Goal: Task Accomplishment & Management: Manage account settings

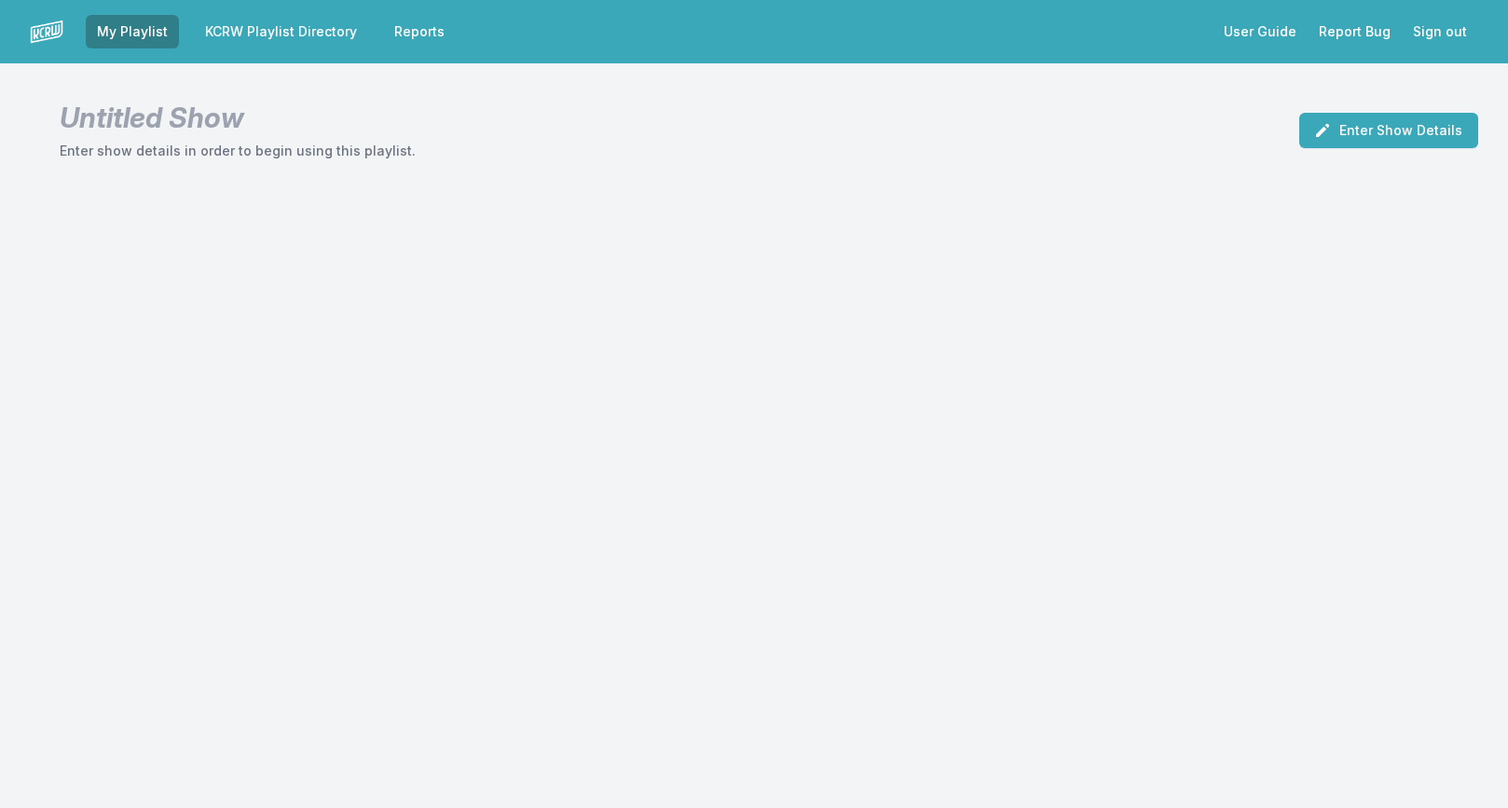
click at [289, 26] on link "KCRW Playlist Directory" at bounding box center [281, 32] width 174 height 34
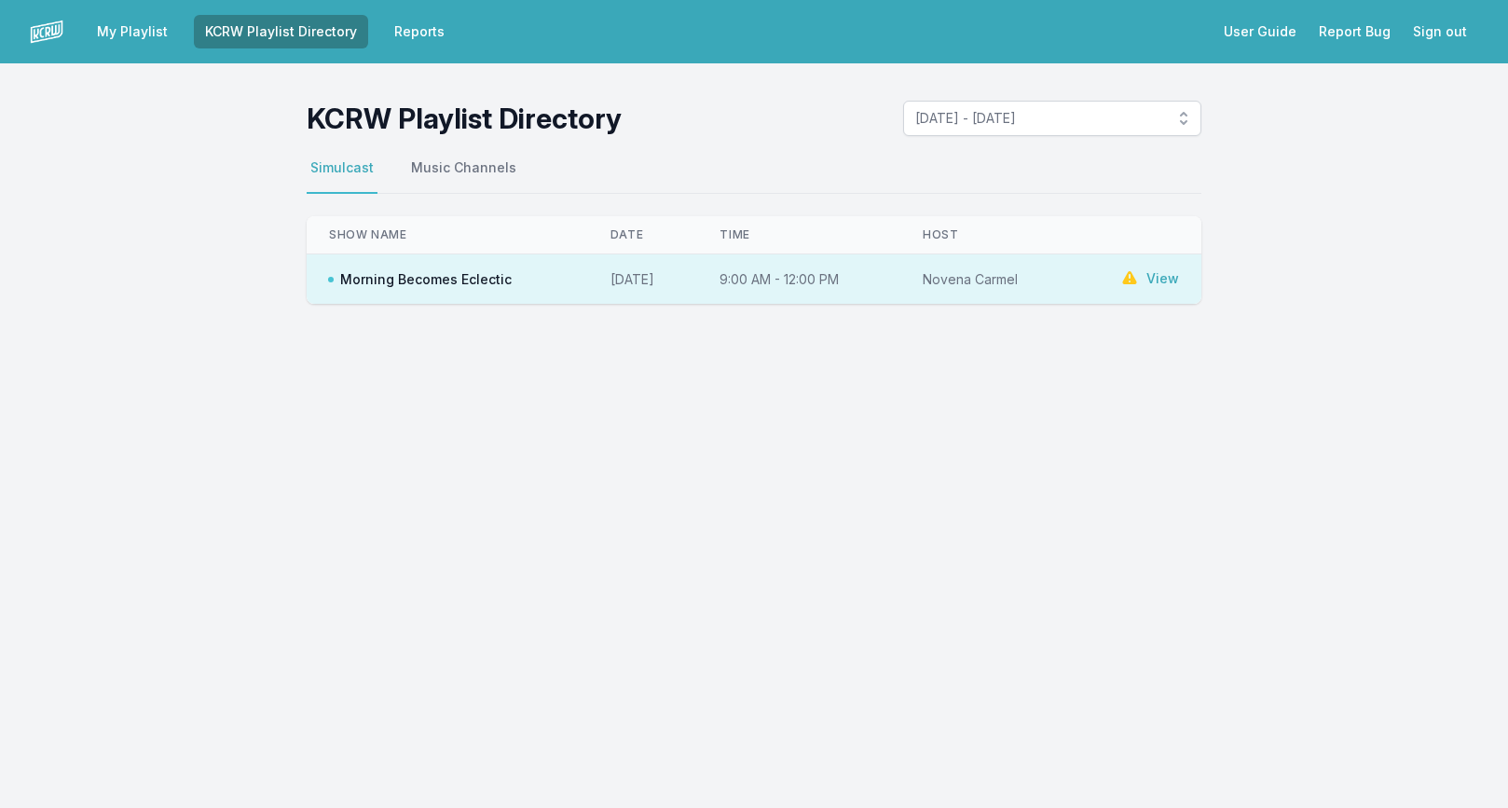
click at [1163, 274] on link "View" at bounding box center [1162, 278] width 33 height 19
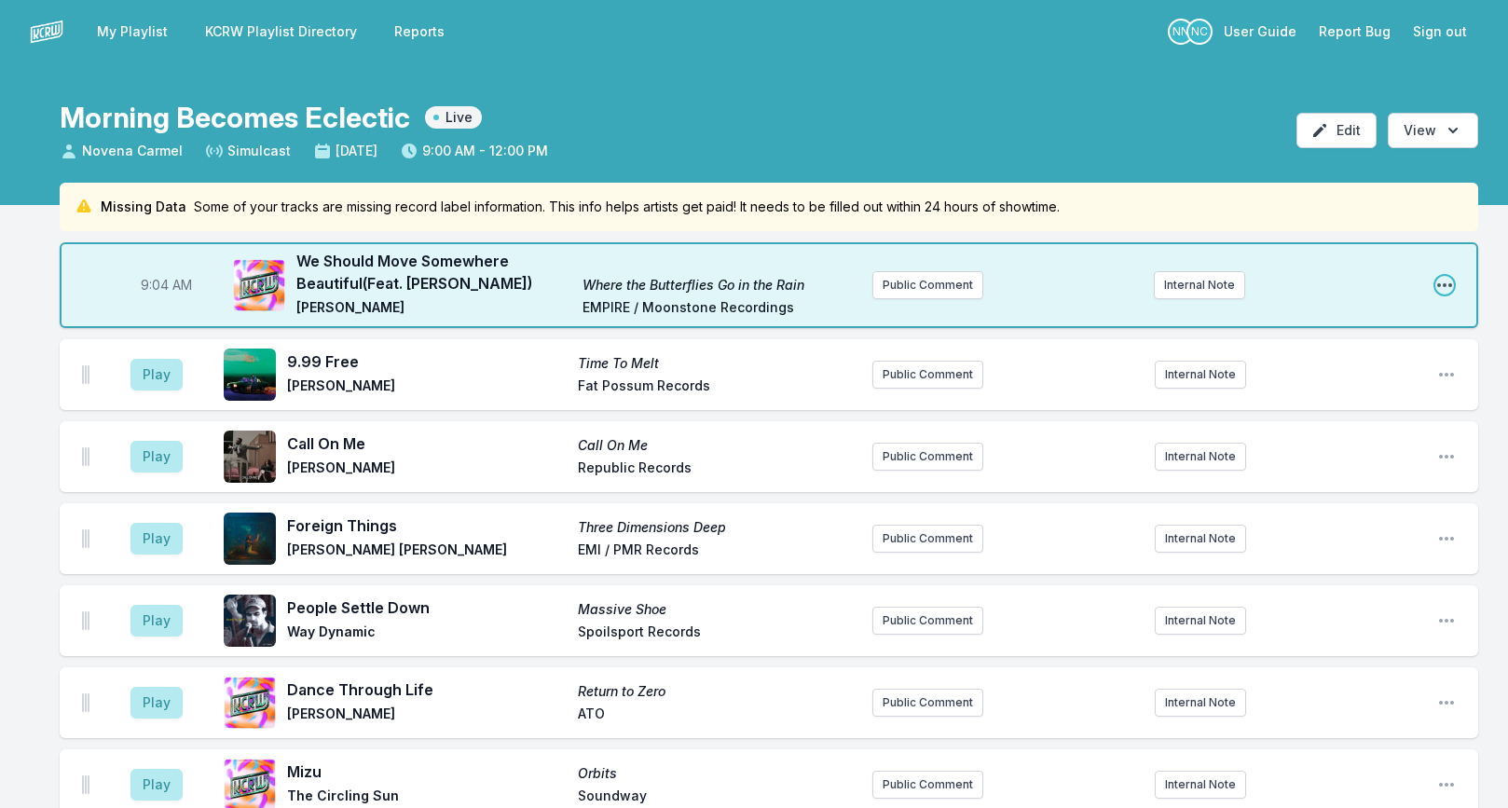
click at [1445, 281] on icon "Open playlist item options" at bounding box center [1444, 285] width 19 height 19
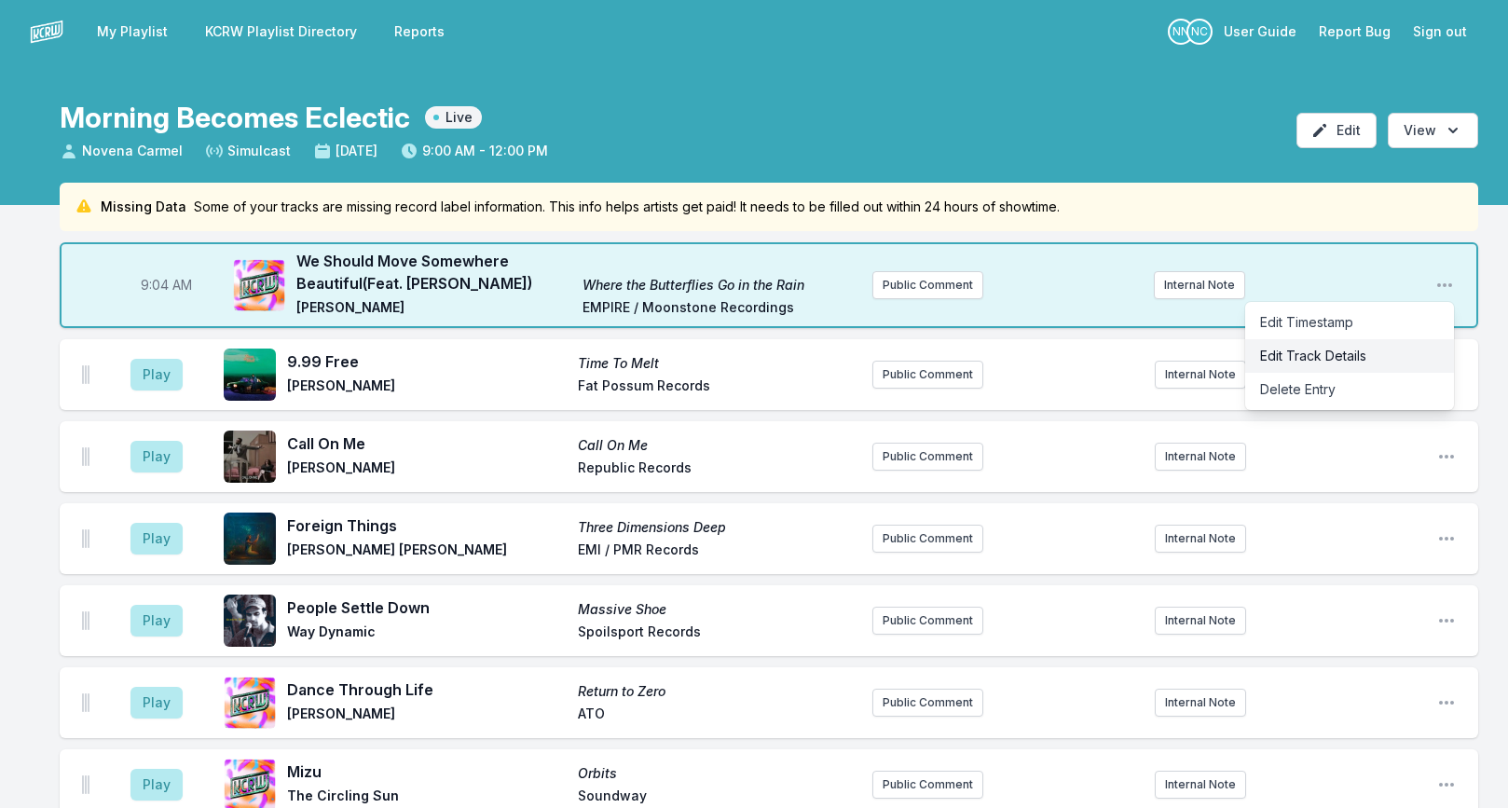
click at [1338, 349] on button "Edit Track Details" at bounding box center [1349, 356] width 209 height 34
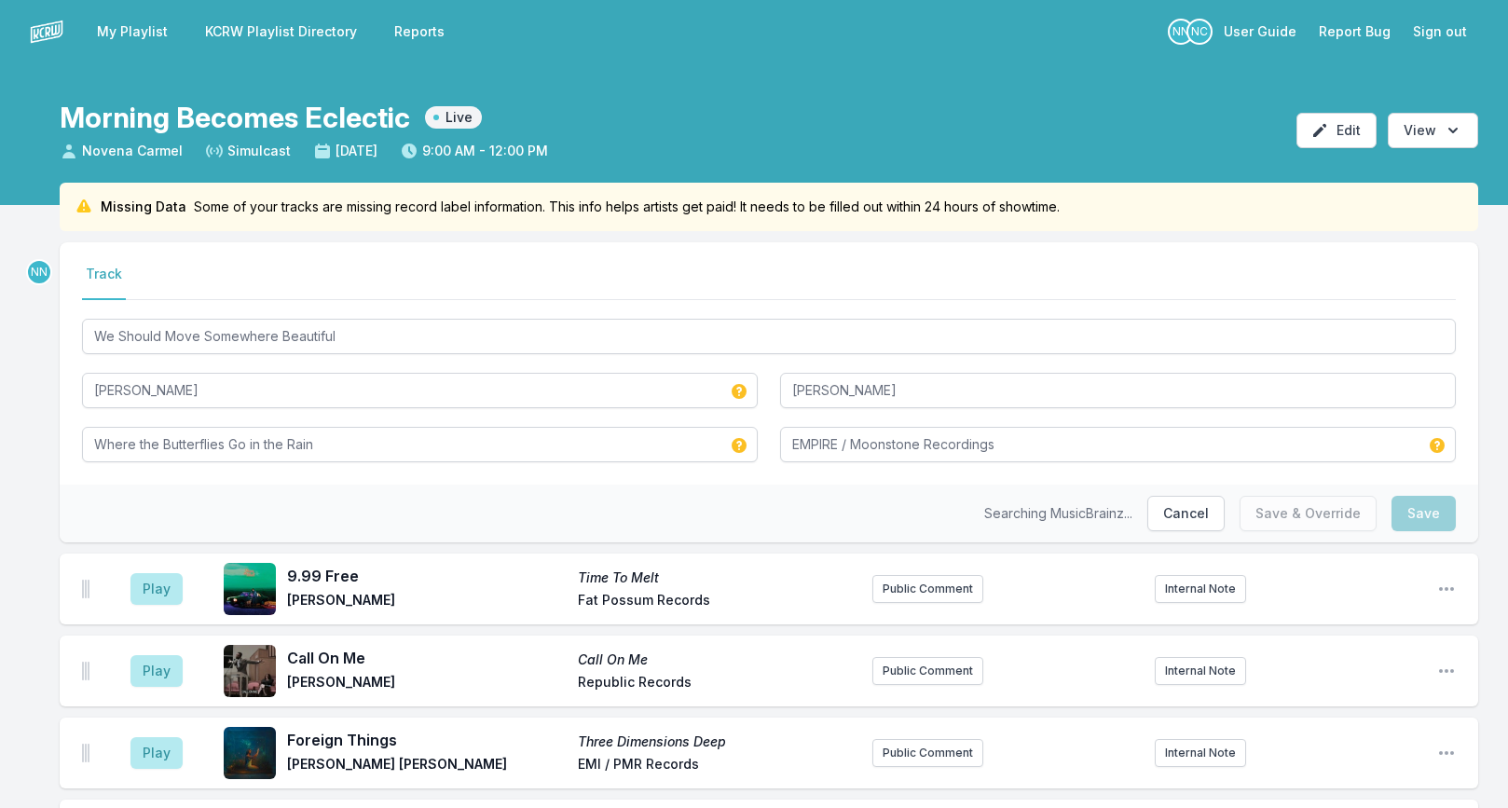
click at [493, 424] on div "Where the Butterflies Go in the Rain" at bounding box center [420, 442] width 676 height 39
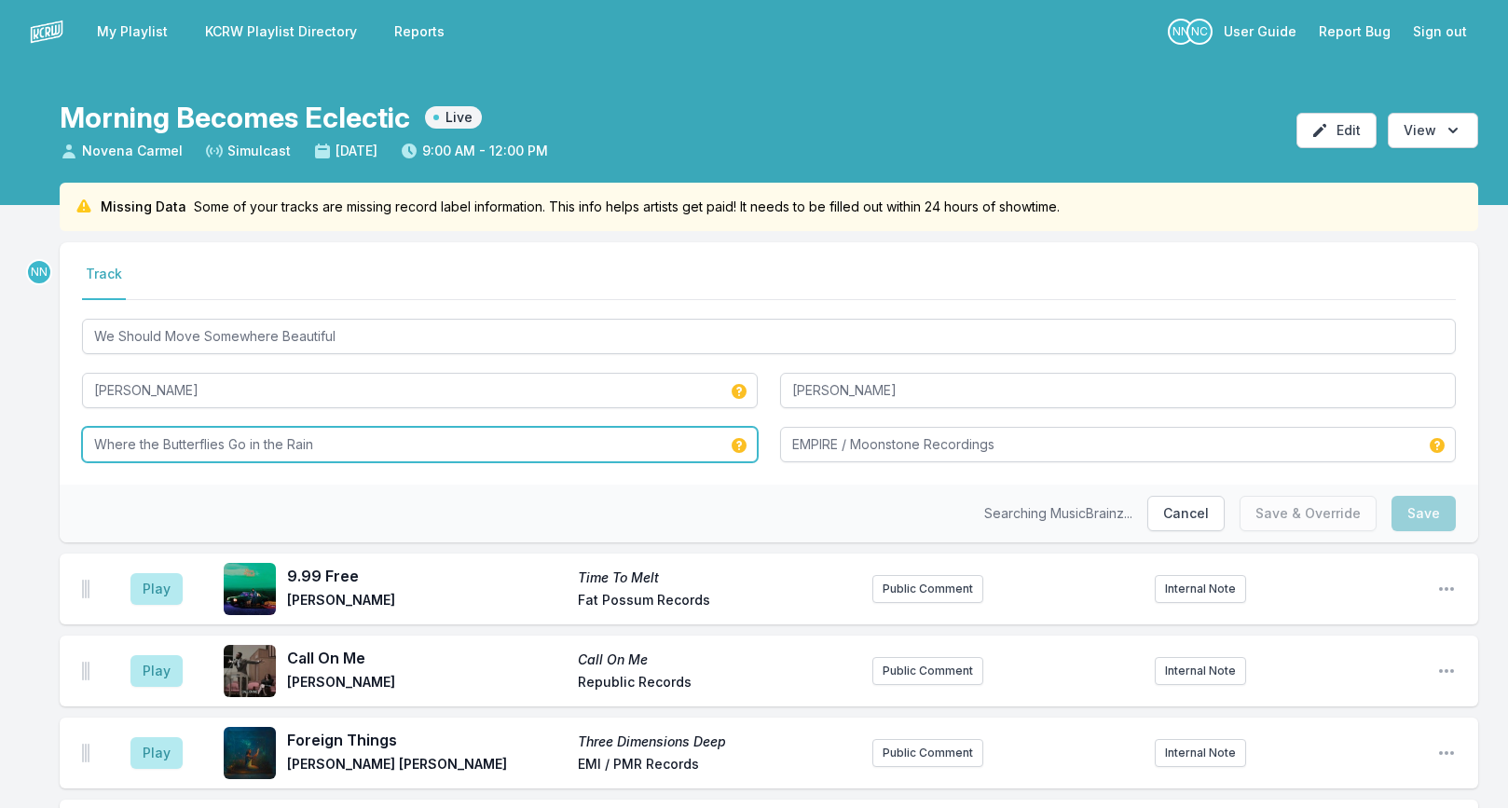
click at [482, 439] on input "Where the Butterflies Go in the Rain" at bounding box center [420, 444] width 676 height 35
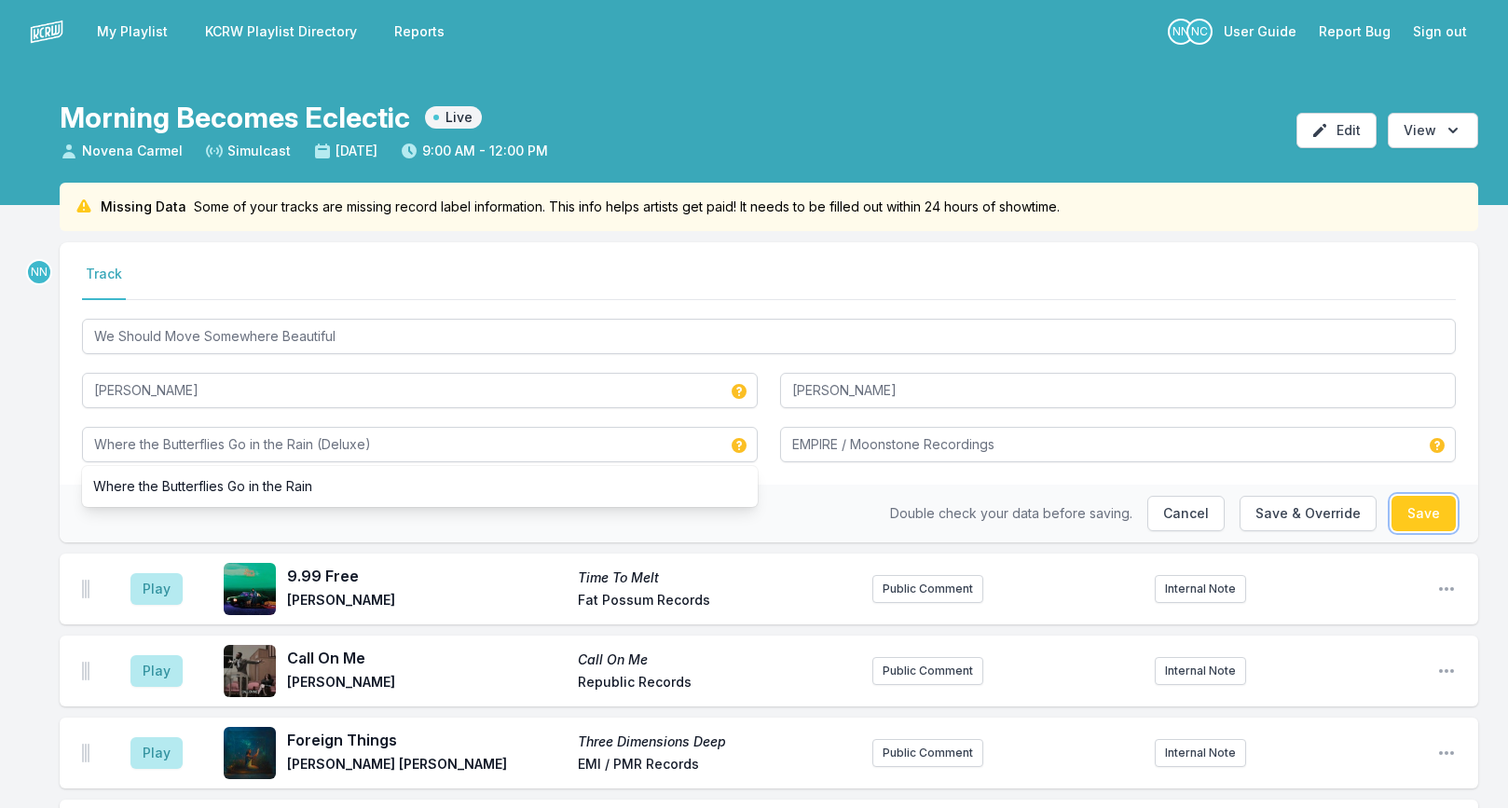
click at [1424, 519] on button "Save" at bounding box center [1423, 513] width 64 height 35
type input "Where the Butterflies Go in the Rain"
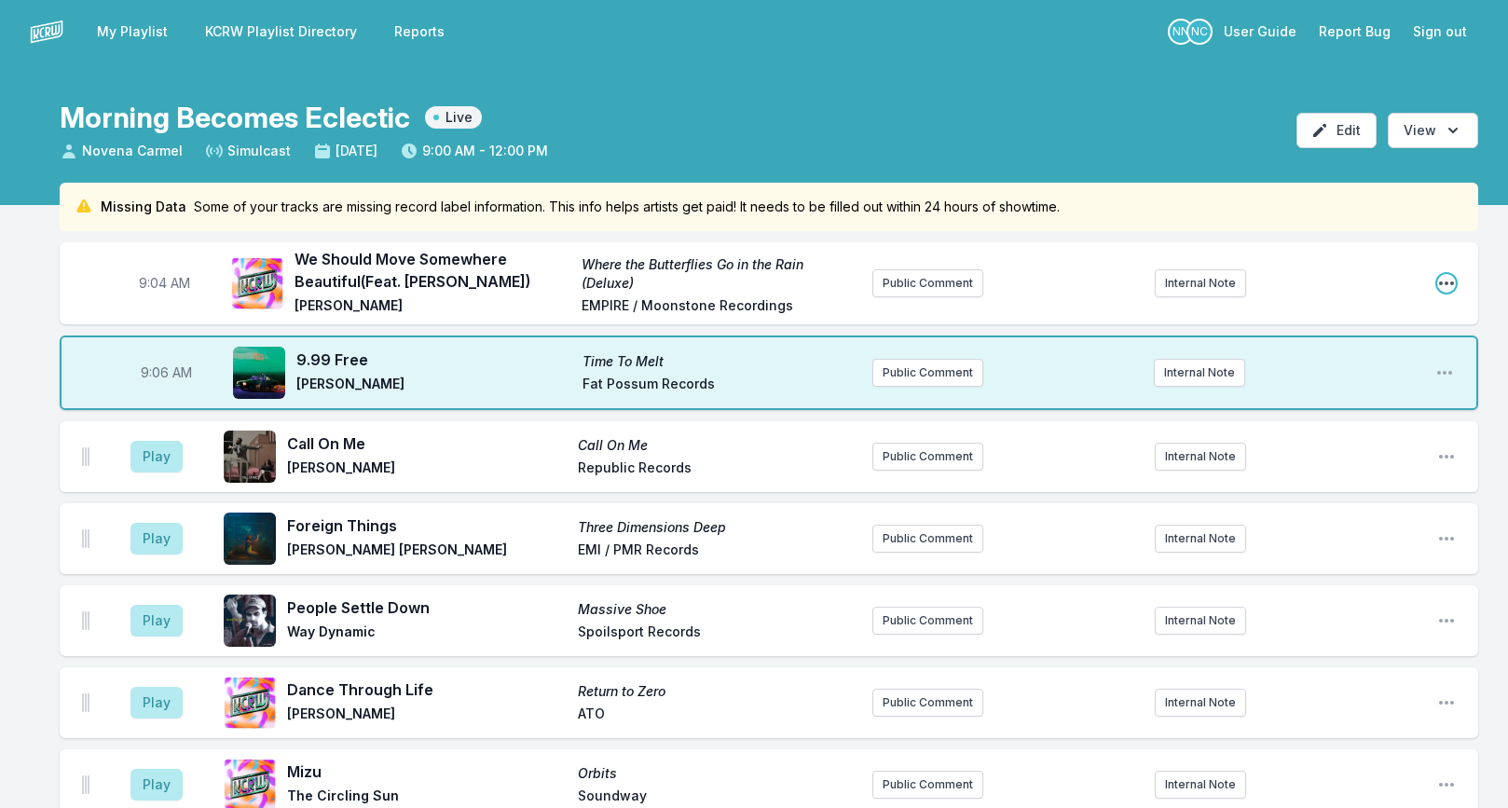
click at [1440, 281] on icon "Open playlist item options" at bounding box center [1446, 283] width 15 height 4
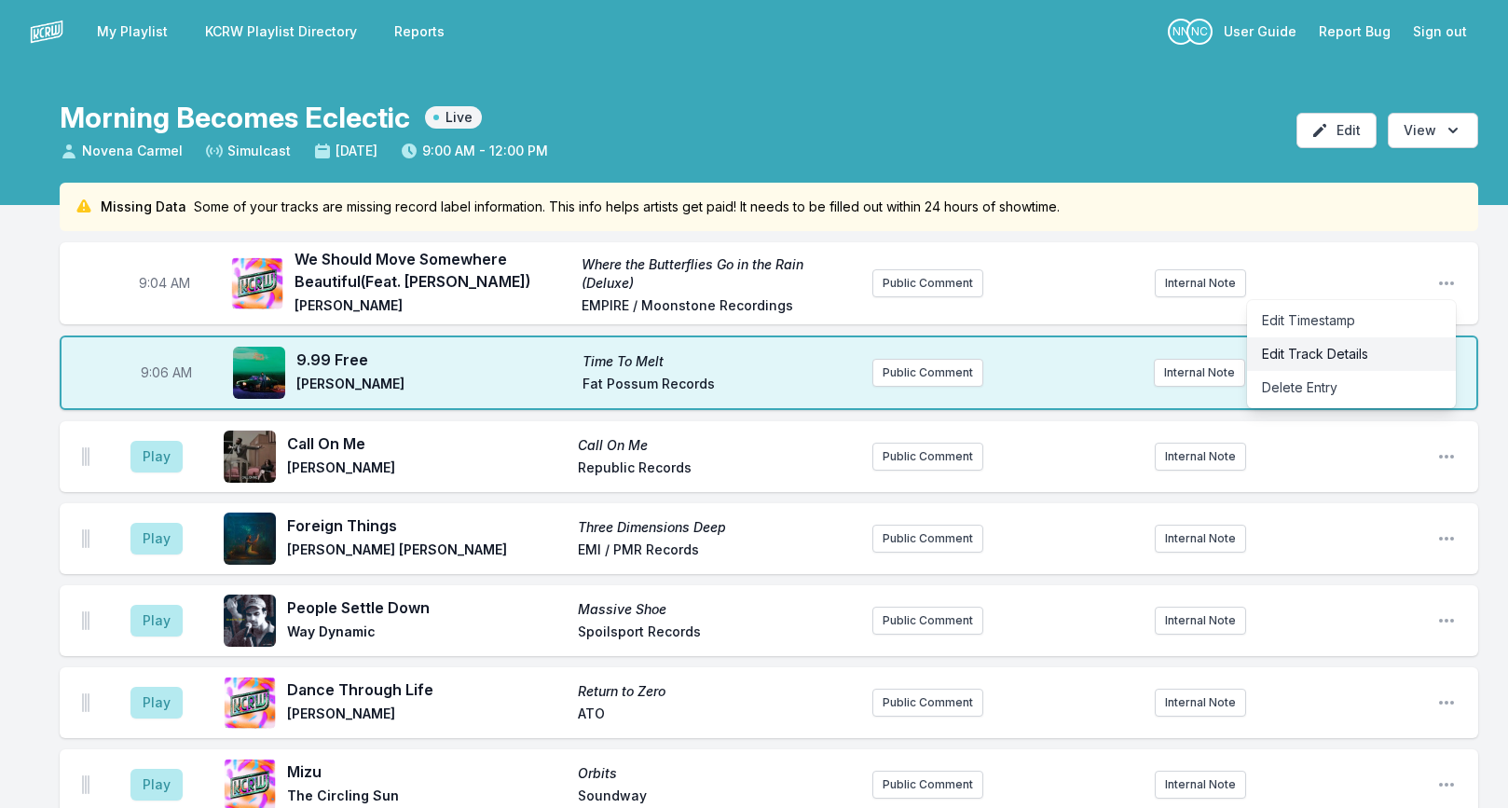
click at [1357, 363] on button "Edit Track Details" at bounding box center [1351, 354] width 209 height 34
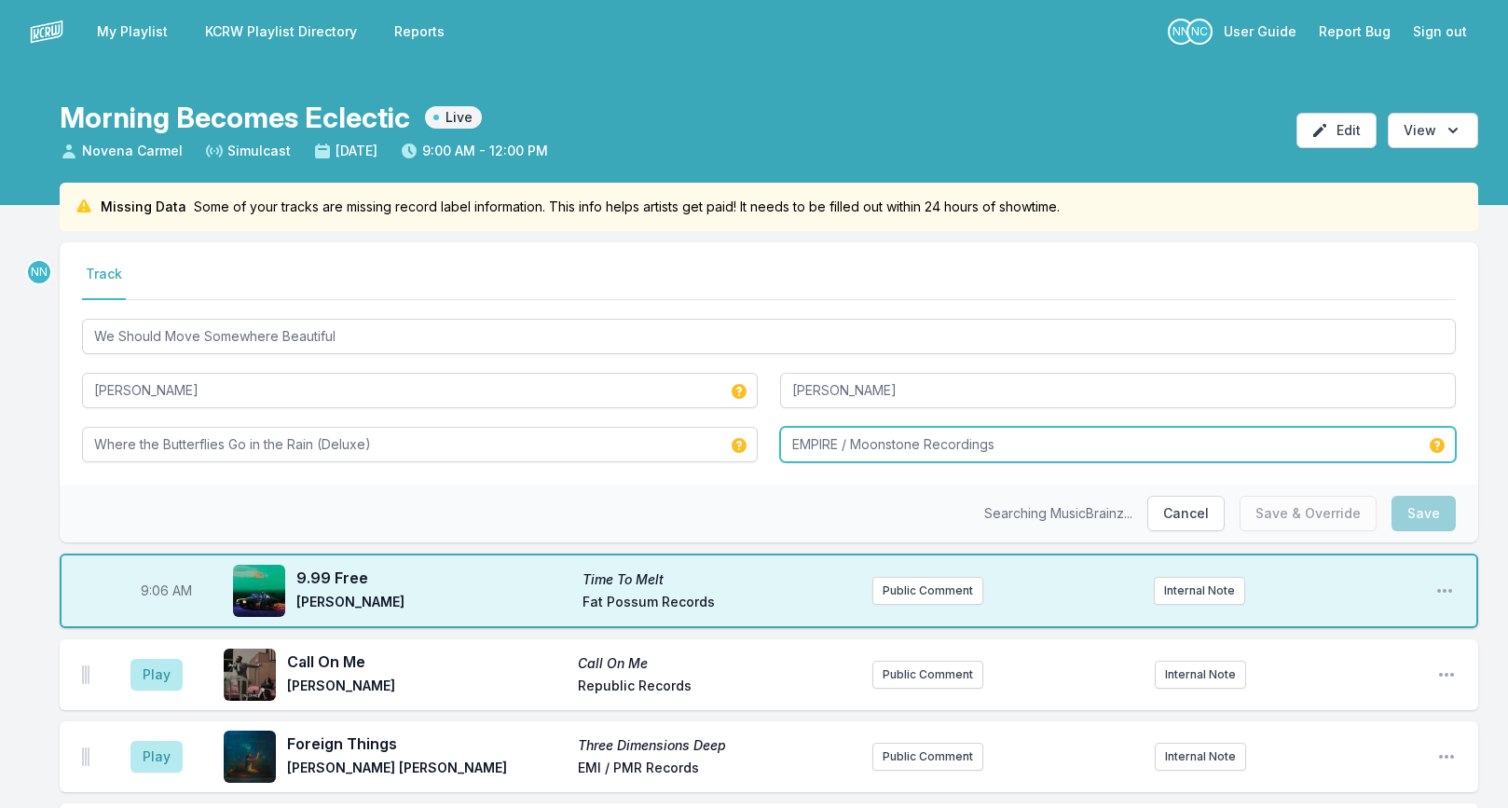
click at [834, 451] on input "EMPIRE / Moonstone Recordings" at bounding box center [1118, 444] width 676 height 35
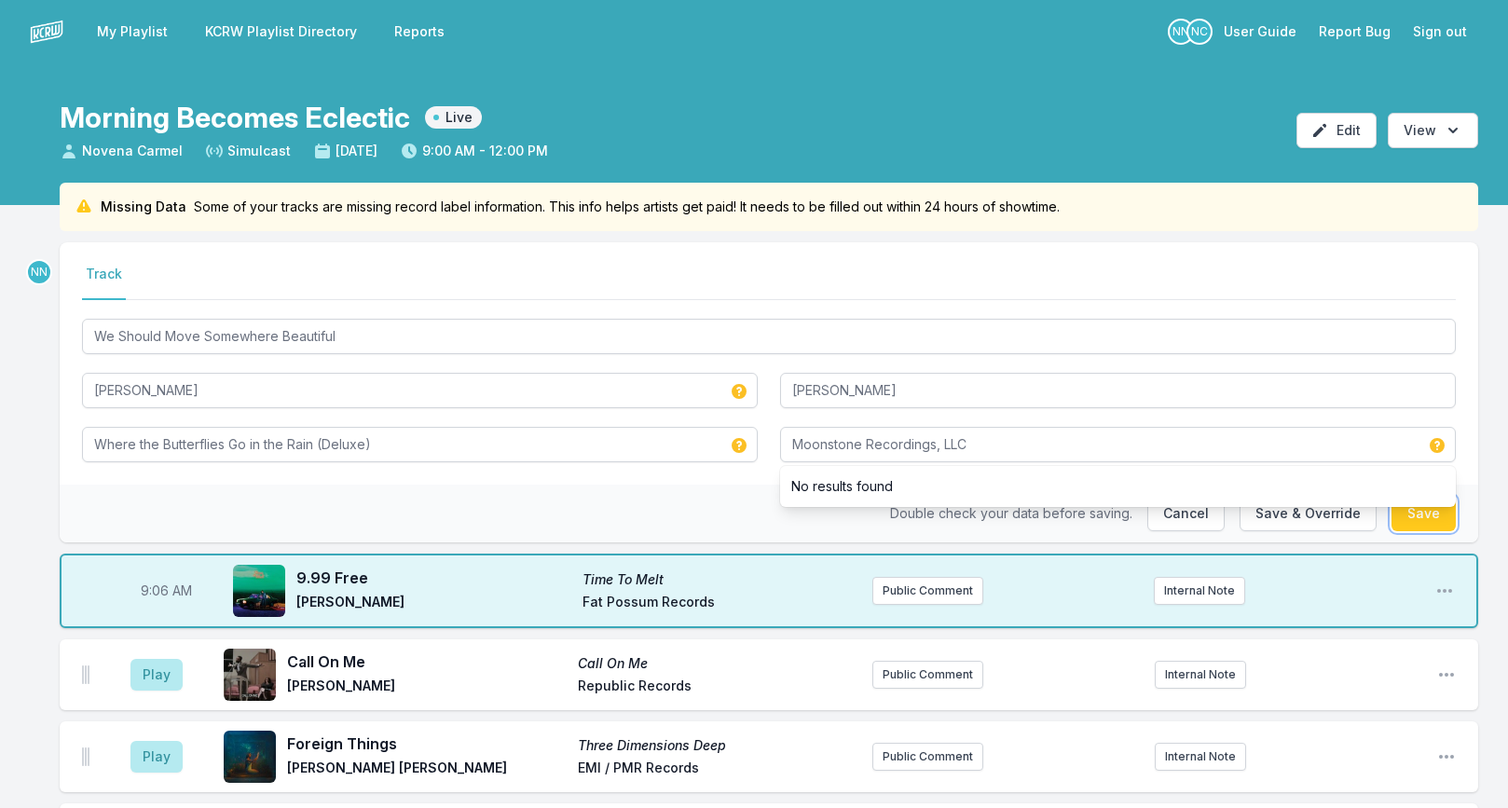
click at [1408, 516] on button "Save" at bounding box center [1423, 513] width 64 height 35
type input "EMPIRE / Moonstone Recordings"
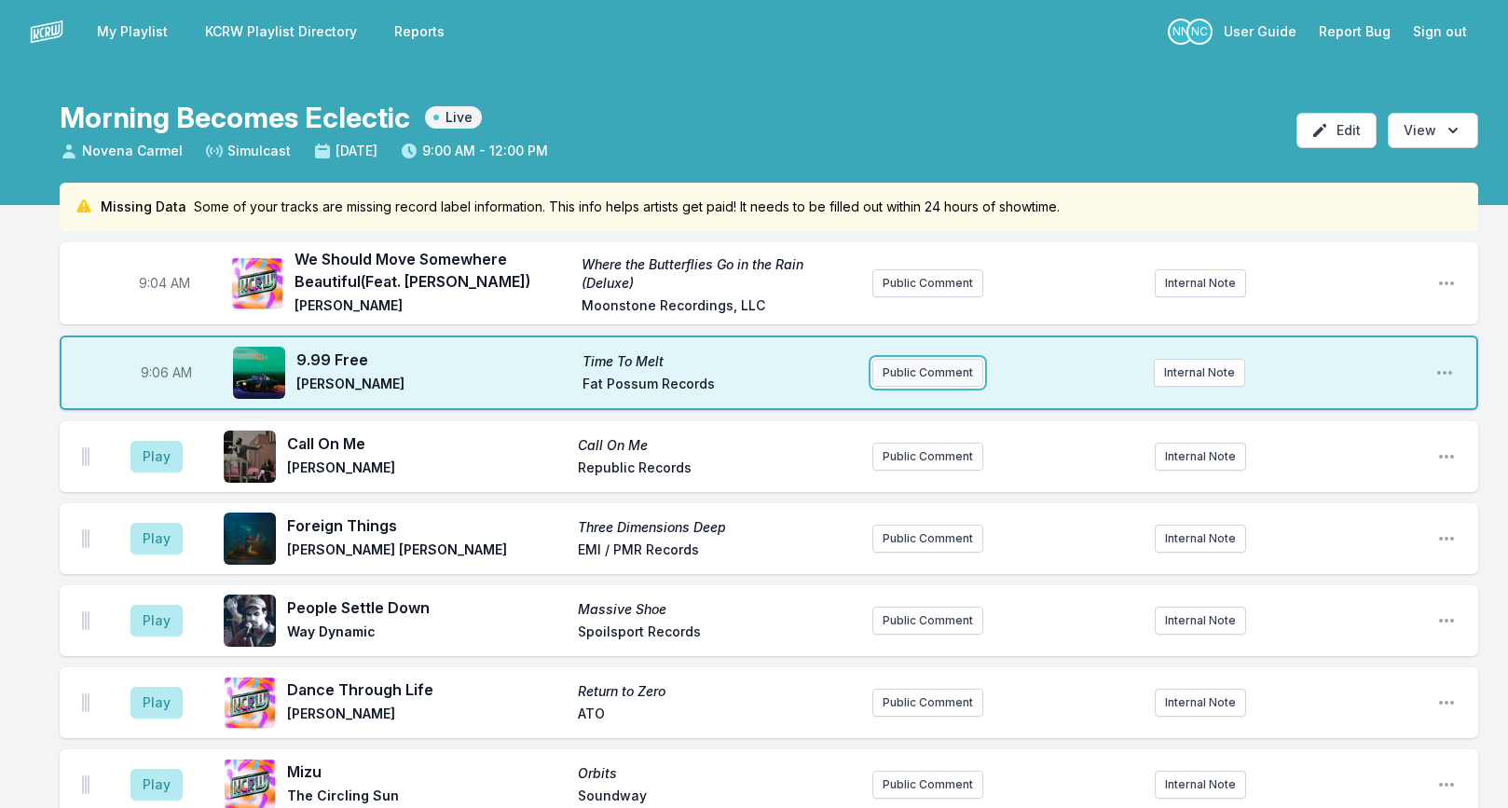
click at [911, 372] on button "Public Comment" at bounding box center [927, 373] width 111 height 28
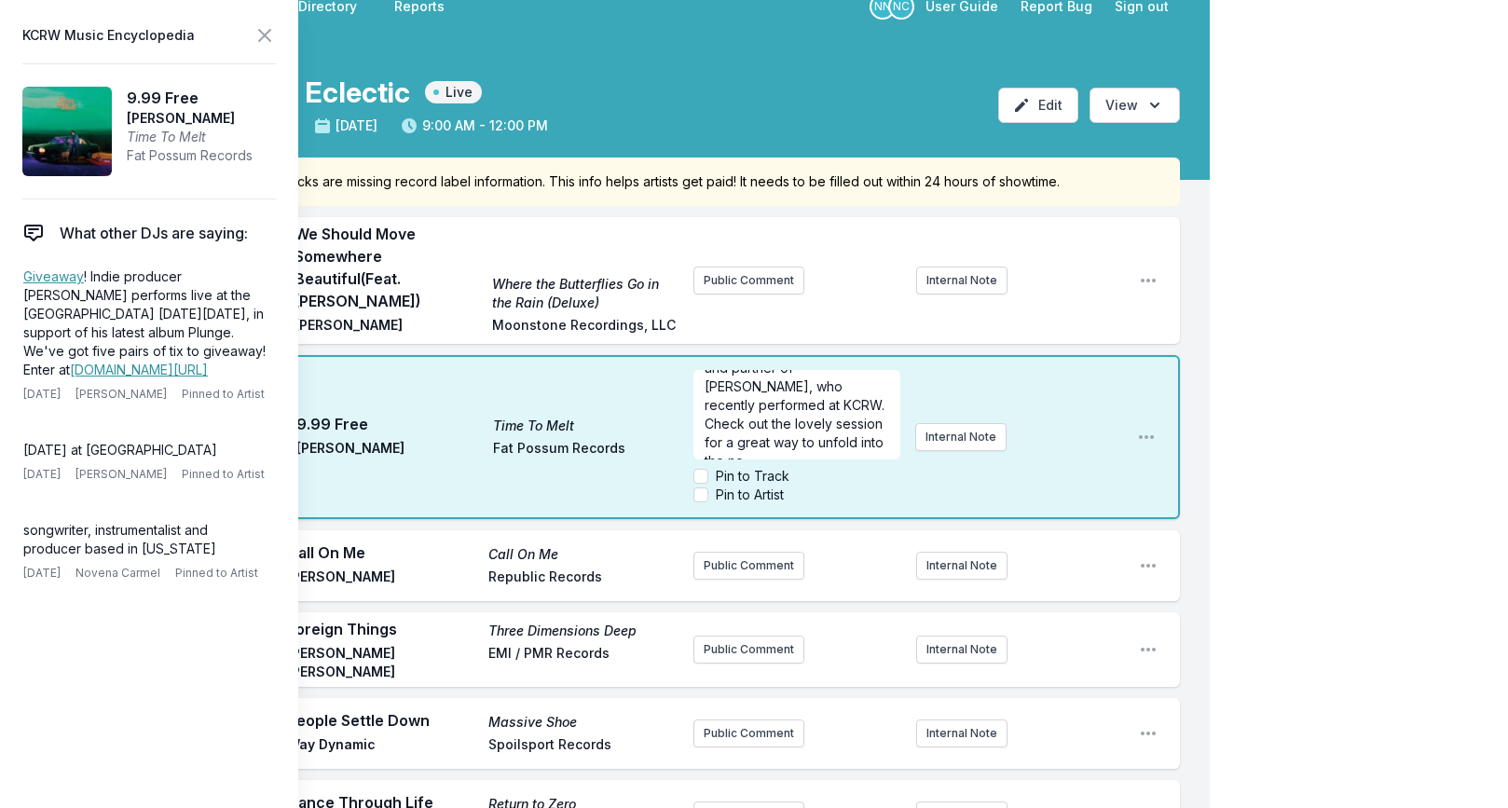
scroll to position [47, 0]
click at [824, 411] on span "2021 release from producer and partner of [PERSON_NAME], who recently performed…" at bounding box center [797, 396] width 184 height 128
click at [822, 425] on p "2021 release from producer and partner of [PERSON_NAME], who recently performed…" at bounding box center [797, 396] width 185 height 130
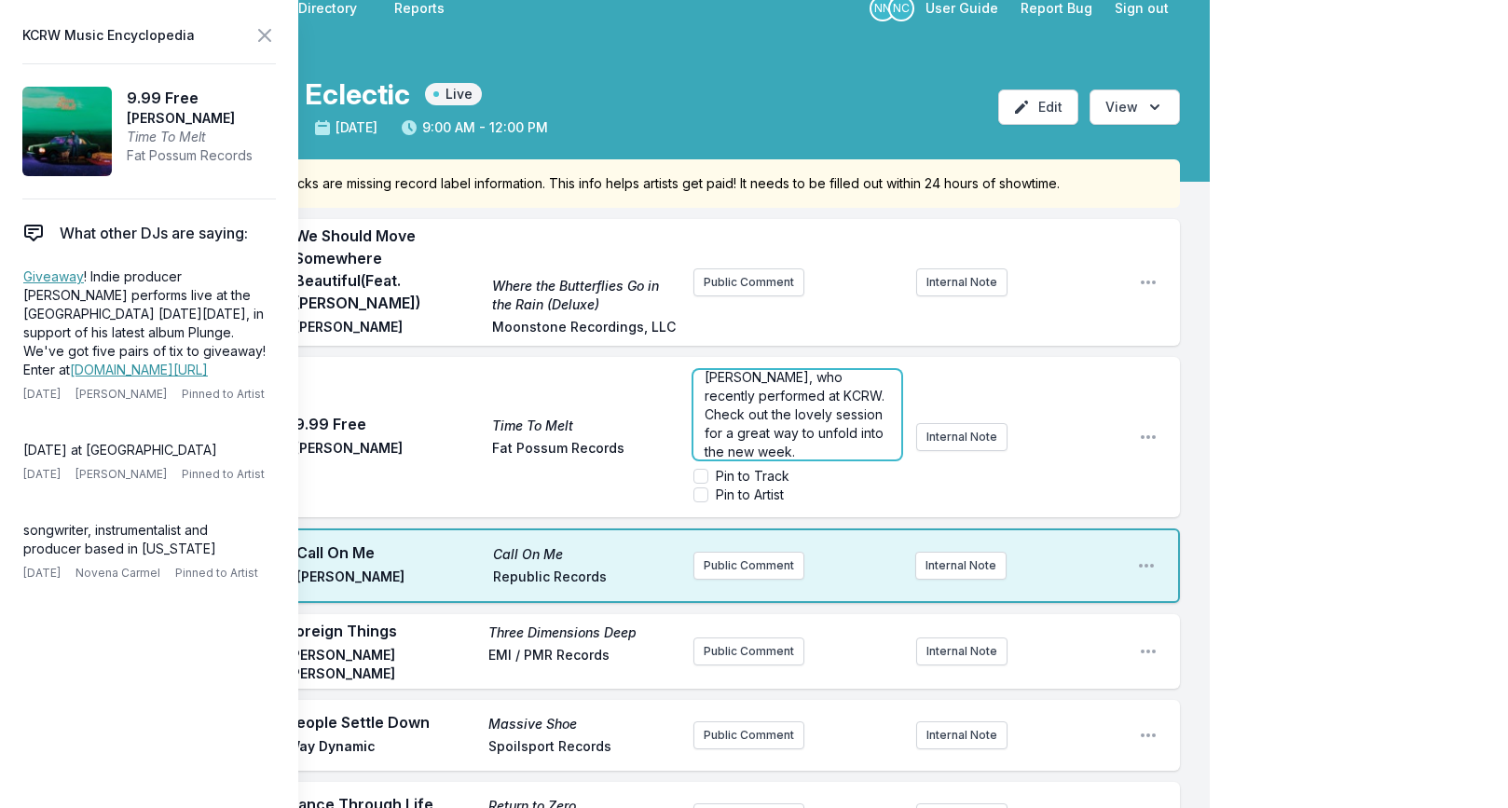
scroll to position [0, 0]
click at [864, 403] on p "2021 release from producer and partner of [PERSON_NAME], who recently performed…" at bounding box center [797, 442] width 185 height 130
click at [778, 402] on span "2021 release from producer and partner of [PERSON_NAME], who recently performed…" at bounding box center [797, 423] width 184 height 128
click at [773, 403] on span "2021 release from producer and partner of [PERSON_NAME], who recently performed…" at bounding box center [797, 423] width 184 height 128
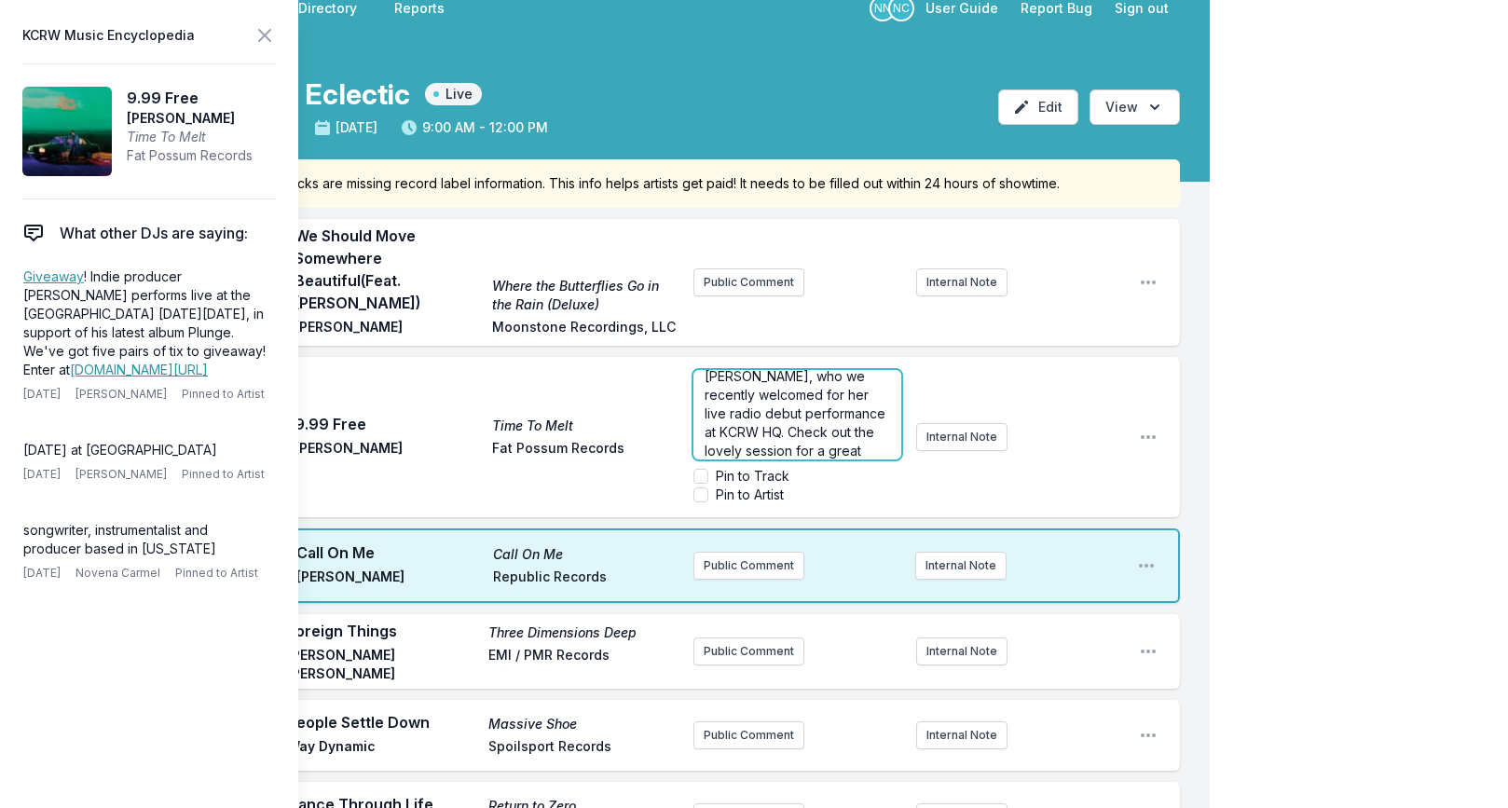
scroll to position [54, 0]
drag, startPoint x: 723, startPoint y: 404, endPoint x: 814, endPoint y: 366, distance: 98.1
click at [814, 366] on span "2021 release from producer and partner of [PERSON_NAME], who we recently welcom…" at bounding box center [797, 406] width 185 height 165
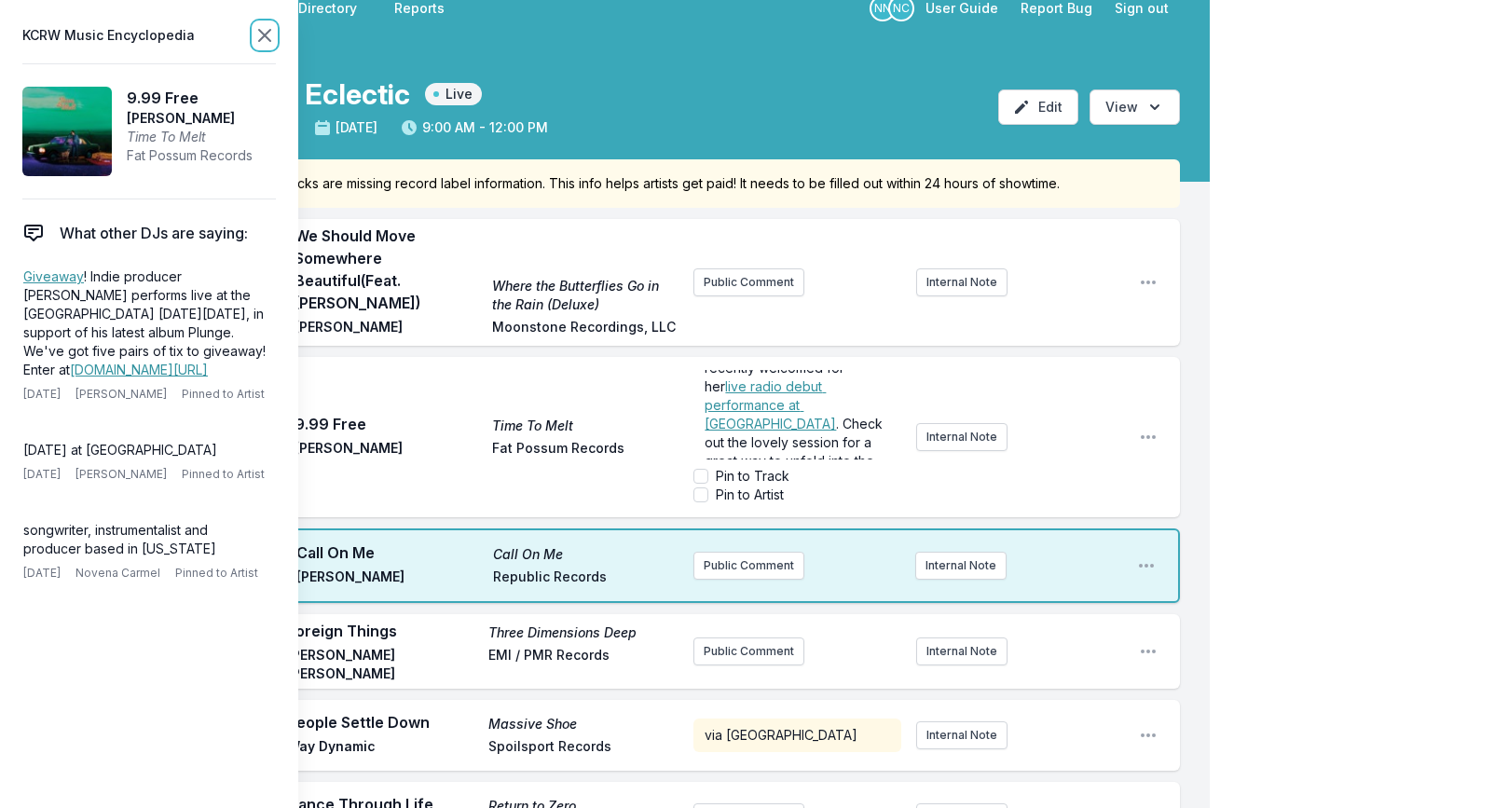
scroll to position [0, 0]
click at [261, 32] on icon at bounding box center [264, 35] width 11 height 11
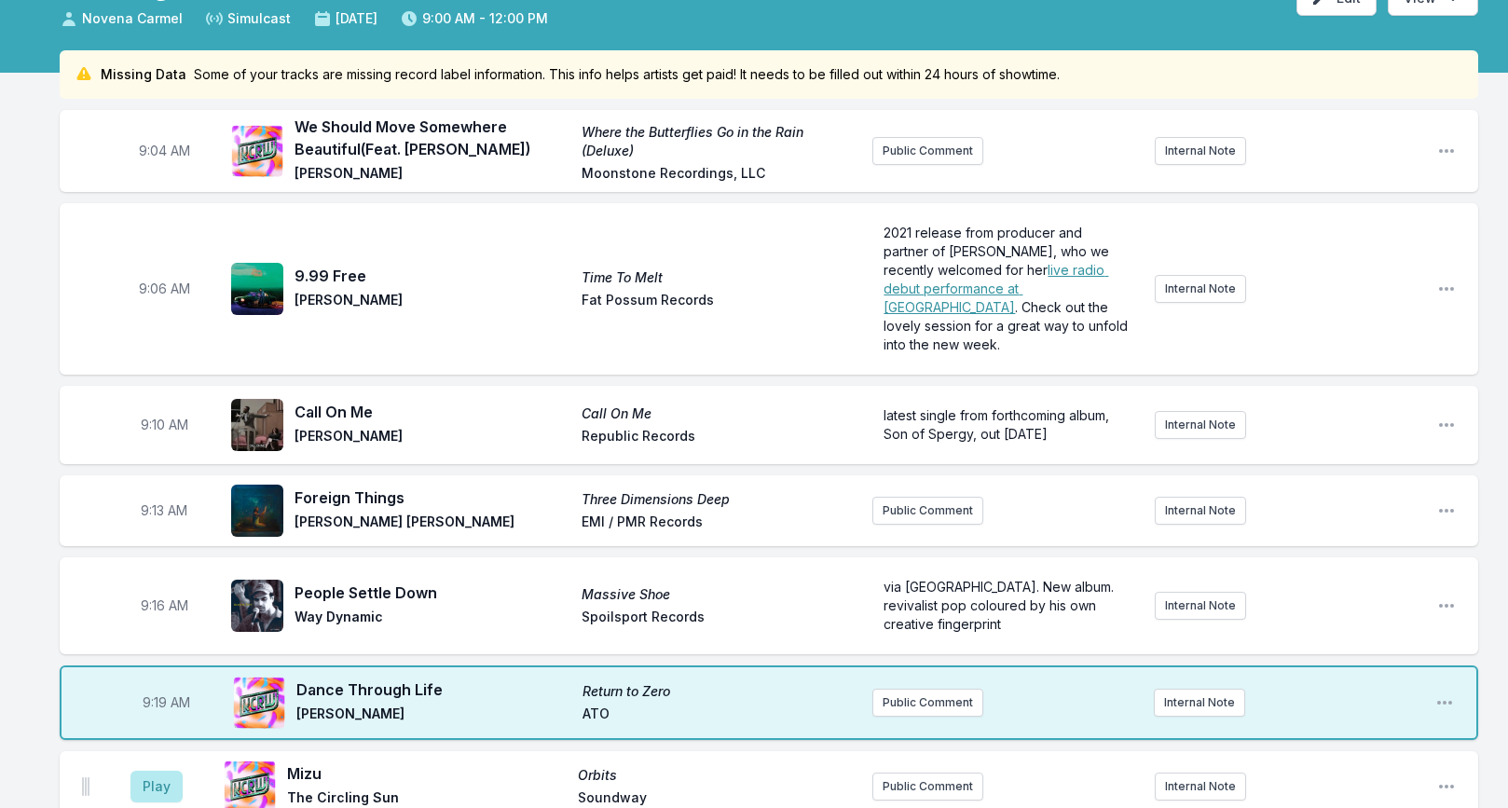
scroll to position [136, 0]
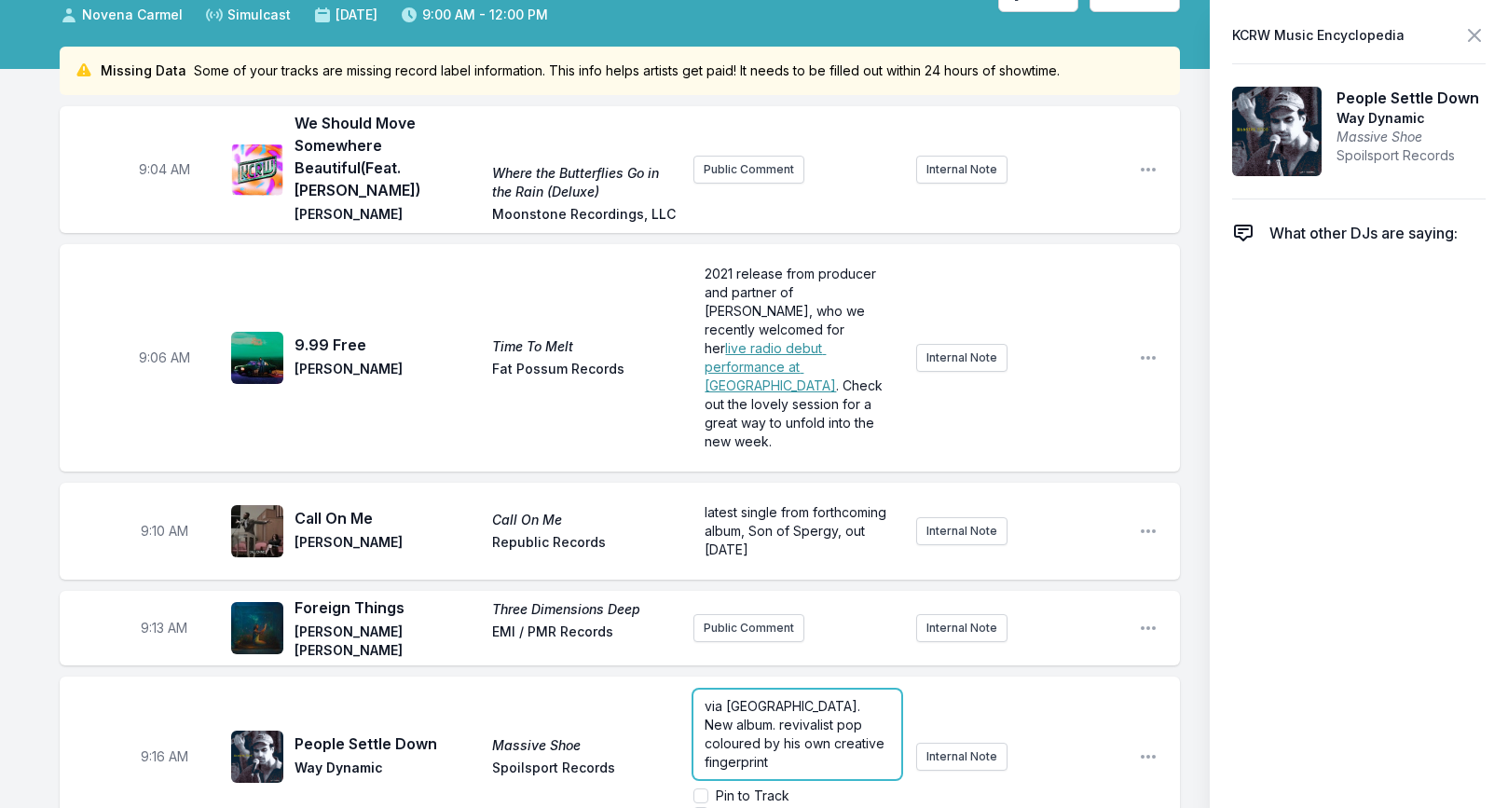
click at [884, 698] on span "via [GEOGRAPHIC_DATA]. New album. revivalist pop coloured by his own creative f…" at bounding box center [797, 734] width 184 height 72
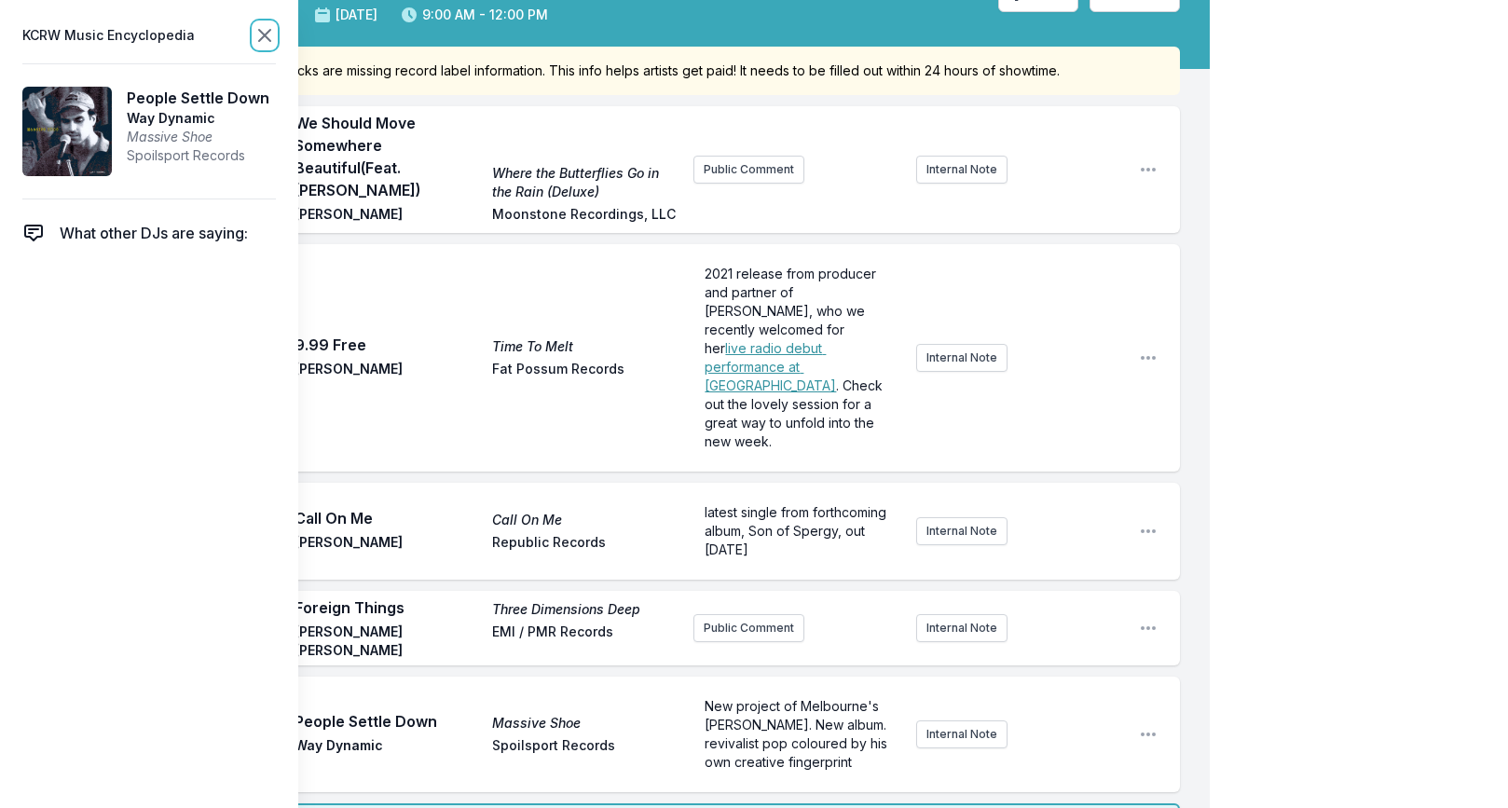
click at [266, 34] on icon at bounding box center [264, 35] width 22 height 22
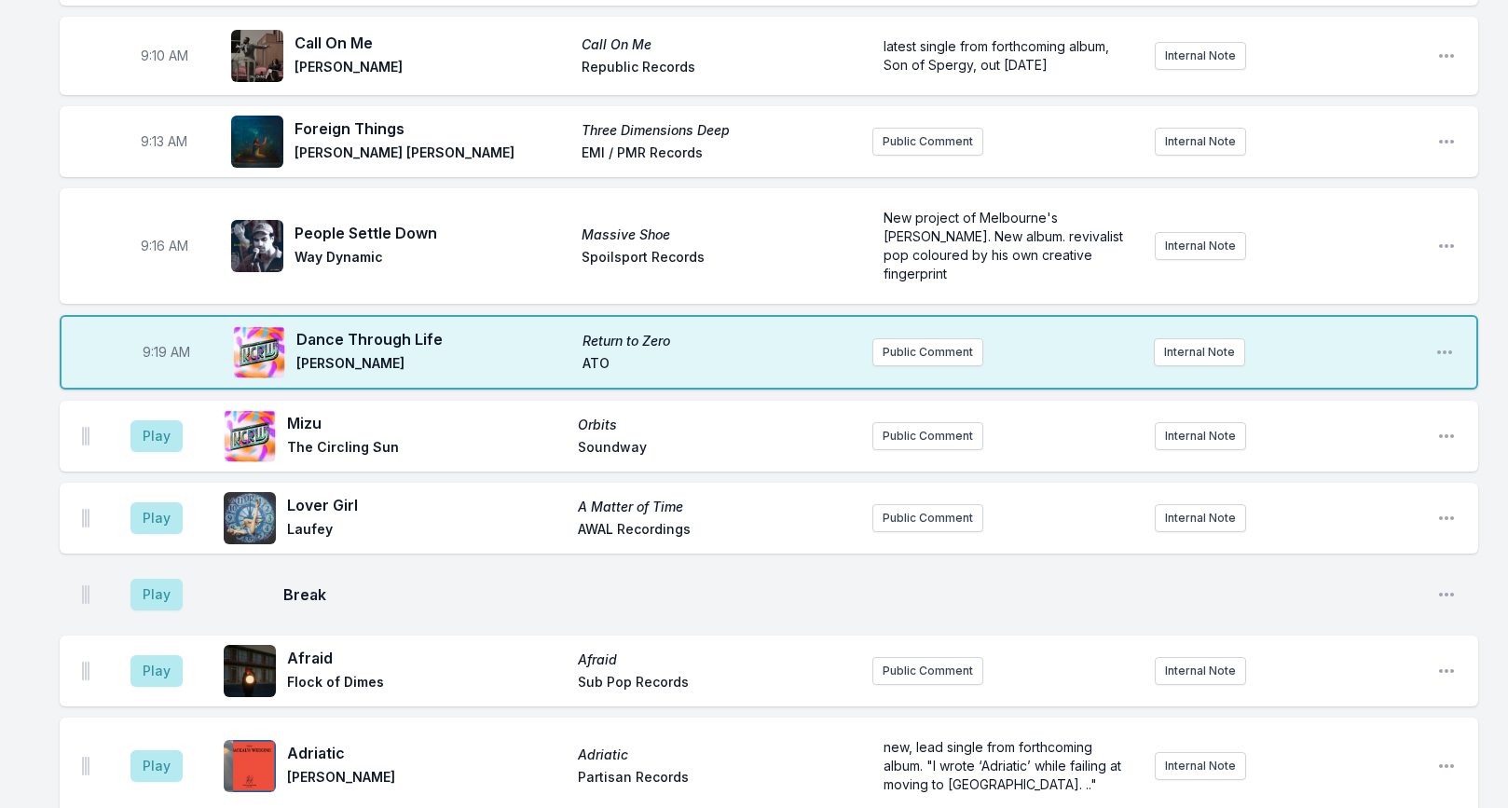
scroll to position [593, 0]
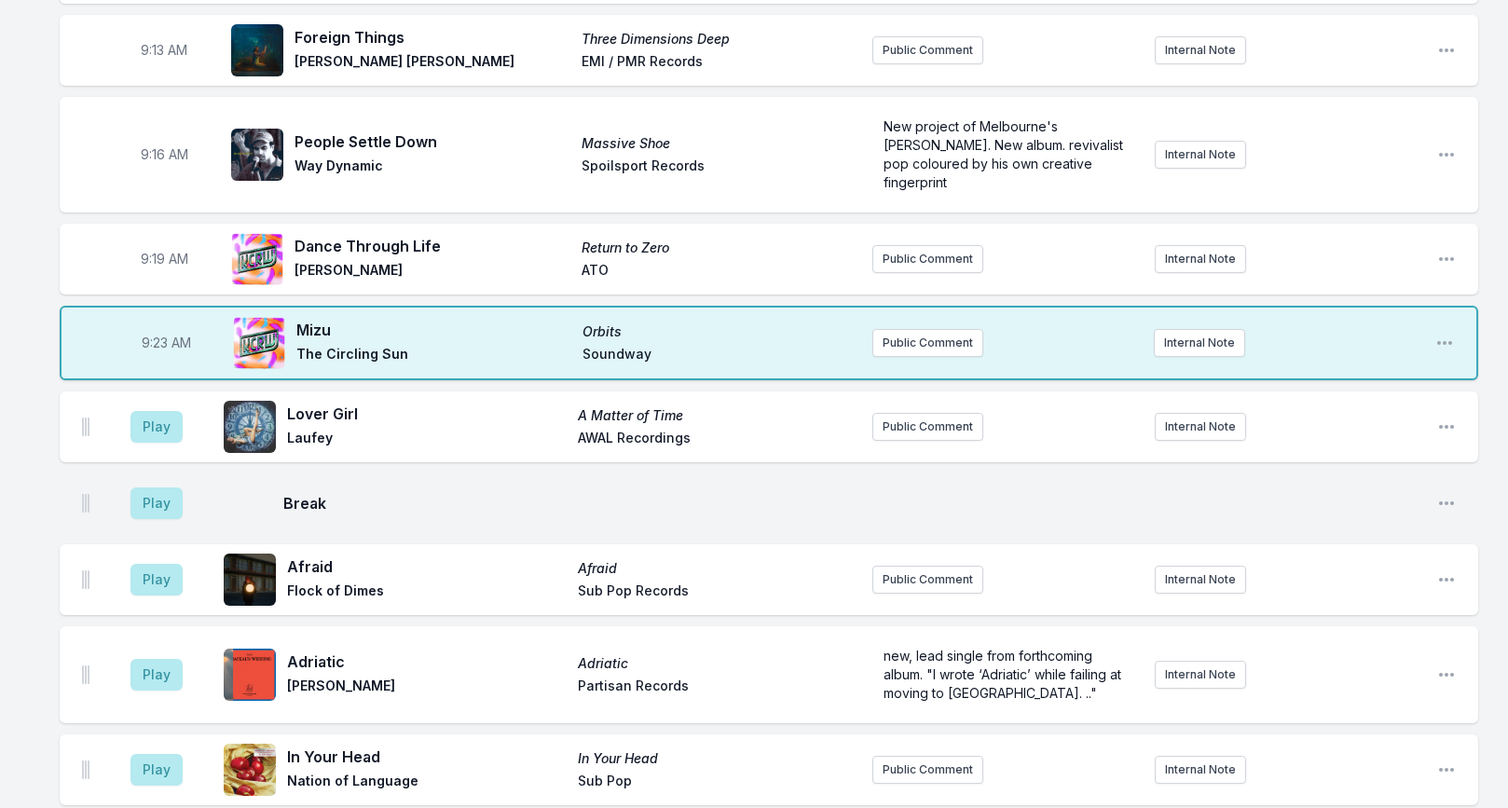
click at [1435, 245] on div "9:19 AM Dance Through Life Return to Zero [PERSON_NAME] ATO Public Comment Inte…" at bounding box center [769, 259] width 1418 height 71
click at [1439, 250] on icon "Open playlist item options" at bounding box center [1446, 259] width 19 height 19
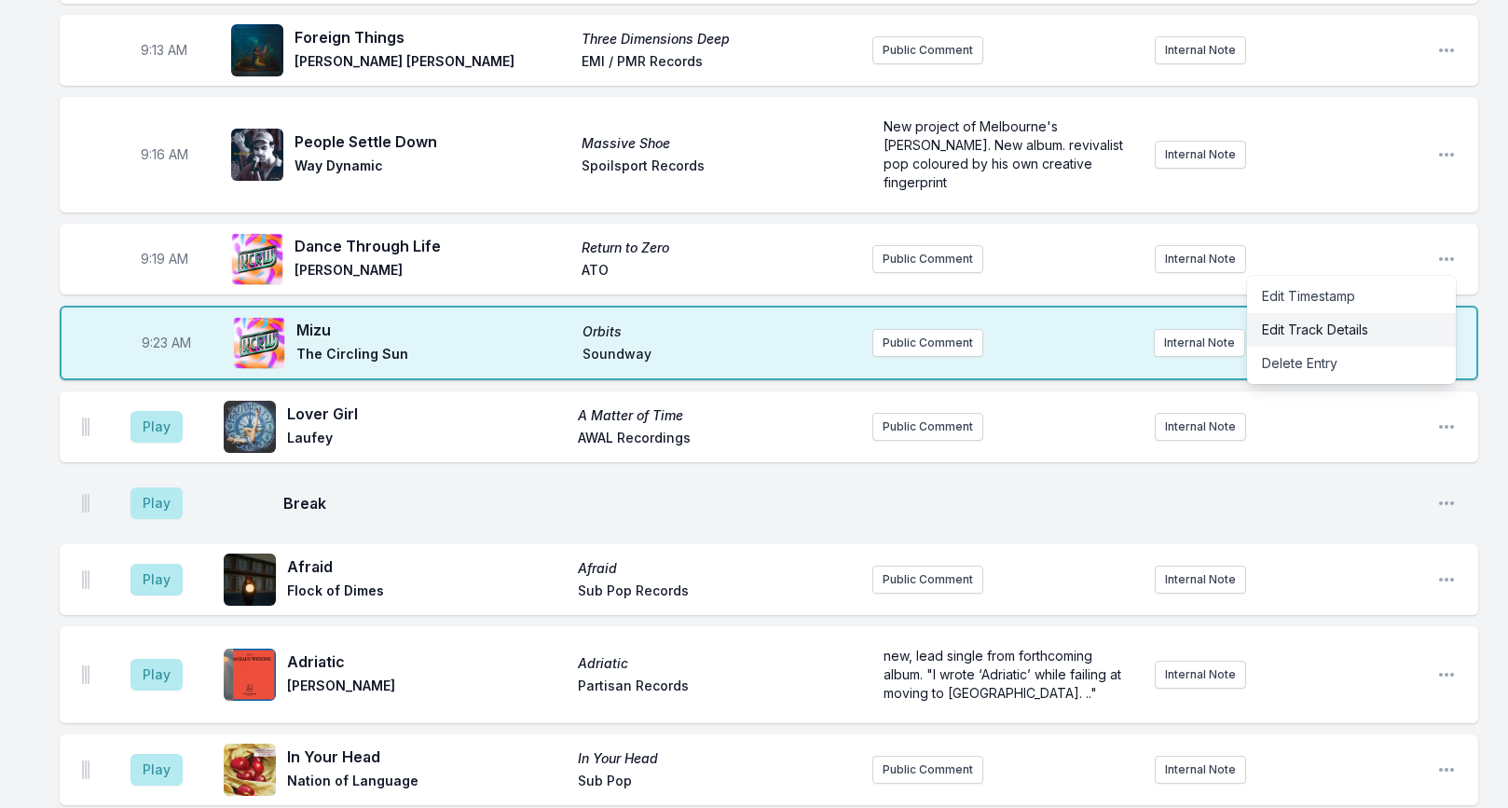
drag, startPoint x: 1373, startPoint y: 292, endPoint x: 1364, endPoint y: 308, distance: 18.8
click at [1364, 308] on div "Edit Timestamp Edit Track Details Delete Entry" at bounding box center [1351, 330] width 209 height 108
click at [1364, 313] on button "Edit Track Details" at bounding box center [1351, 330] width 209 height 34
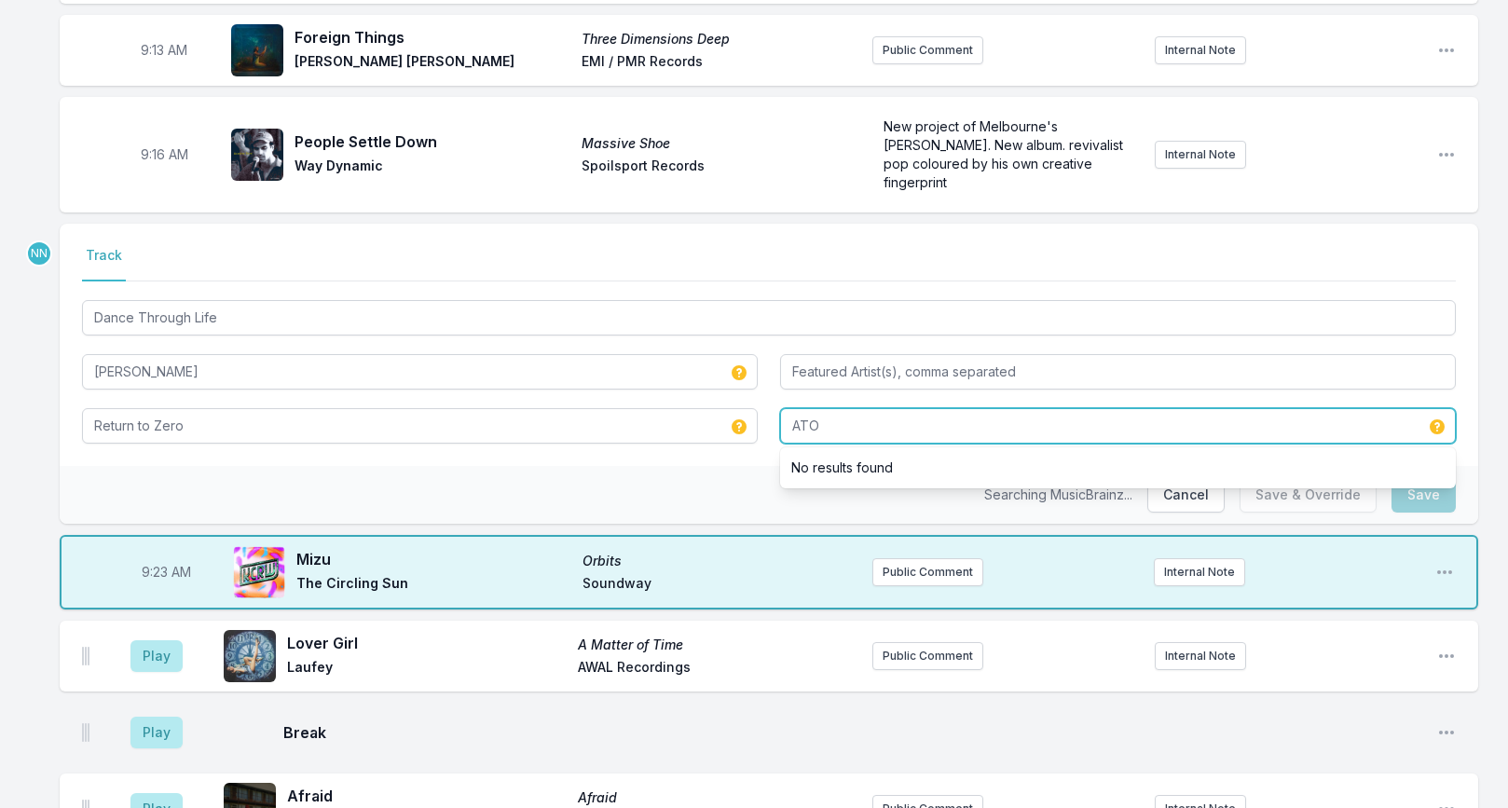
click at [828, 414] on input "ATO" at bounding box center [1118, 425] width 676 height 35
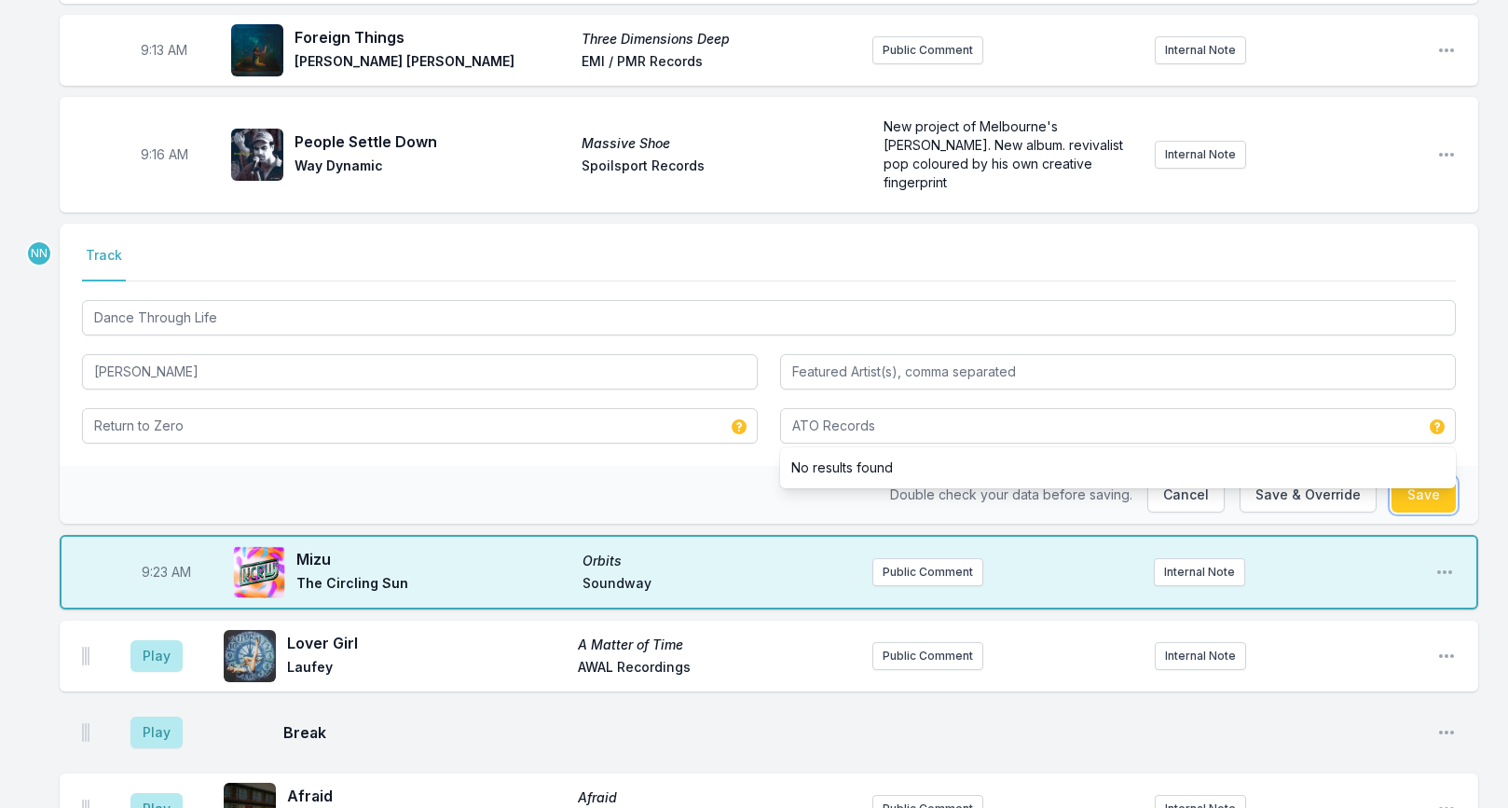
click at [1405, 481] on button "Save" at bounding box center [1423, 494] width 64 height 35
type input "ATO"
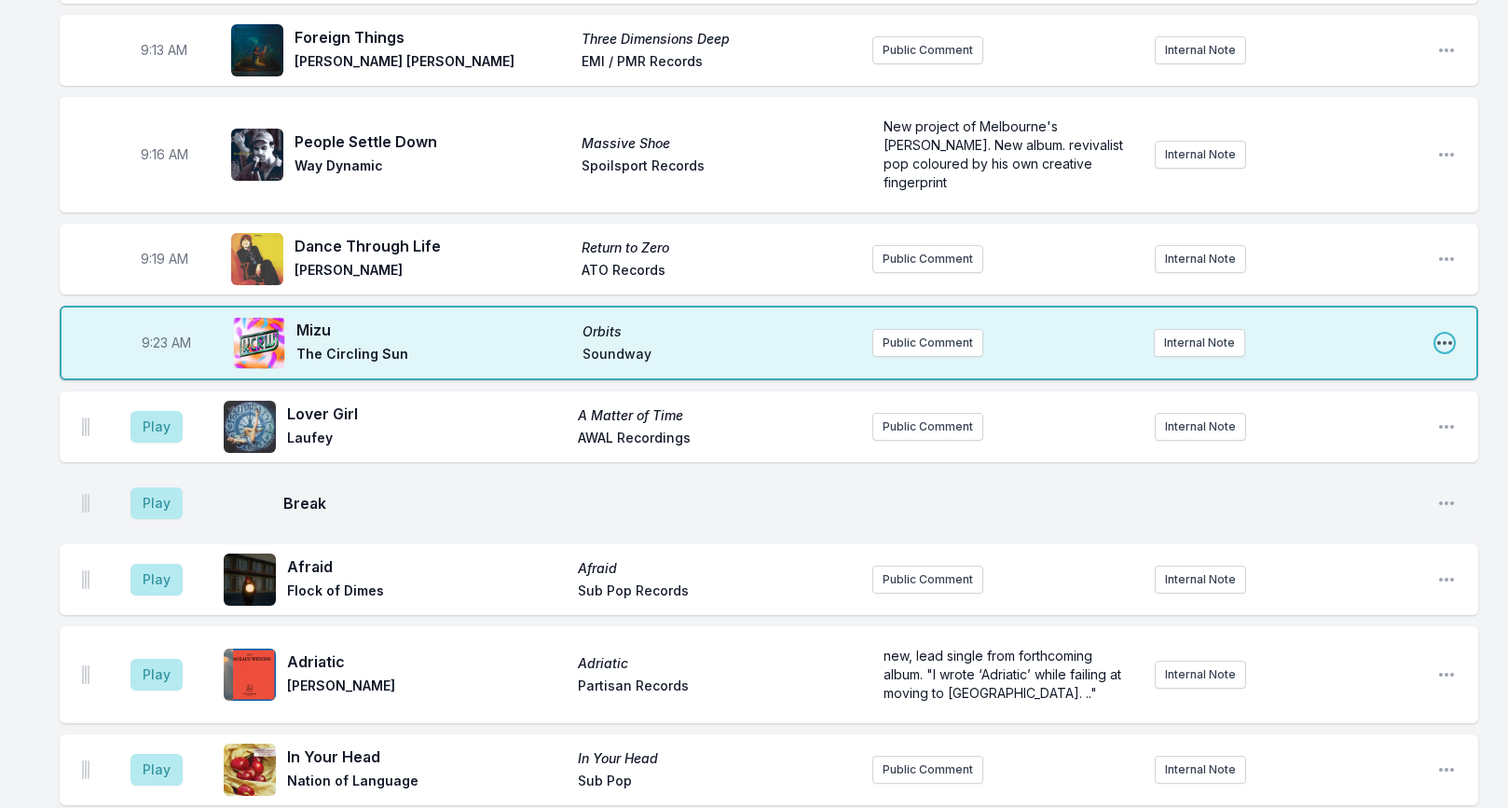
click at [1436, 334] on icon "Open playlist item options" at bounding box center [1444, 343] width 19 height 19
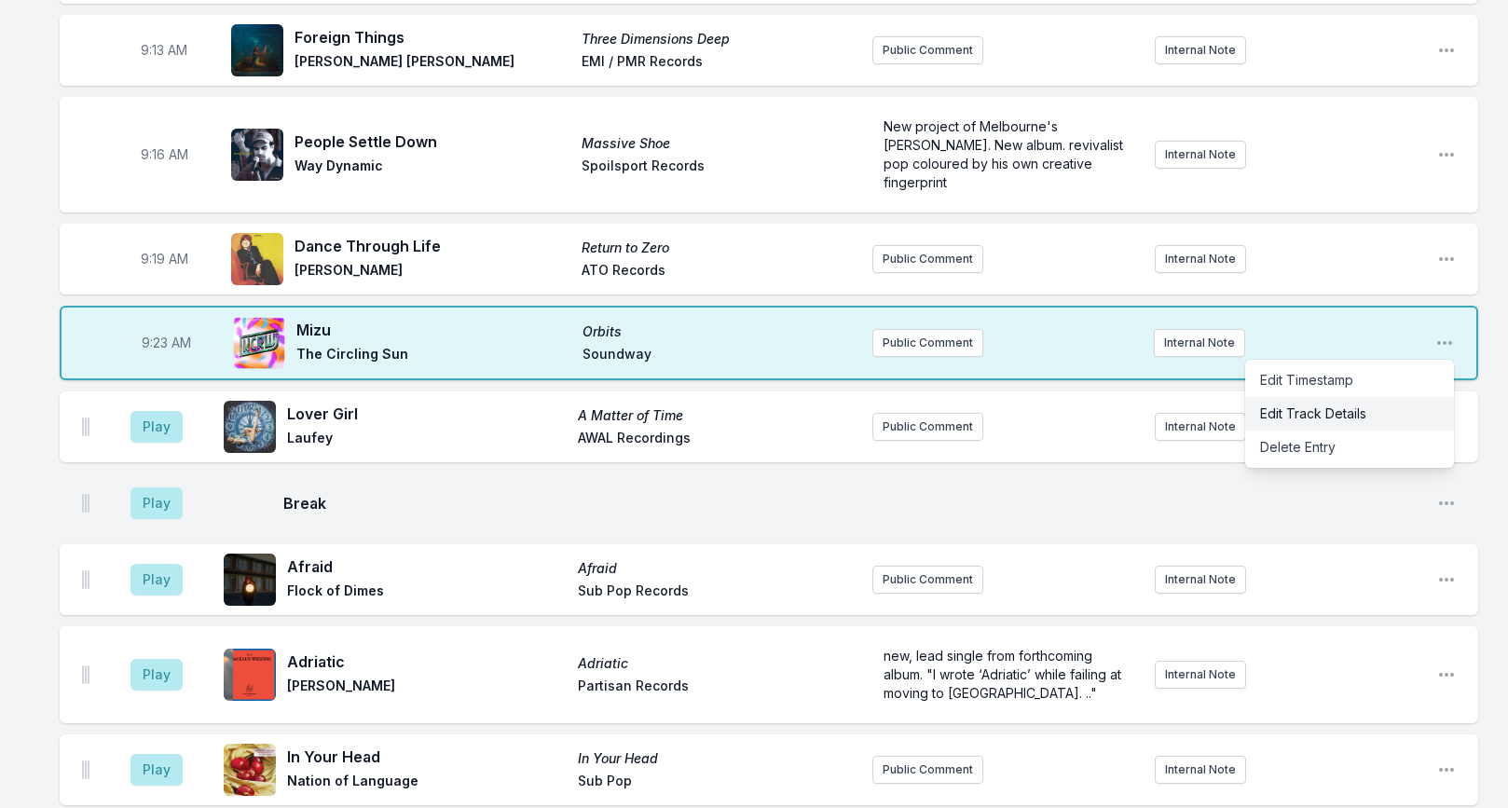
click at [1338, 400] on button "Edit Track Details" at bounding box center [1349, 414] width 209 height 34
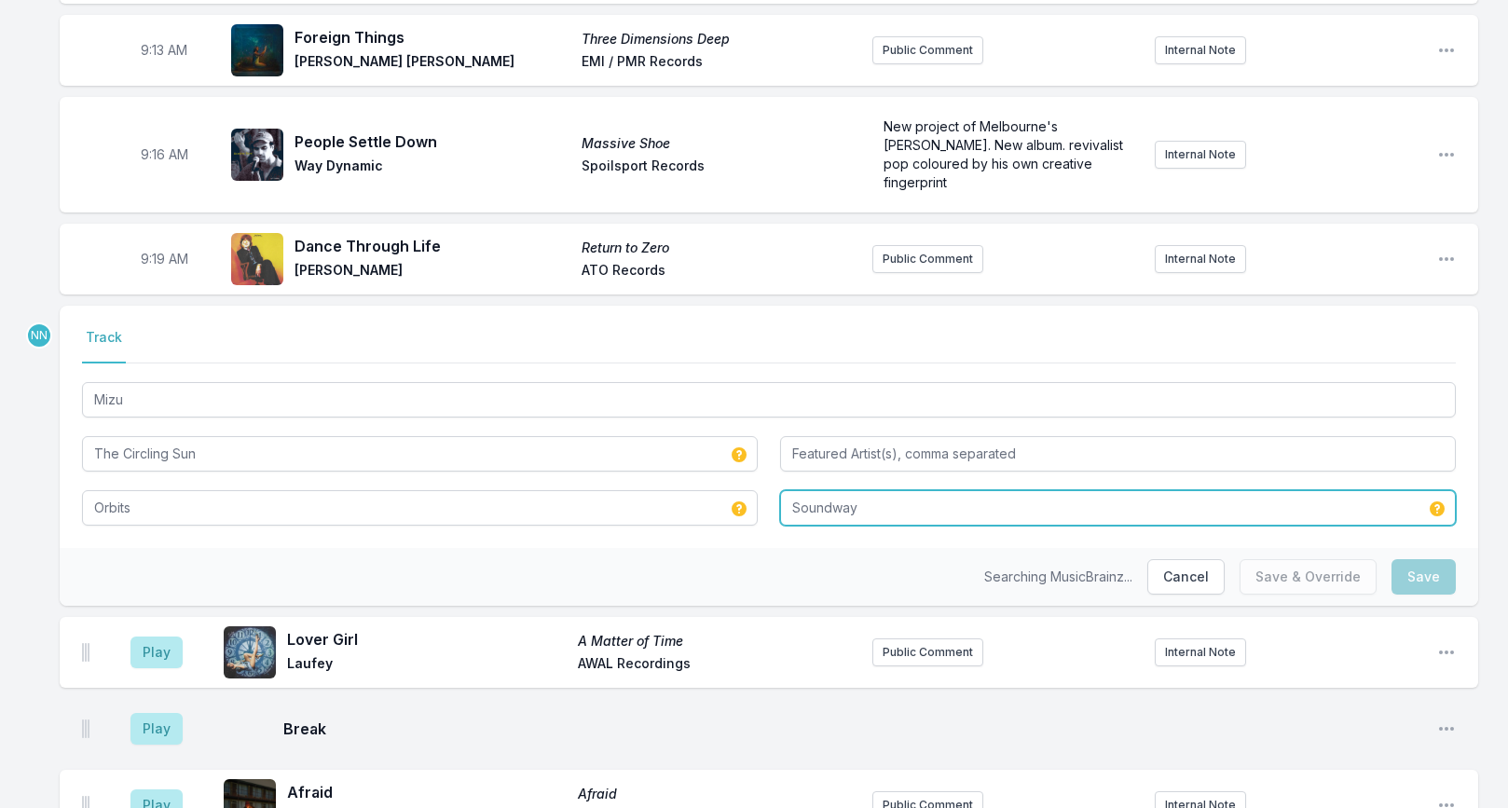
click at [873, 490] on input "Soundway" at bounding box center [1118, 507] width 676 height 35
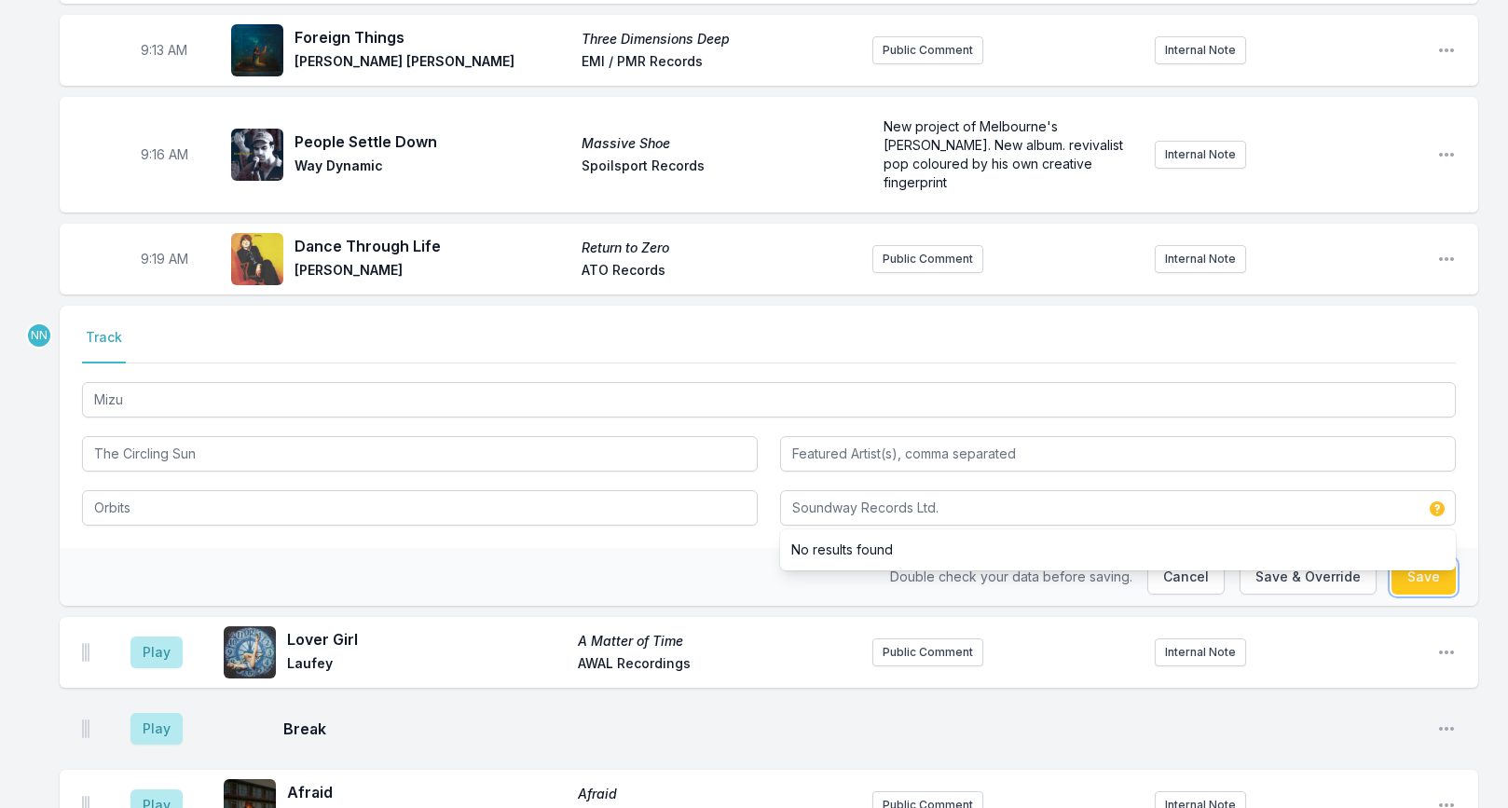
click at [1412, 562] on button "Save" at bounding box center [1423, 576] width 64 height 35
type input "Soundway"
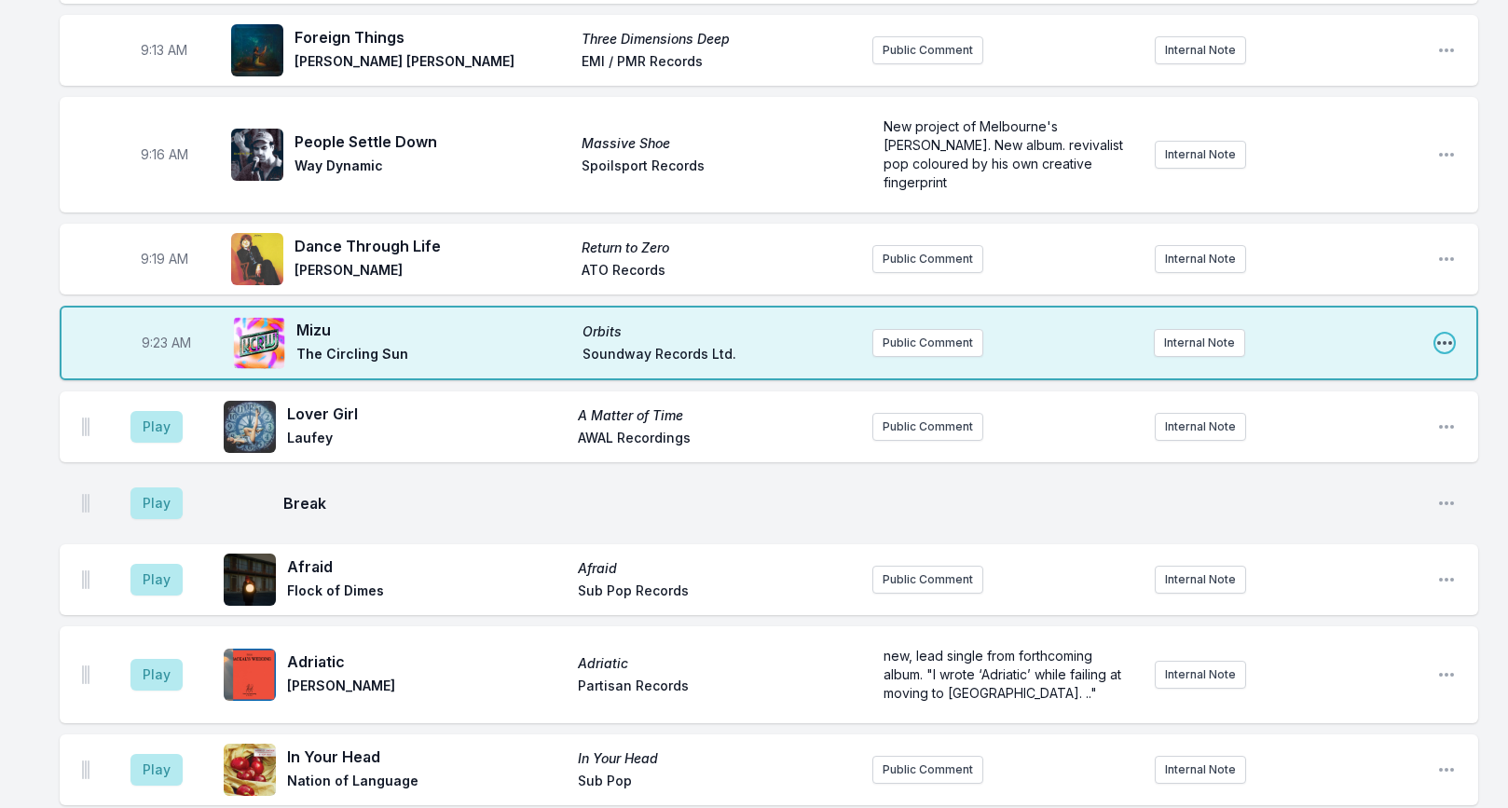
click at [1442, 334] on icon "Open playlist item options" at bounding box center [1444, 343] width 19 height 19
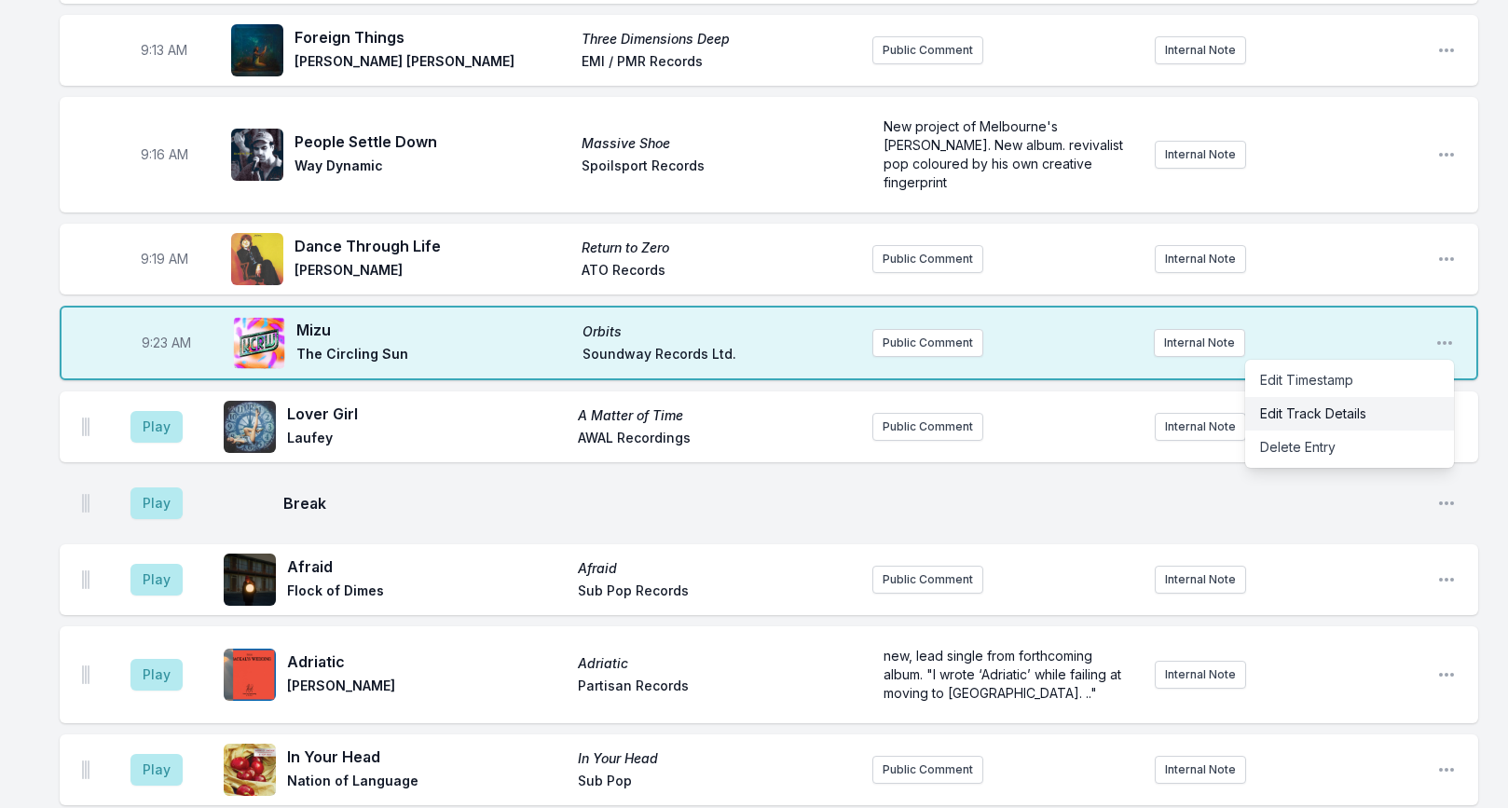
click at [1358, 397] on button "Edit Track Details" at bounding box center [1349, 414] width 209 height 34
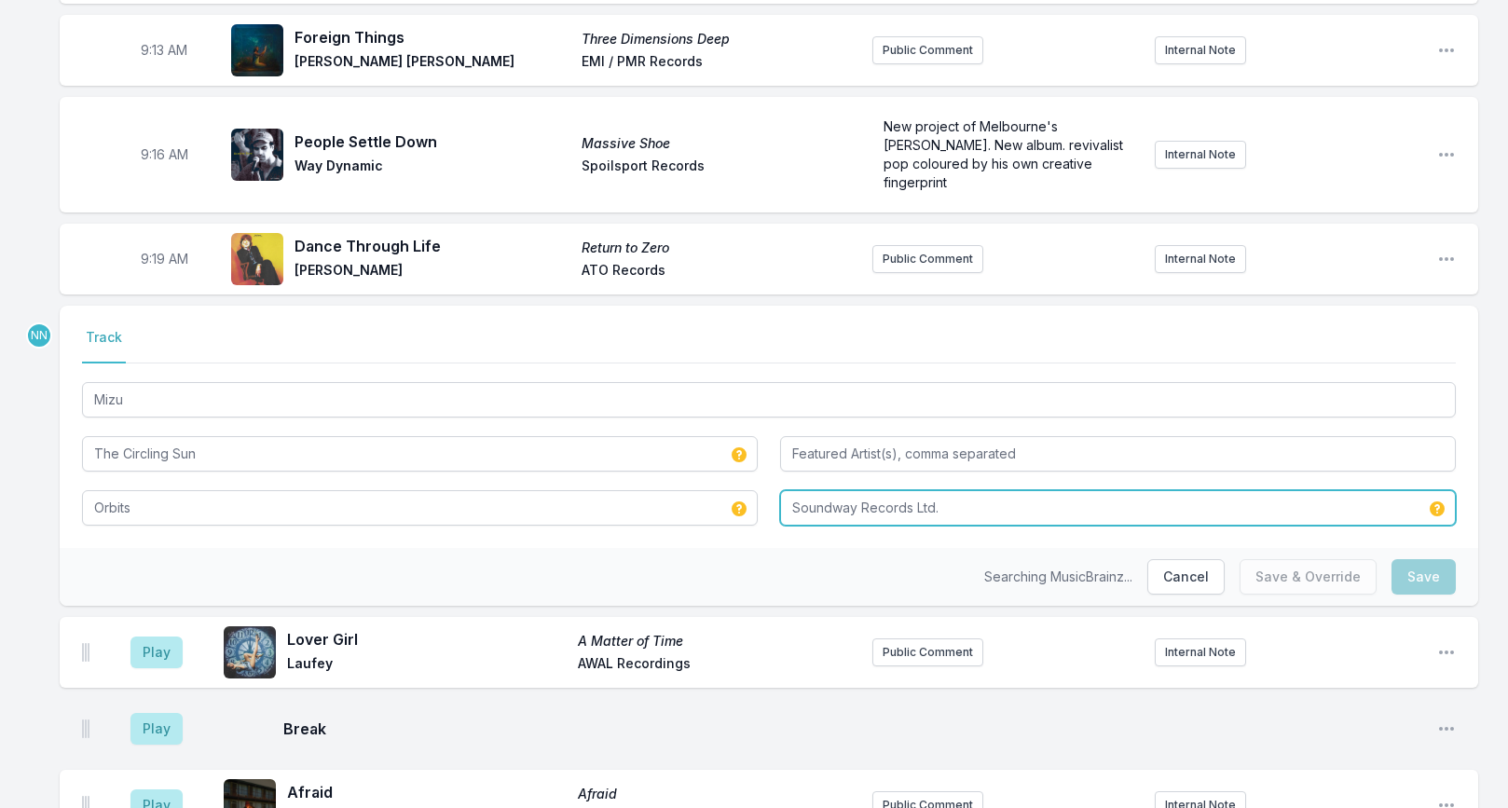
click at [946, 493] on input "Soundway Records Ltd." at bounding box center [1118, 507] width 676 height 35
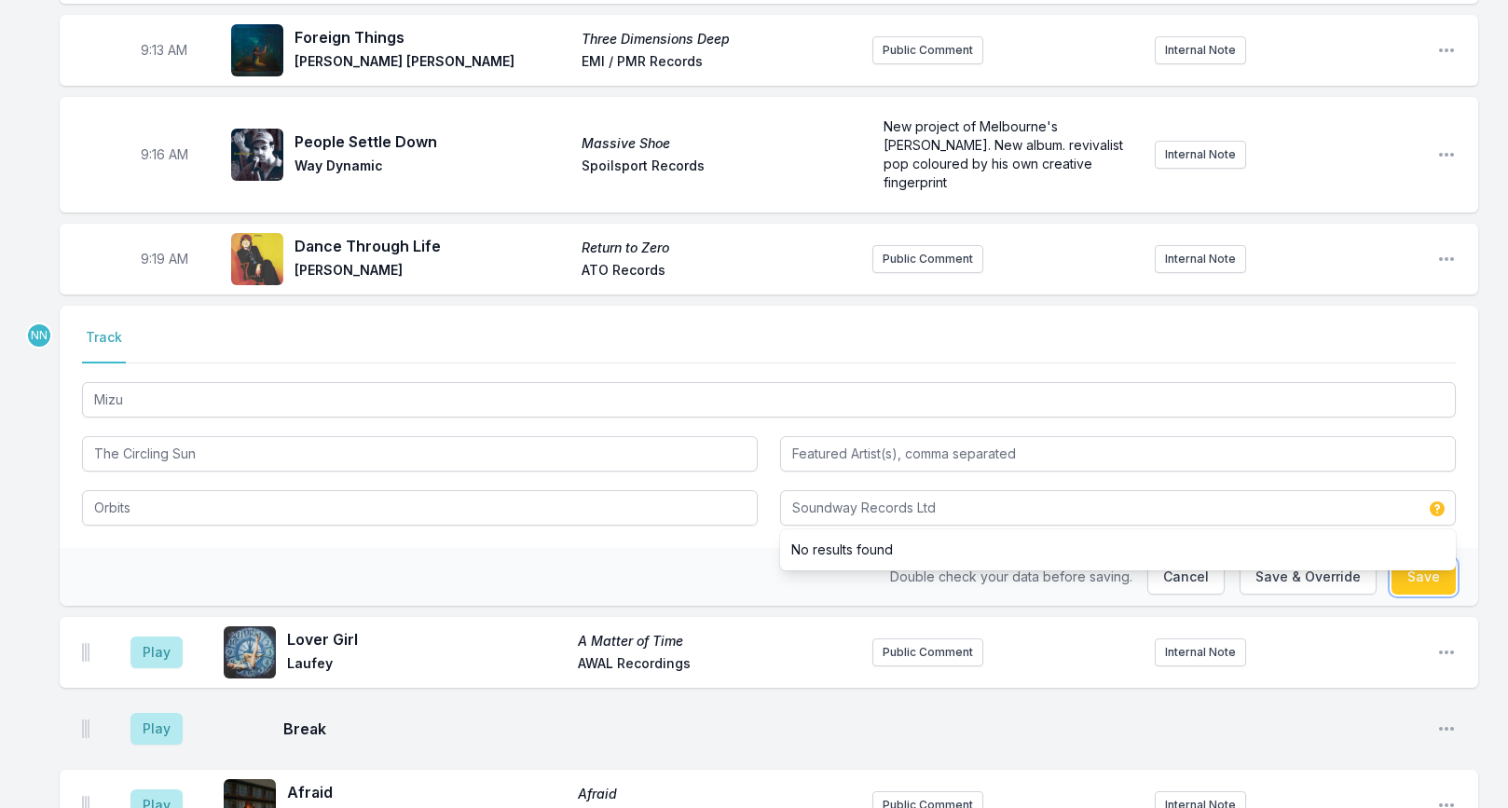
click at [1411, 559] on button "Save" at bounding box center [1423, 576] width 64 height 35
type input "Soundway Records Ltd."
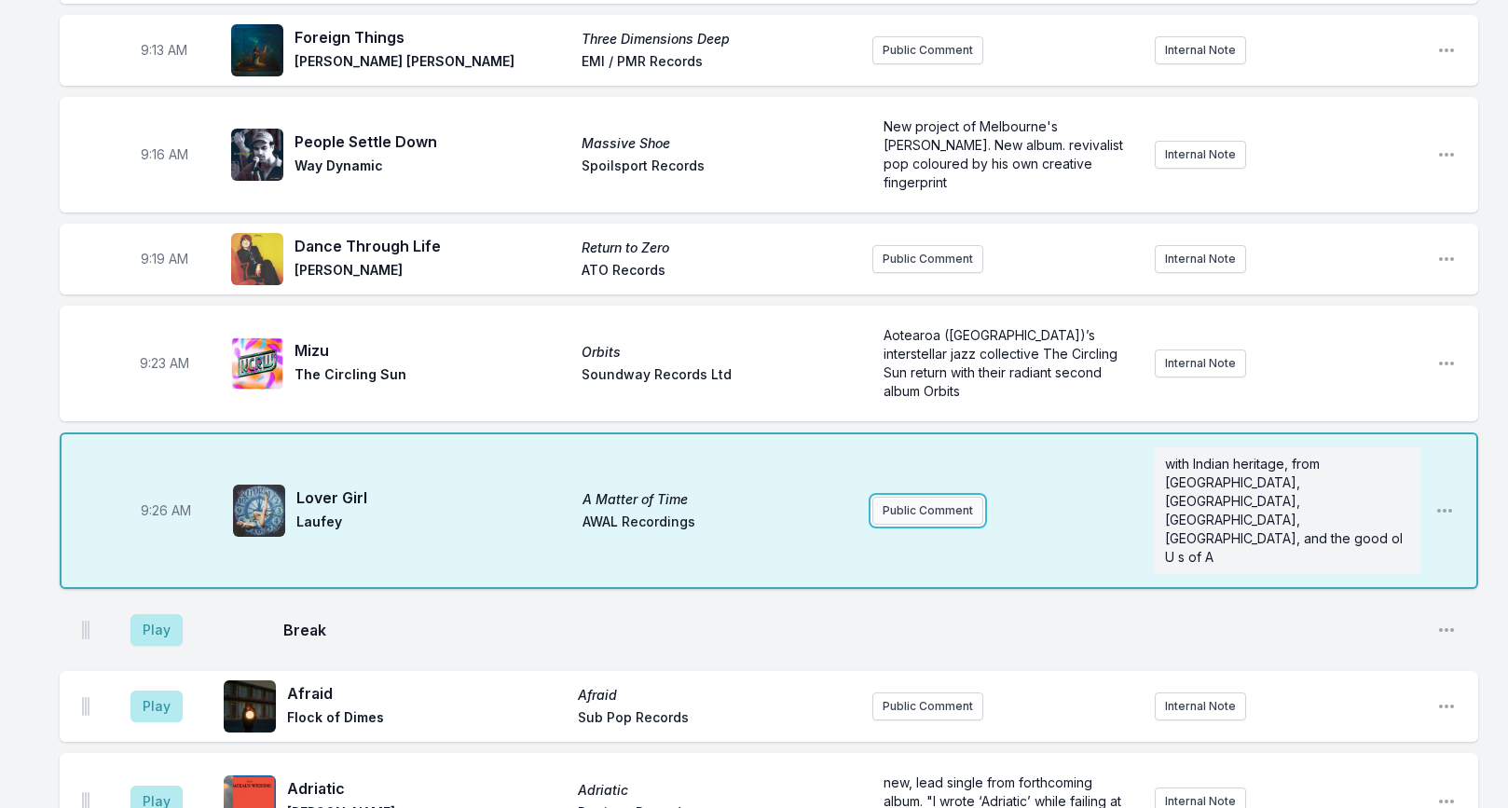
click at [962, 497] on button "Public Comment" at bounding box center [927, 511] width 111 height 28
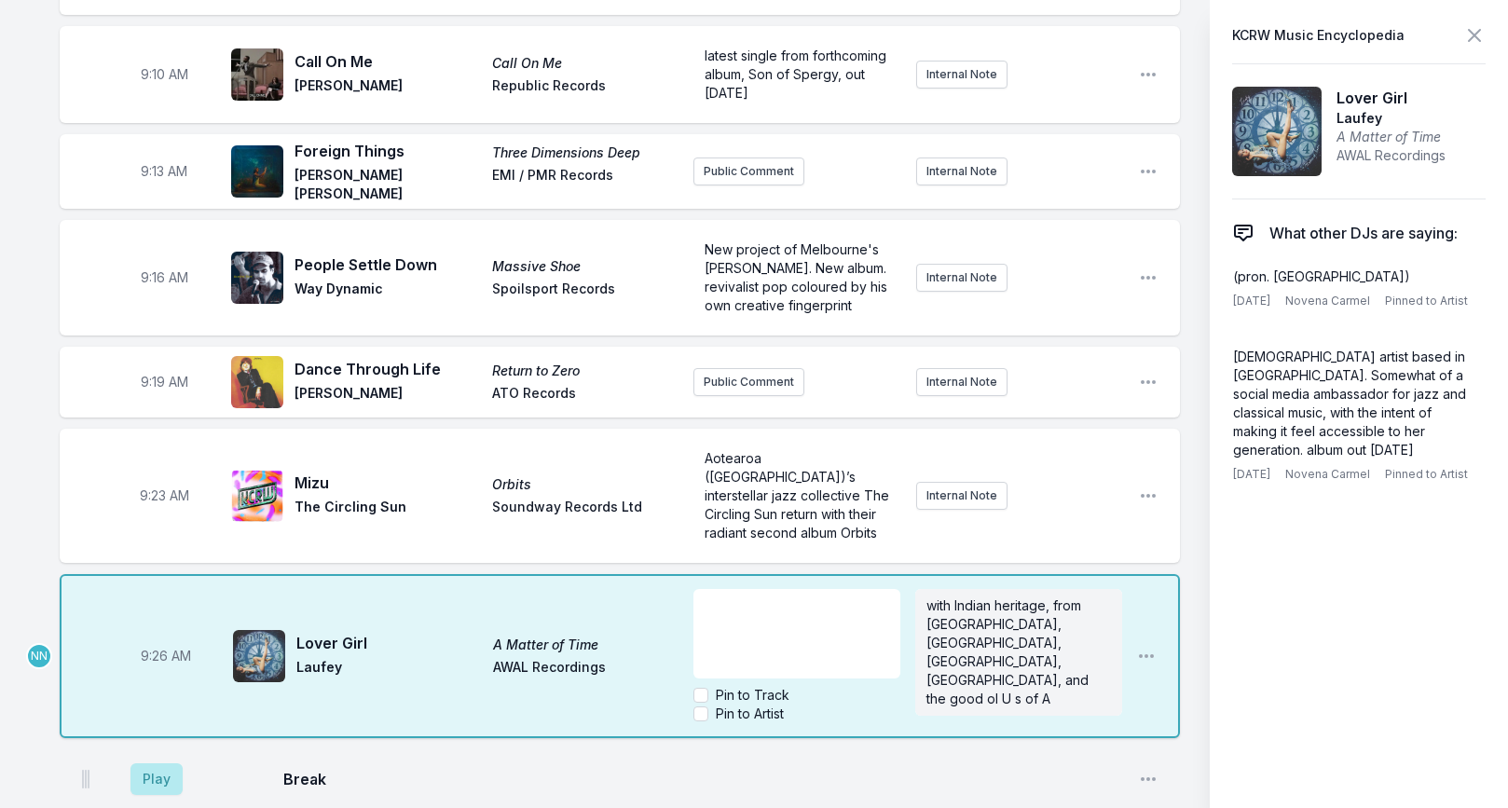
scroll to position [623, 0]
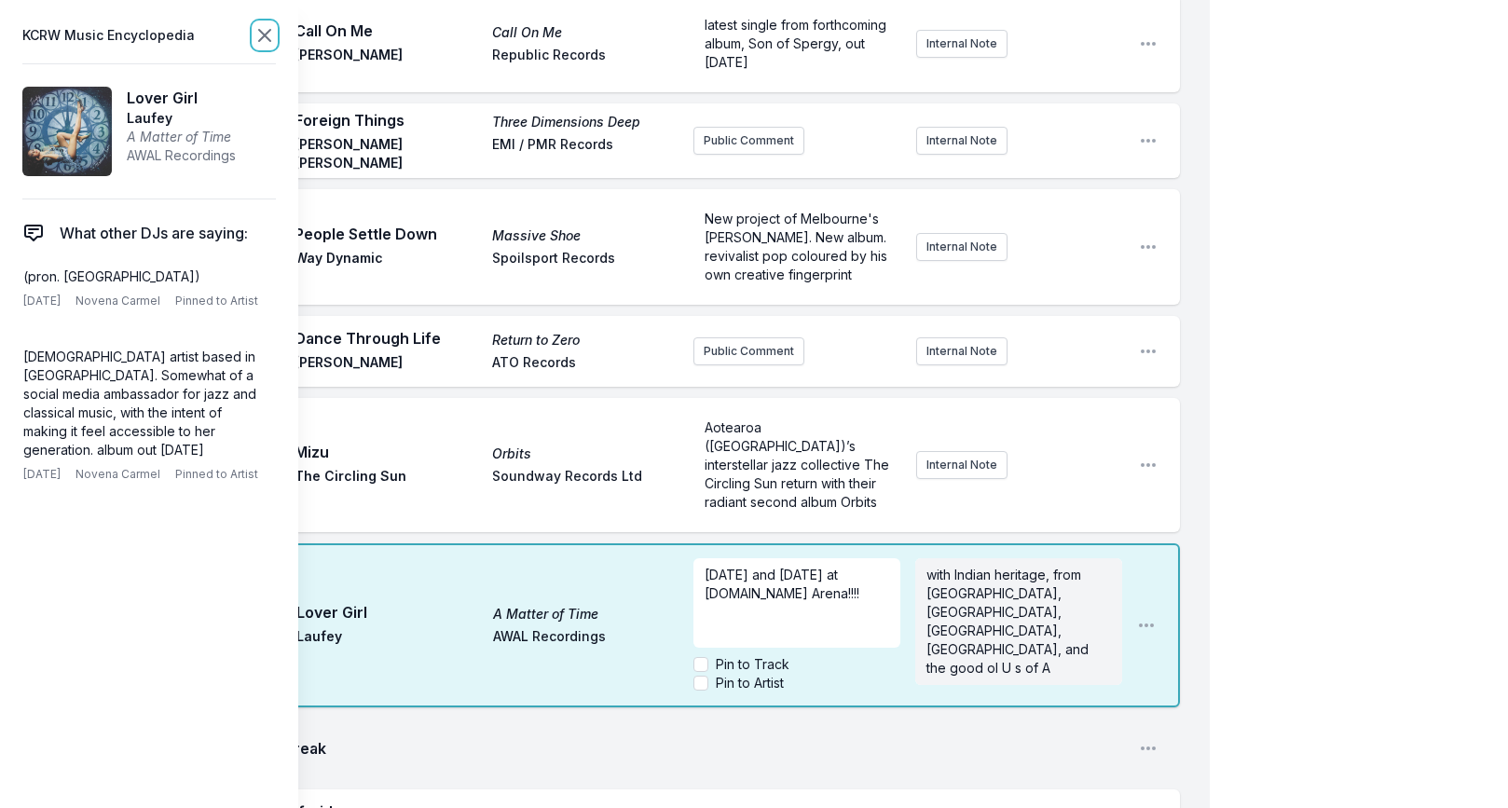
click at [266, 41] on icon at bounding box center [264, 35] width 22 height 22
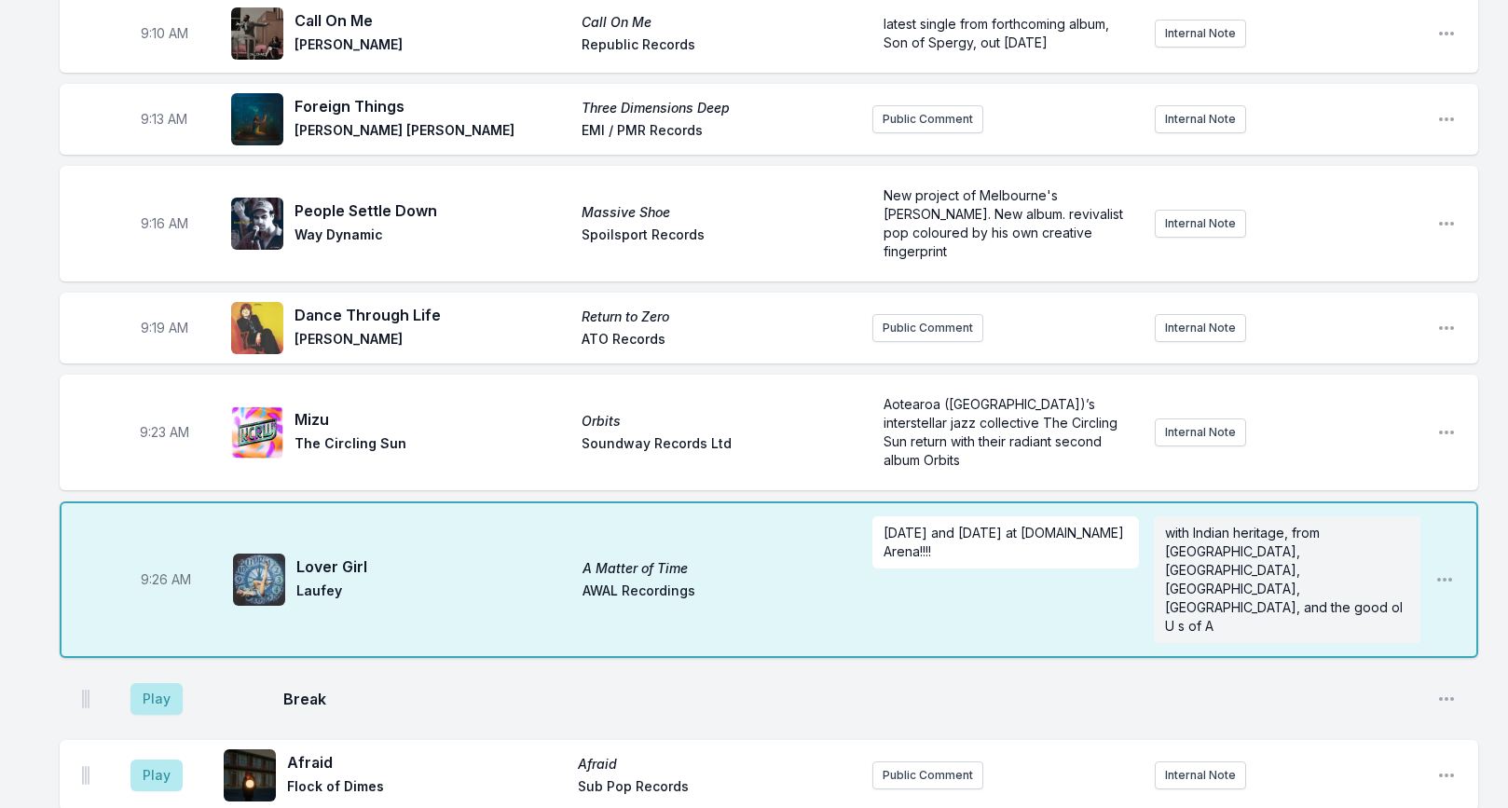
scroll to position [544, 0]
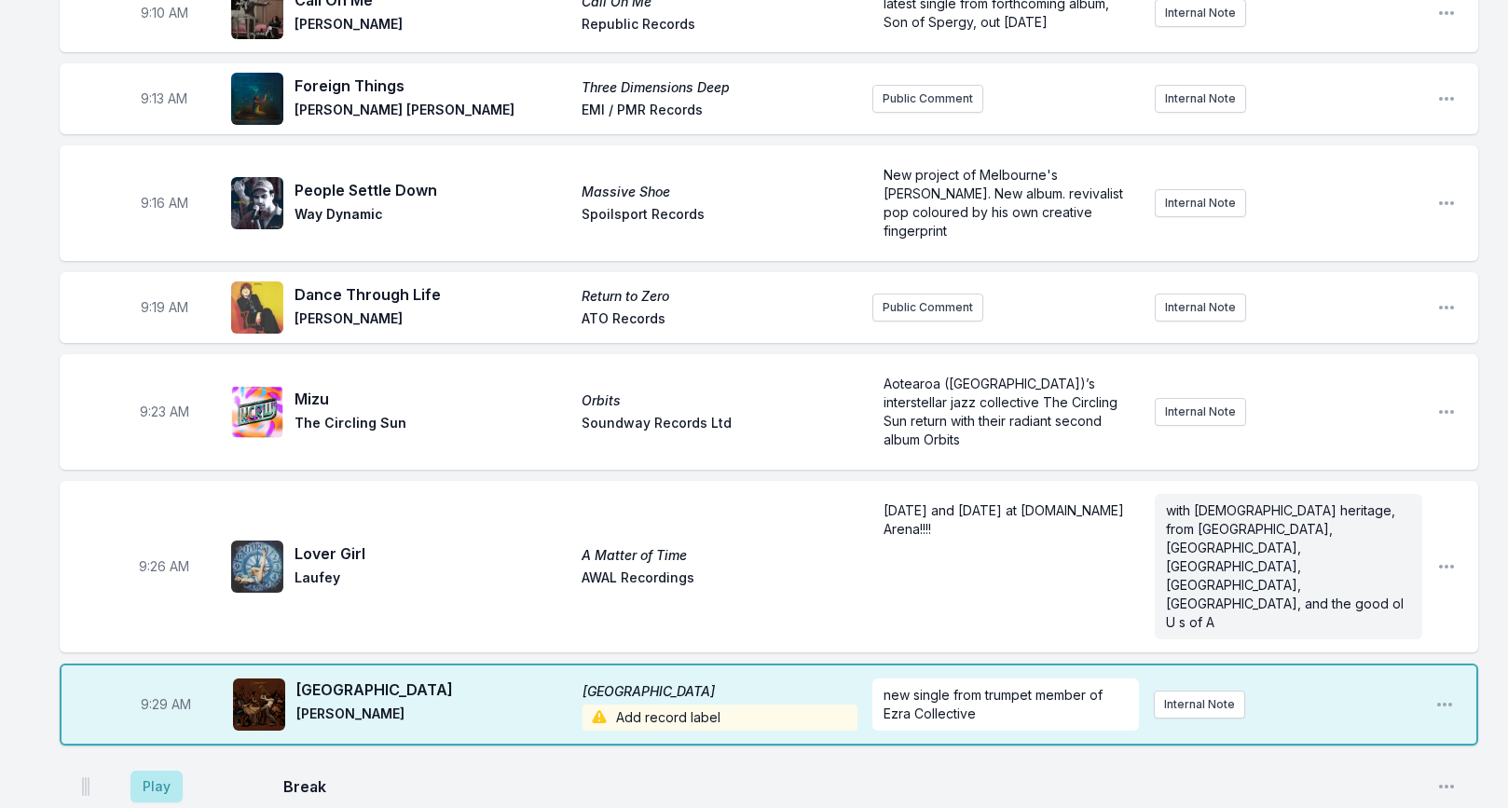
click at [630, 705] on span "Add record label" at bounding box center [719, 718] width 275 height 26
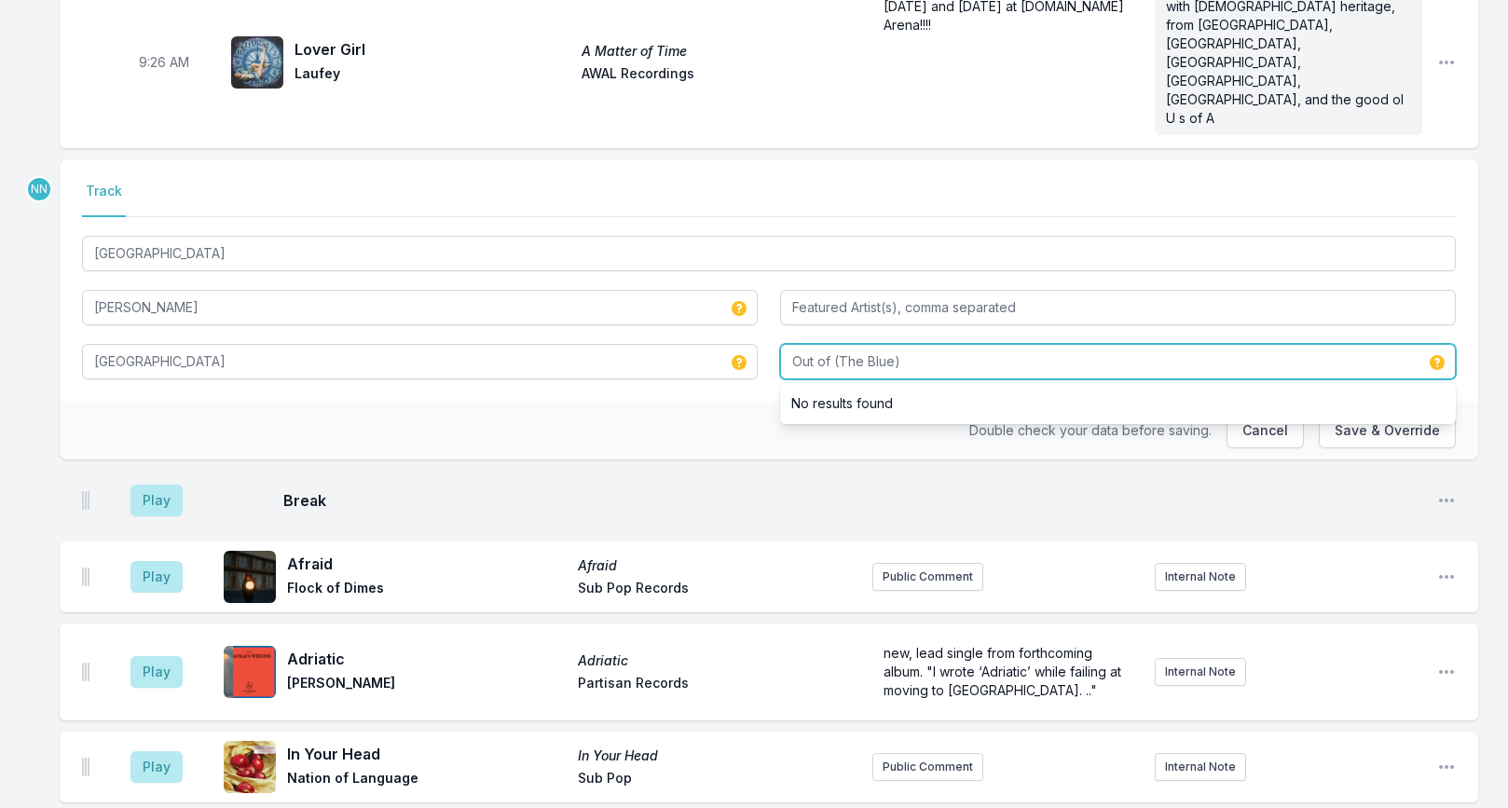
scroll to position [1065, 0]
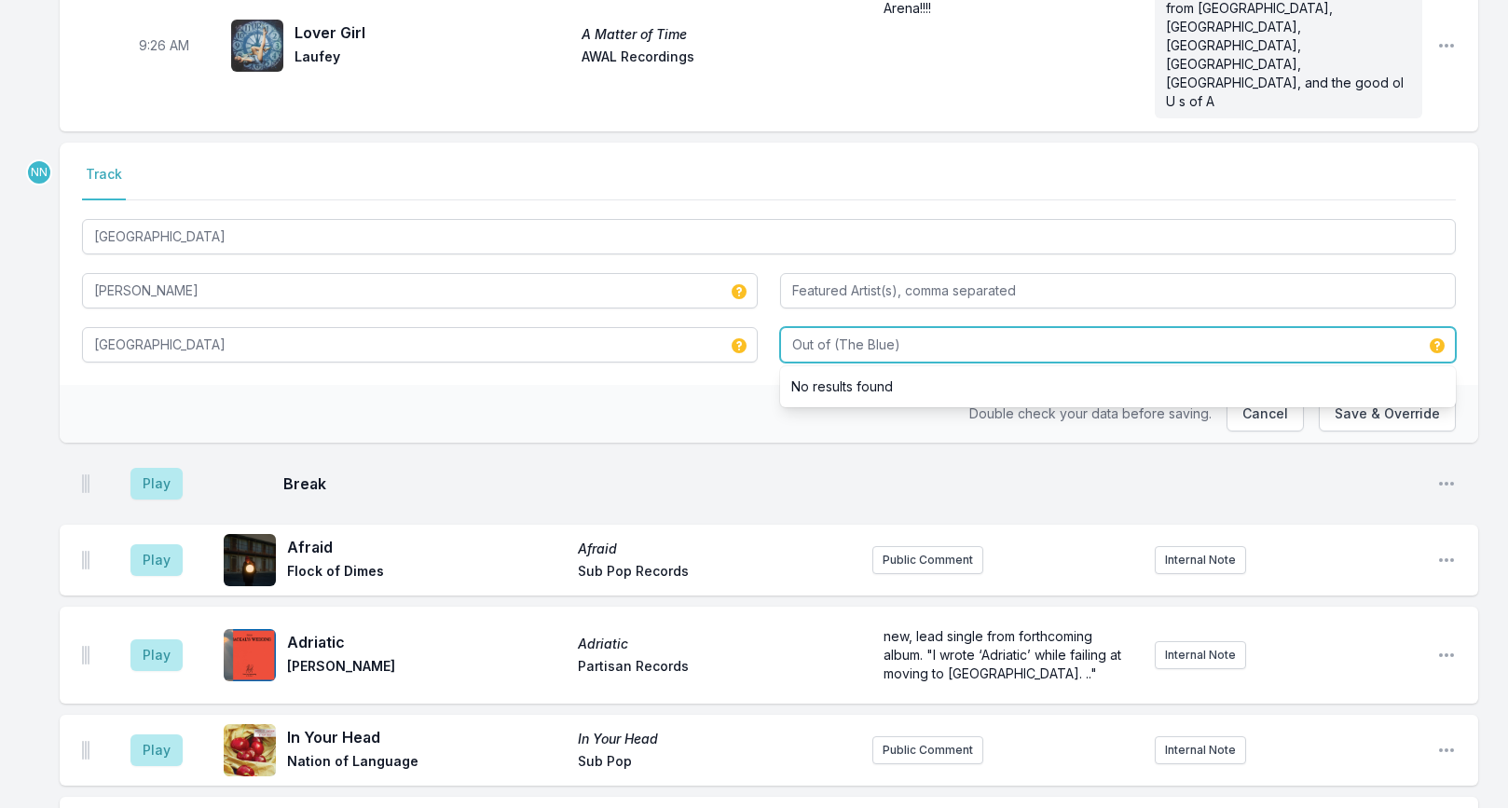
click at [863, 327] on input "Out of (The Blue)" at bounding box center [1118, 344] width 676 height 35
type input "Out of (The) Blue"
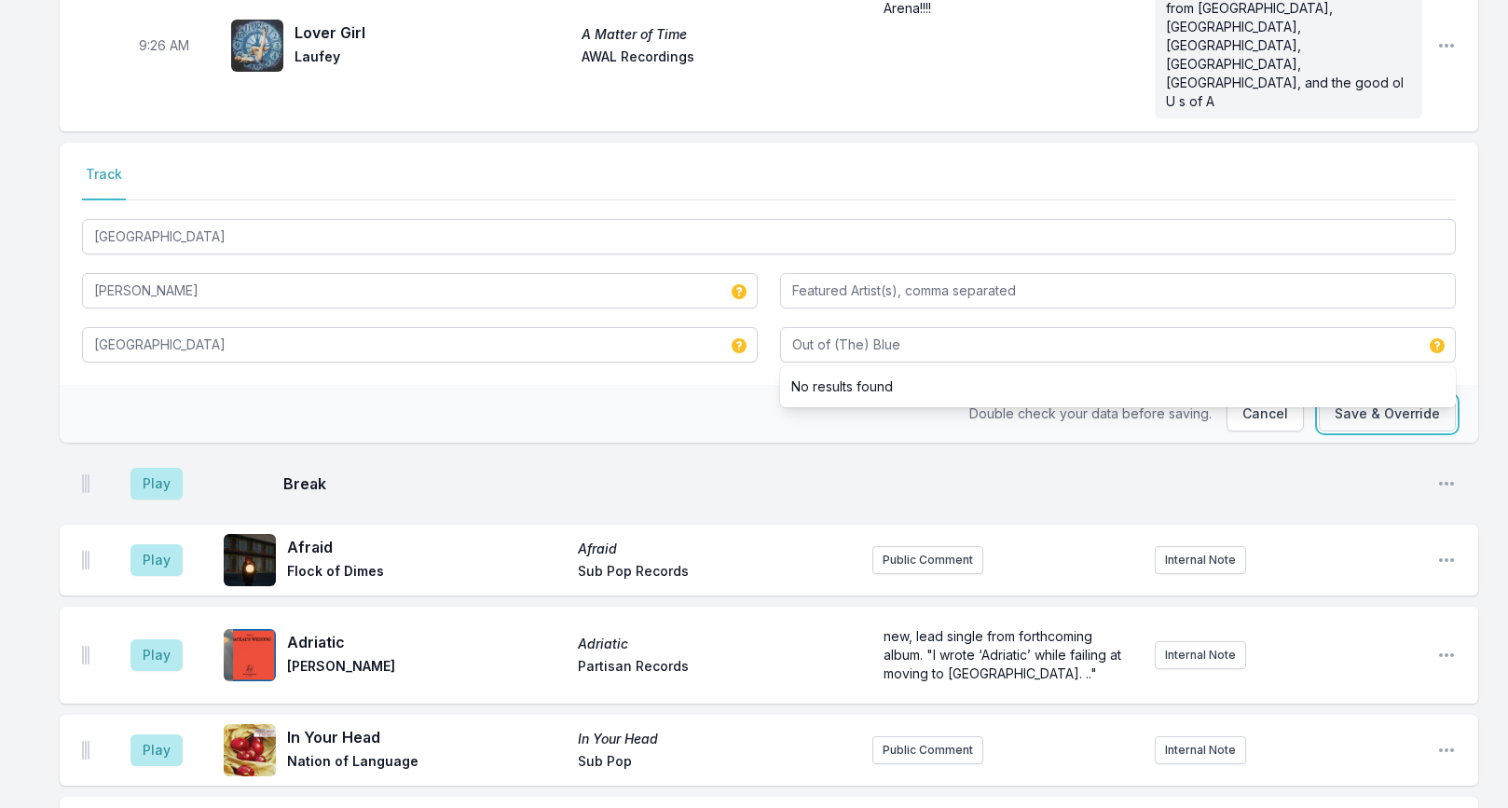
click at [1363, 396] on button "Save & Override" at bounding box center [1387, 413] width 137 height 35
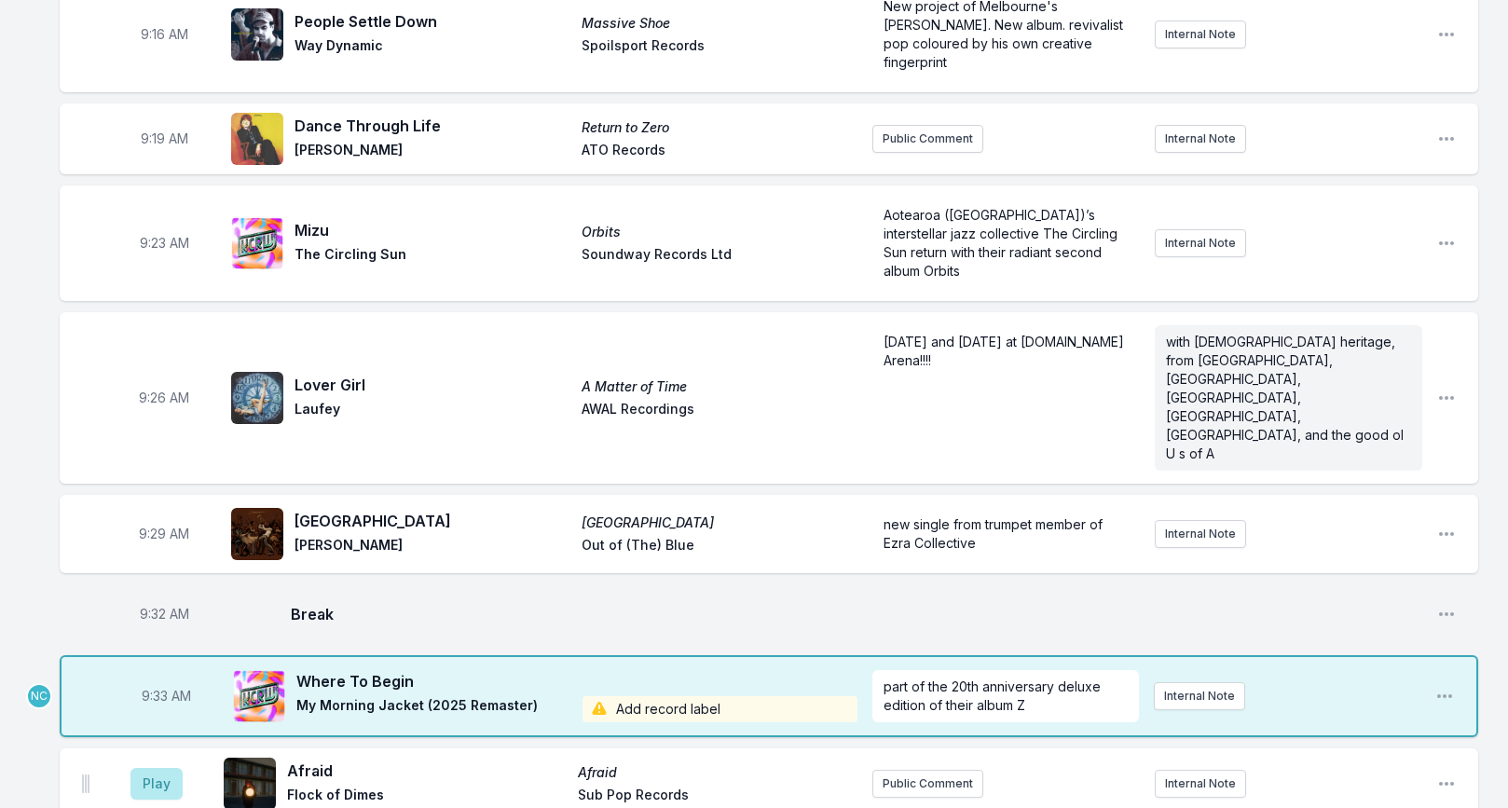
scroll to position [744, 0]
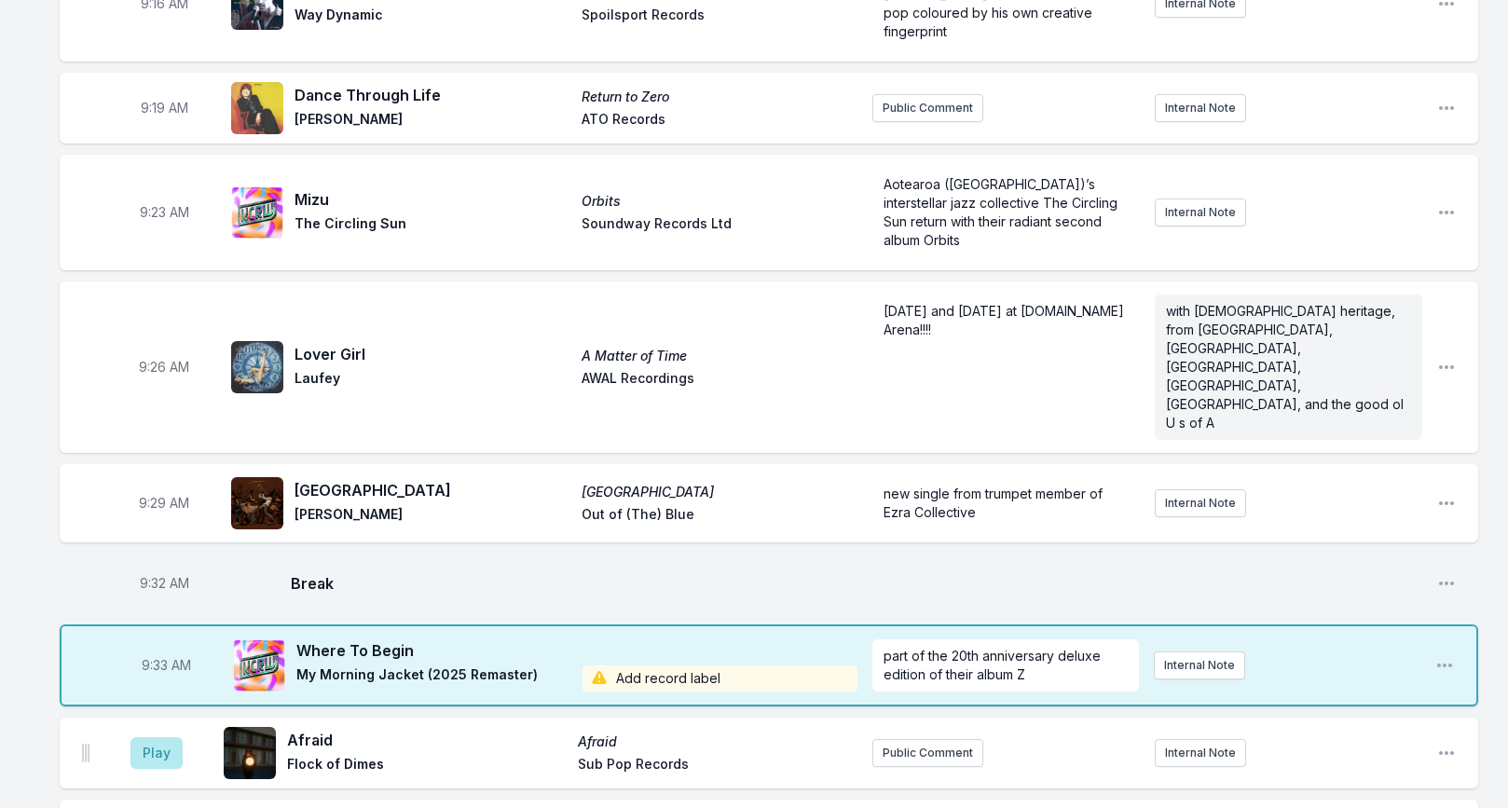
click at [647, 665] on span "Add record label" at bounding box center [719, 678] width 275 height 26
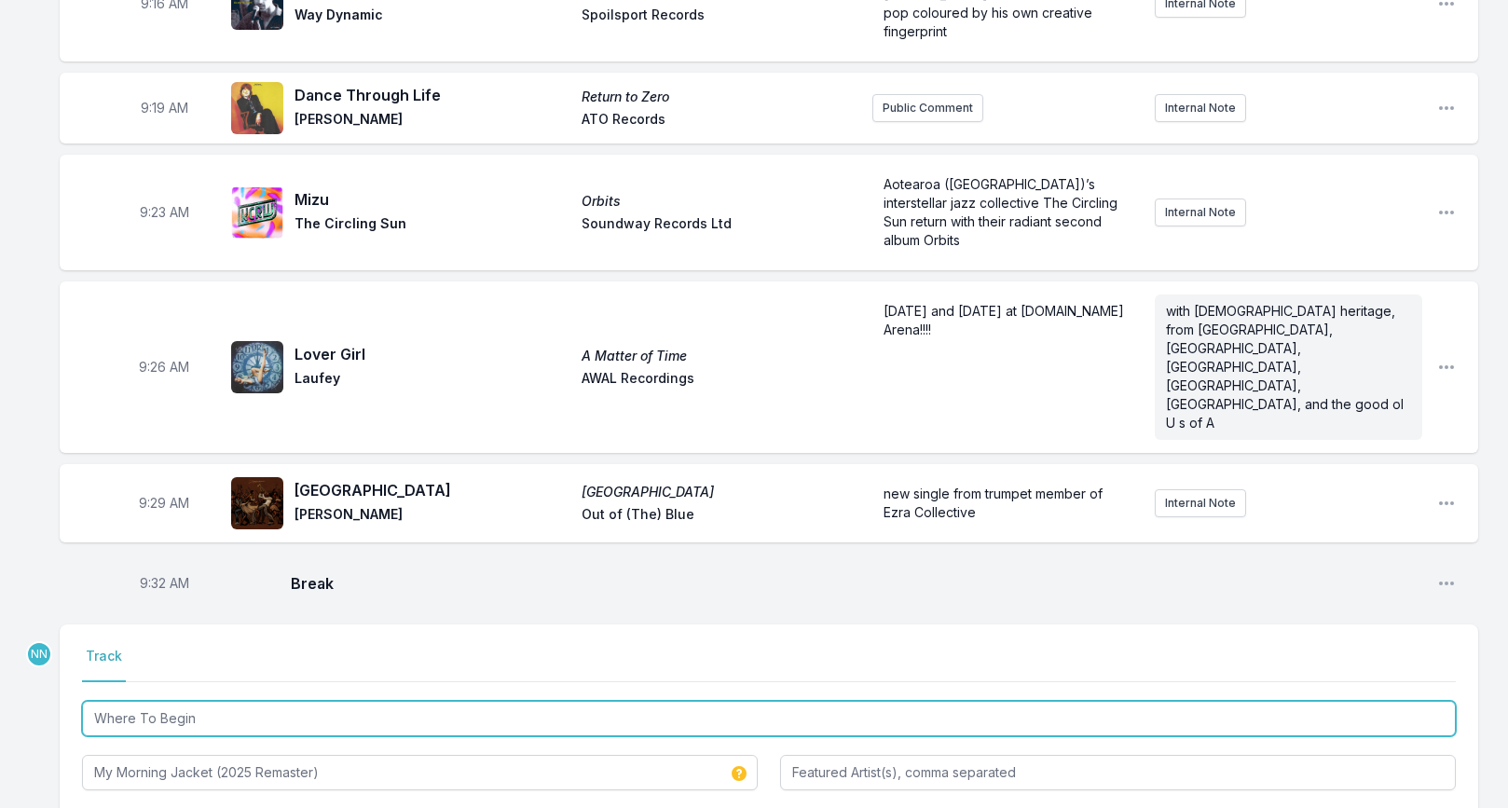
click at [211, 701] on input "Where To Begin" at bounding box center [769, 718] width 1374 height 35
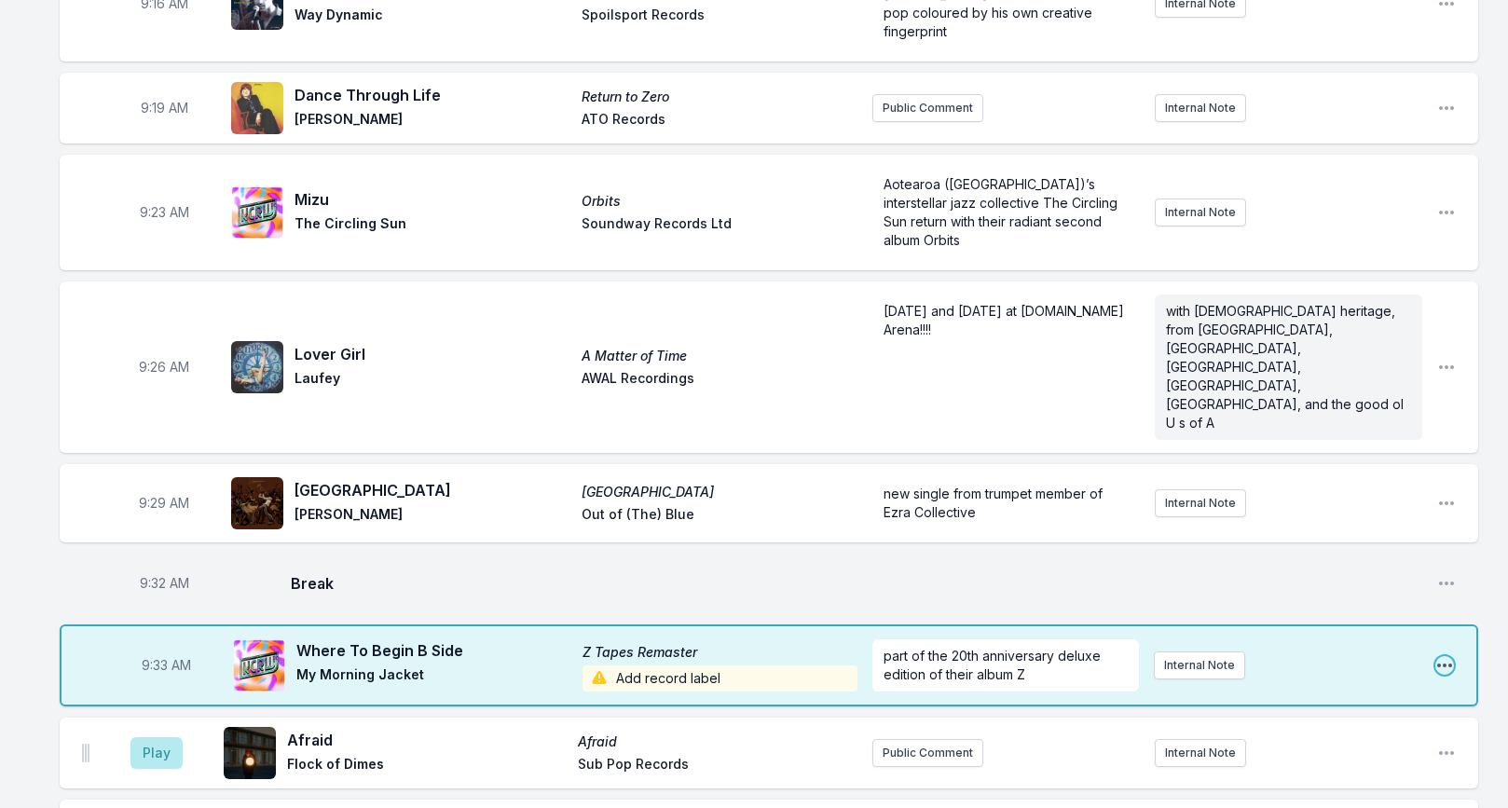
click at [1438, 656] on icon "Open playlist item options" at bounding box center [1444, 665] width 19 height 19
click at [1275, 719] on button "Edit Track Details" at bounding box center [1349, 736] width 209 height 34
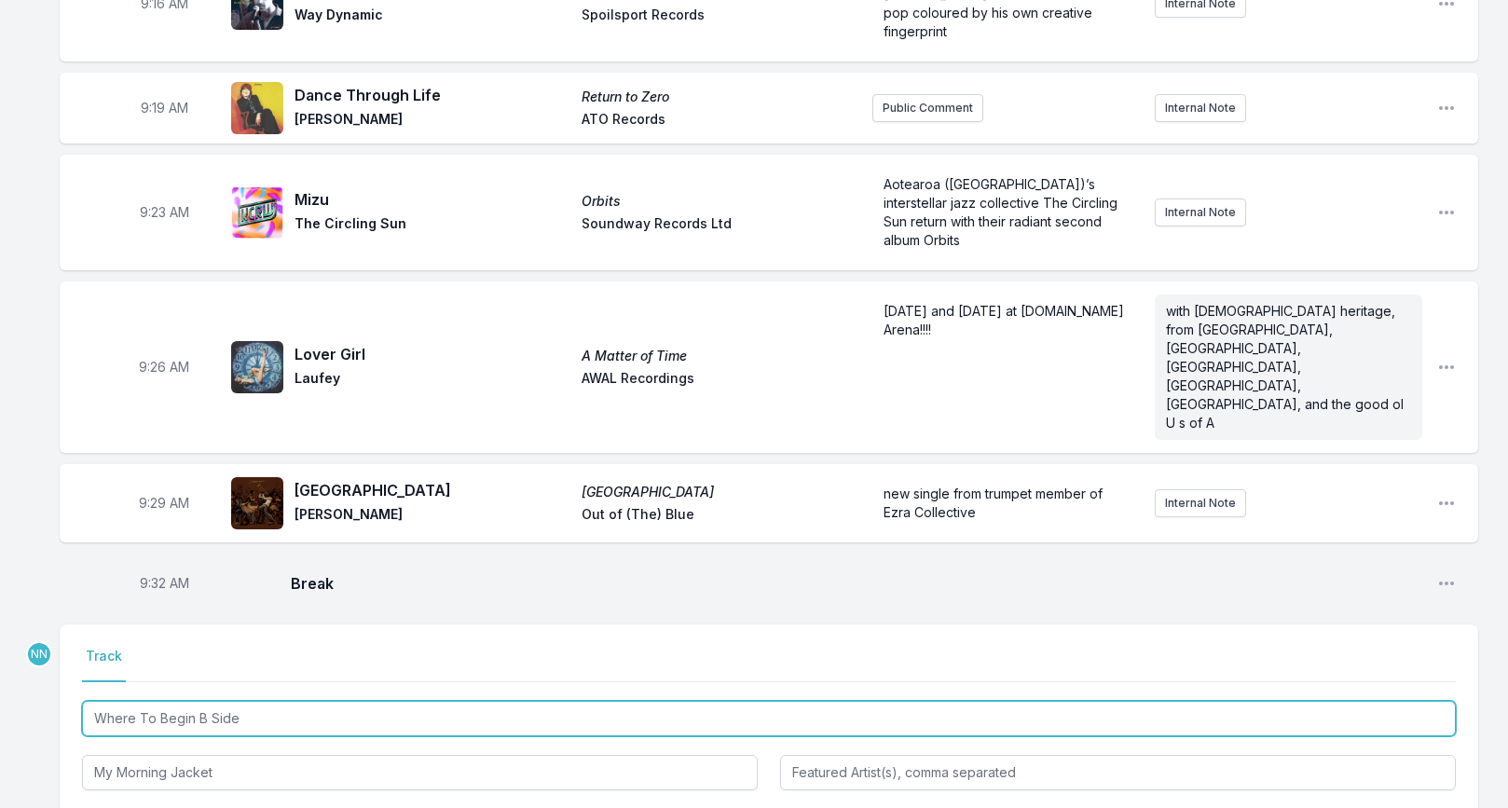
drag, startPoint x: 197, startPoint y: 609, endPoint x: 343, endPoint y: 609, distance: 146.3
click at [343, 701] on input "Where To Begin B Side" at bounding box center [769, 718] width 1374 height 35
type input "Where To Begin (2025 Remaster)"
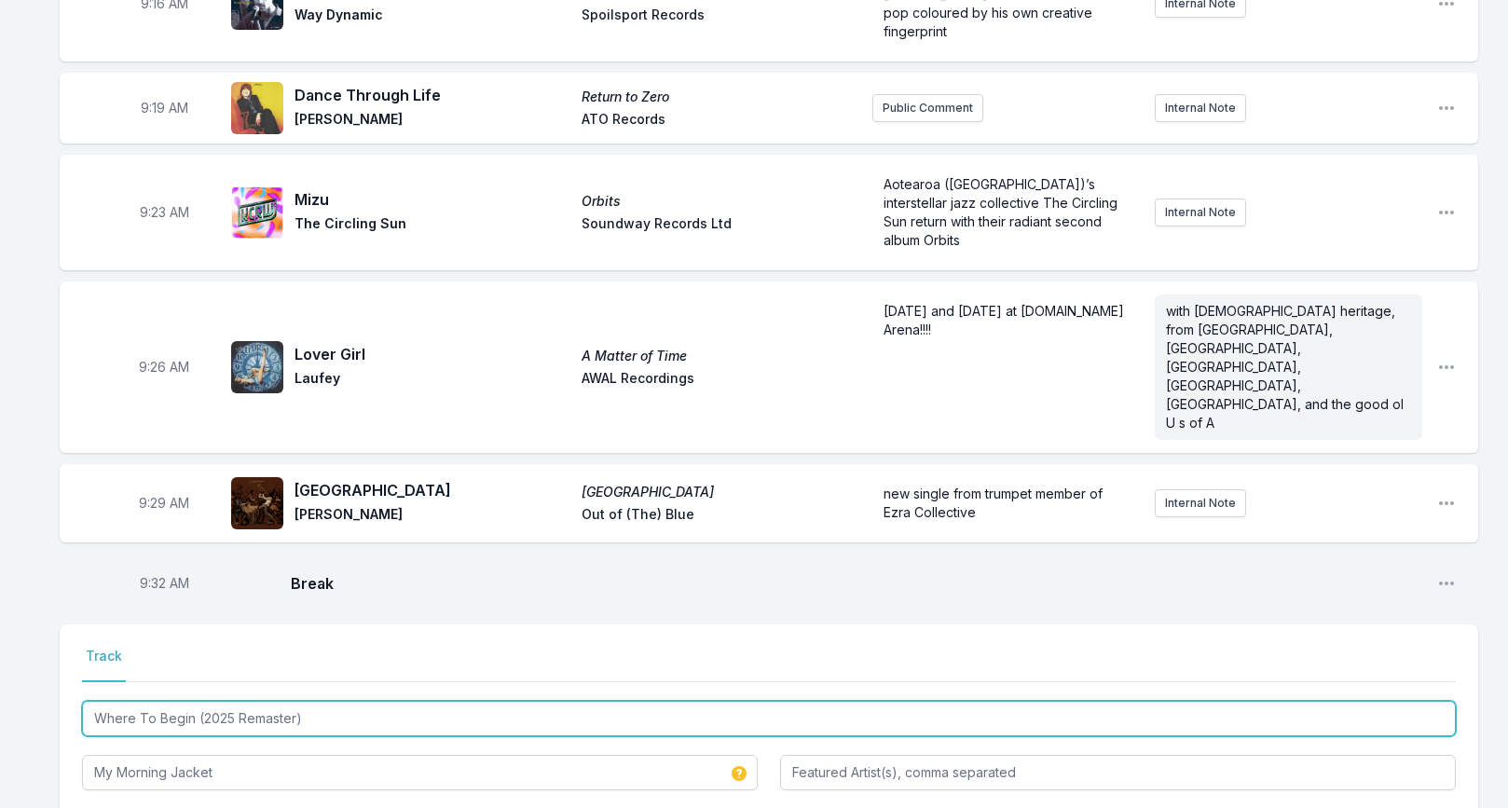
click at [263, 701] on input "Where To Begin (2025 Remaster)" at bounding box center [769, 718] width 1374 height 35
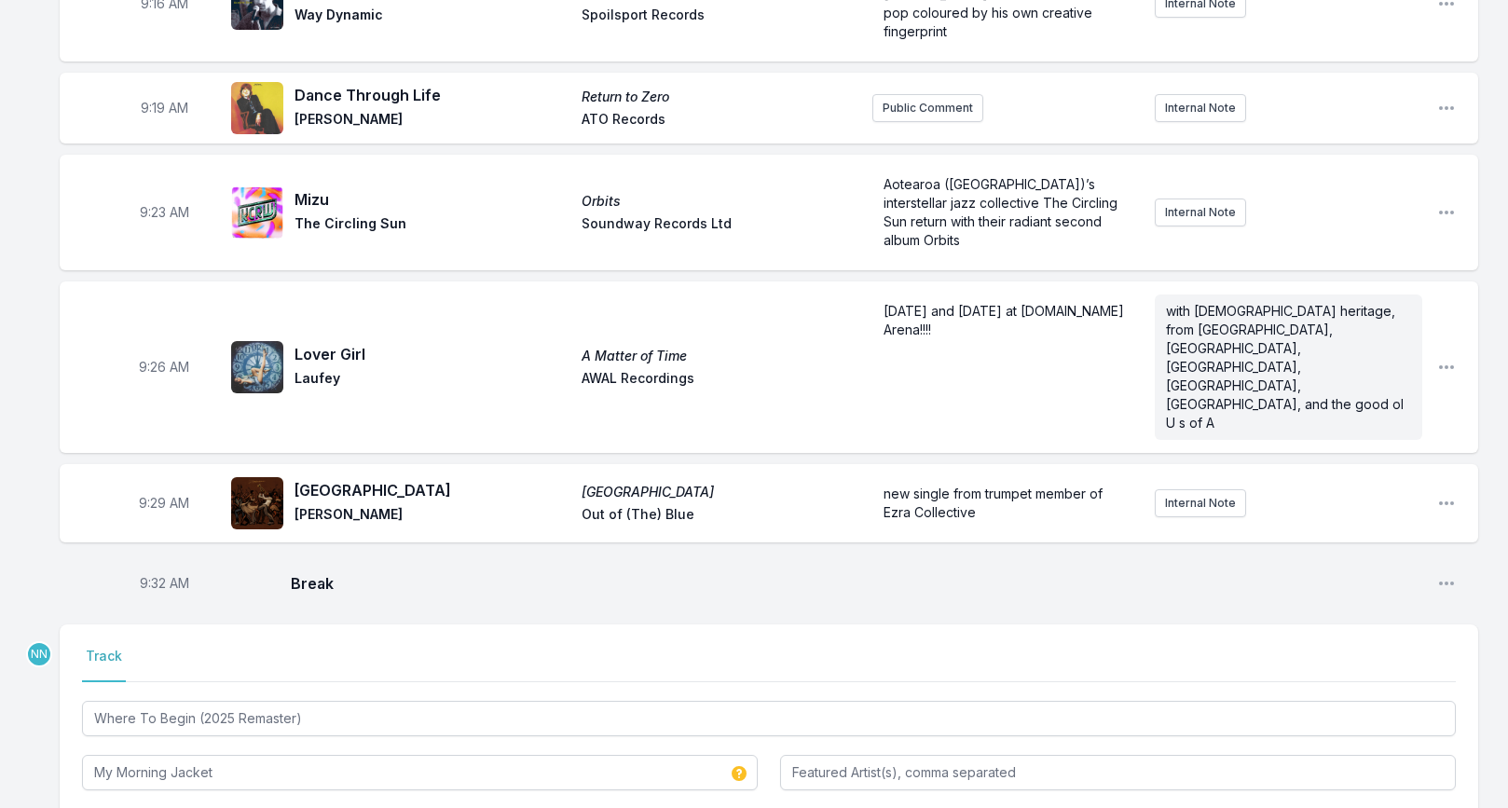
paste input "Where To Begin (2025 Remaster)"
type input "Where To Begin (2025 Remaster)"
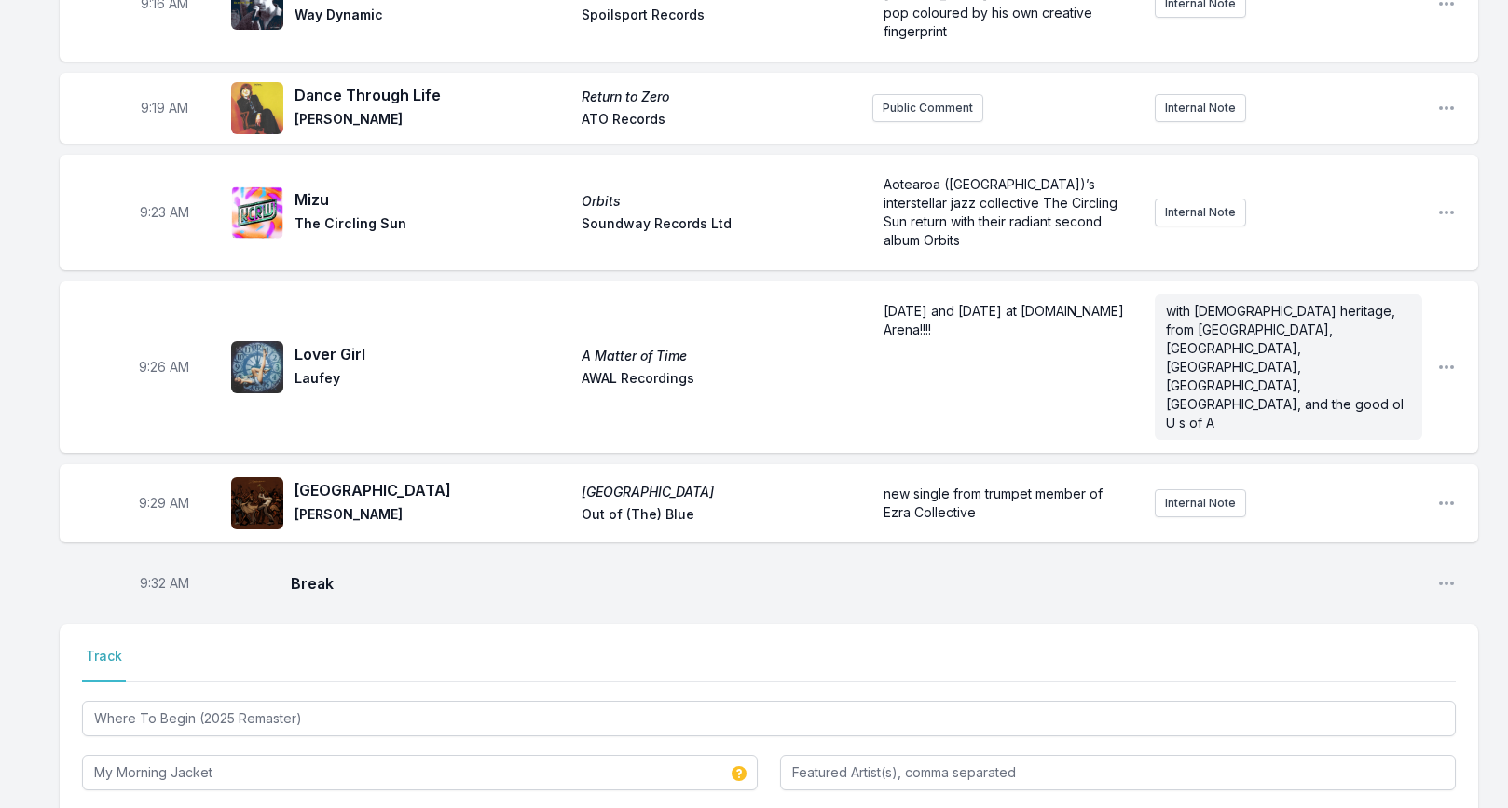
type input "ATO"
type input "Where To Begin B Side"
type input "Z Tapes Remaster"
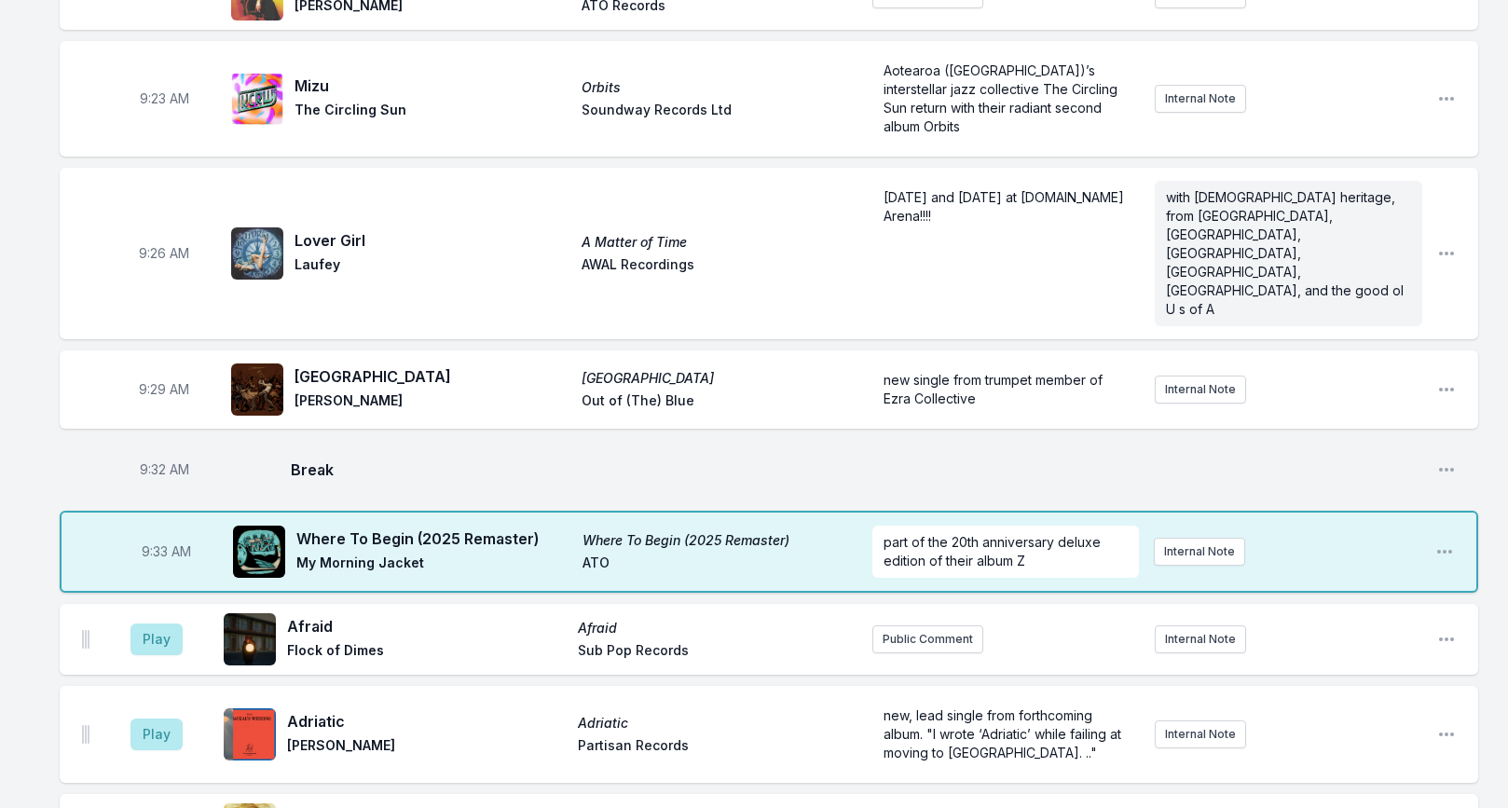
scroll to position [858, 0]
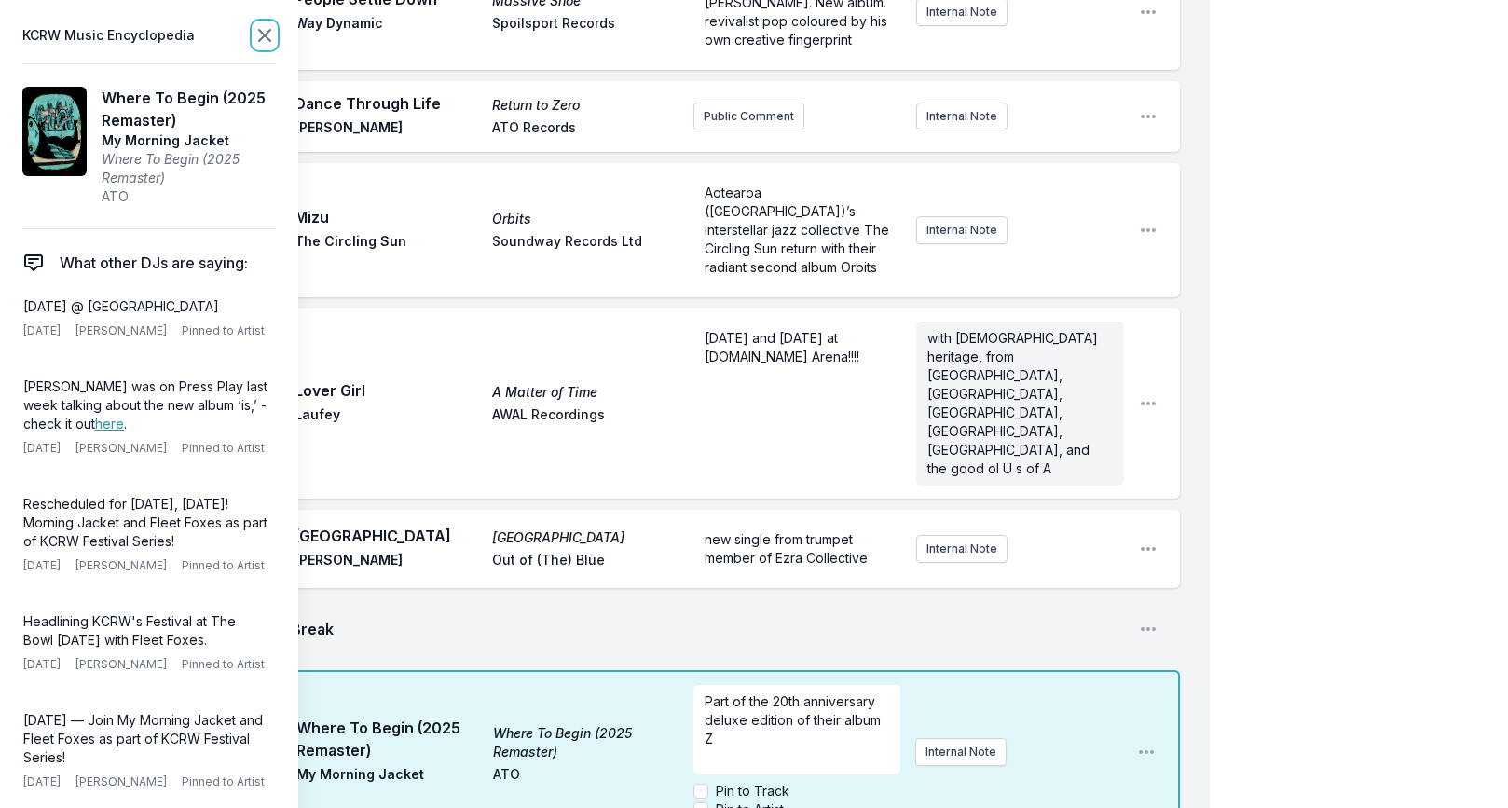
click at [256, 35] on icon at bounding box center [264, 35] width 22 height 22
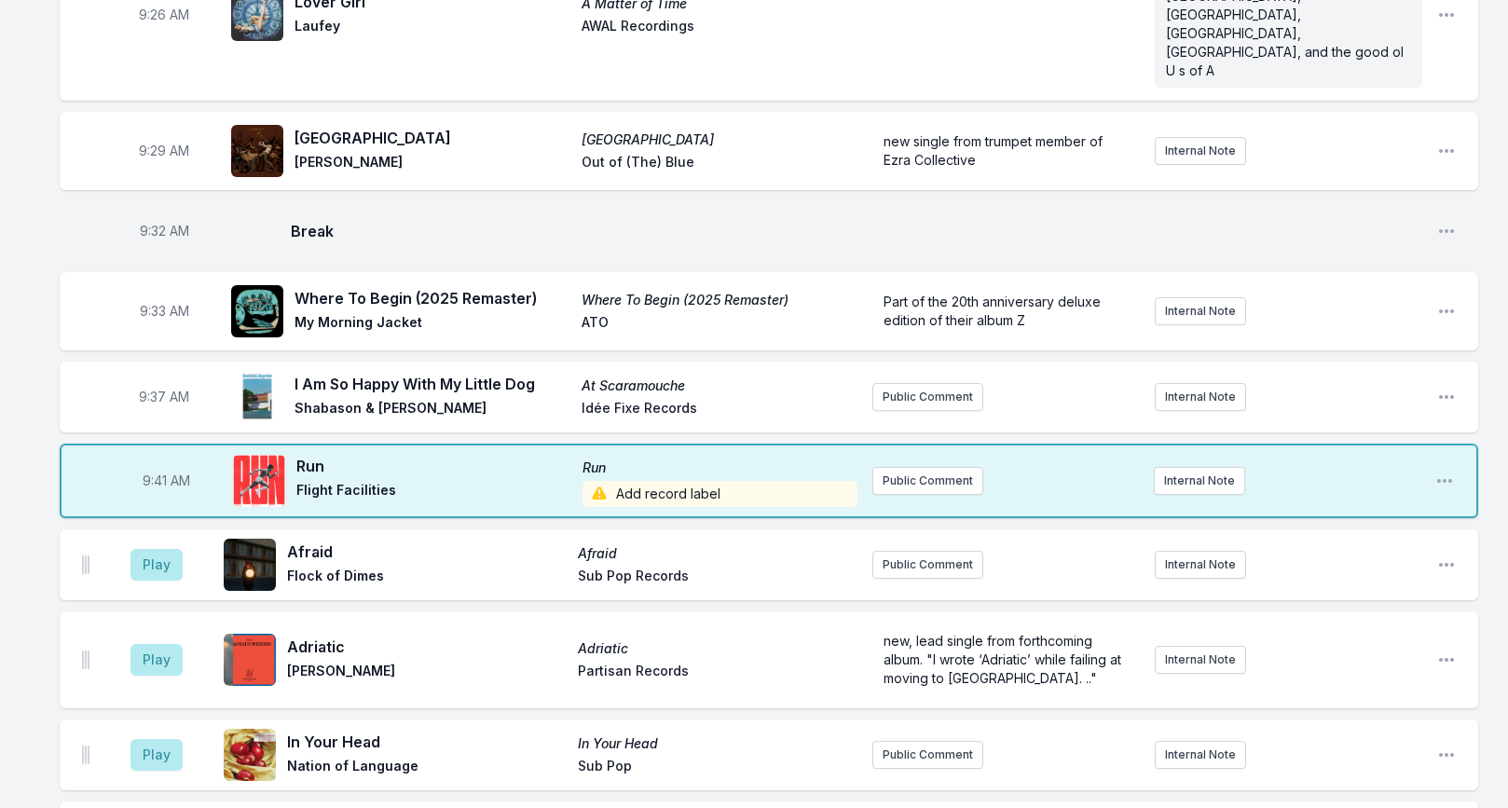
scroll to position [1132, 0]
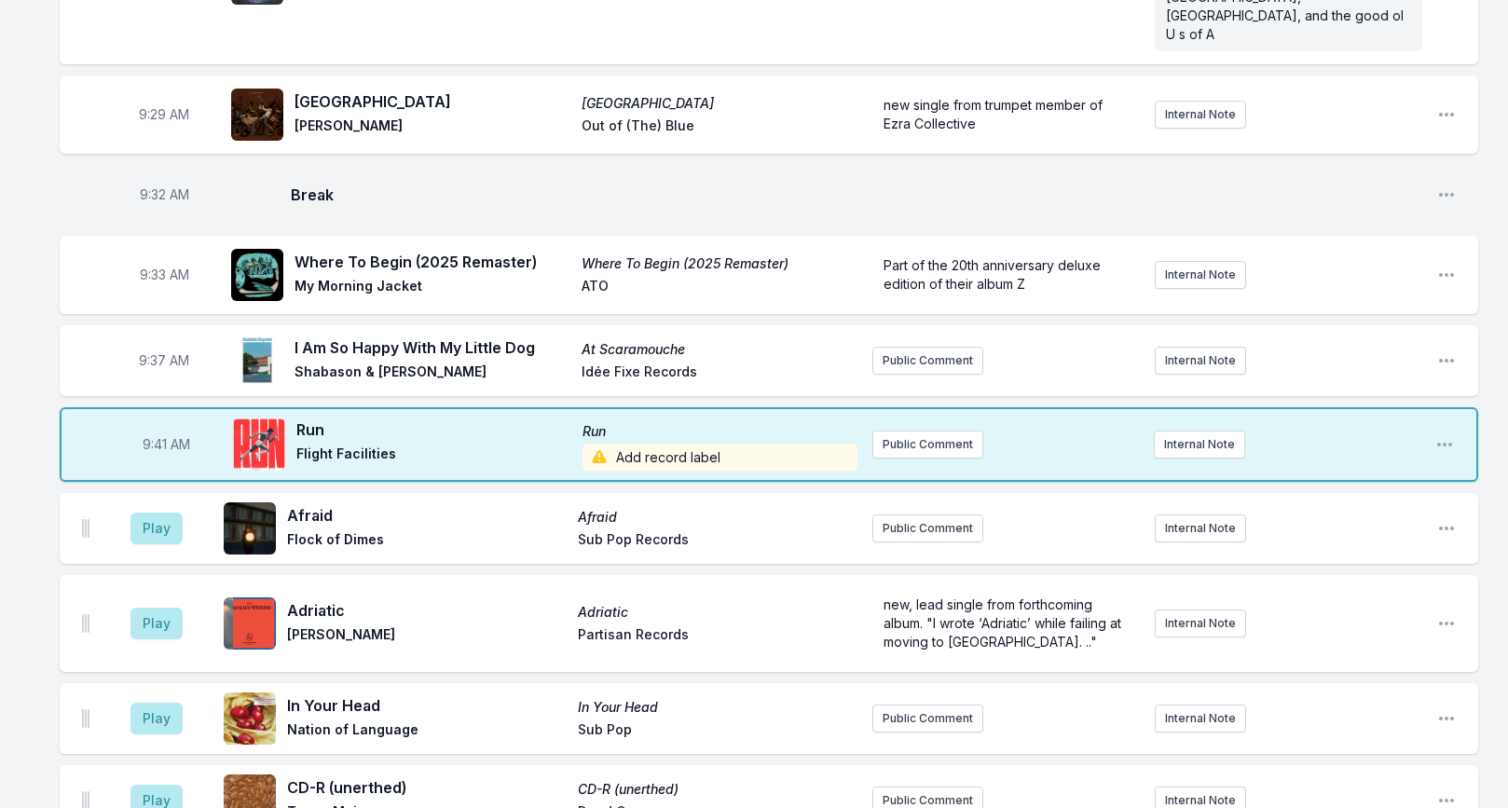
click at [671, 445] on span "Add record label" at bounding box center [719, 458] width 275 height 26
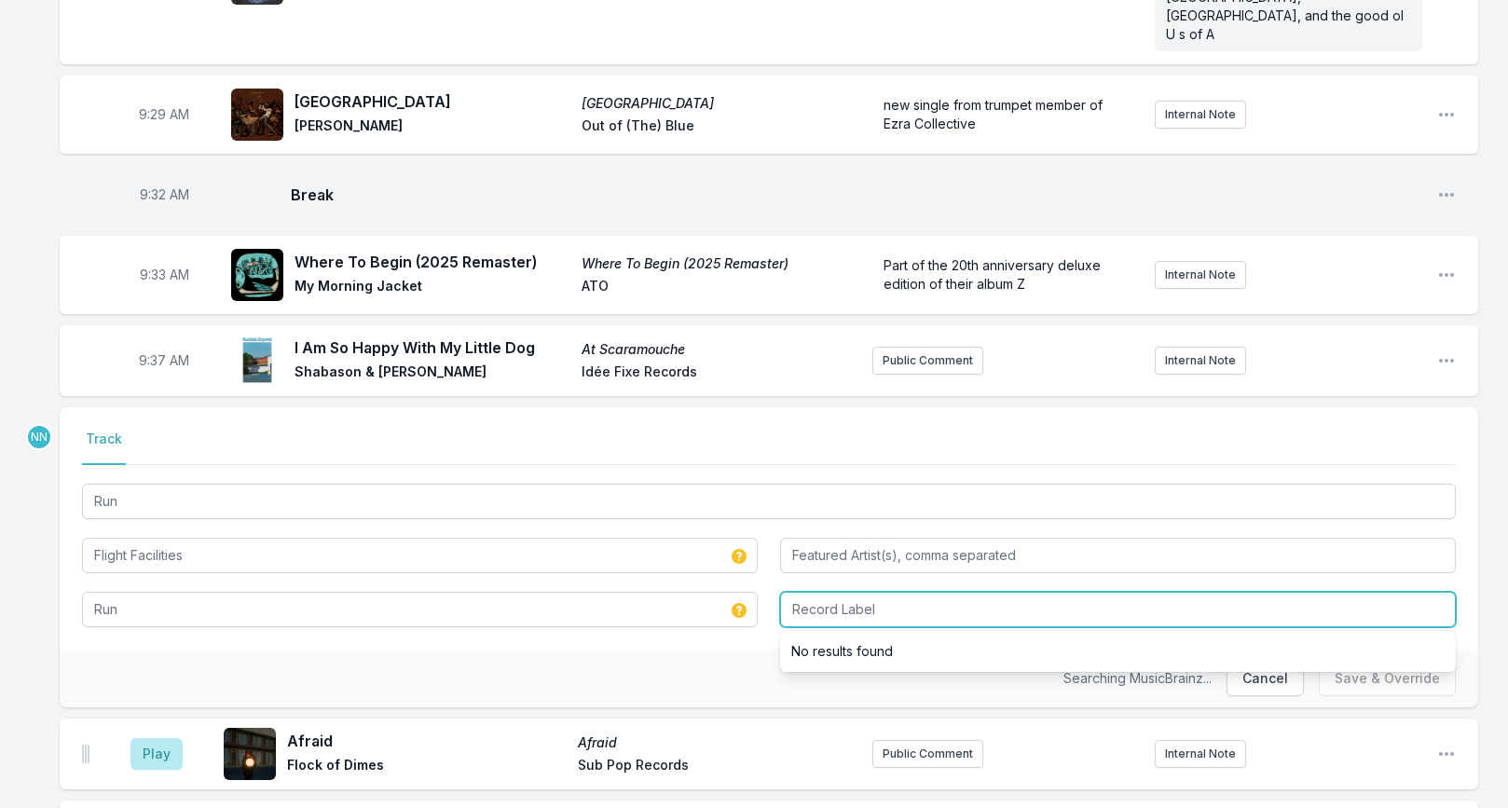
click at [816, 592] on input "Record Label" at bounding box center [1118, 609] width 676 height 35
type input "Future Classic"
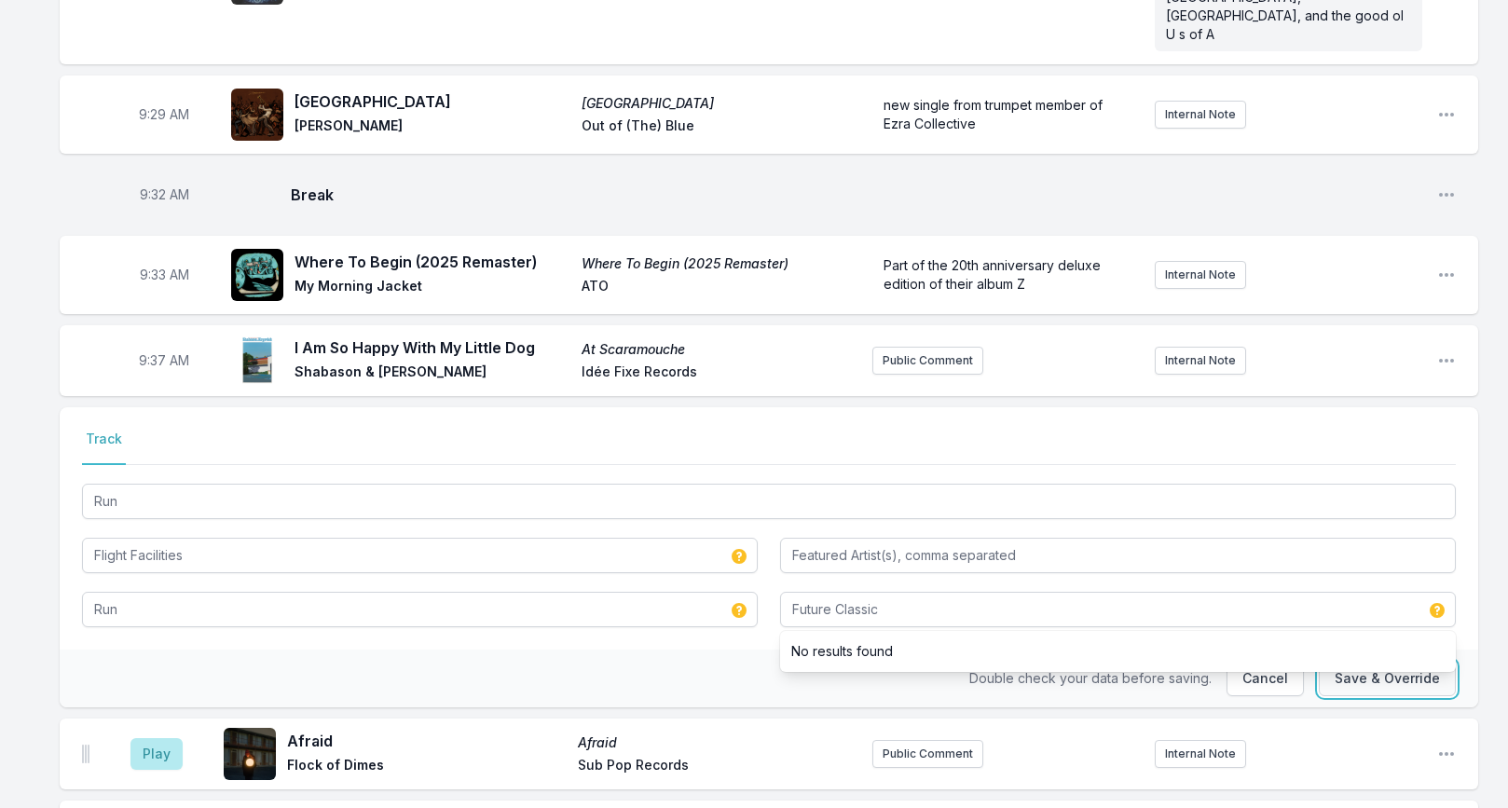
click at [1380, 661] on button "Save & Override" at bounding box center [1387, 678] width 137 height 35
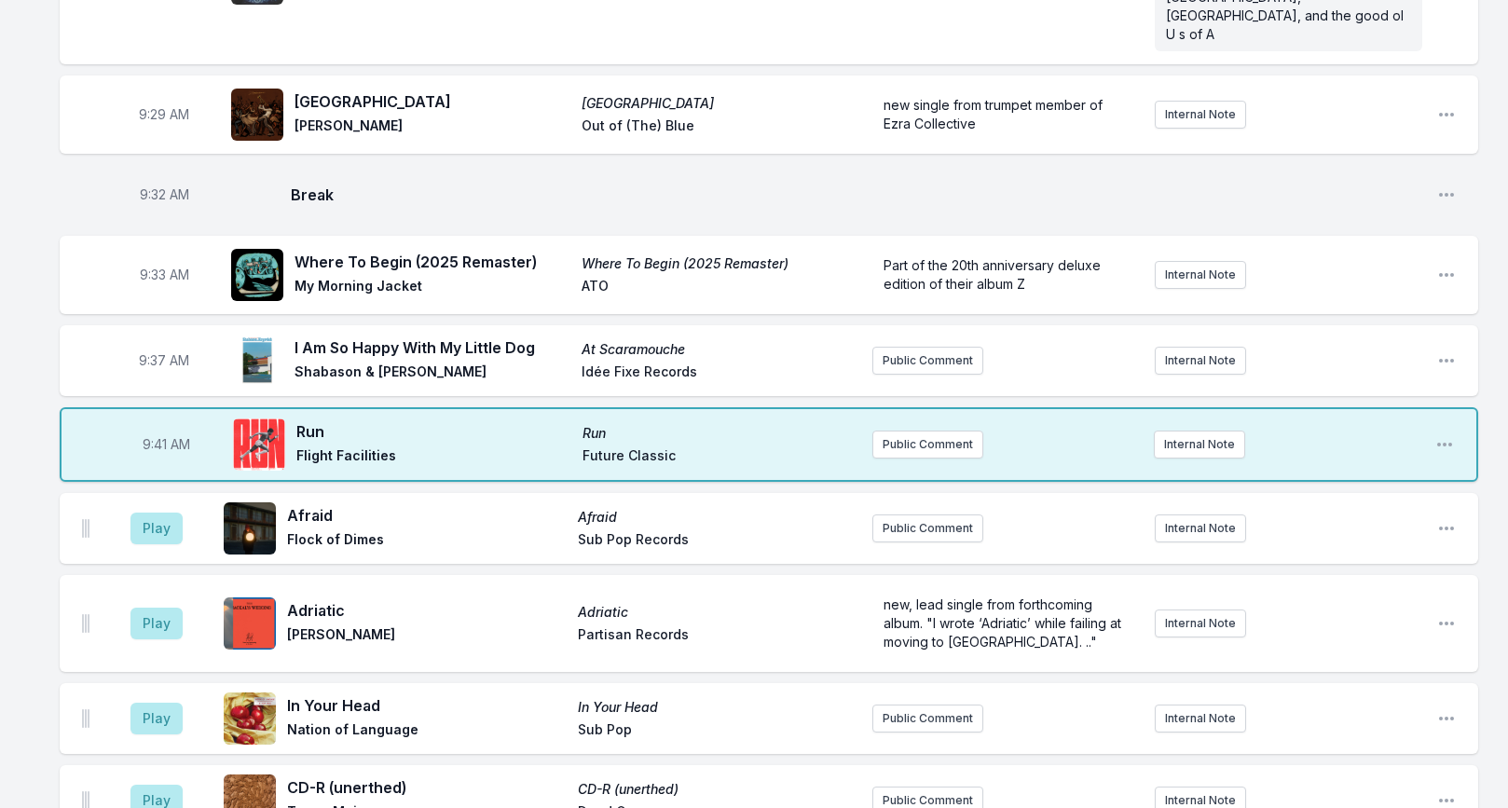
click at [393, 363] on span "Shabason & [PERSON_NAME]" at bounding box center [432, 374] width 276 height 22
copy span "Shabason & [PERSON_NAME]"
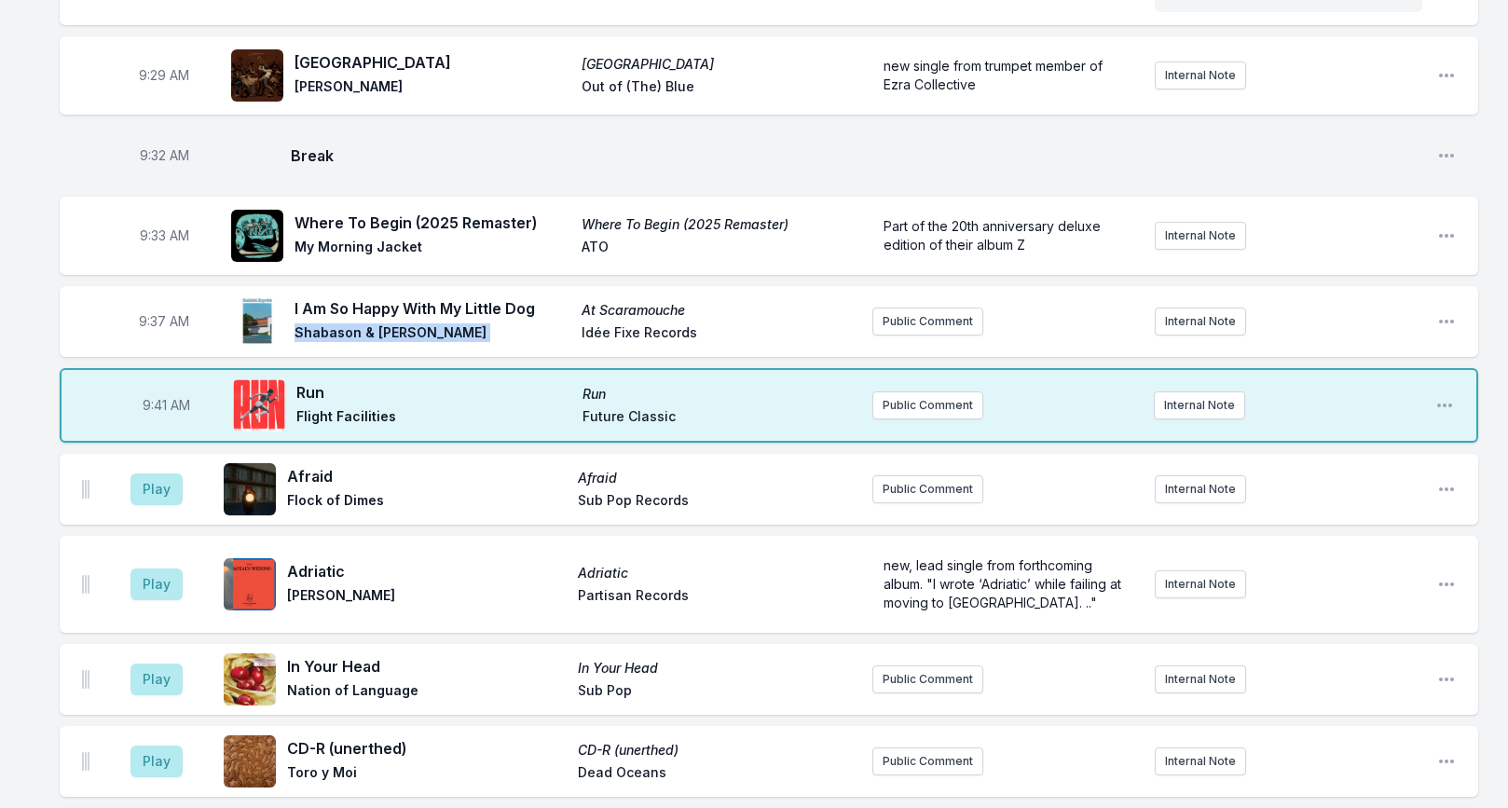
scroll to position [1168, 0]
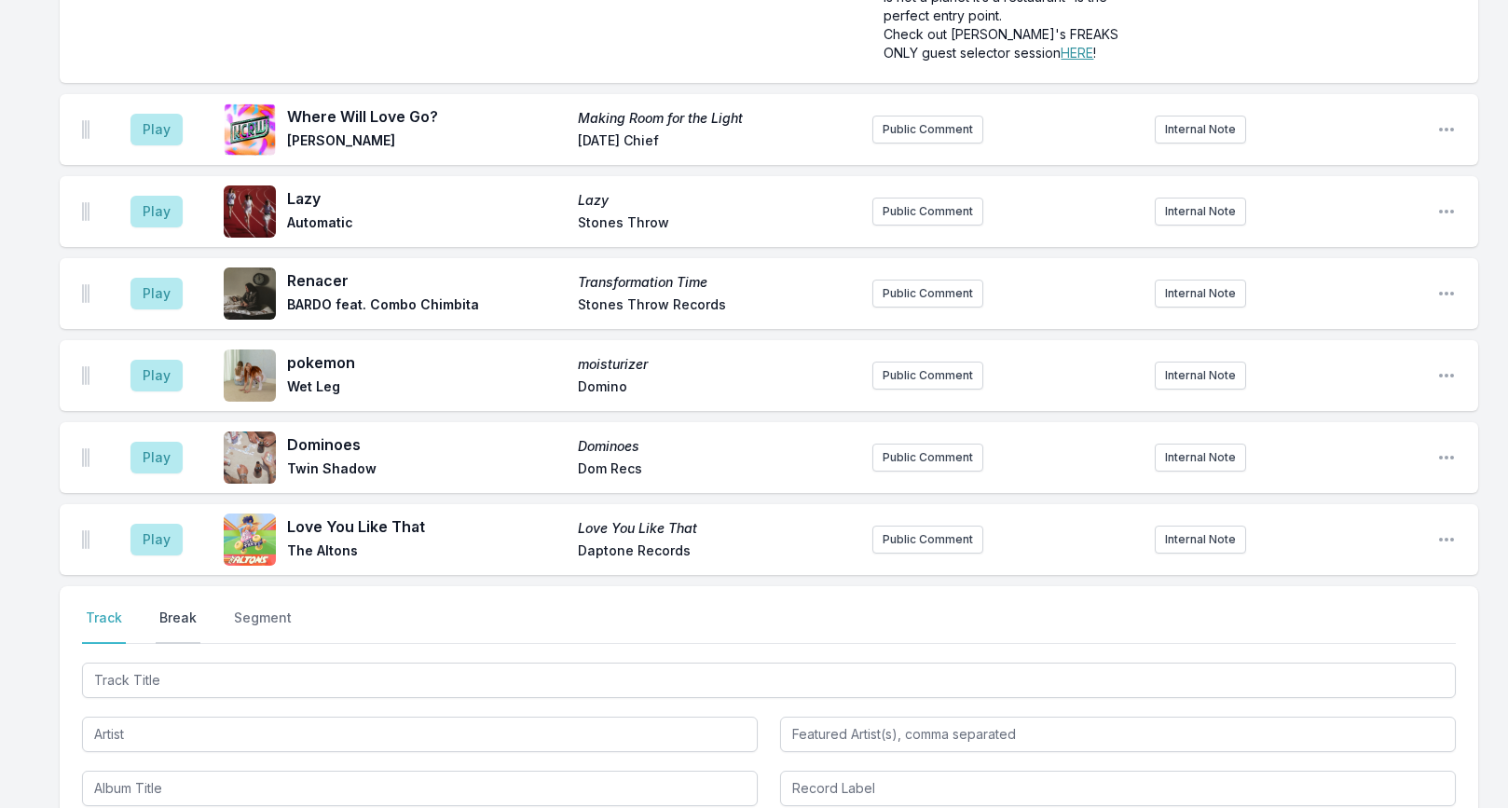
click at [178, 609] on button "Break" at bounding box center [178, 626] width 45 height 35
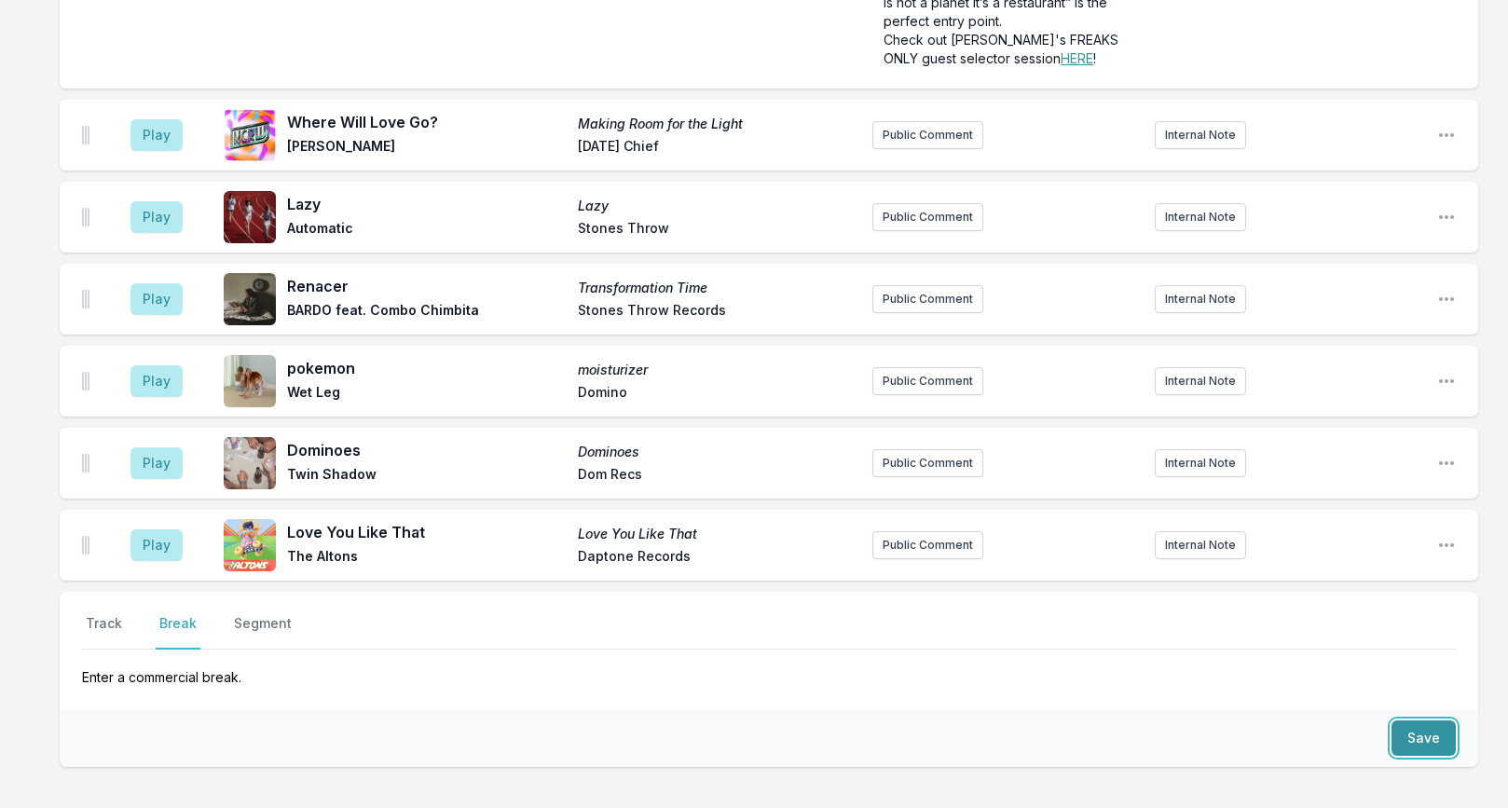
click at [1398, 720] on button "Save" at bounding box center [1423, 737] width 64 height 35
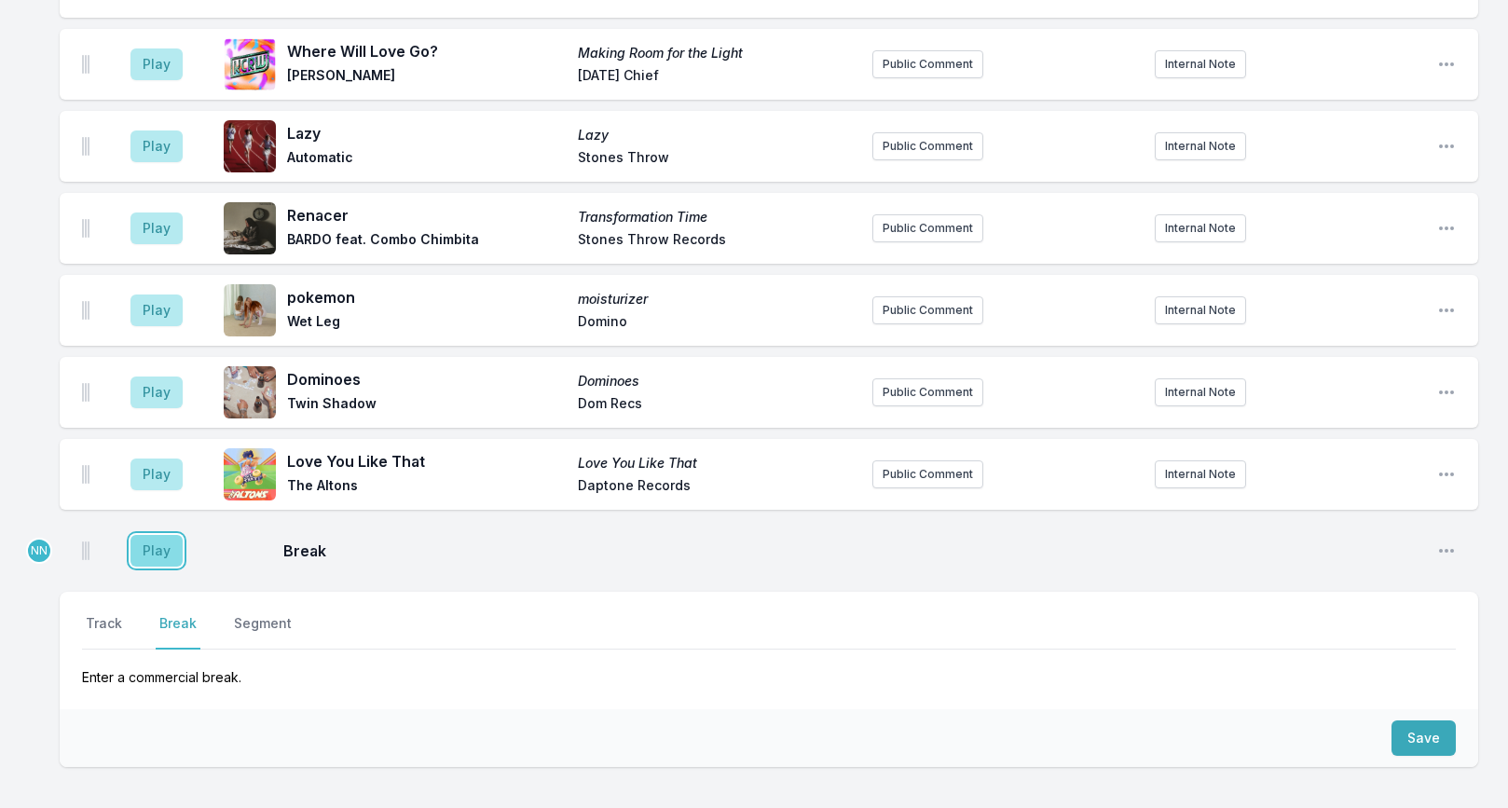
click at [163, 535] on button "Play" at bounding box center [156, 551] width 52 height 32
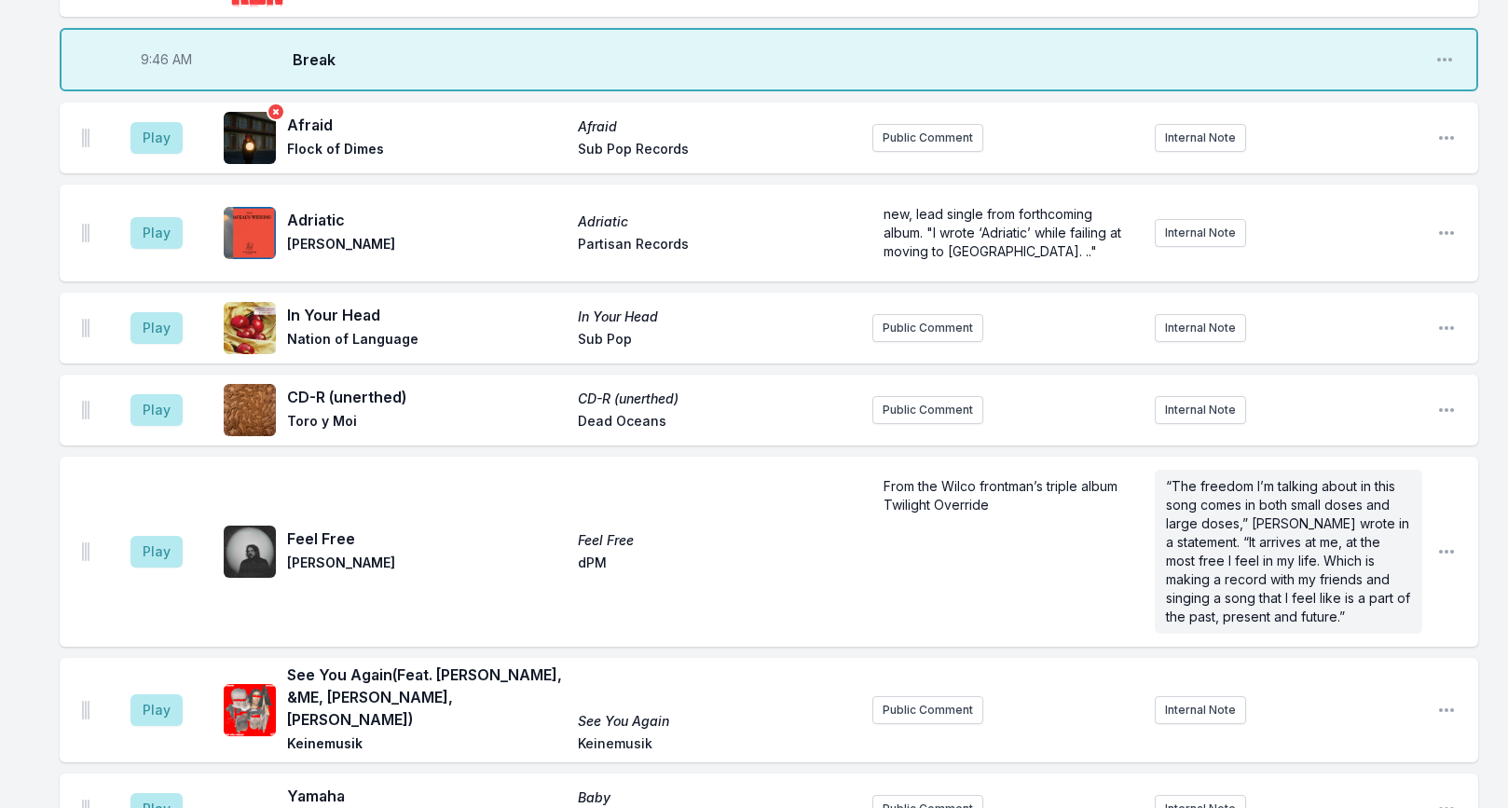
scroll to position [1662, 0]
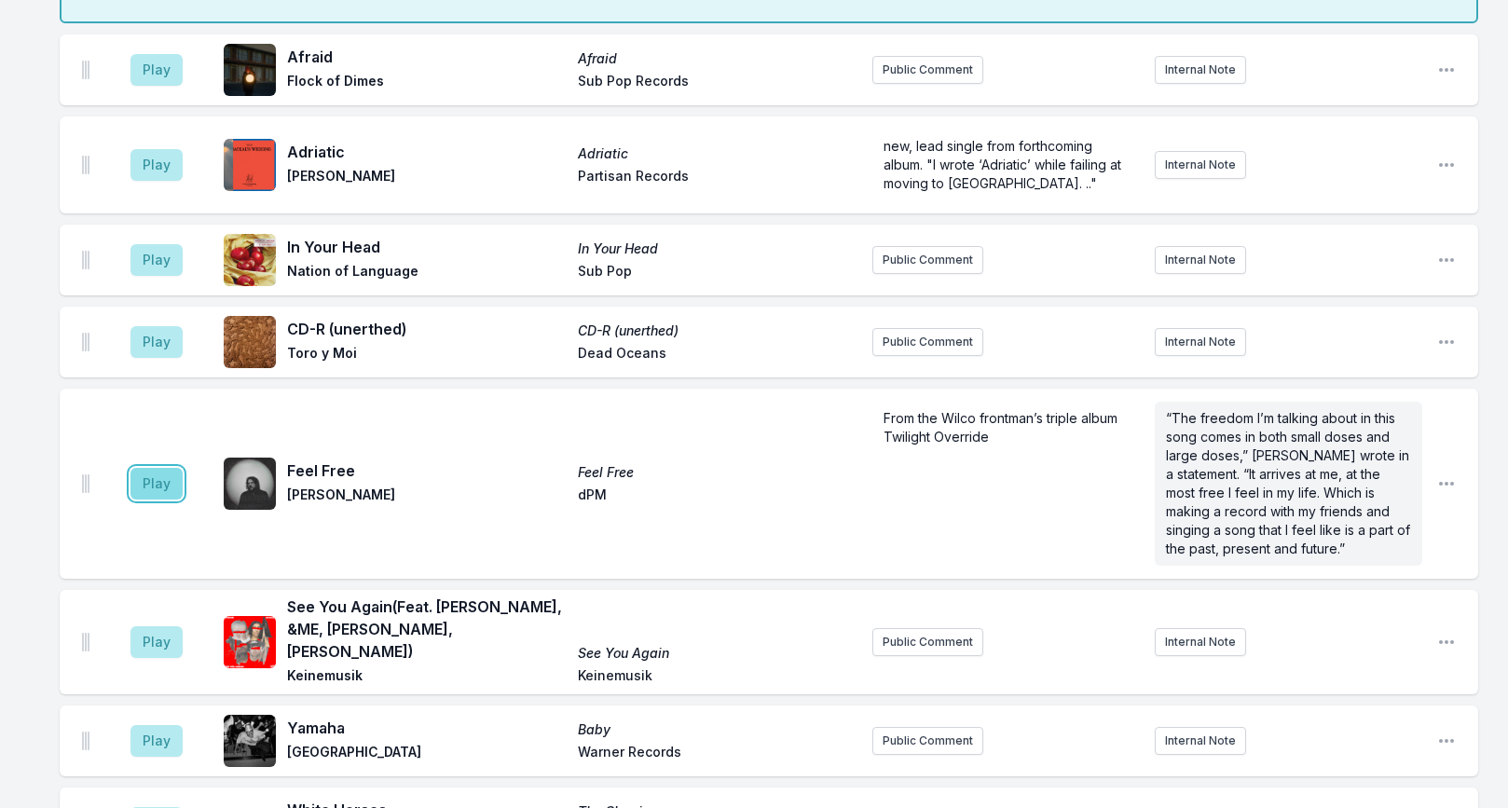
click at [153, 468] on button "Play" at bounding box center [156, 484] width 52 height 32
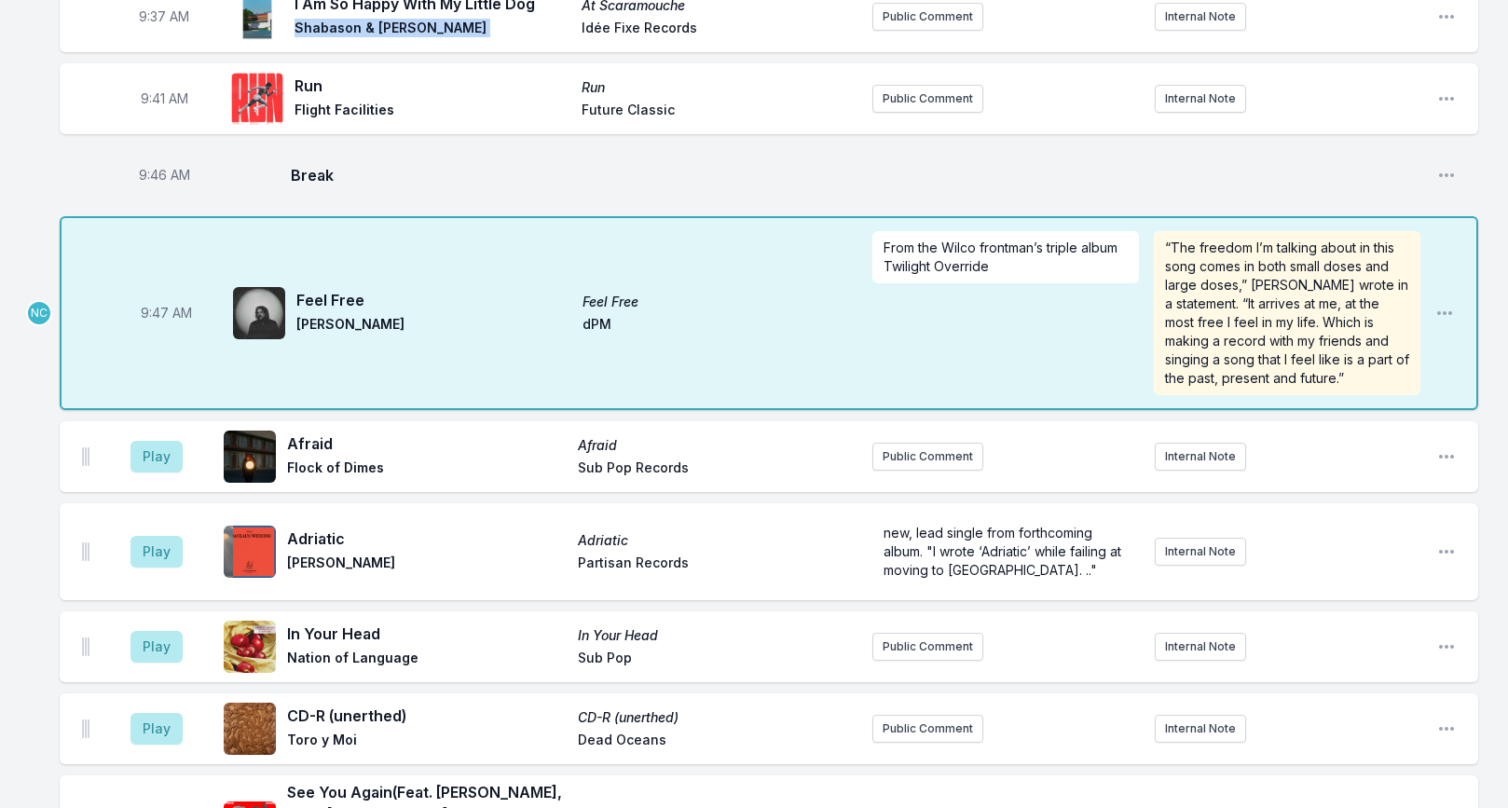
scroll to position [1232, 0]
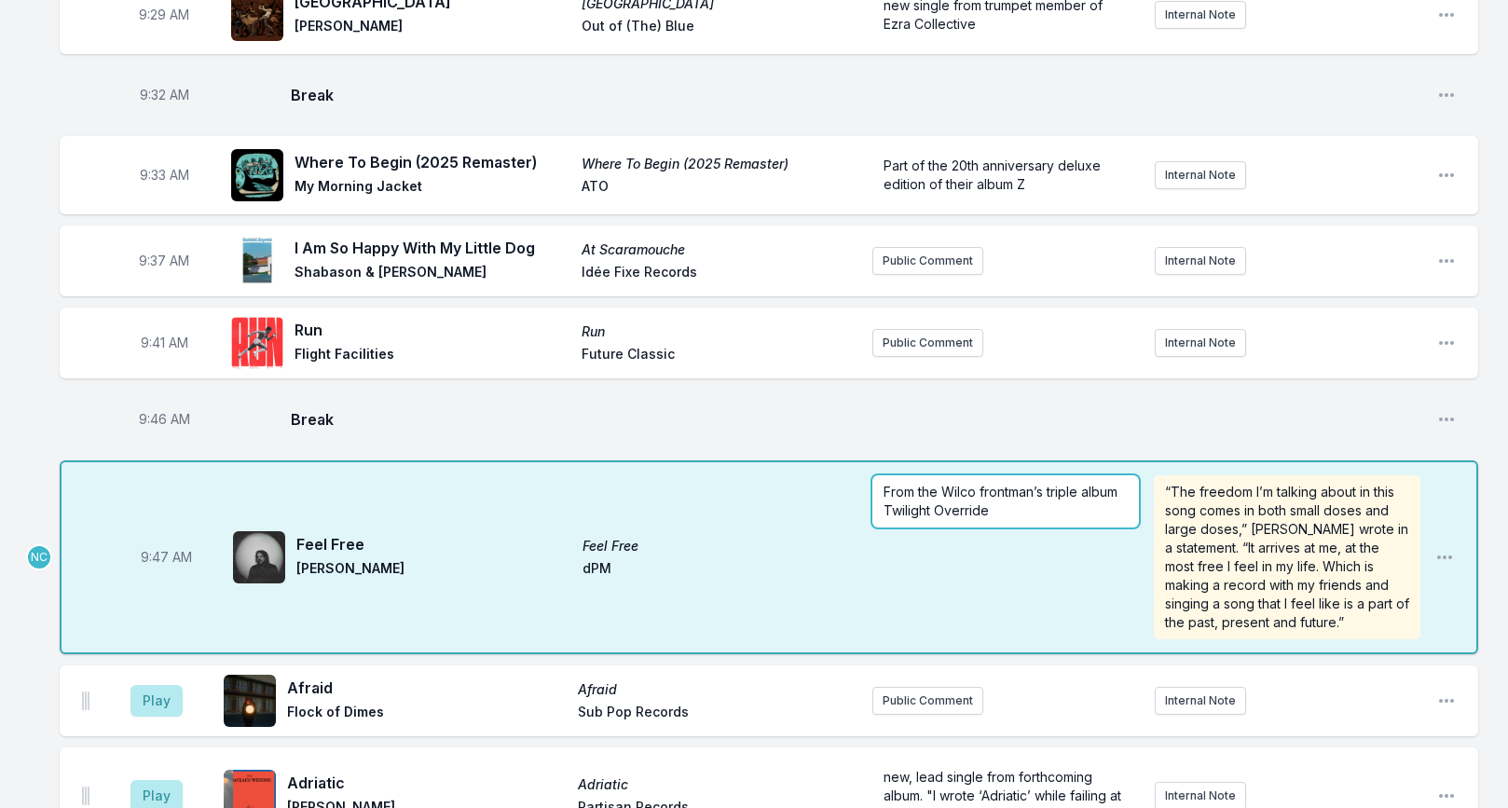
click at [1018, 483] on p "From the Wilco frontman’s triple album Twilight Override" at bounding box center [1005, 501] width 244 height 37
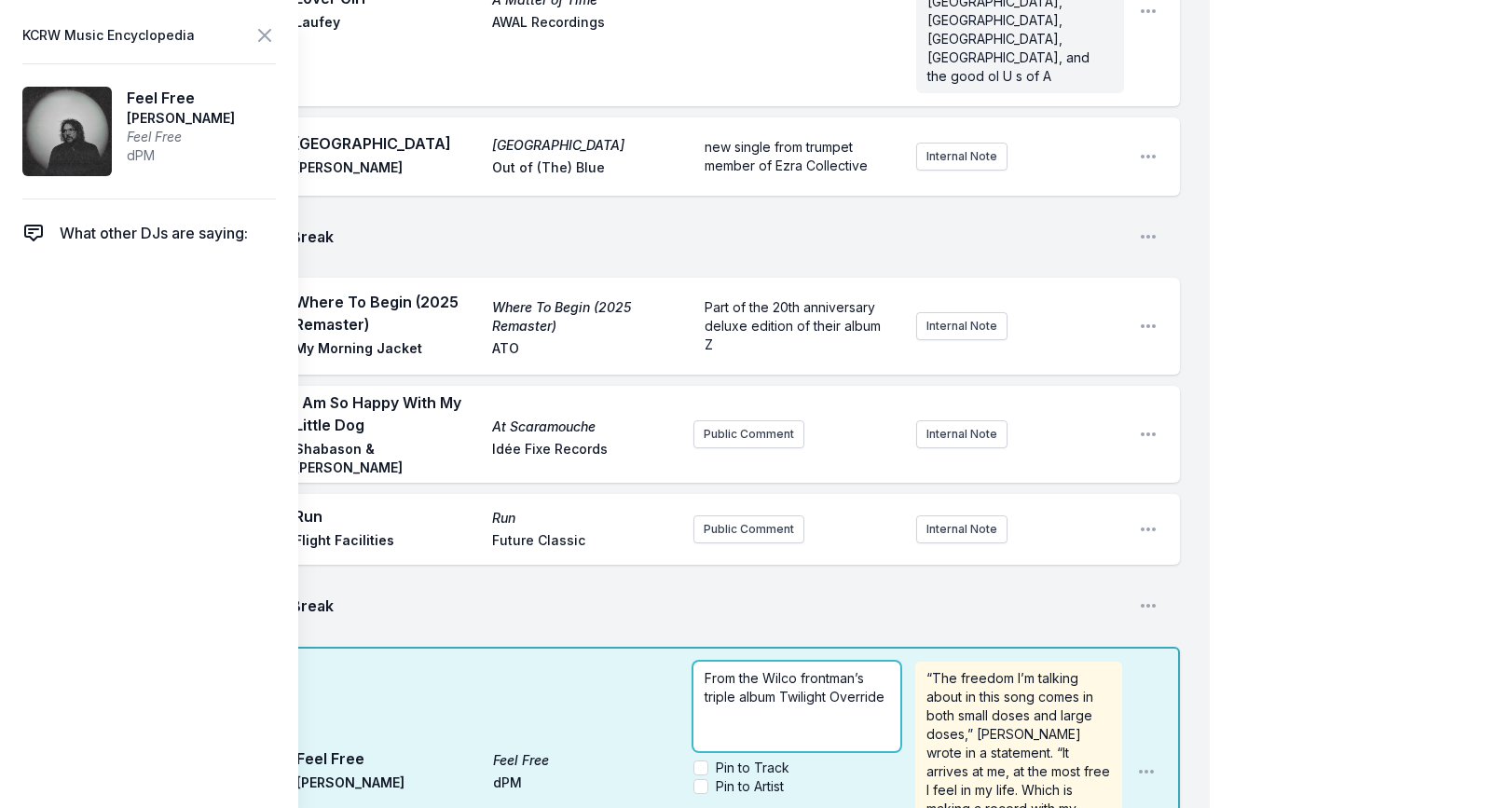
scroll to position [1253, 0]
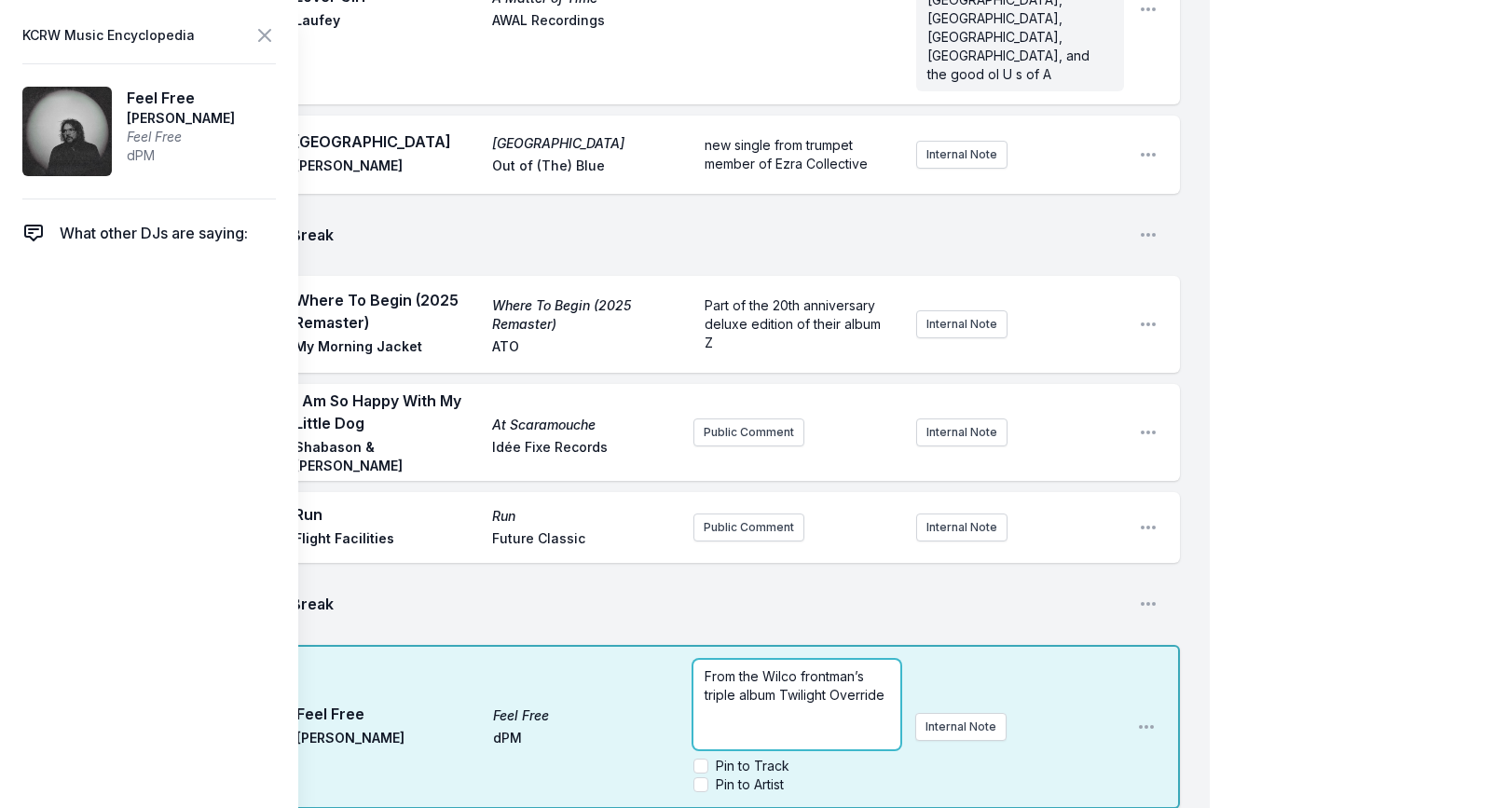
click at [884, 668] on span "From the Wilco frontman’s triple album Twilight Override" at bounding box center [795, 685] width 180 height 34
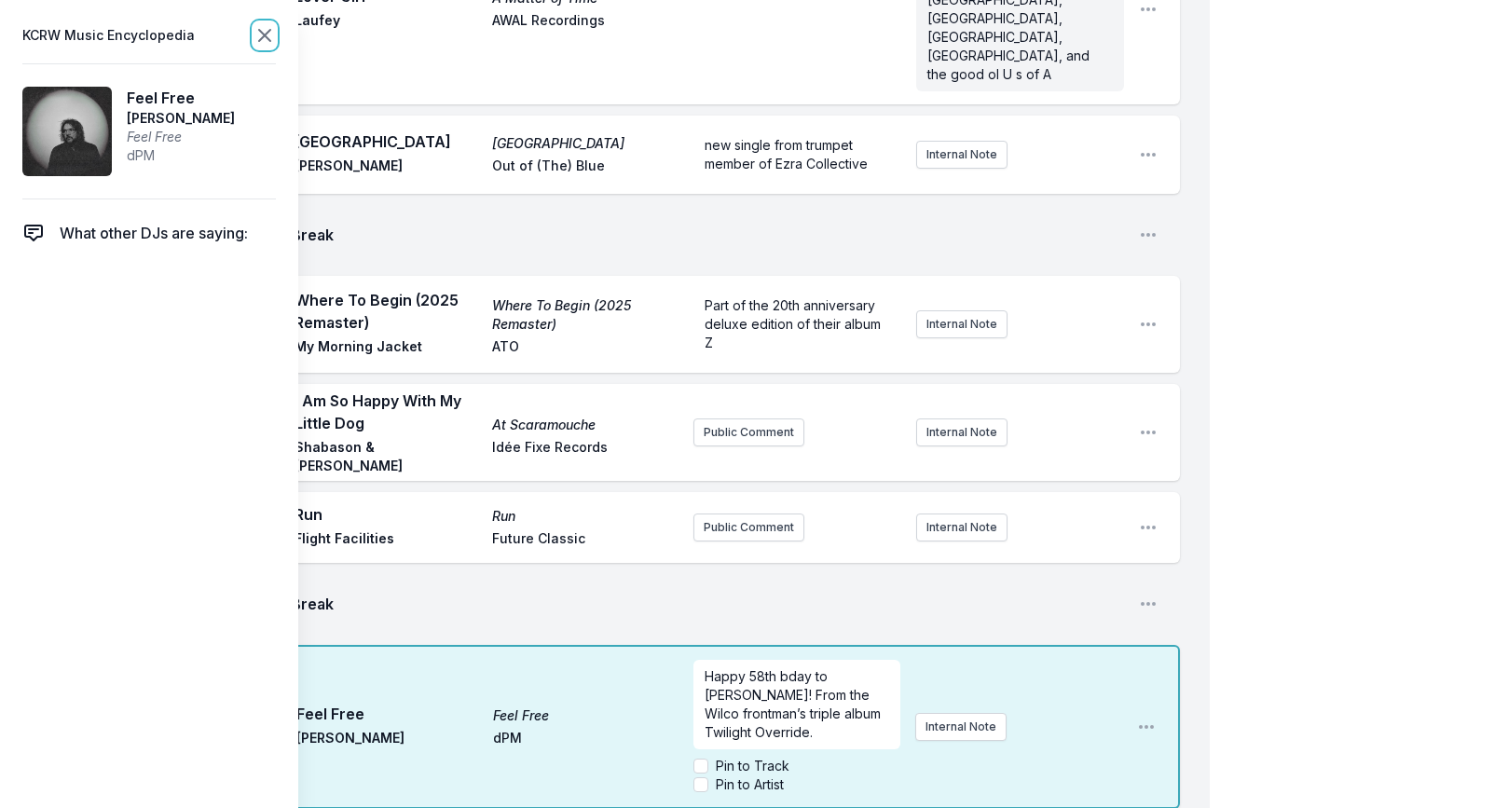
click at [272, 40] on icon at bounding box center [264, 35] width 22 height 22
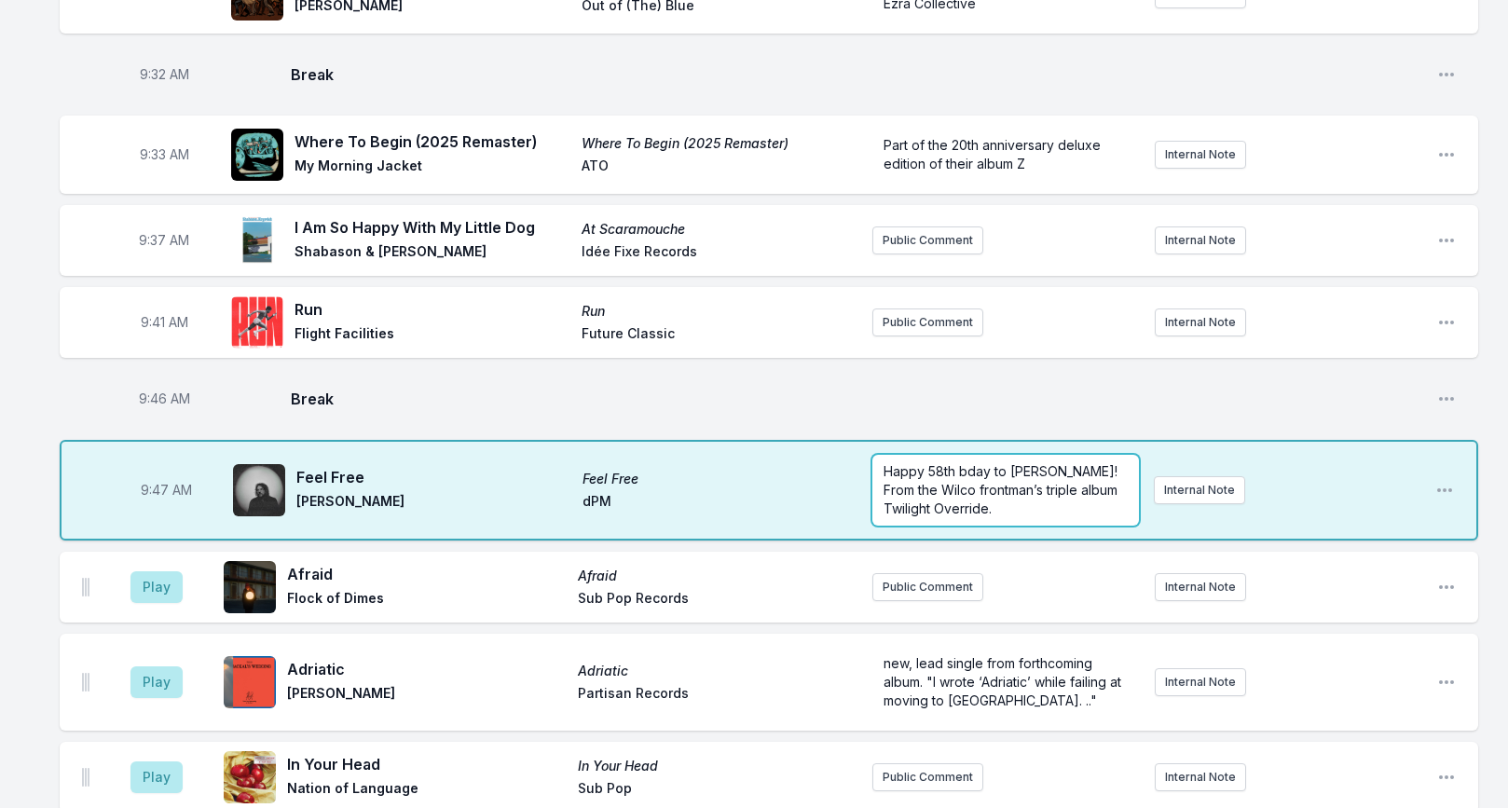
click at [885, 463] on span "Happy 58th bday to [PERSON_NAME]! From the Wilco frontman’s triple album Twilig…" at bounding box center [1002, 489] width 238 height 53
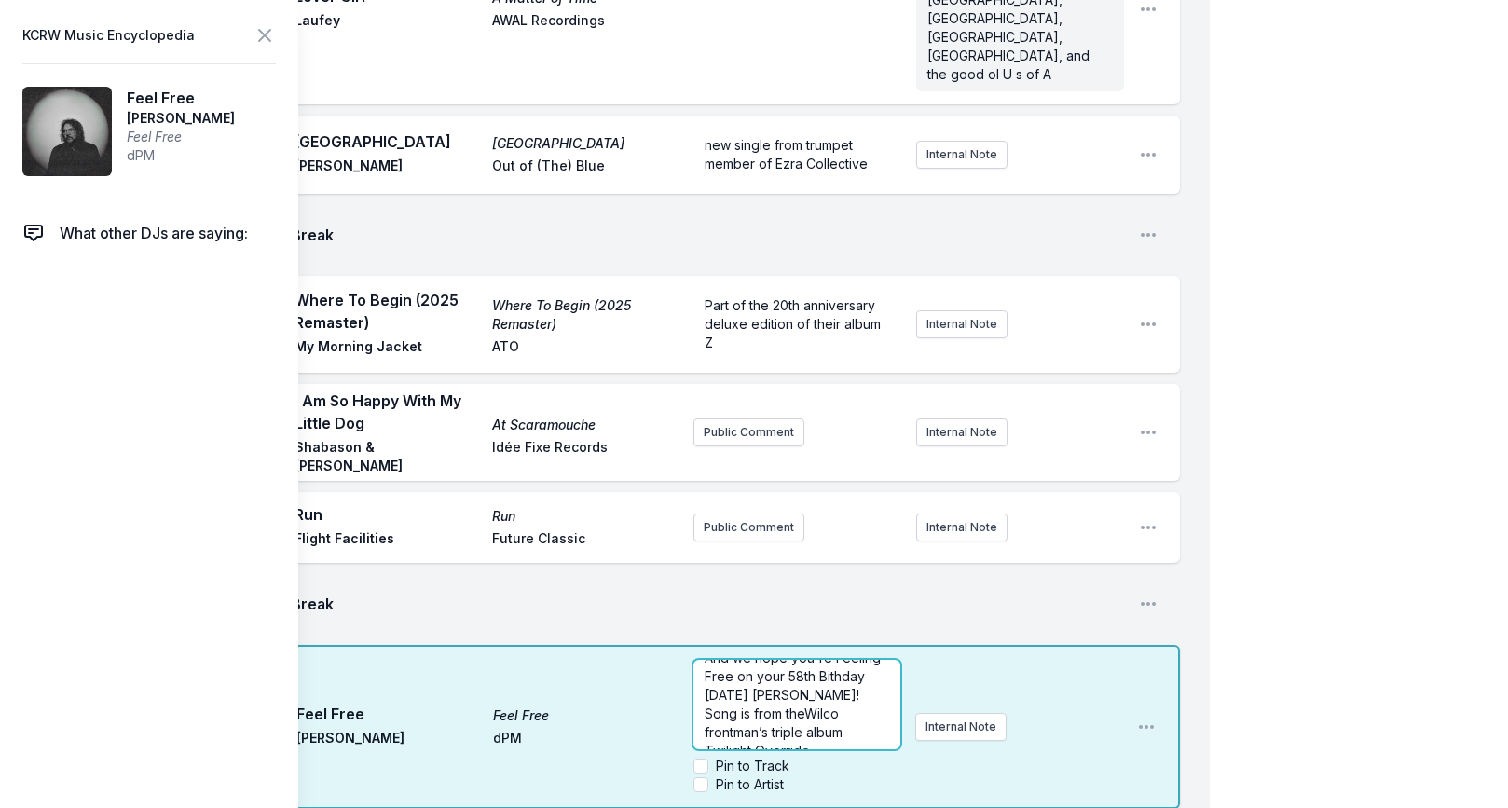
scroll to position [37, 0]
click at [254, 34] on icon at bounding box center [264, 35] width 22 height 22
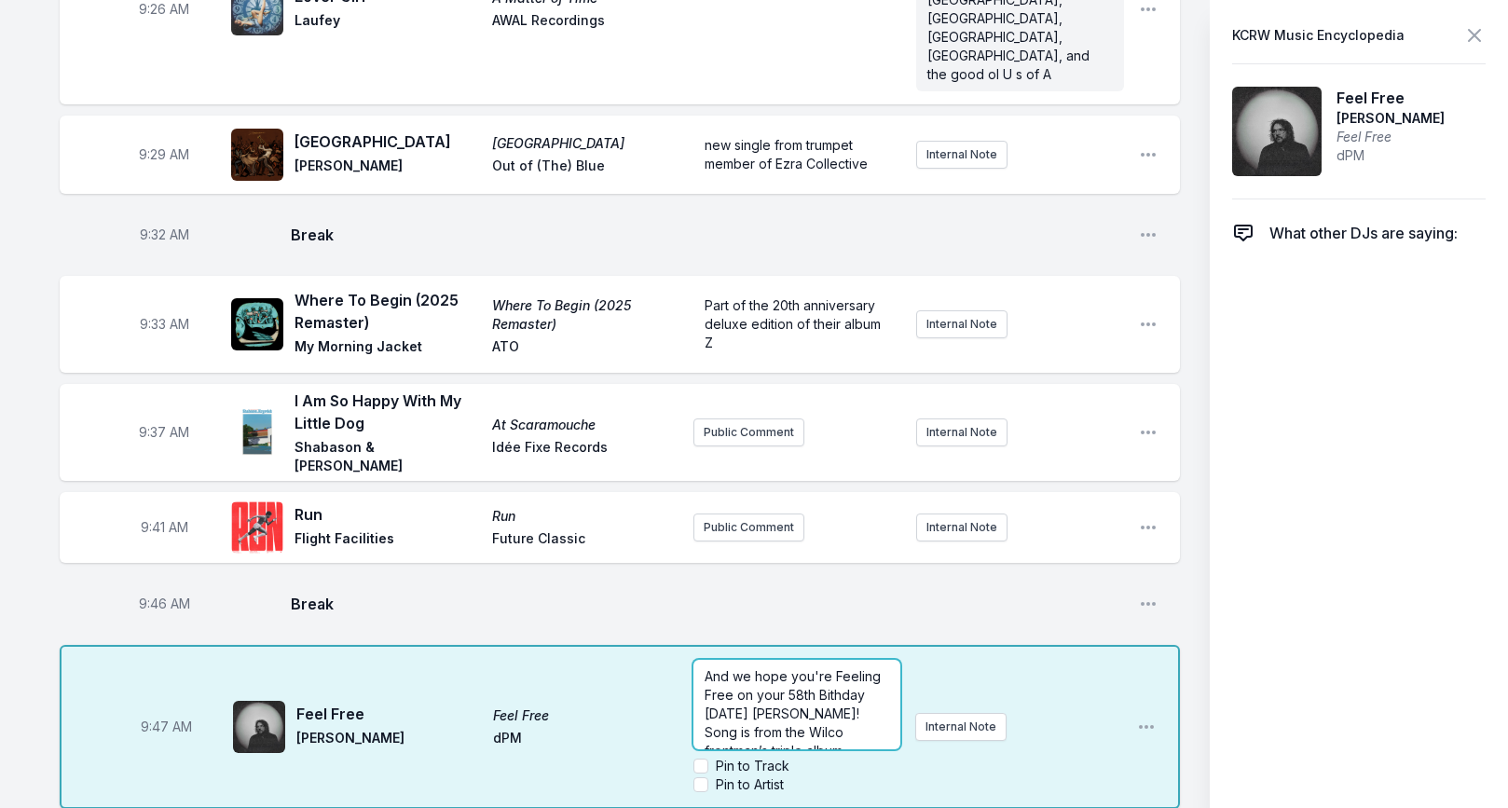
click at [889, 667] on p "And we hope you're Feeling Free on your 58th Bithday [DATE] [PERSON_NAME]! Song…" at bounding box center [797, 723] width 185 height 112
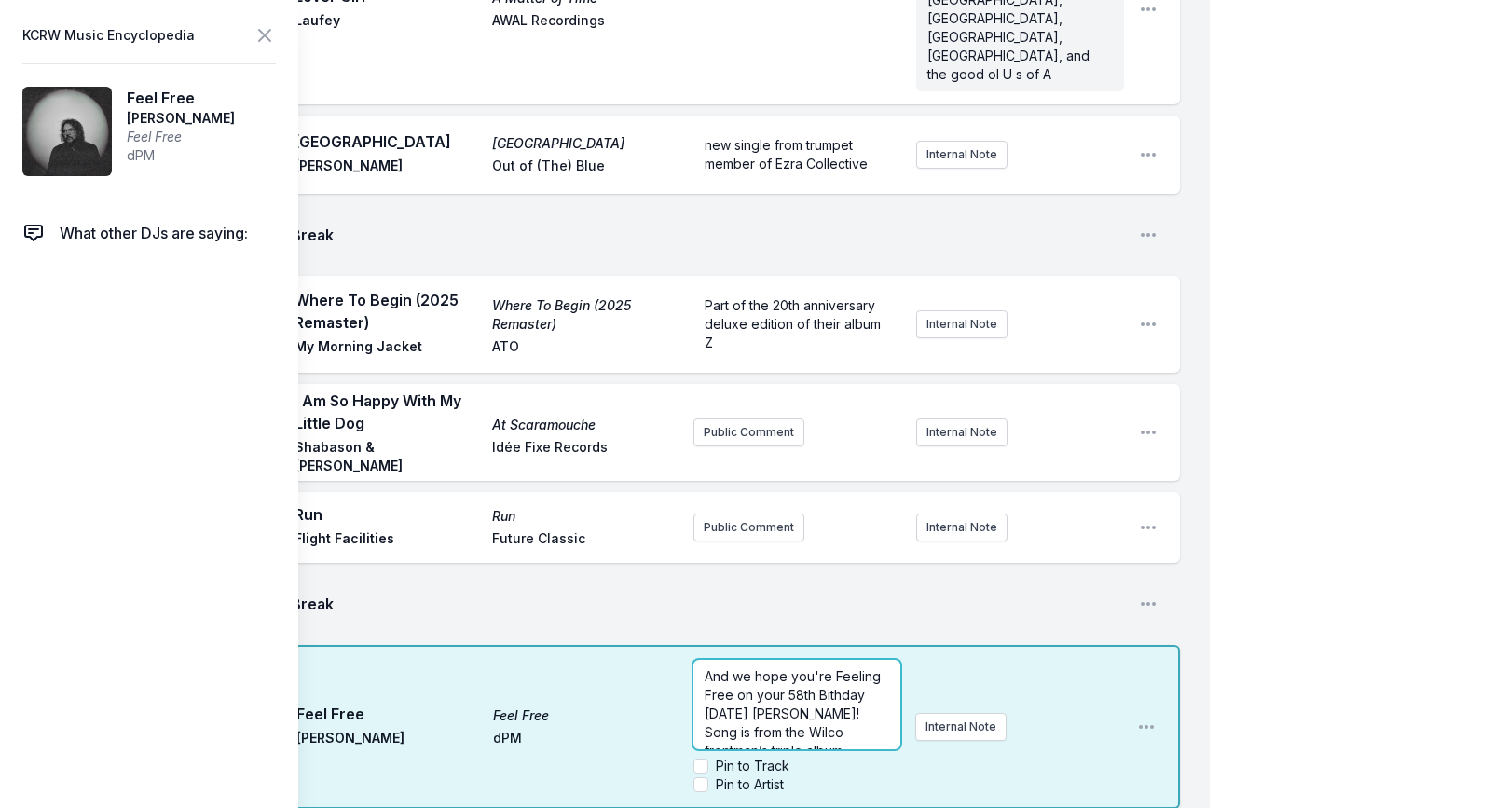
scroll to position [37, 0]
click at [799, 630] on p "And we hope you're Feeling Free on your 58th Bithday [DATE] [PERSON_NAME]! Song…" at bounding box center [797, 686] width 185 height 112
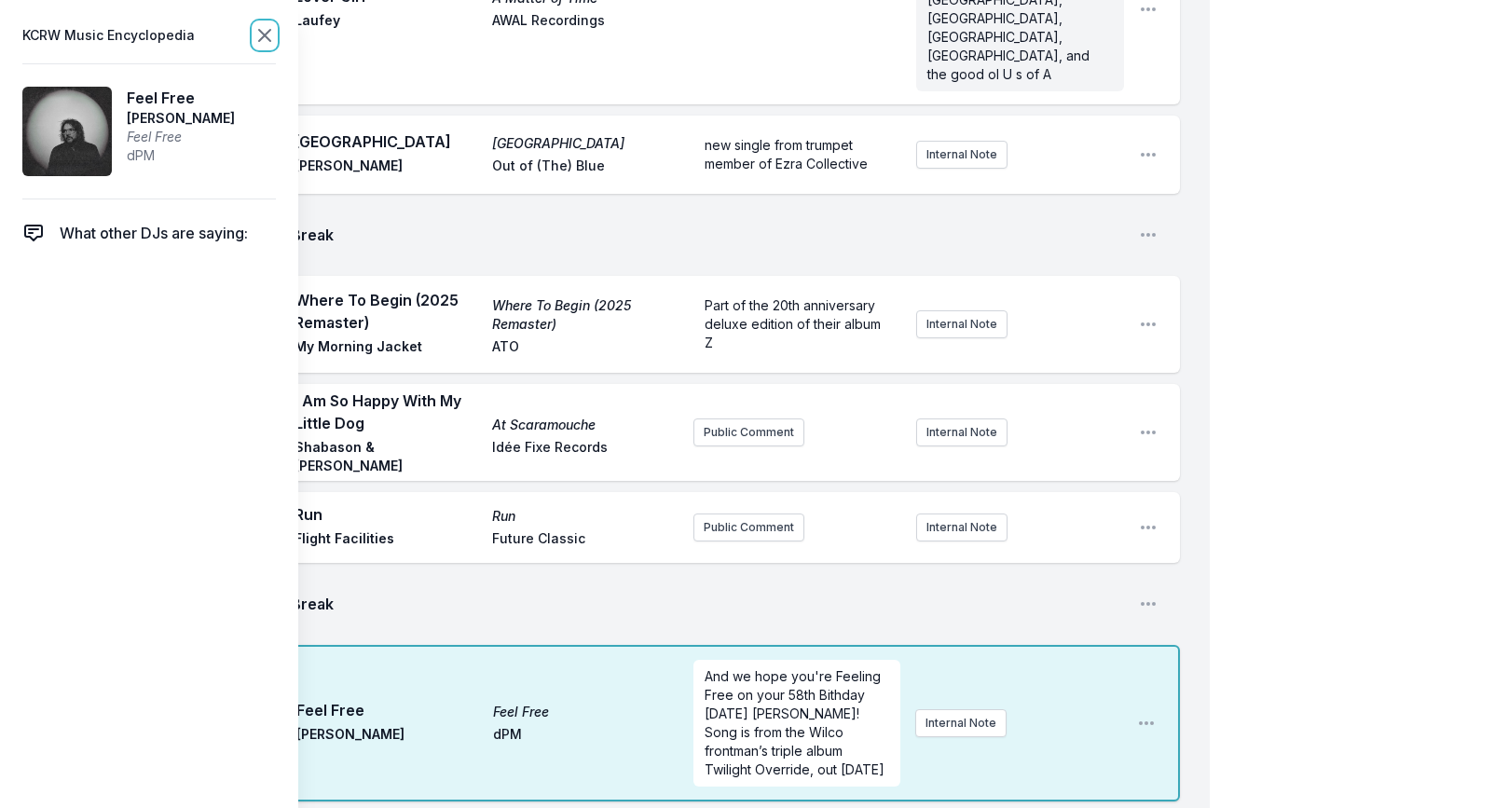
click at [262, 33] on icon at bounding box center [264, 35] width 11 height 11
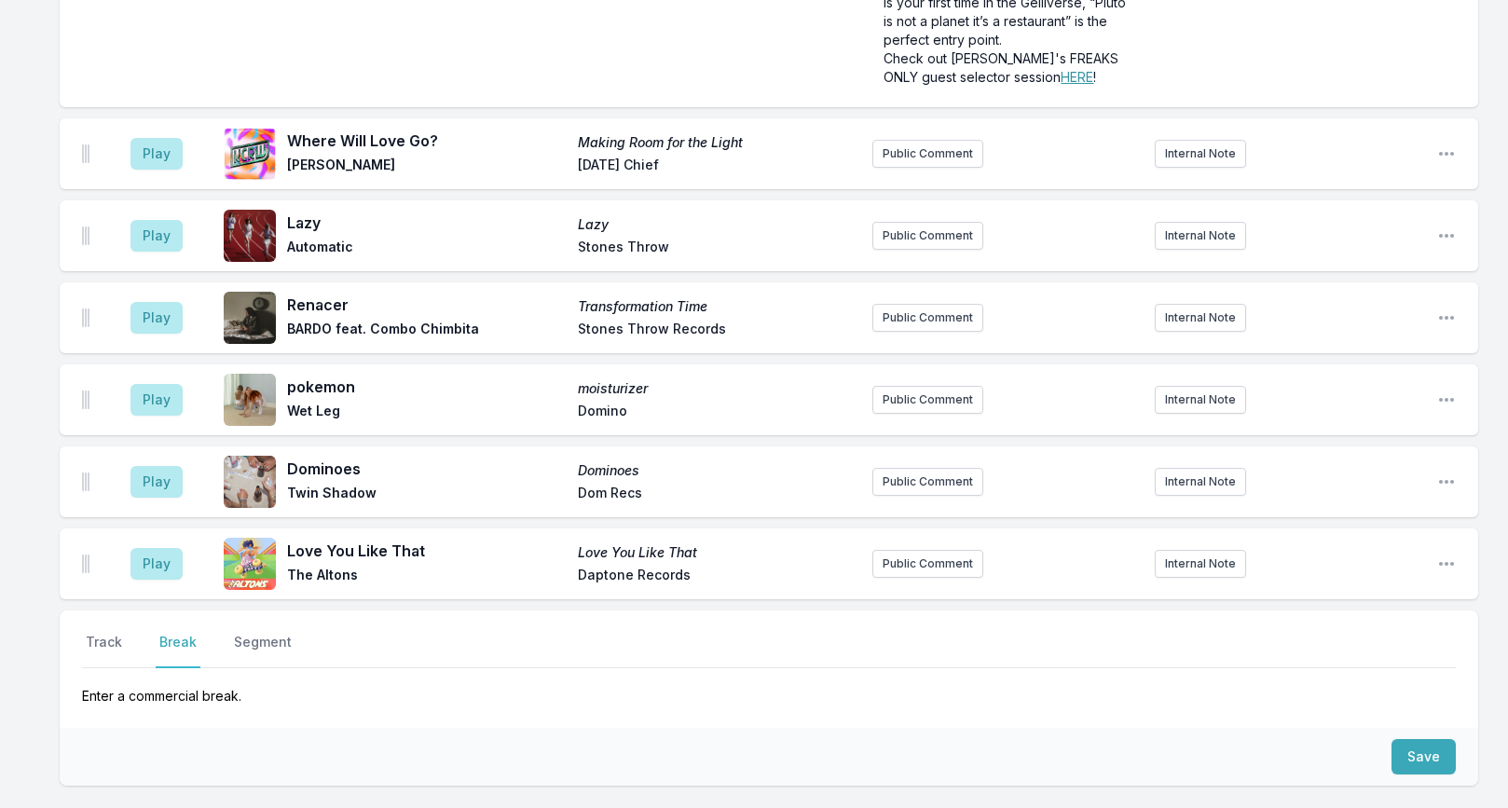
scroll to position [3541, 0]
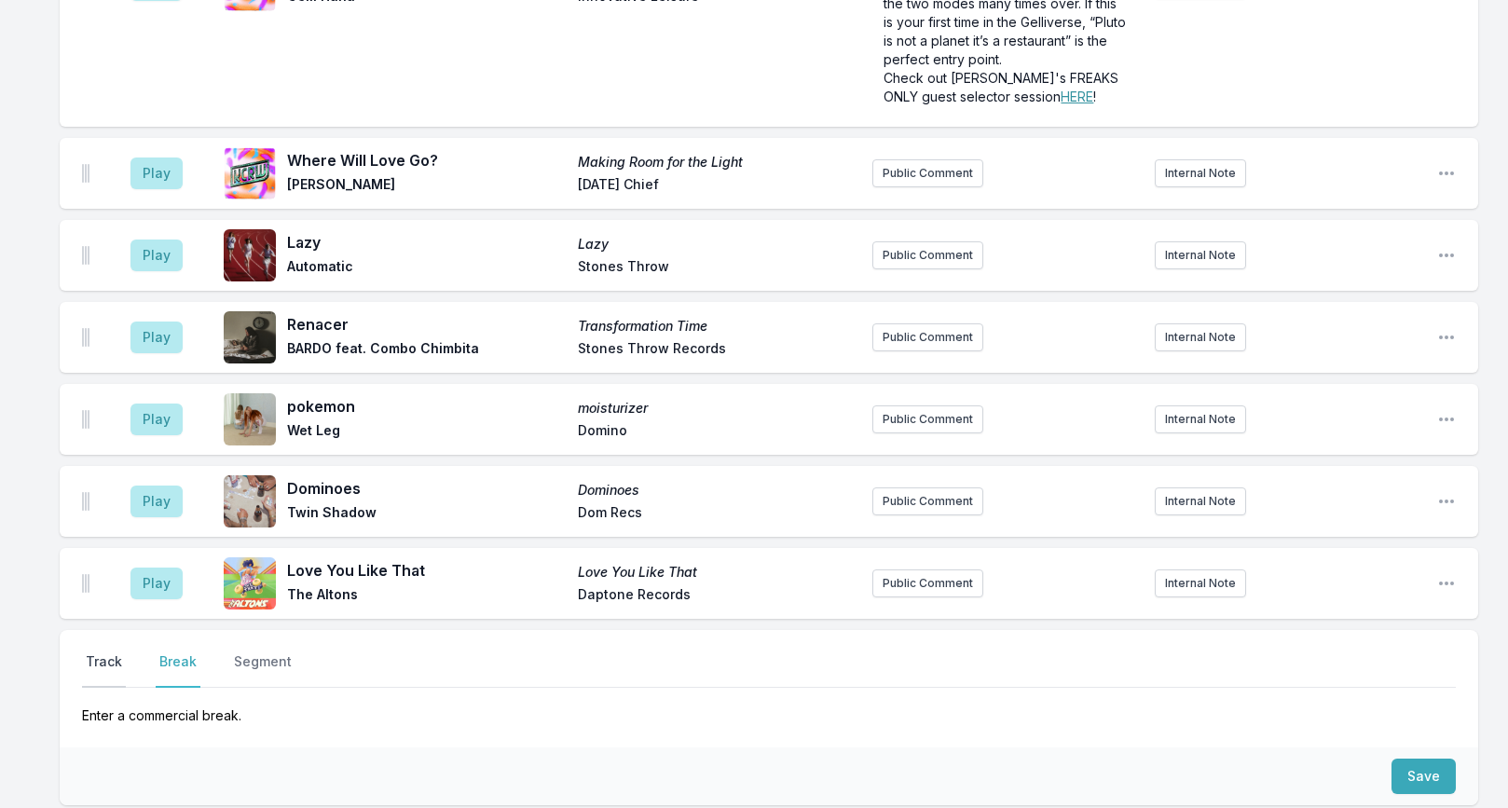
click at [107, 652] on button "Track" at bounding box center [104, 669] width 44 height 35
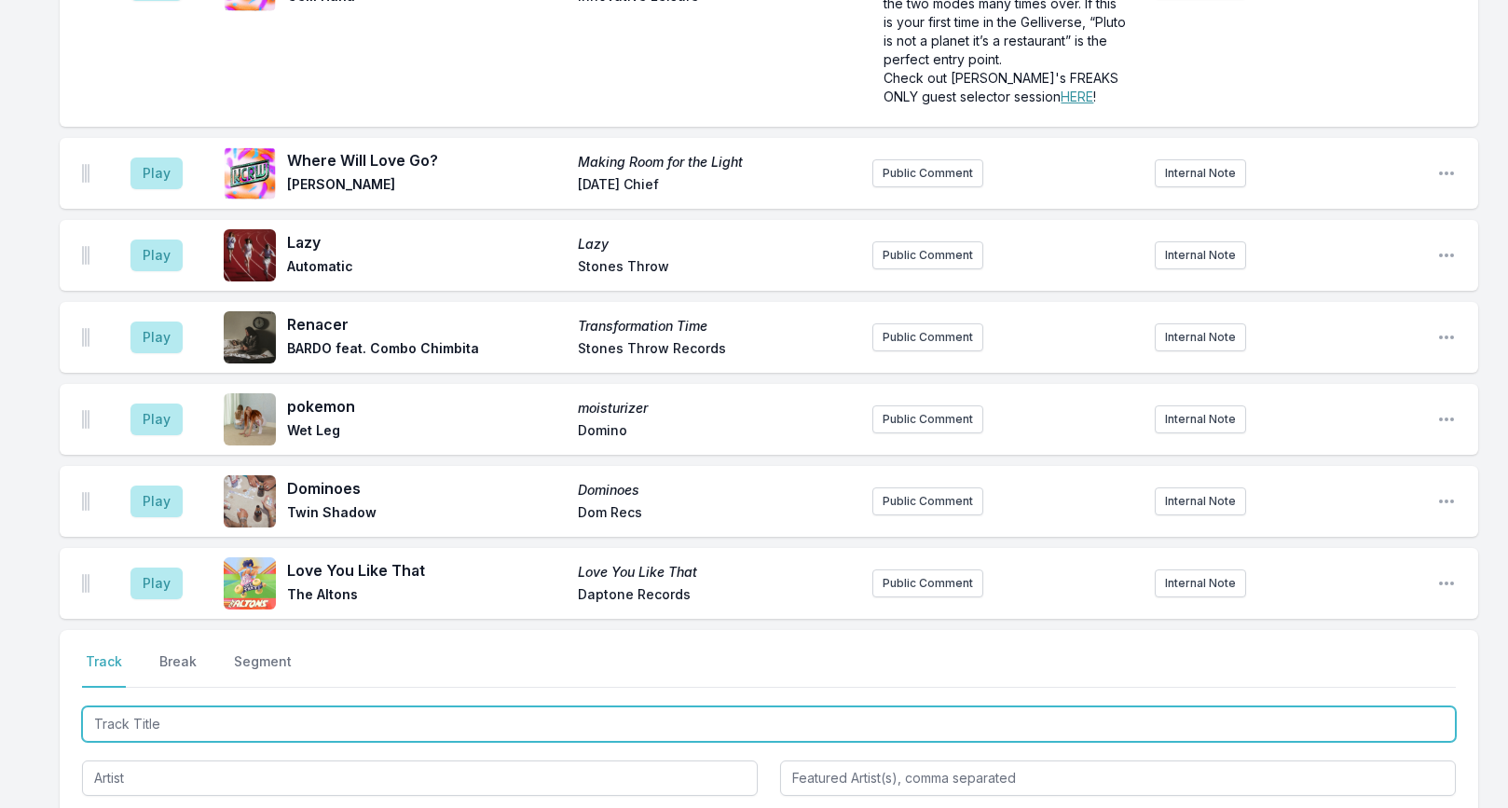
click at [138, 706] on input "Track Title" at bounding box center [769, 723] width 1374 height 35
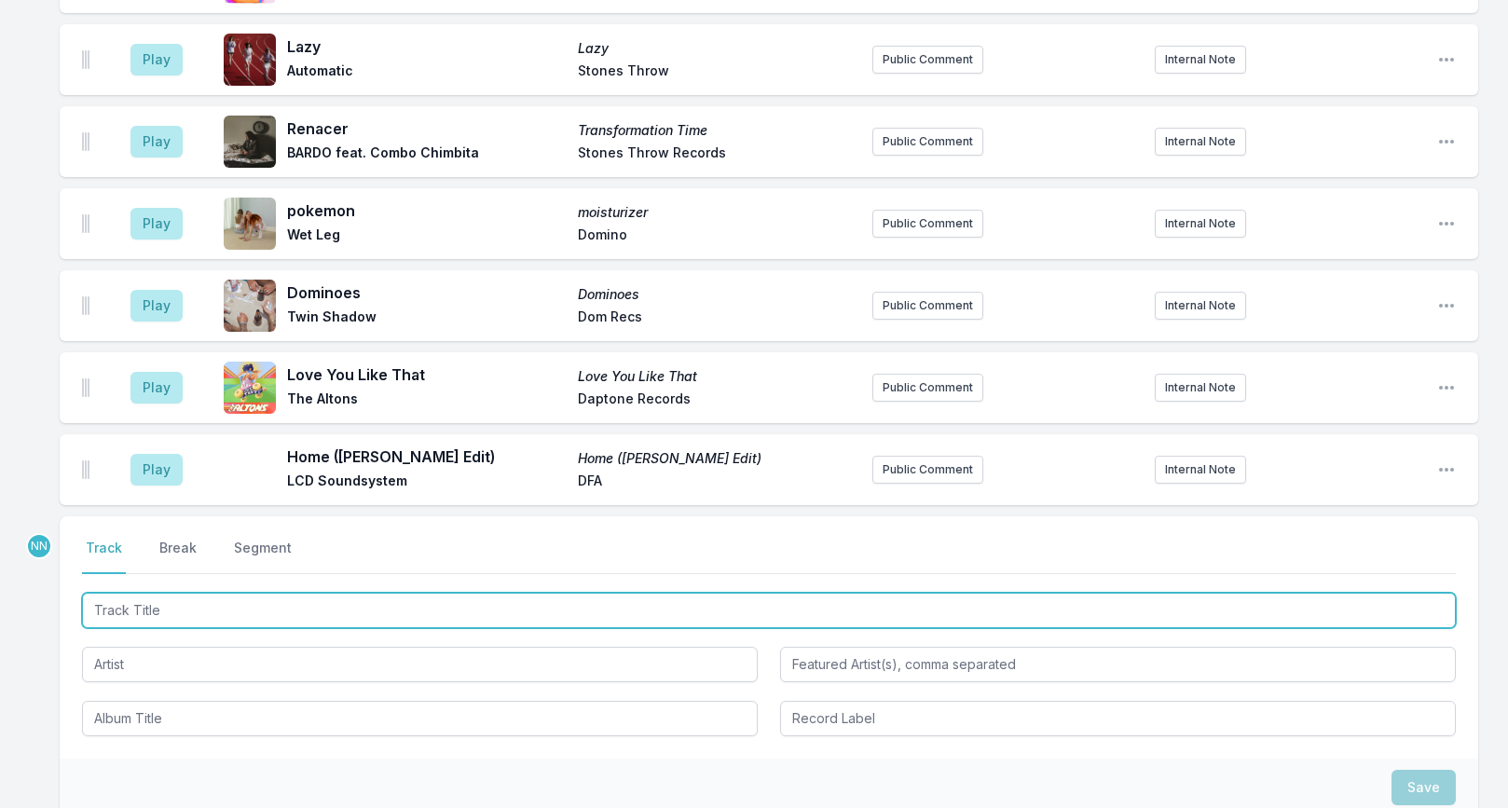
scroll to position [3768, 0]
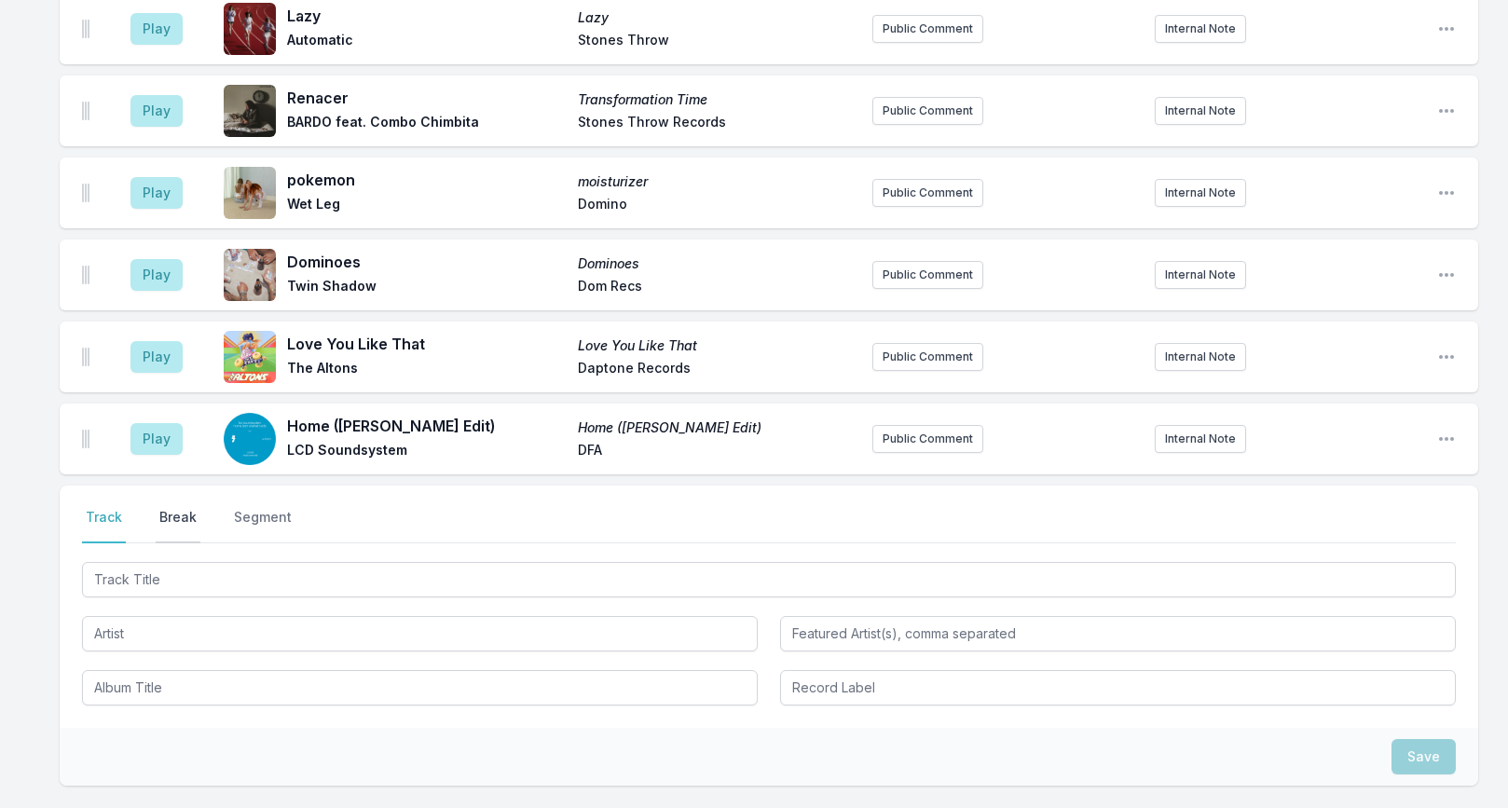
click at [177, 508] on button "Break" at bounding box center [178, 525] width 45 height 35
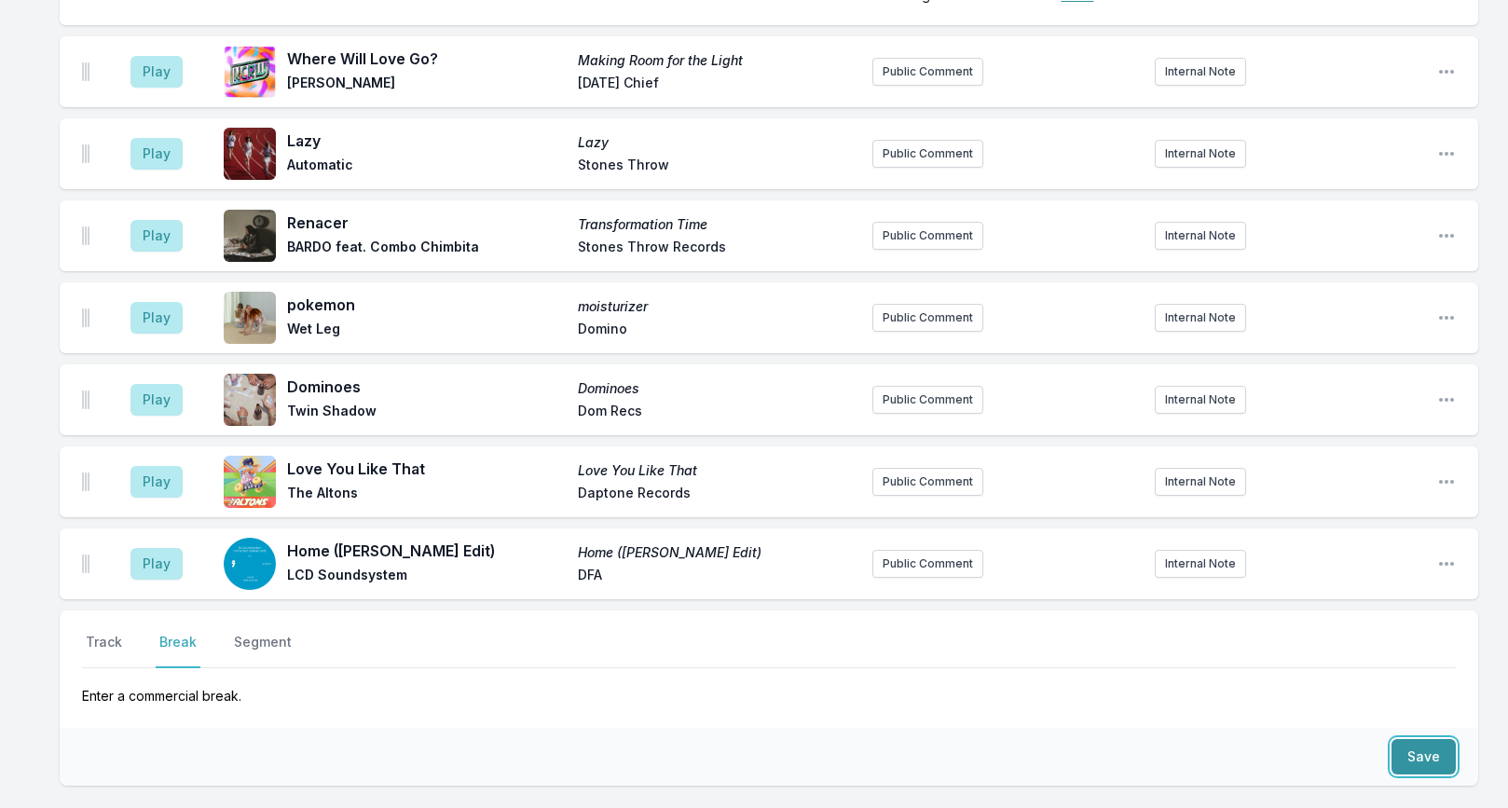
click at [1435, 739] on button "Save" at bounding box center [1423, 756] width 64 height 35
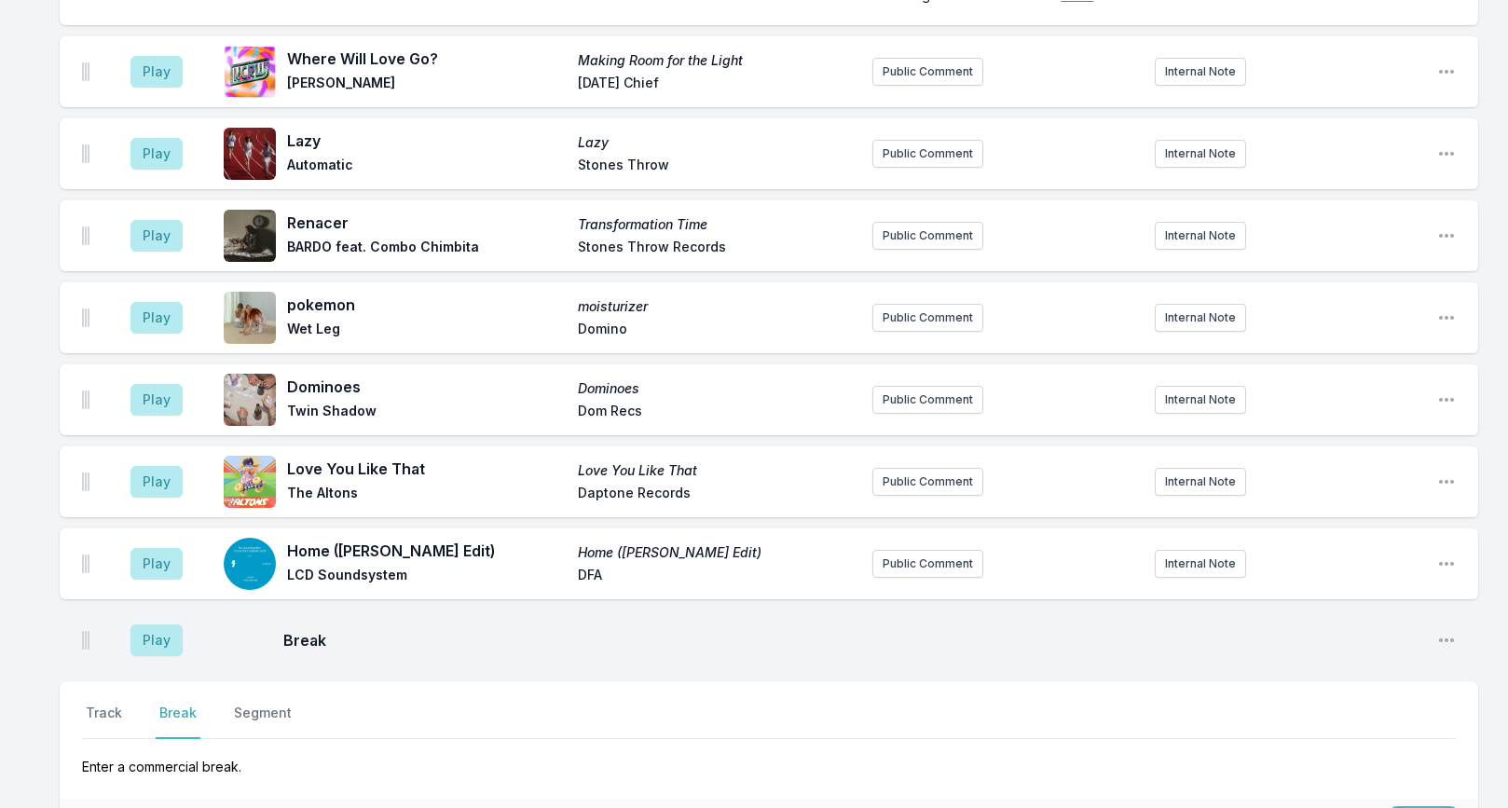
scroll to position [3714, 0]
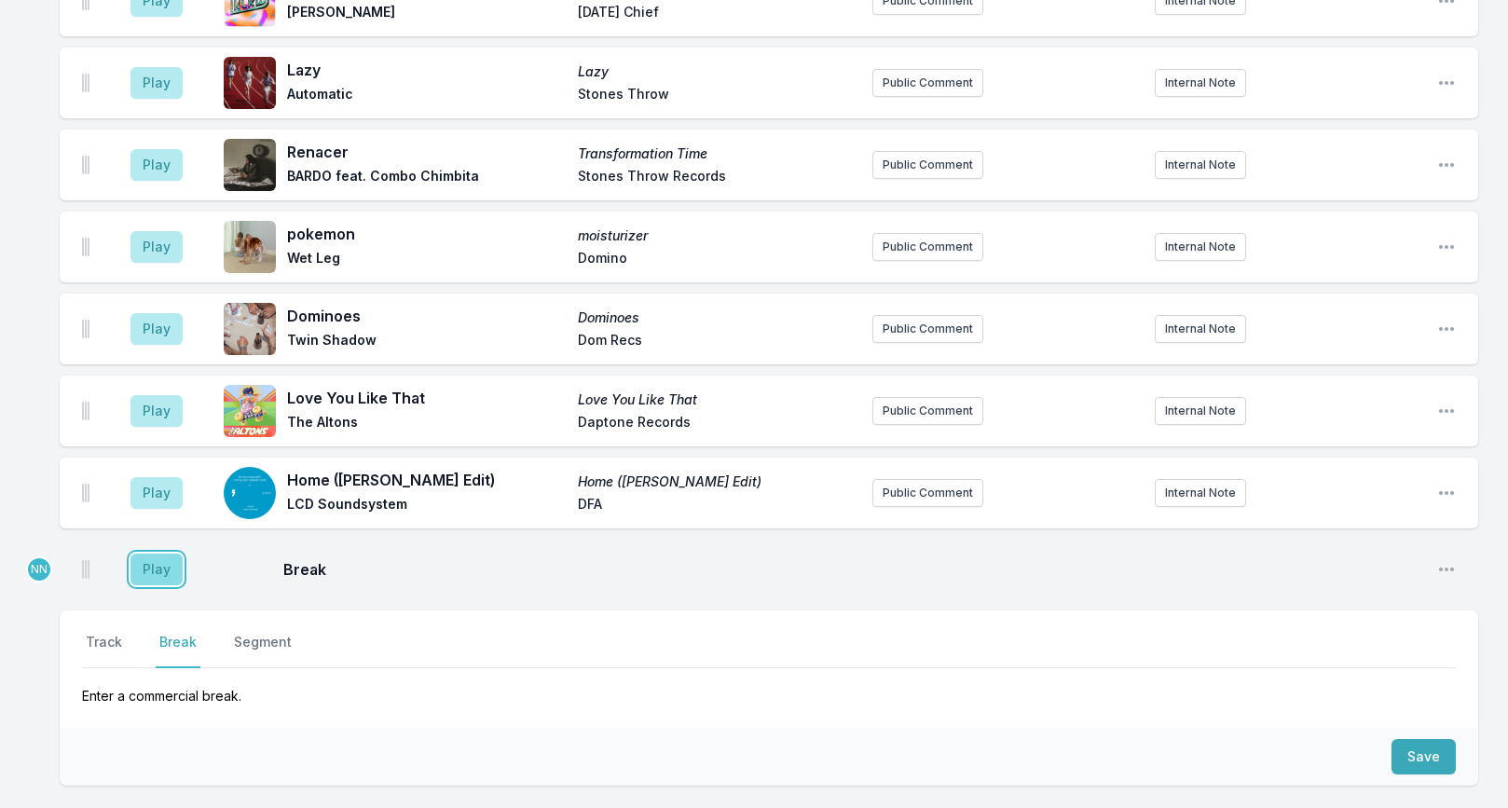
click at [157, 554] on button "Play" at bounding box center [156, 570] width 52 height 32
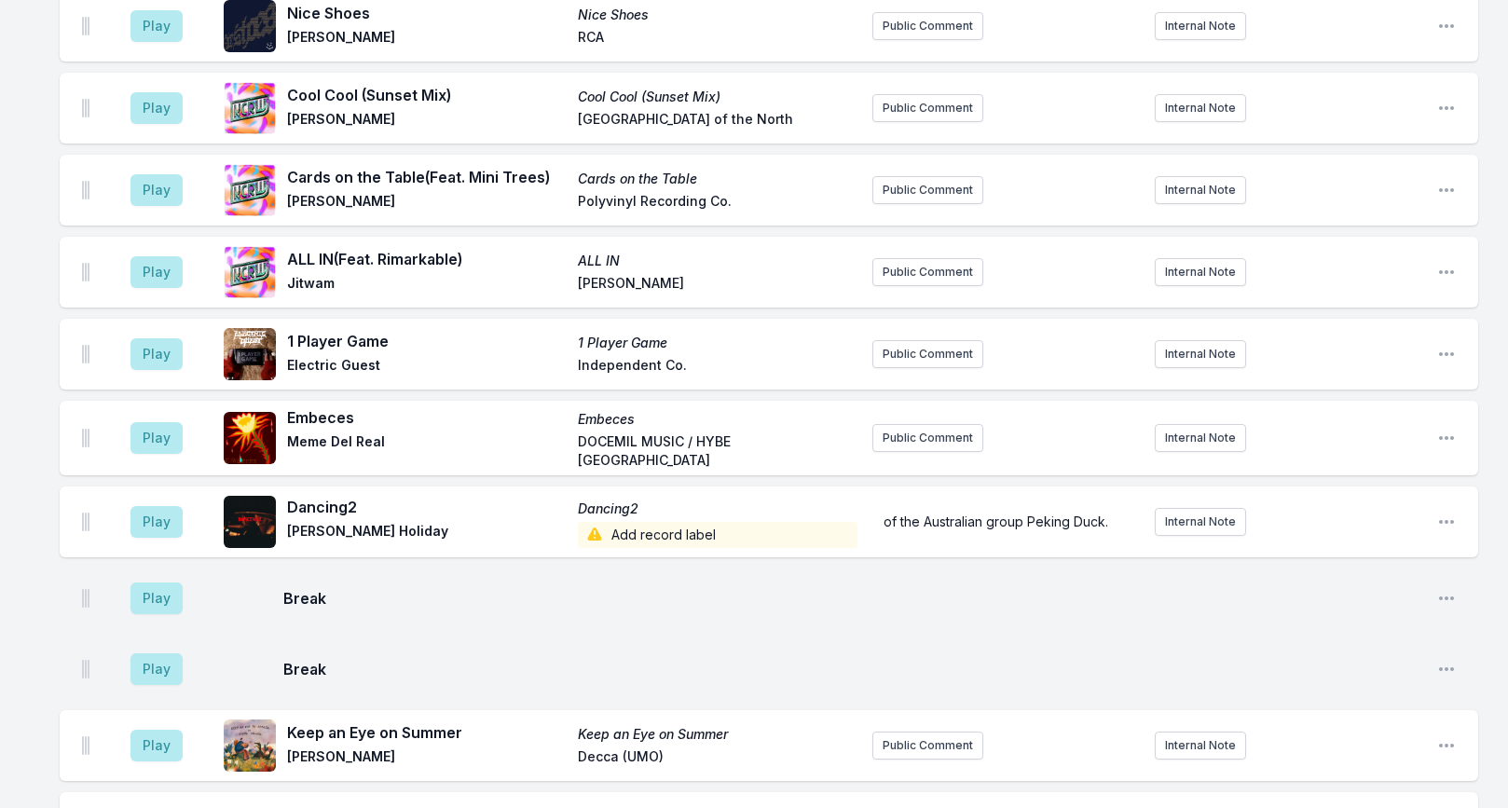
scroll to position [2662, 0]
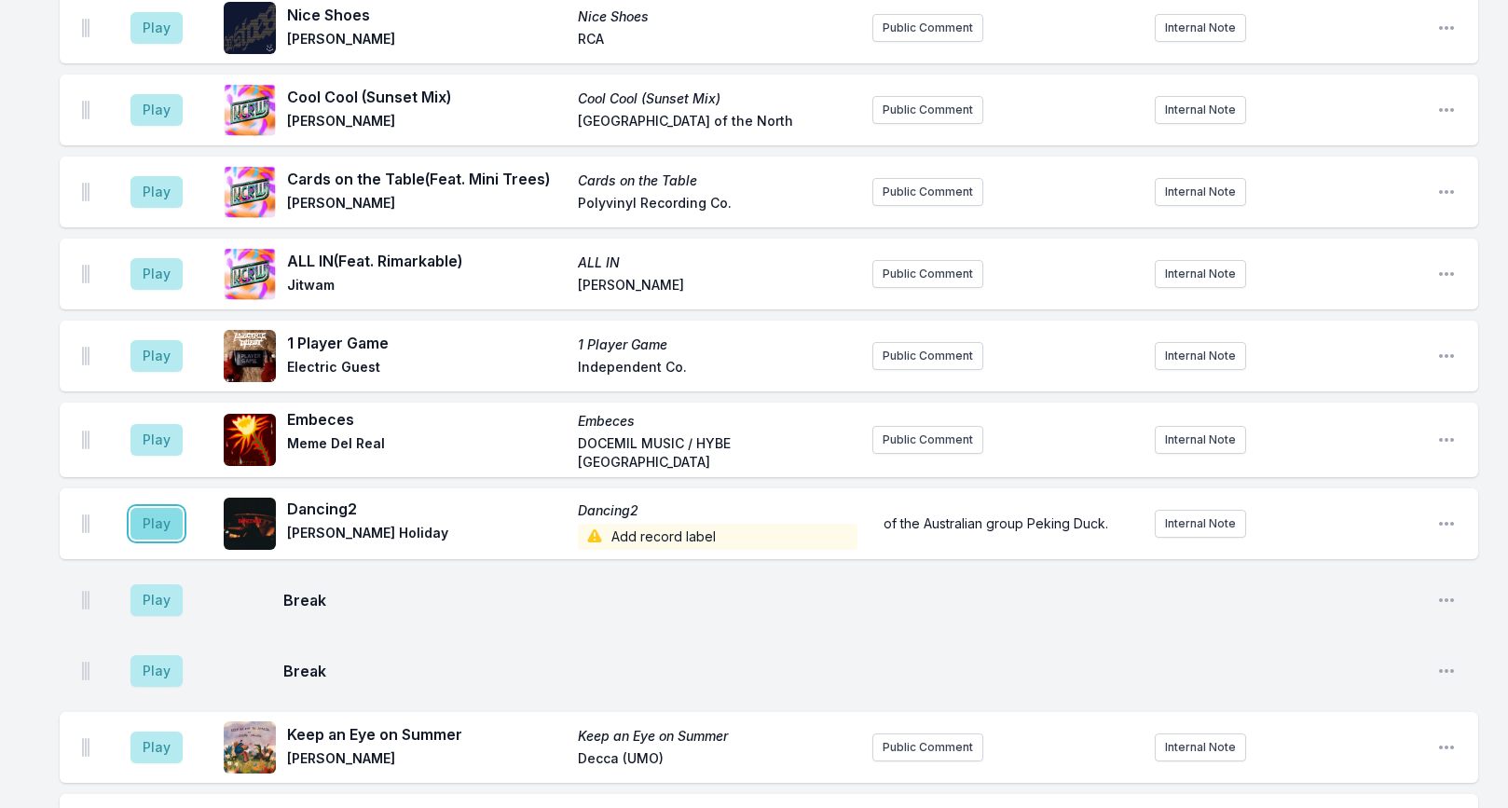
click at [162, 508] on button "Play" at bounding box center [156, 524] width 52 height 32
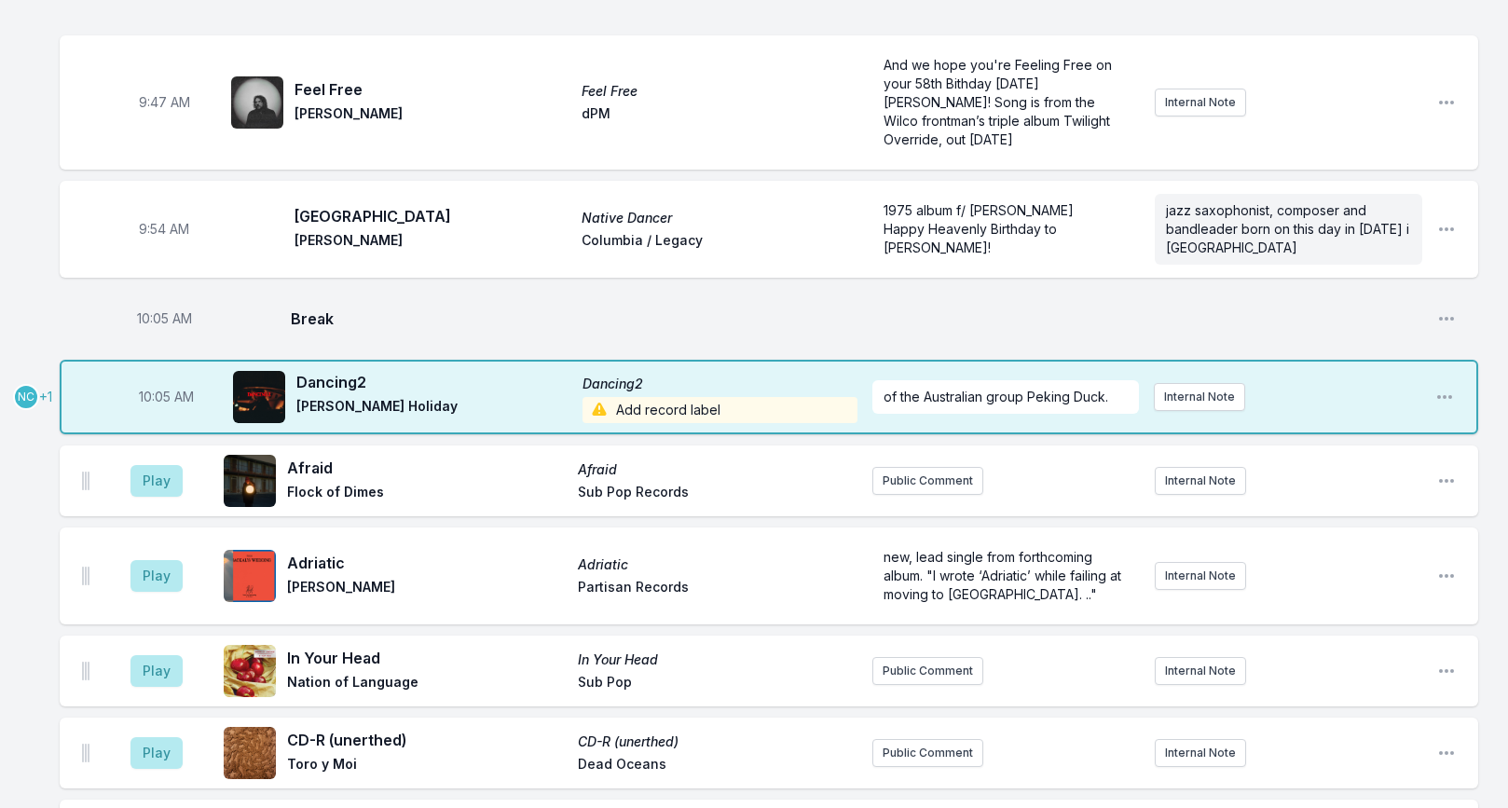
scroll to position [1508, 0]
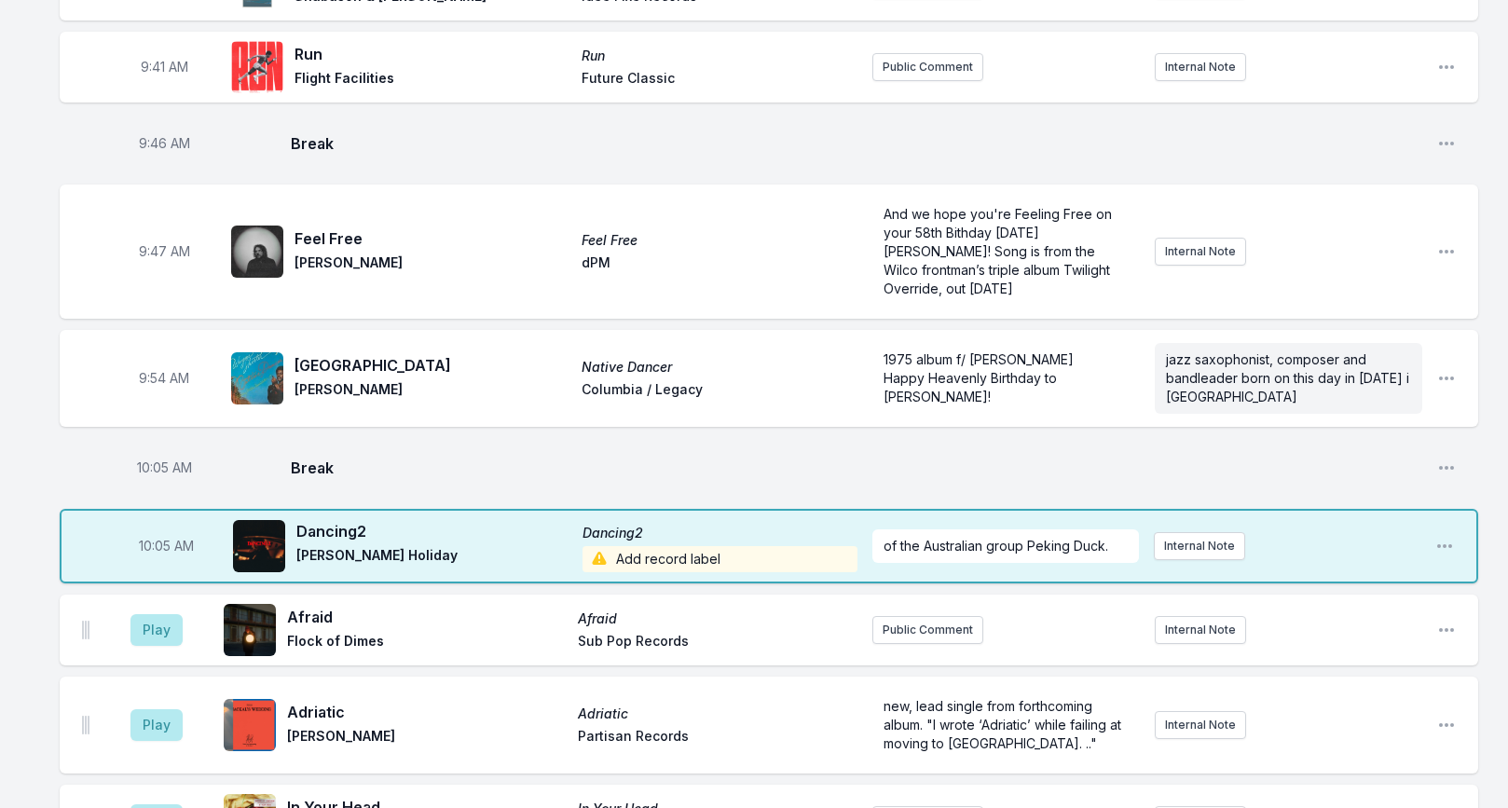
click at [649, 546] on span "Add record label" at bounding box center [719, 559] width 275 height 26
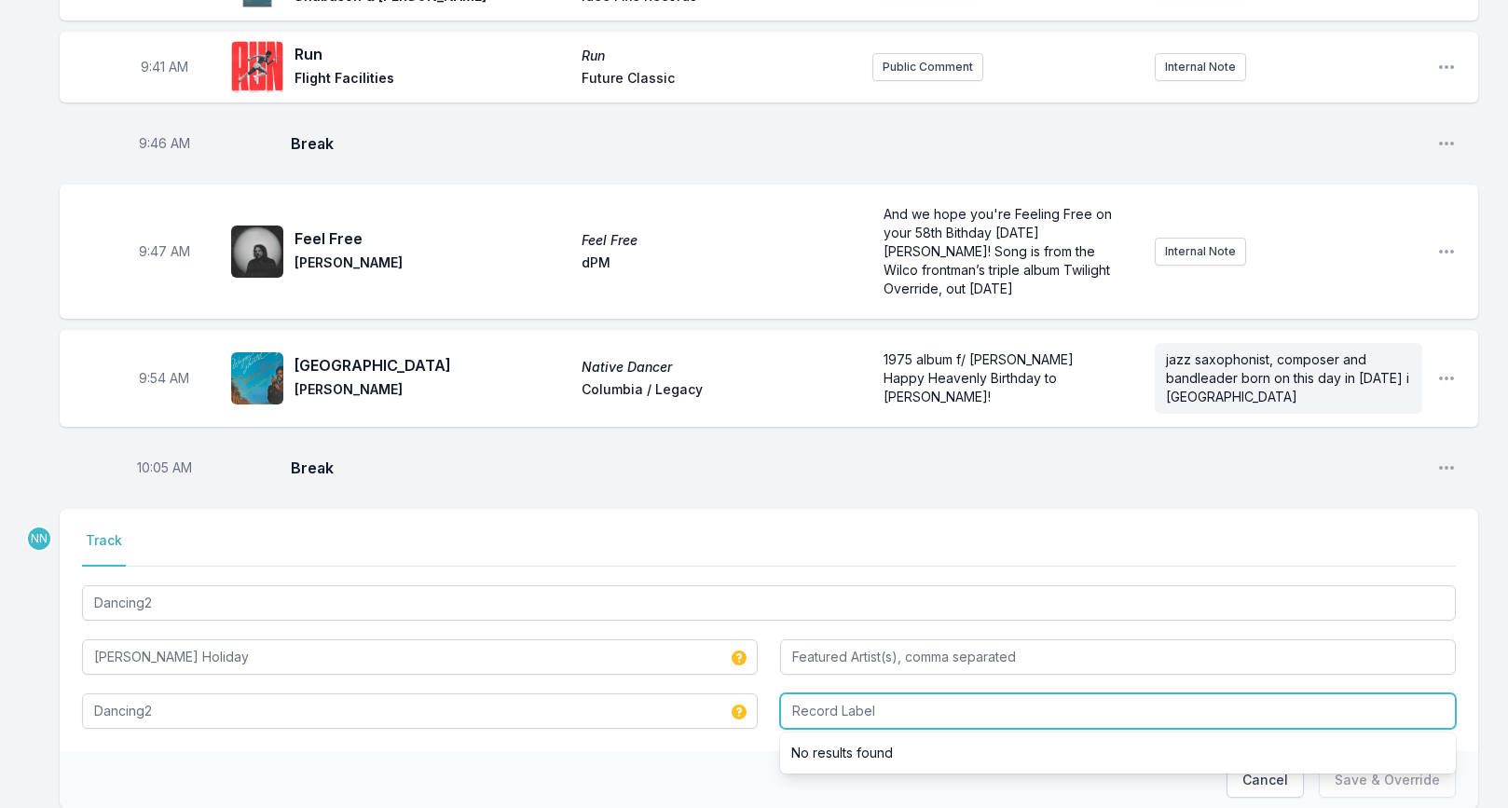
click at [817, 693] on input "Record Label" at bounding box center [1118, 710] width 676 height 35
type input "Self Released"
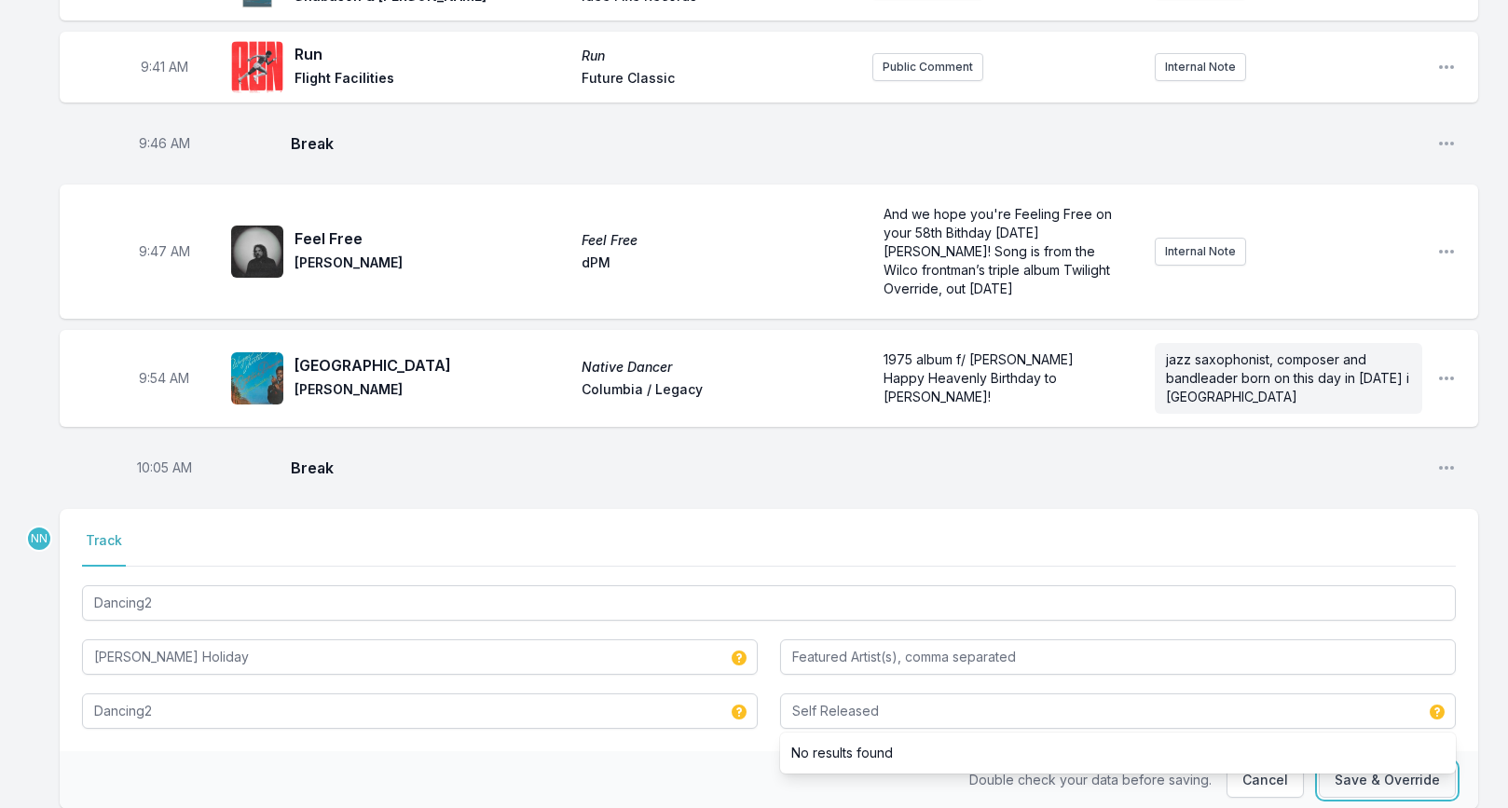
click at [1418, 762] on button "Save & Override" at bounding box center [1387, 779] width 137 height 35
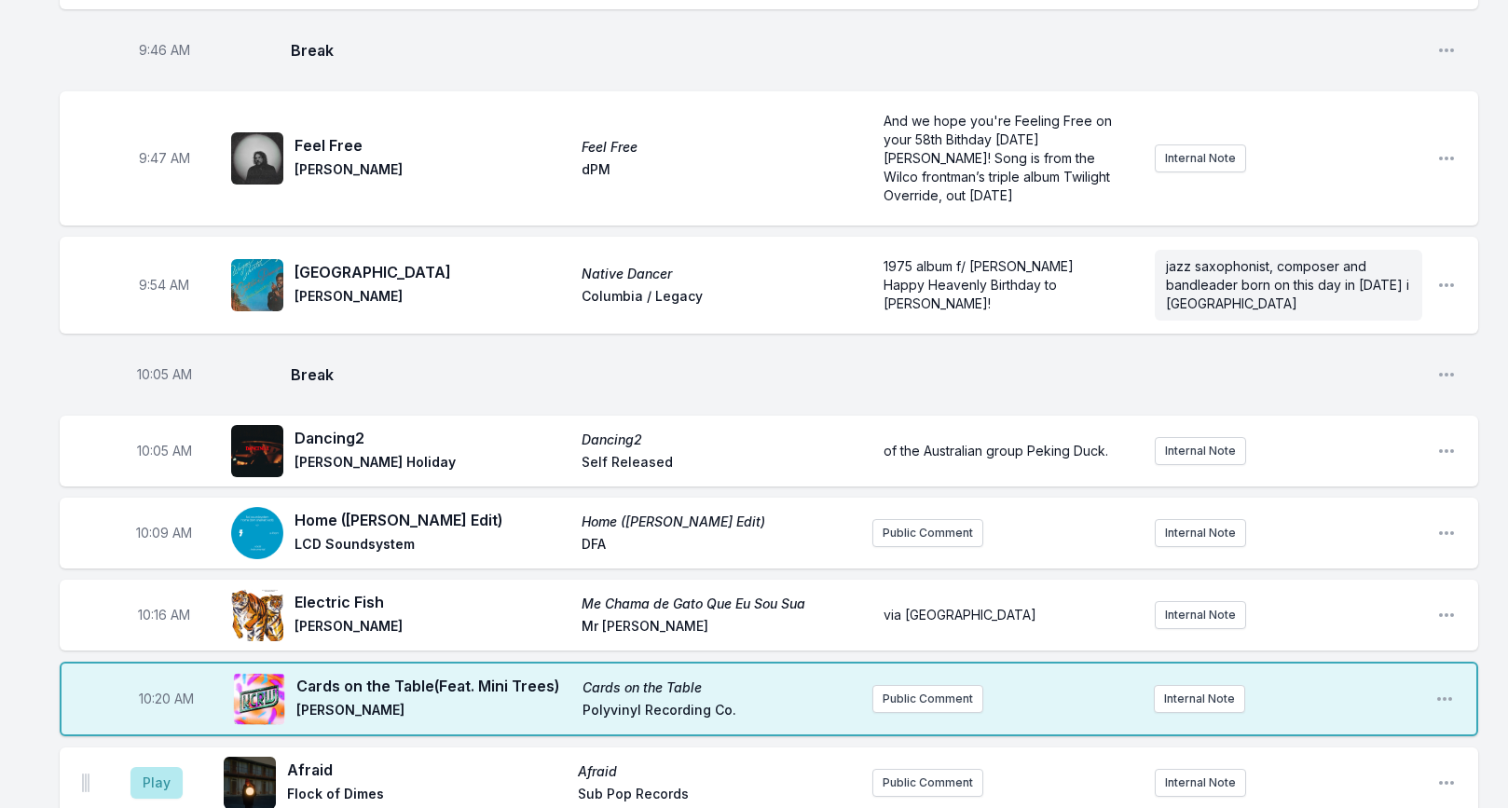
scroll to position [1653, 0]
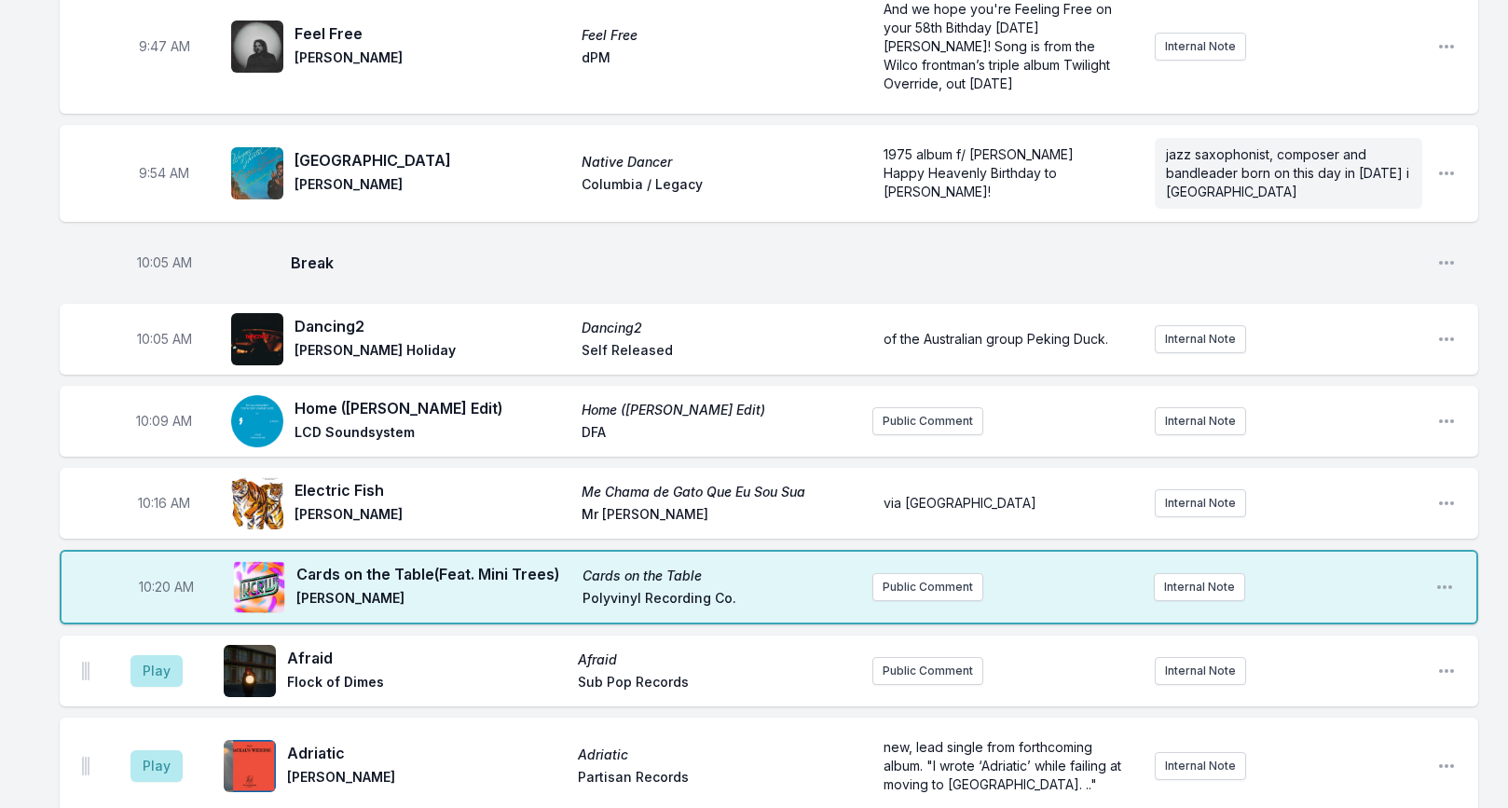
click at [1433, 550] on div "10:20 AM Cards on the Table (Feat. Mini Trees) Cards on the Table [PERSON_NAME]…" at bounding box center [769, 587] width 1418 height 75
click at [1439, 578] on icon "Open playlist item options" at bounding box center [1444, 587] width 19 height 19
click at [1335, 641] on button "Edit Track Details" at bounding box center [1349, 658] width 209 height 34
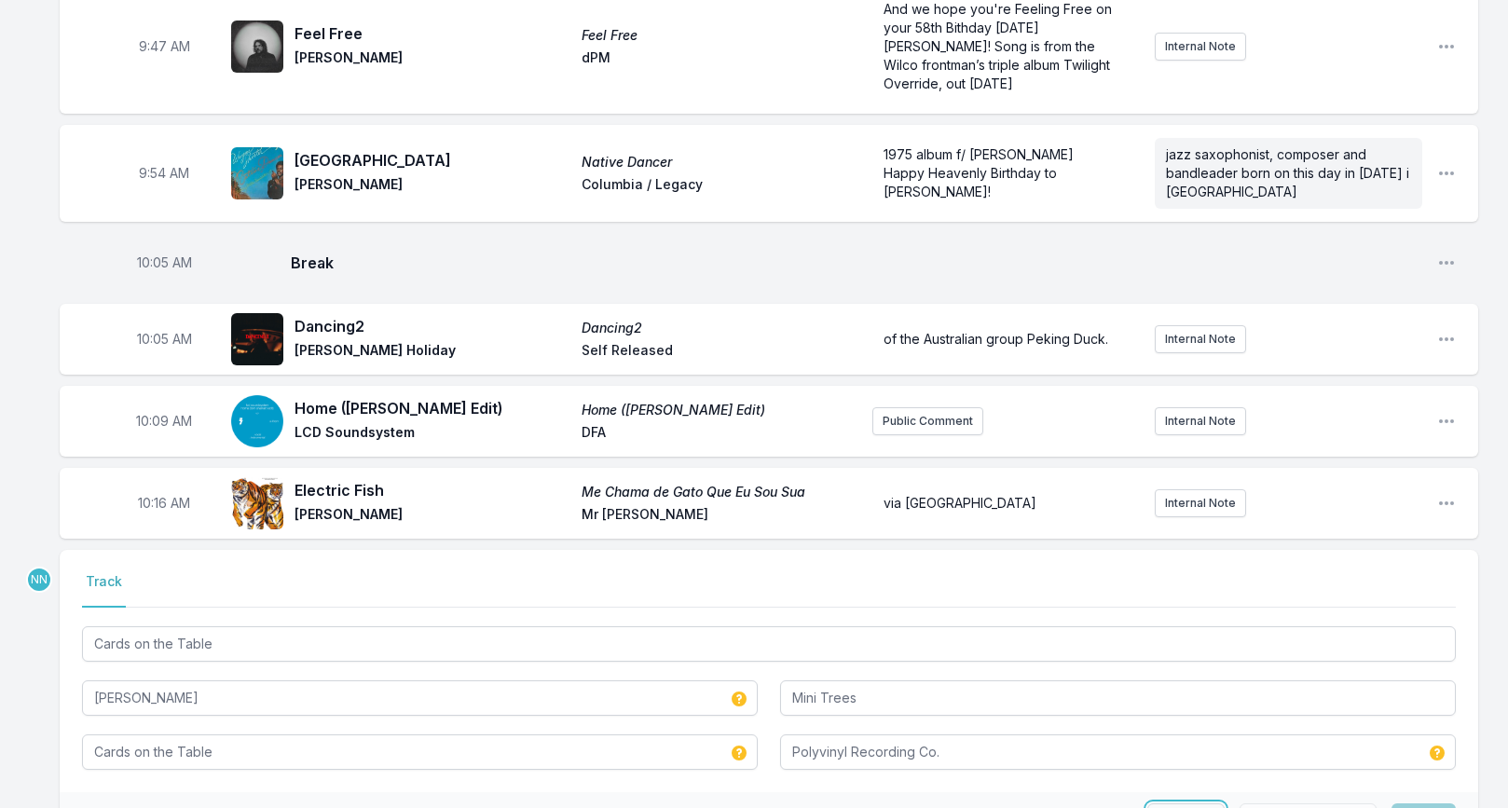
click at [1217, 803] on button "Cancel" at bounding box center [1185, 820] width 77 height 35
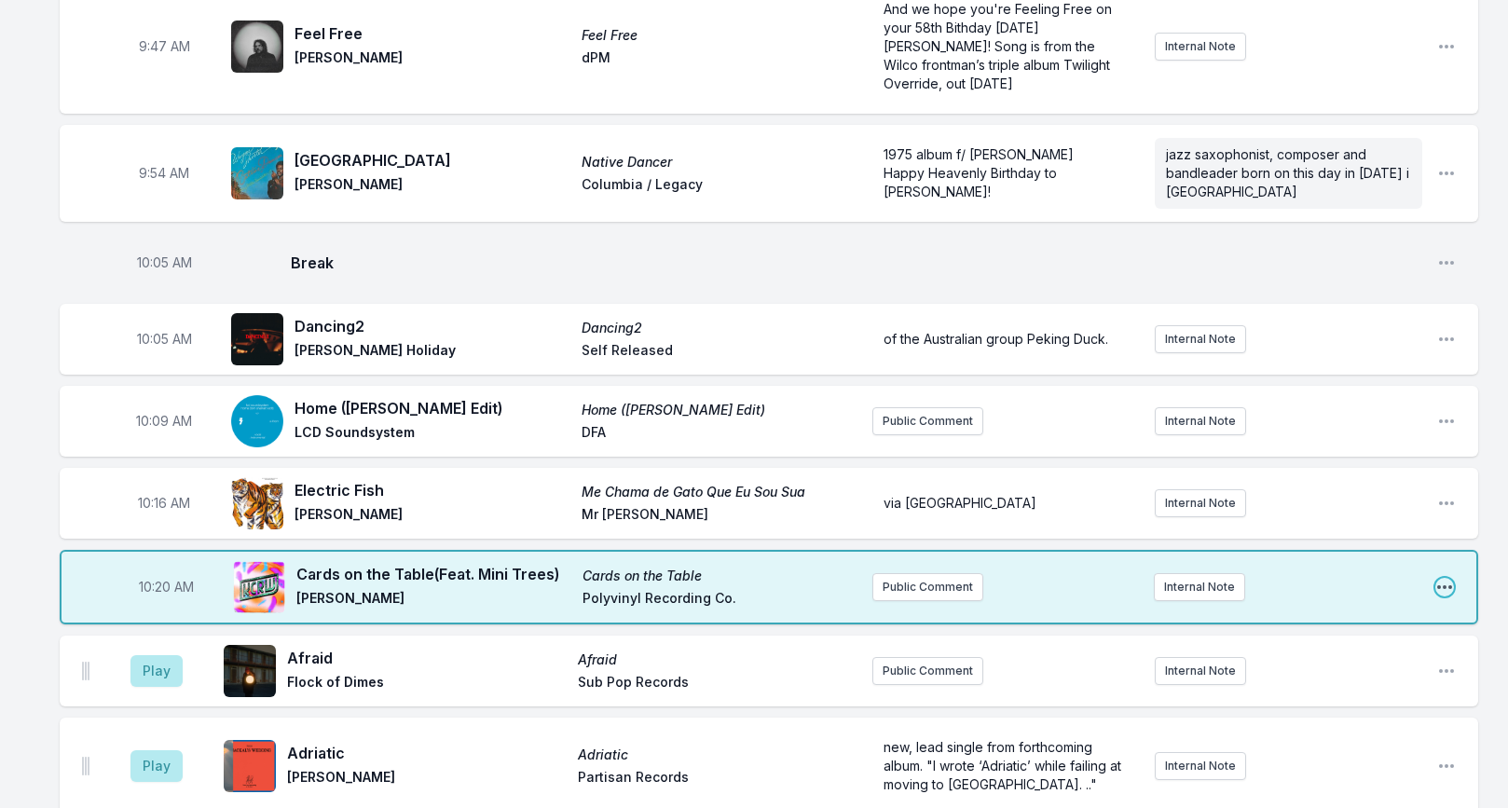
click at [1440, 578] on icon "Open playlist item options" at bounding box center [1444, 587] width 19 height 19
click at [1354, 641] on button "Edit Track Details" at bounding box center [1349, 658] width 209 height 34
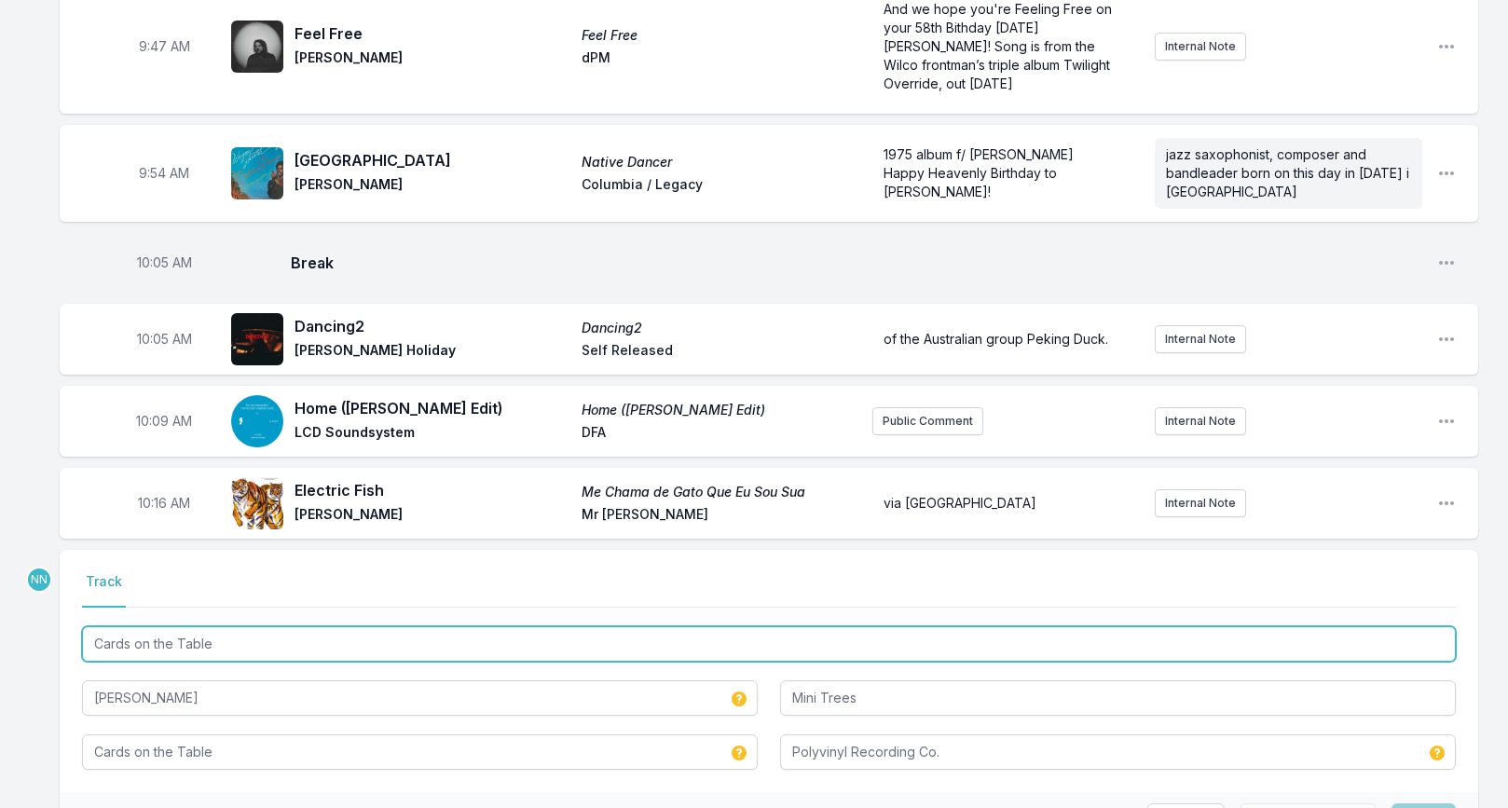
click at [138, 626] on input "Cards on the Table" at bounding box center [769, 643] width 1374 height 35
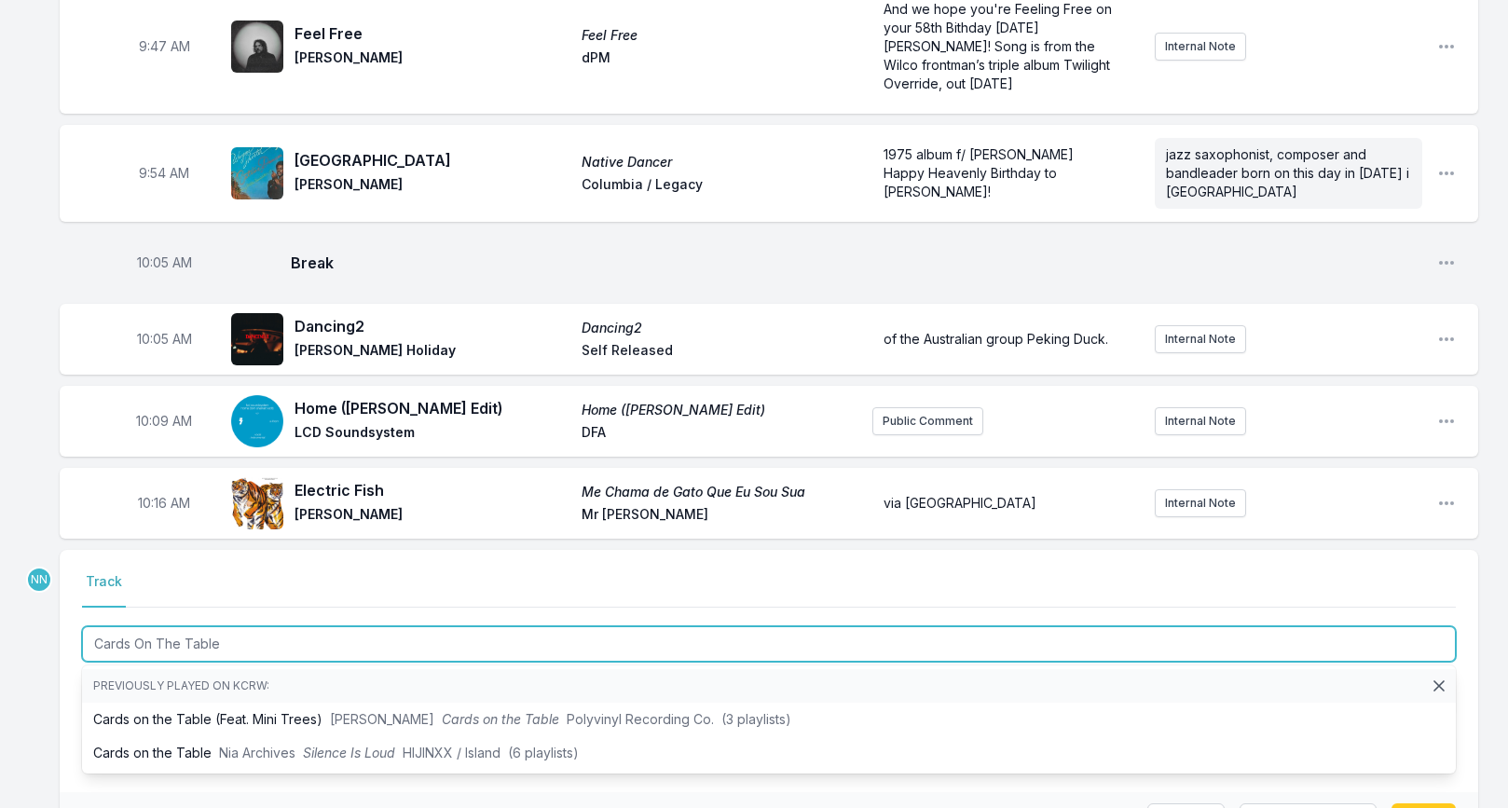
type input "Cards On The Table"
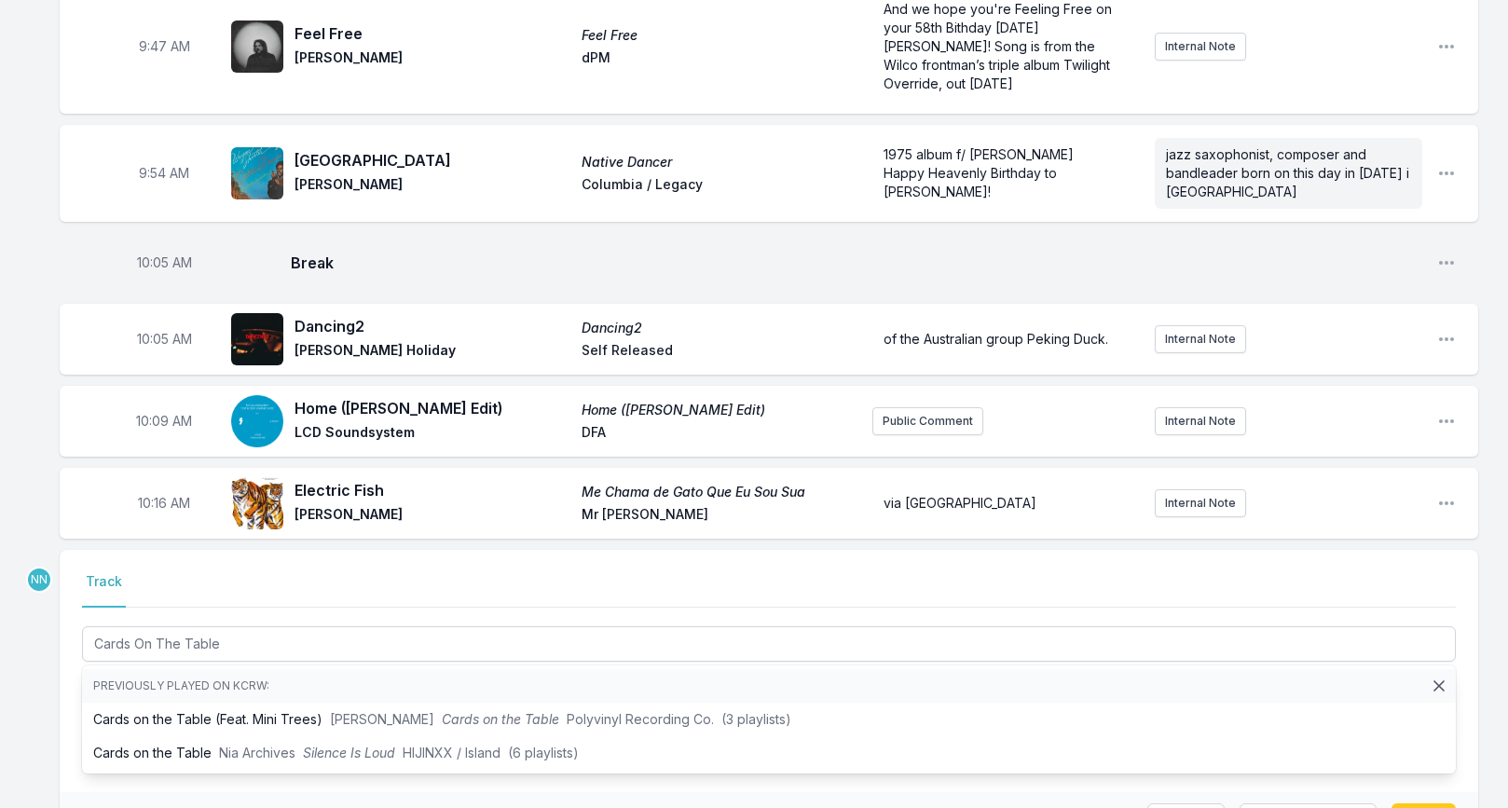
click at [41, 557] on div "9:04 AM We Should Move Somewhere Beautiful (Feat. [PERSON_NAME]) Where the Butt…" at bounding box center [754, 748] width 1508 height 4438
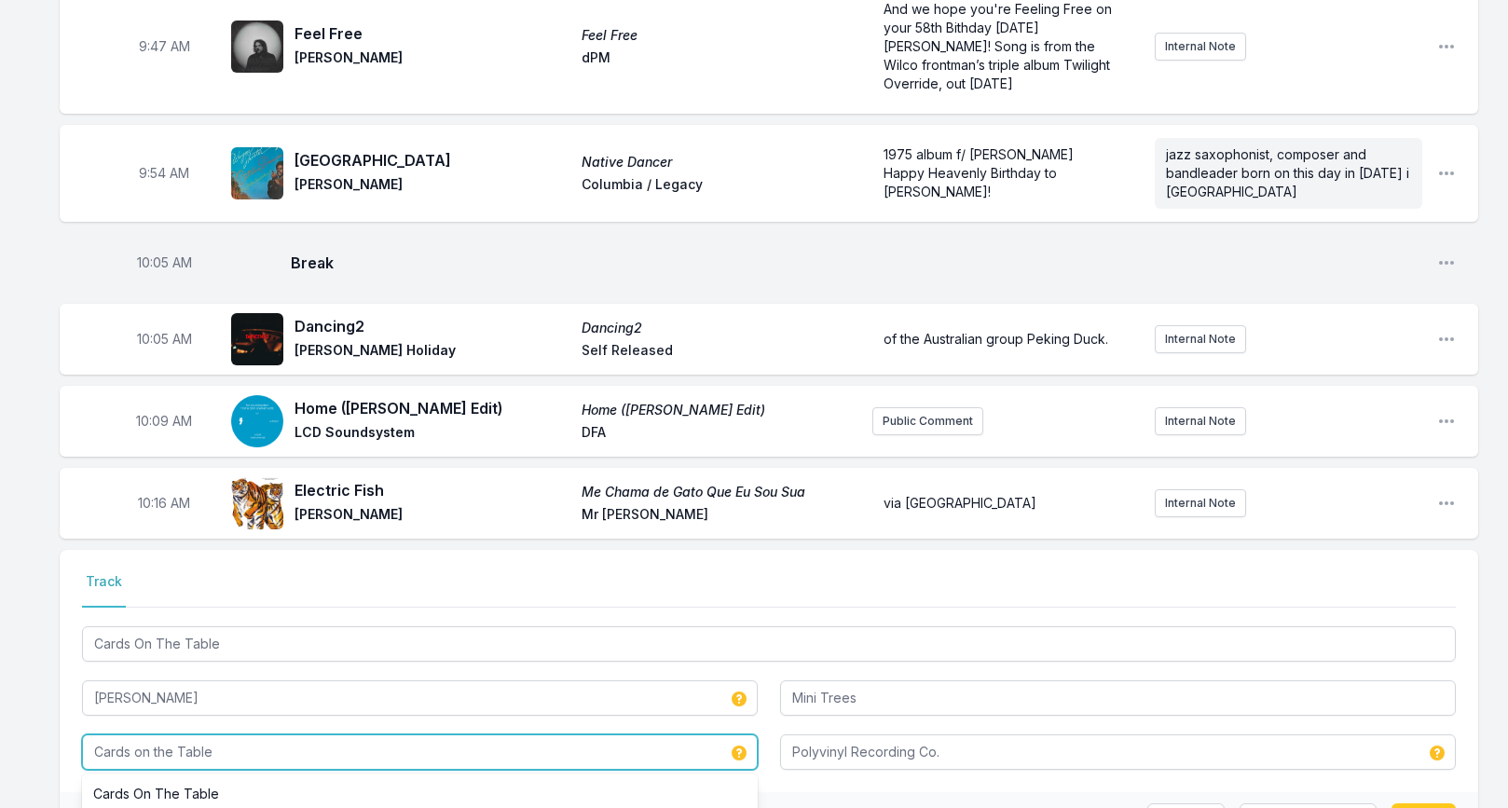
click at [143, 734] on input "Cards on the Table" at bounding box center [420, 751] width 676 height 35
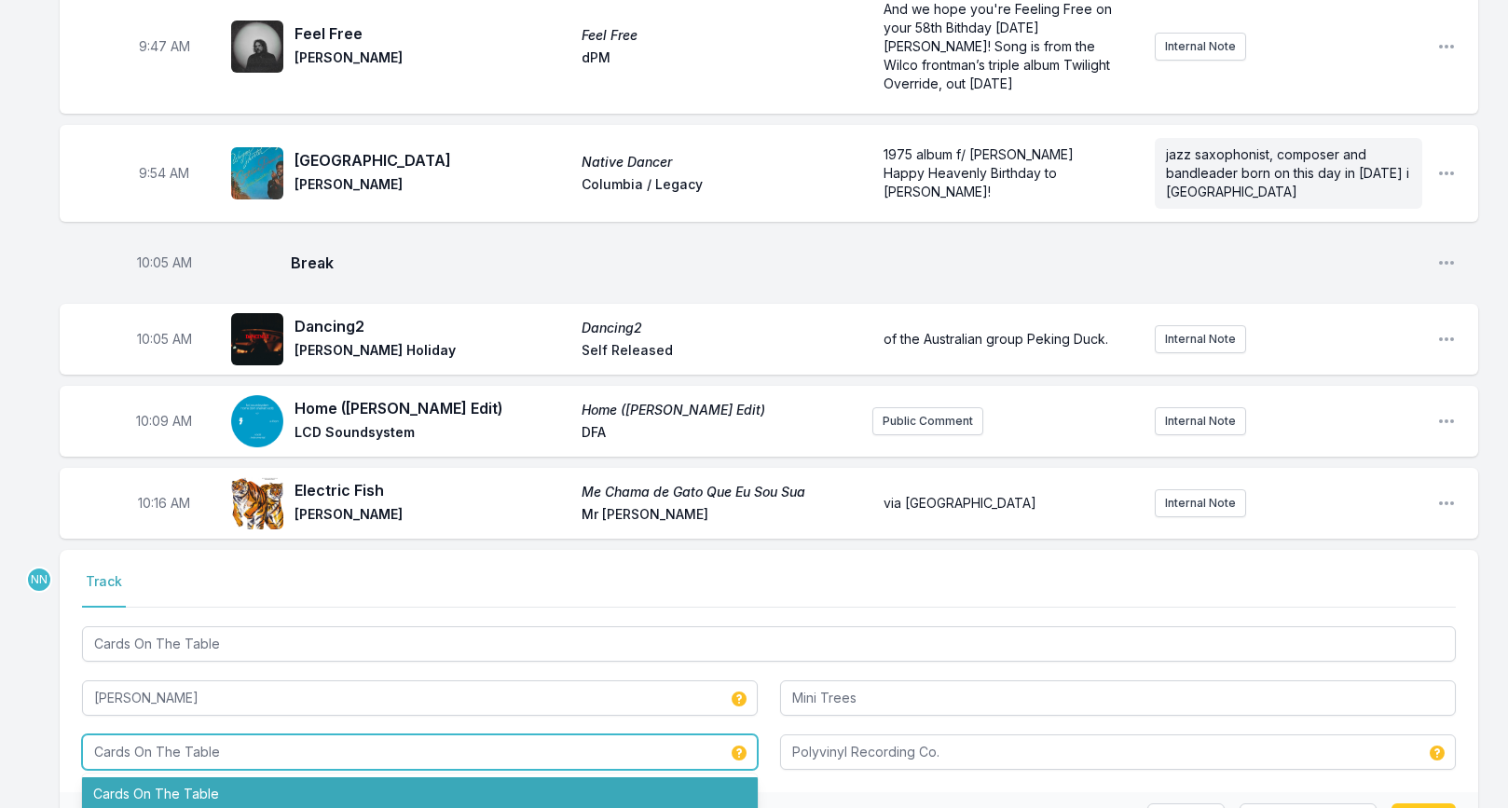
type input "Cards On The Table"
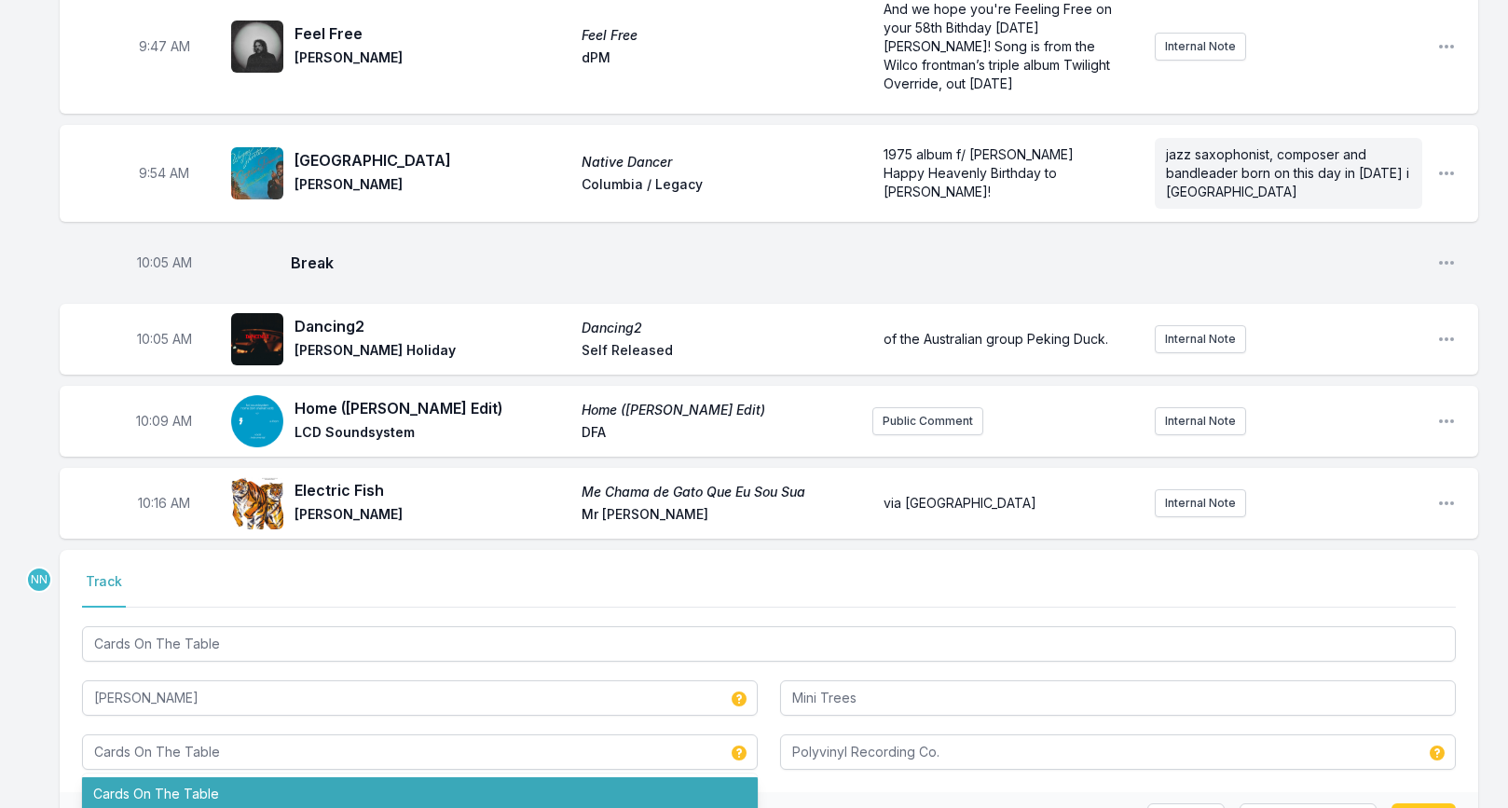
click at [815, 792] on div "Double check your data before saving. Cancel Save & Override Save" at bounding box center [769, 821] width 1418 height 58
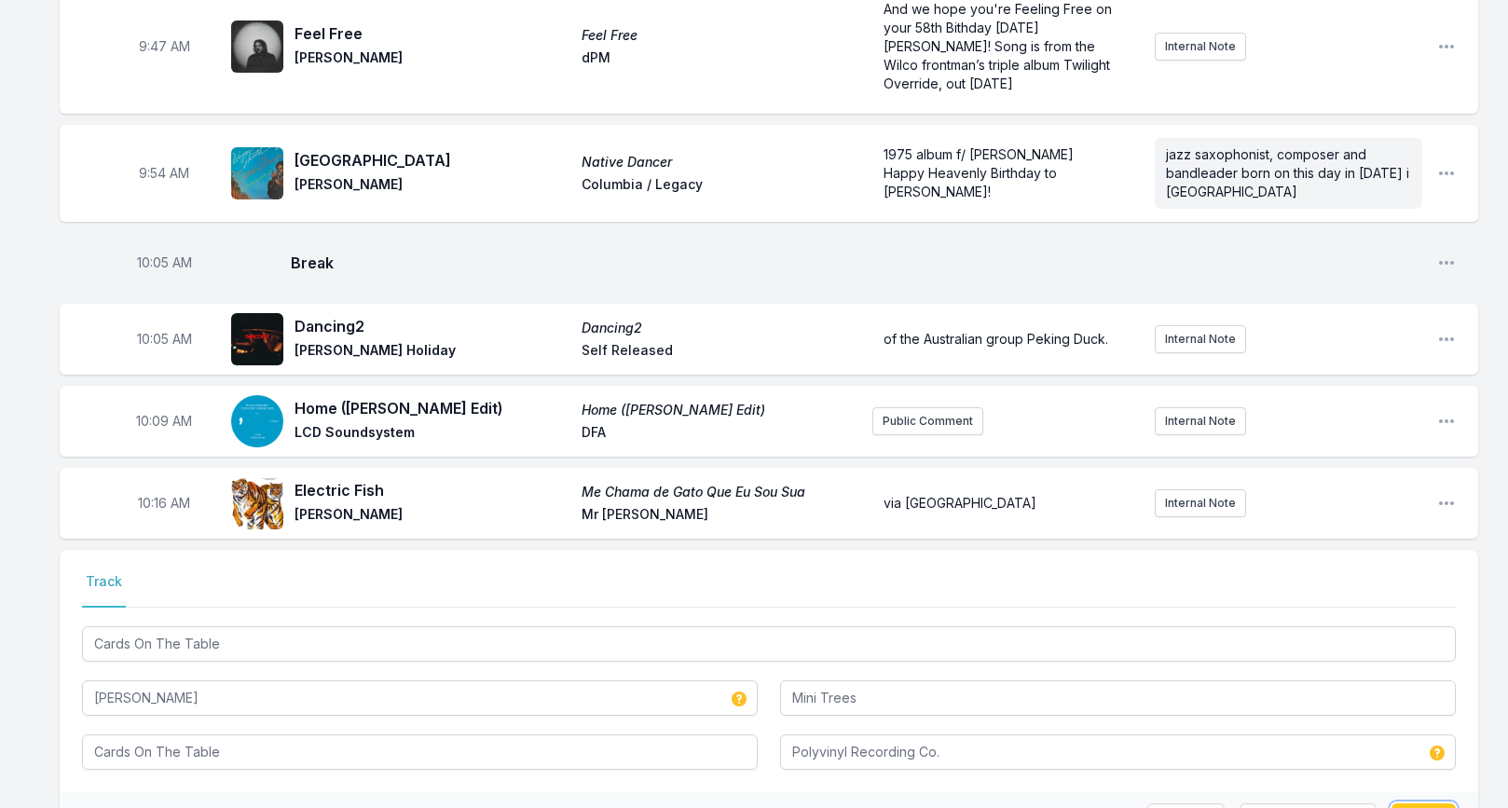
click at [1417, 803] on button "Save" at bounding box center [1423, 820] width 64 height 35
type input "Cards on the Table"
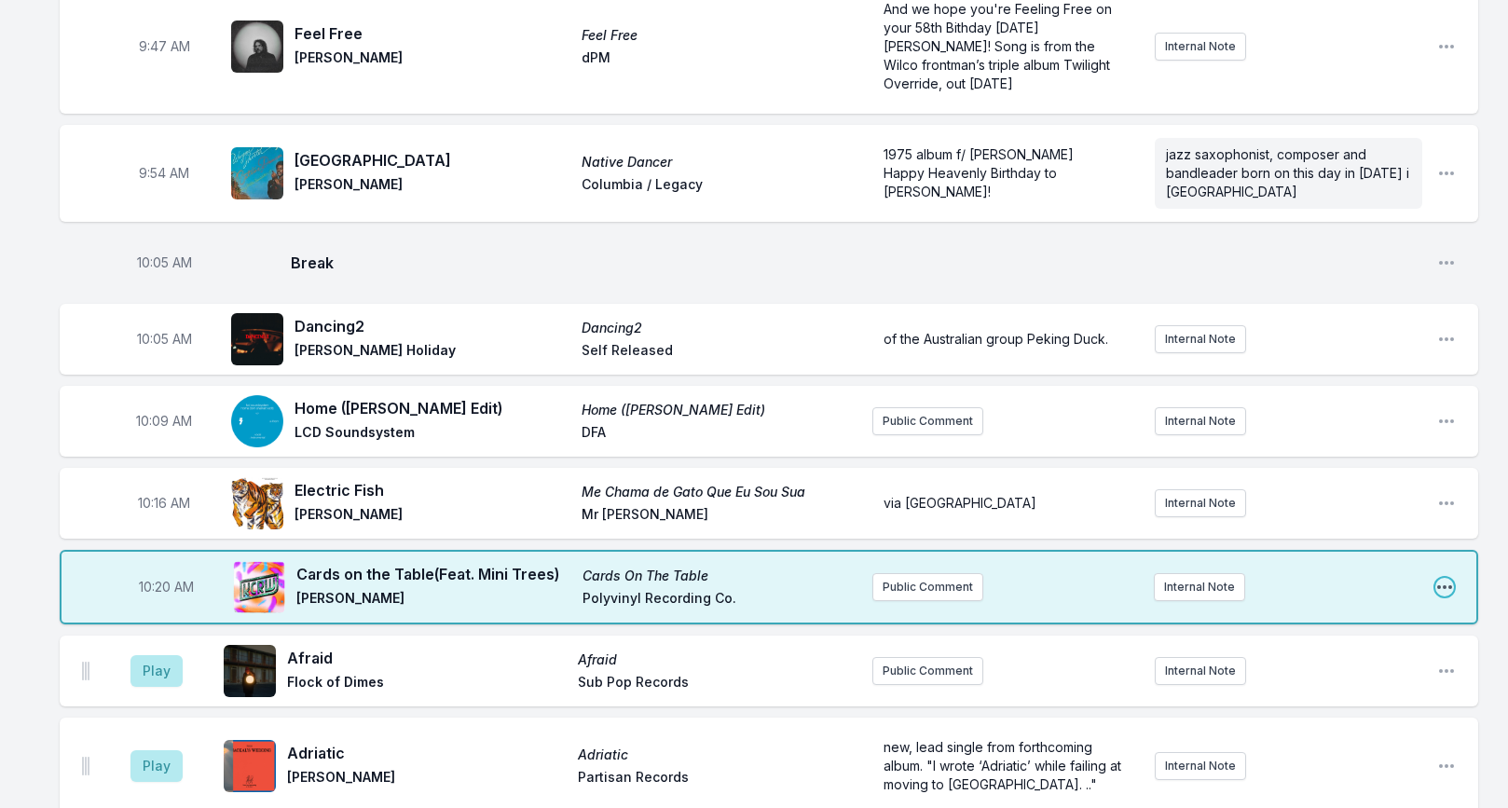
click at [1446, 578] on icon "Open playlist item options" at bounding box center [1444, 587] width 19 height 19
click at [1358, 641] on button "Edit Track Details" at bounding box center [1349, 658] width 209 height 34
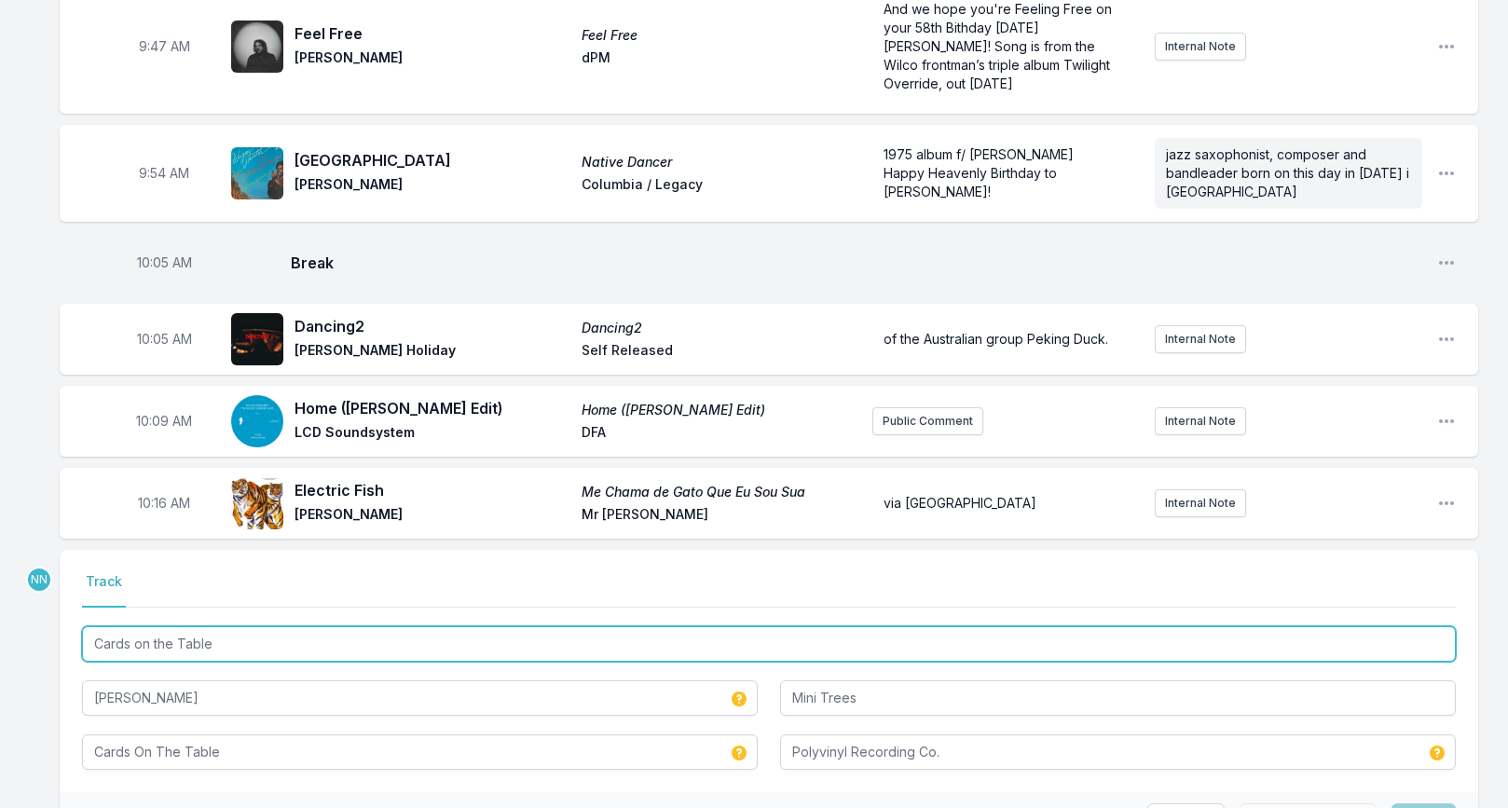
click at [143, 626] on input "Cards on the Table" at bounding box center [769, 643] width 1374 height 35
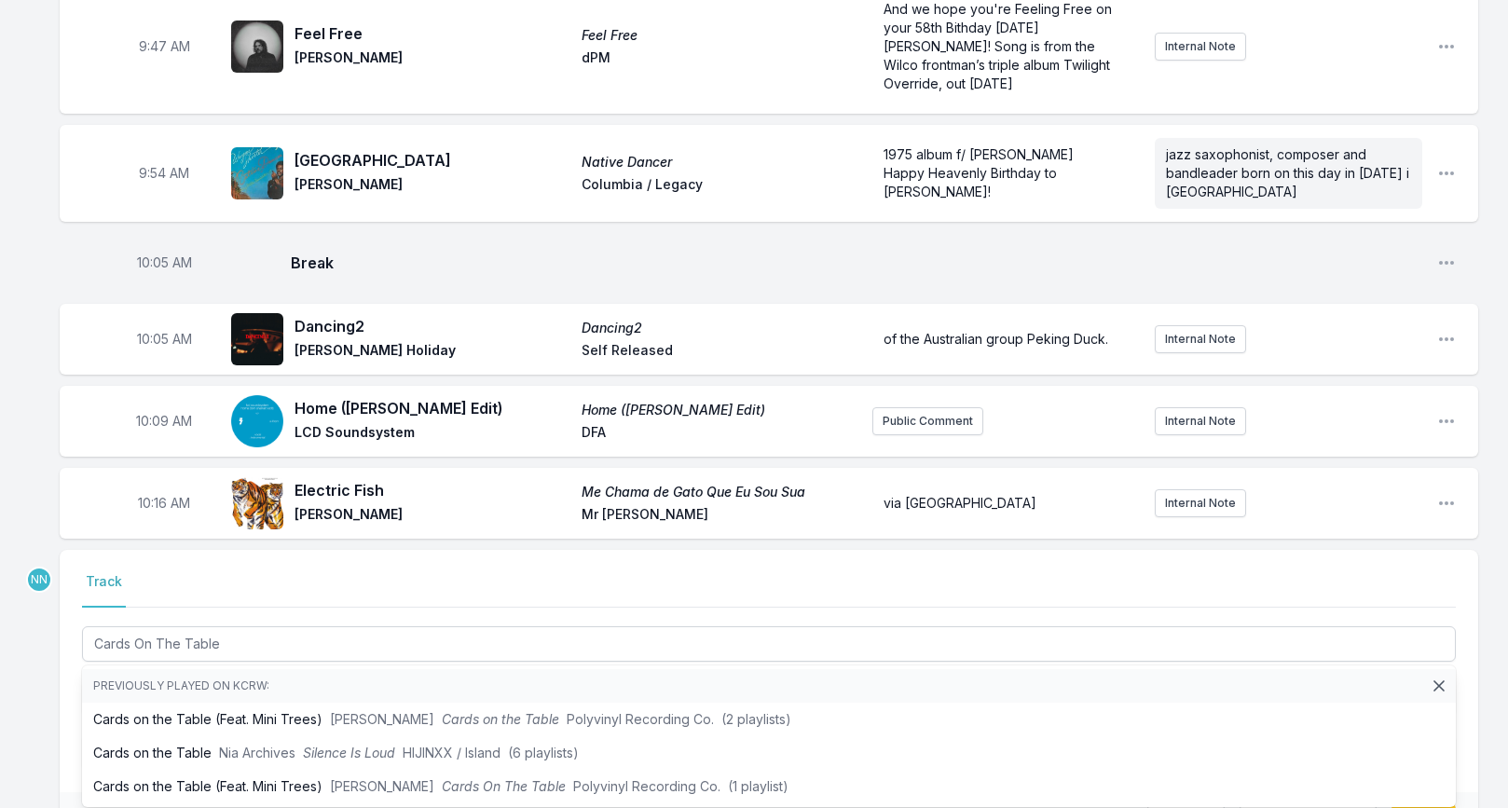
click at [61, 550] on div "Select a tab Track Track Cards On The Table Previously played on KCRW: Cards on…" at bounding box center [769, 671] width 1418 height 242
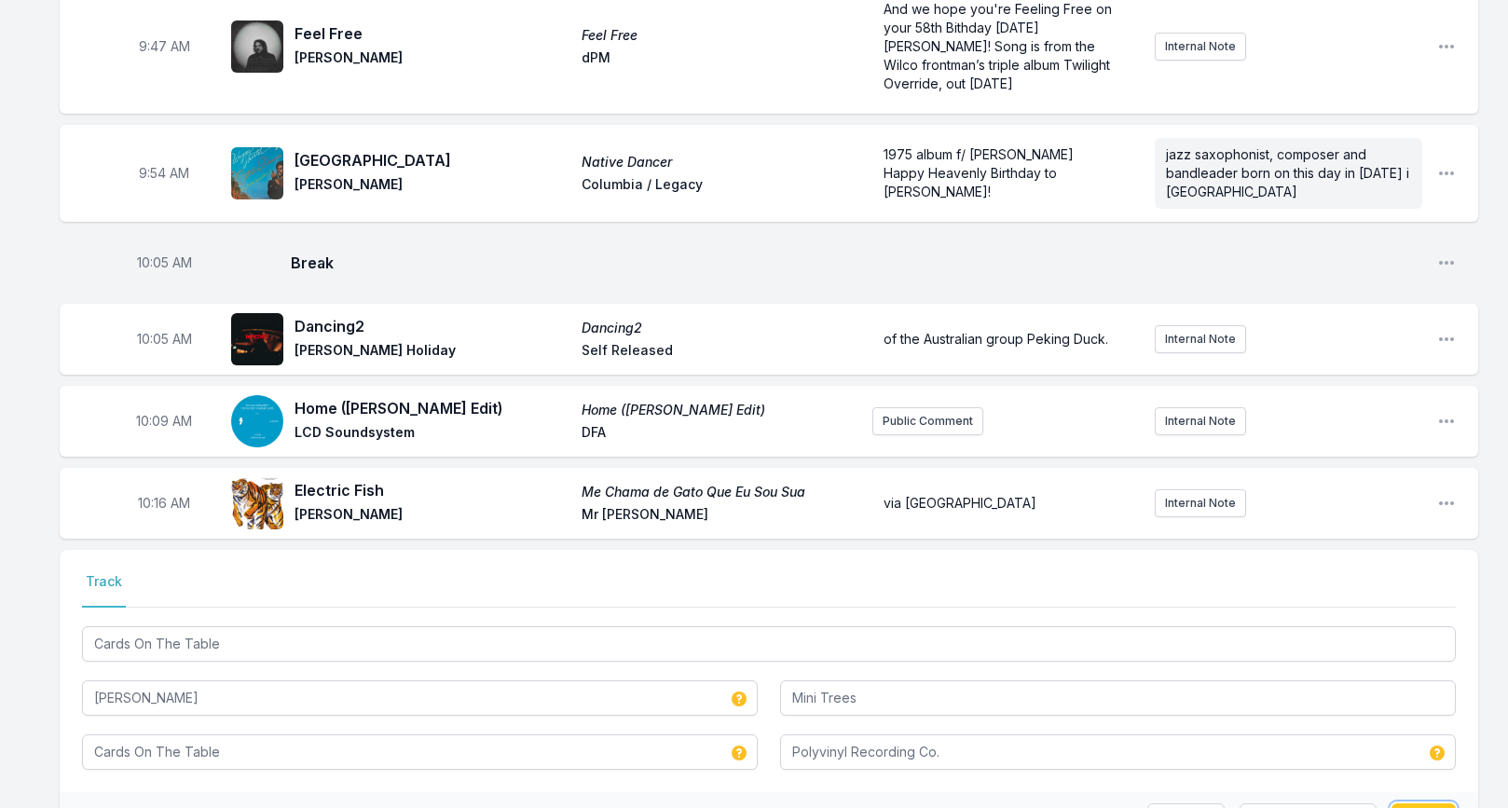
click at [1411, 803] on button "Save" at bounding box center [1423, 820] width 64 height 35
type input "Cards on the Table"
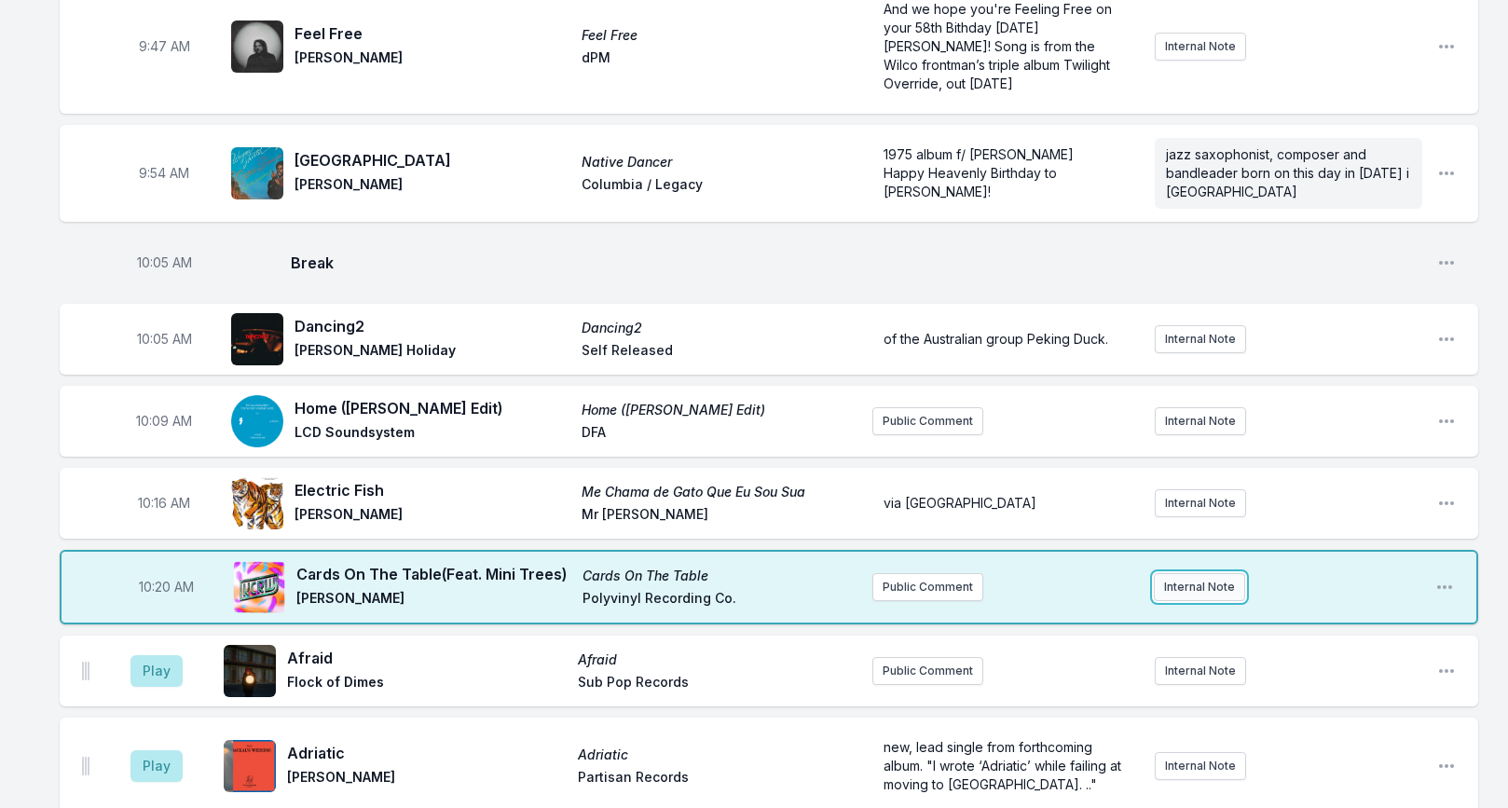
click at [1159, 573] on button "Internal Note" at bounding box center [1199, 587] width 91 height 28
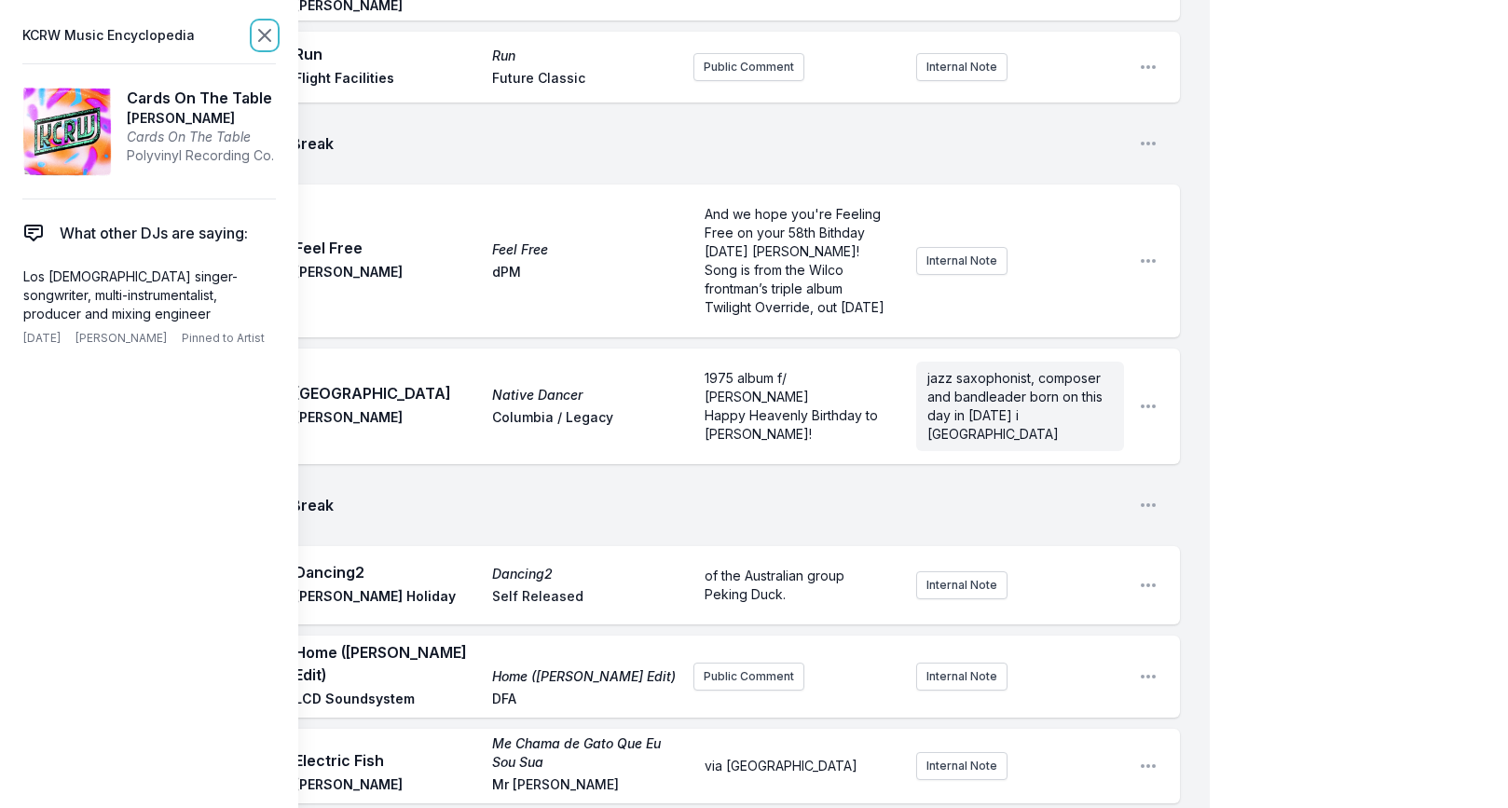
click at [260, 34] on icon at bounding box center [264, 35] width 22 height 22
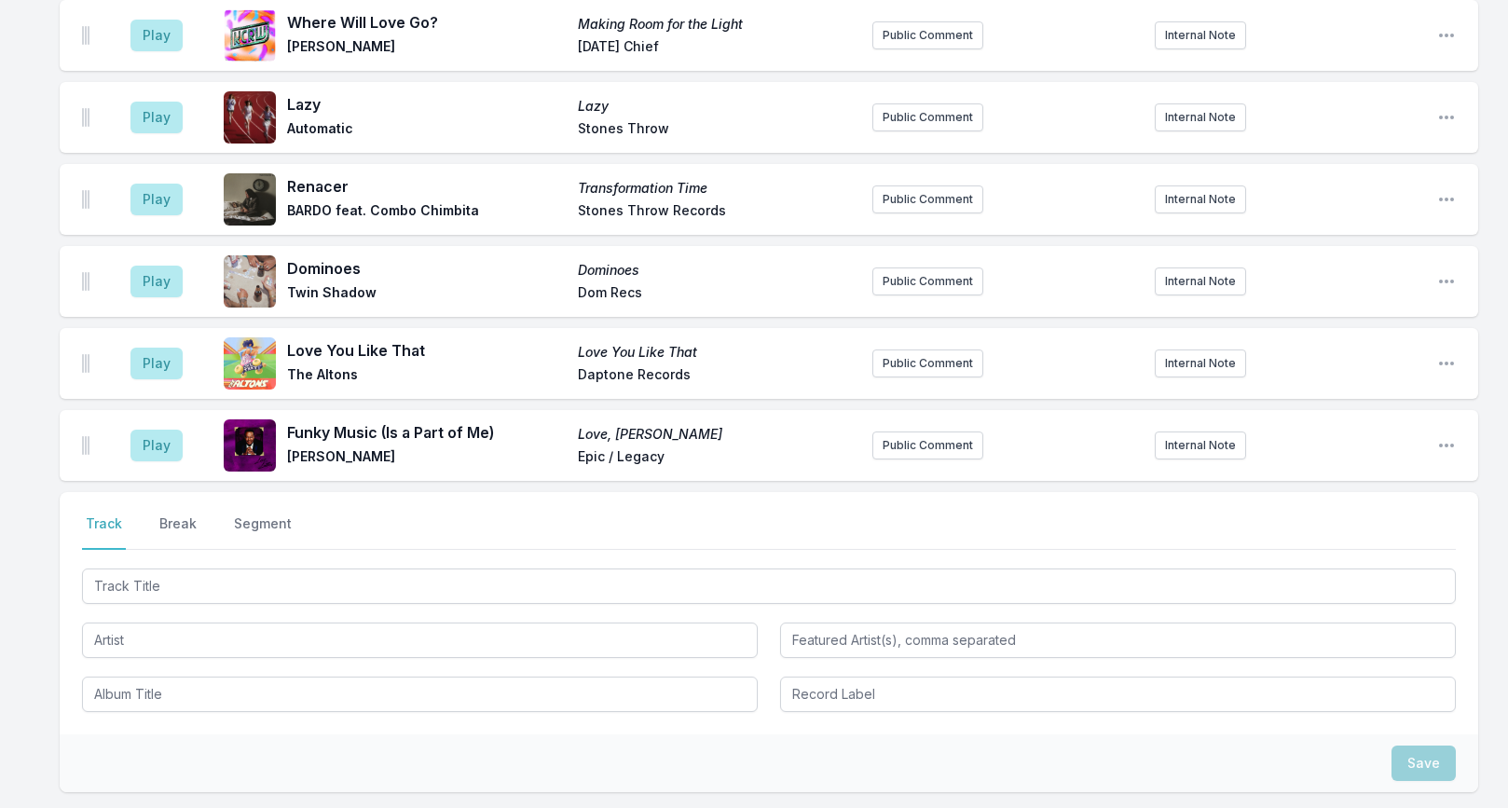
scroll to position [4025, 0]
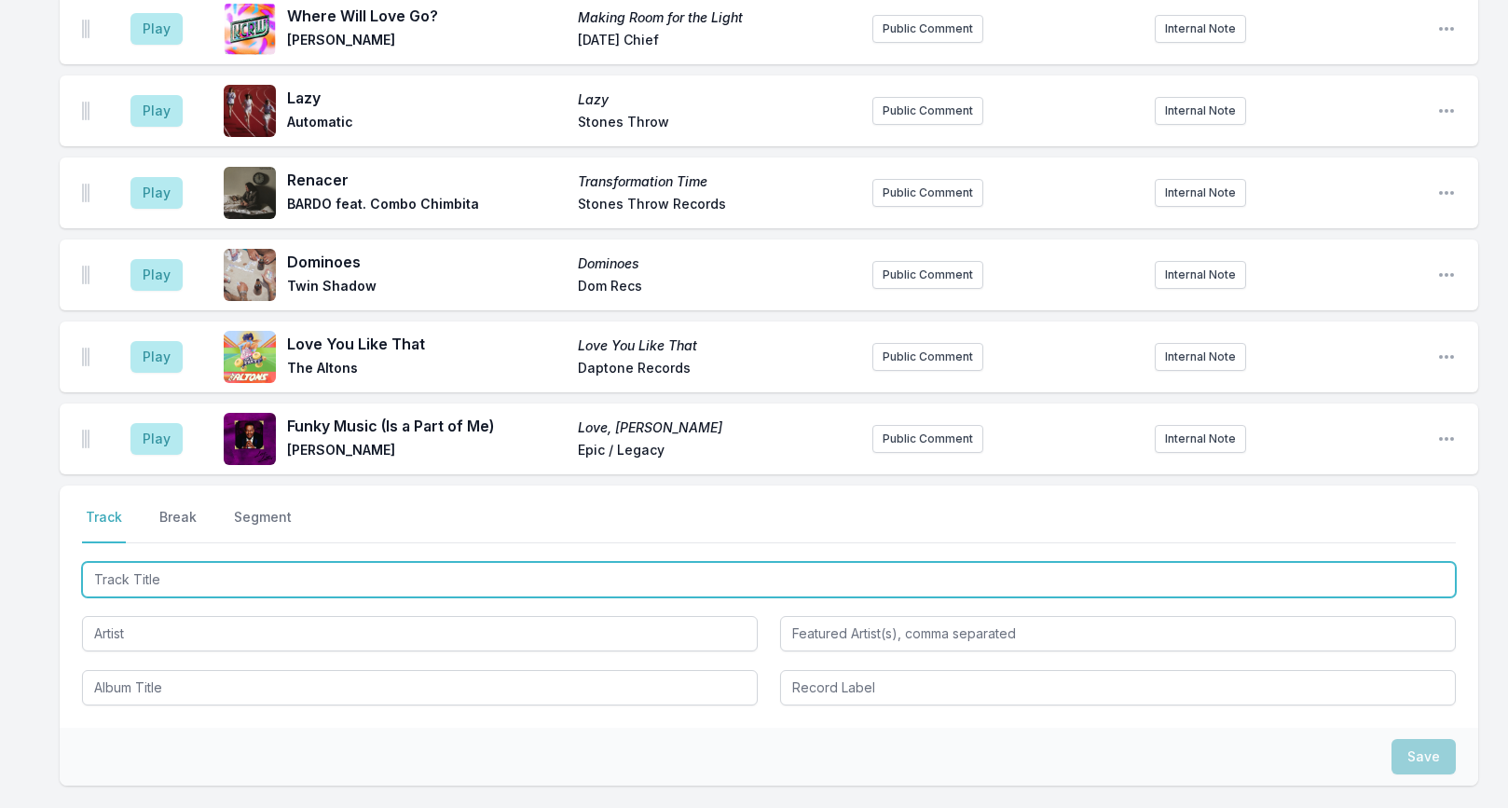
click at [256, 562] on input "Track Title" at bounding box center [769, 579] width 1374 height 35
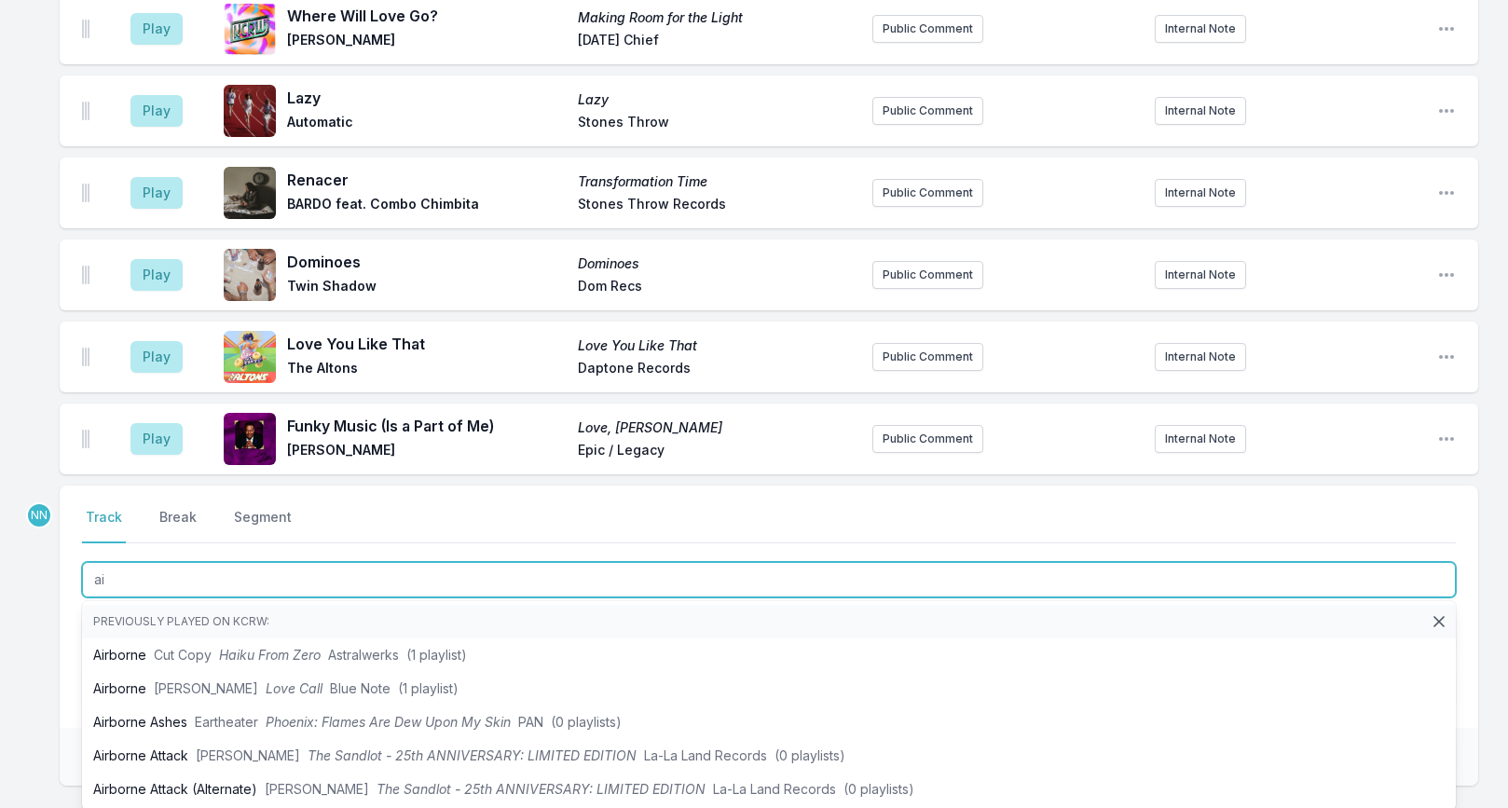
type input "a"
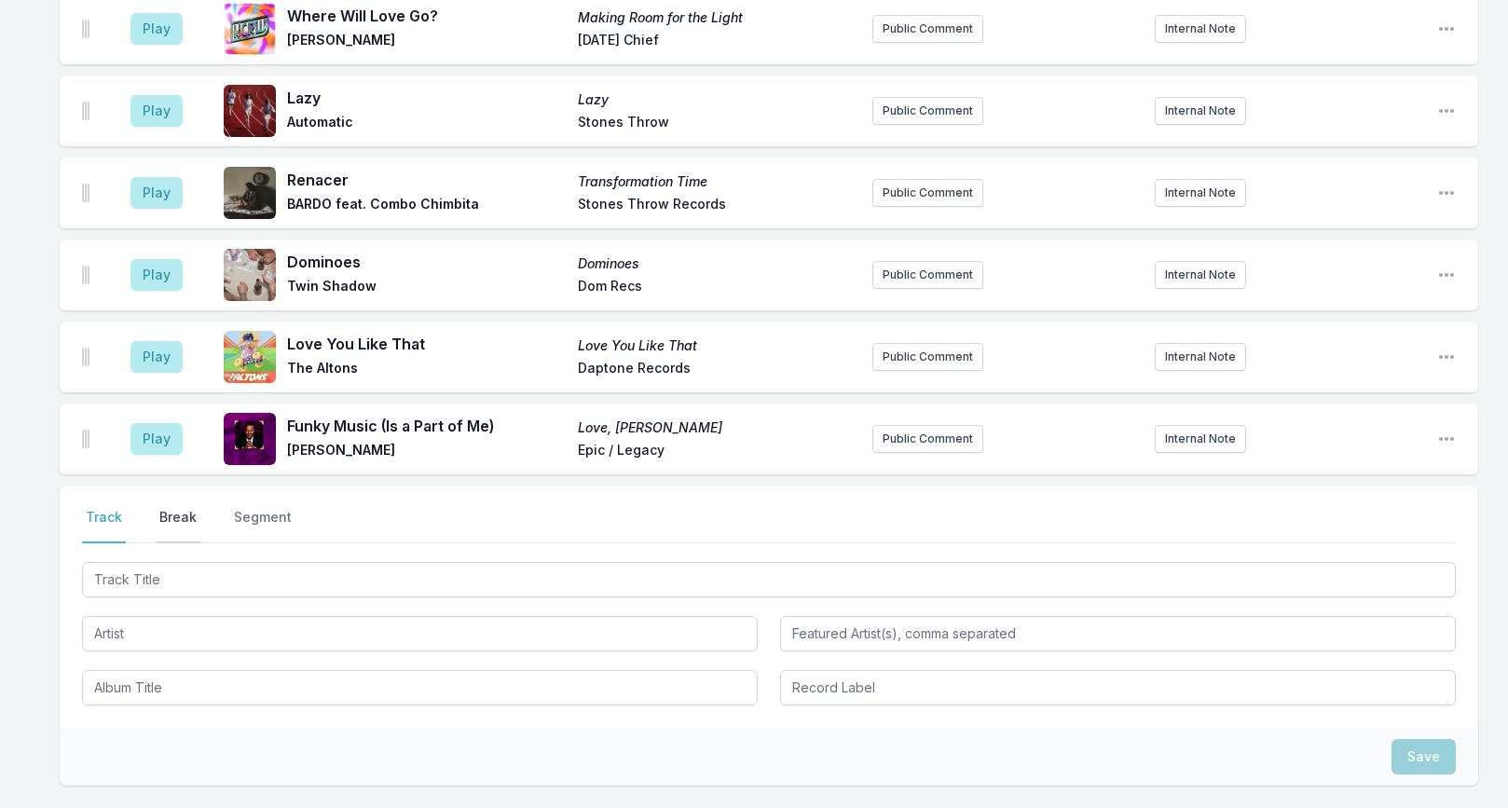
click at [159, 508] on button "Break" at bounding box center [178, 525] width 45 height 35
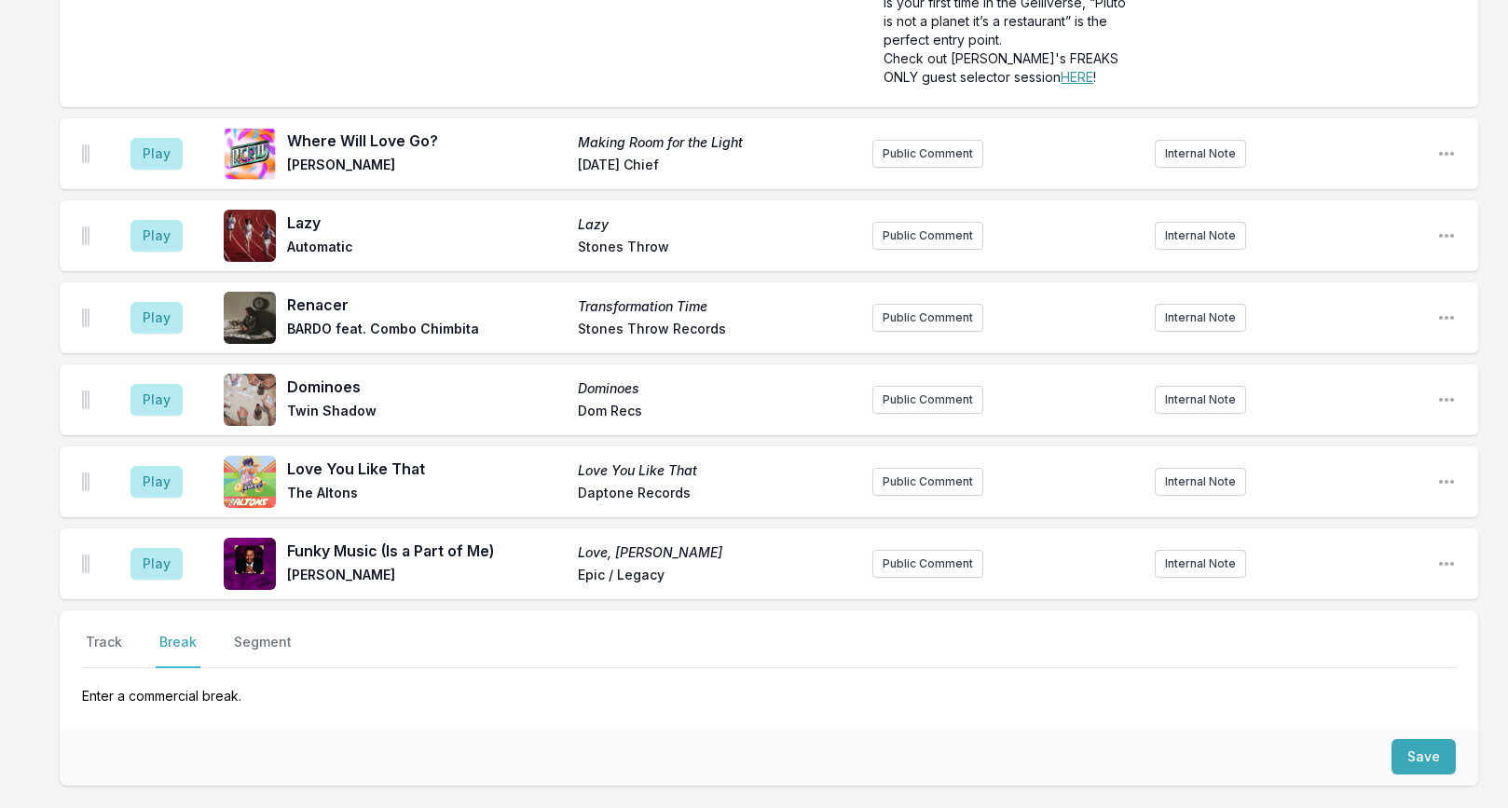
click at [1383, 728] on div "Save" at bounding box center [769, 757] width 1418 height 58
click at [1394, 739] on button "Save" at bounding box center [1423, 756] width 64 height 35
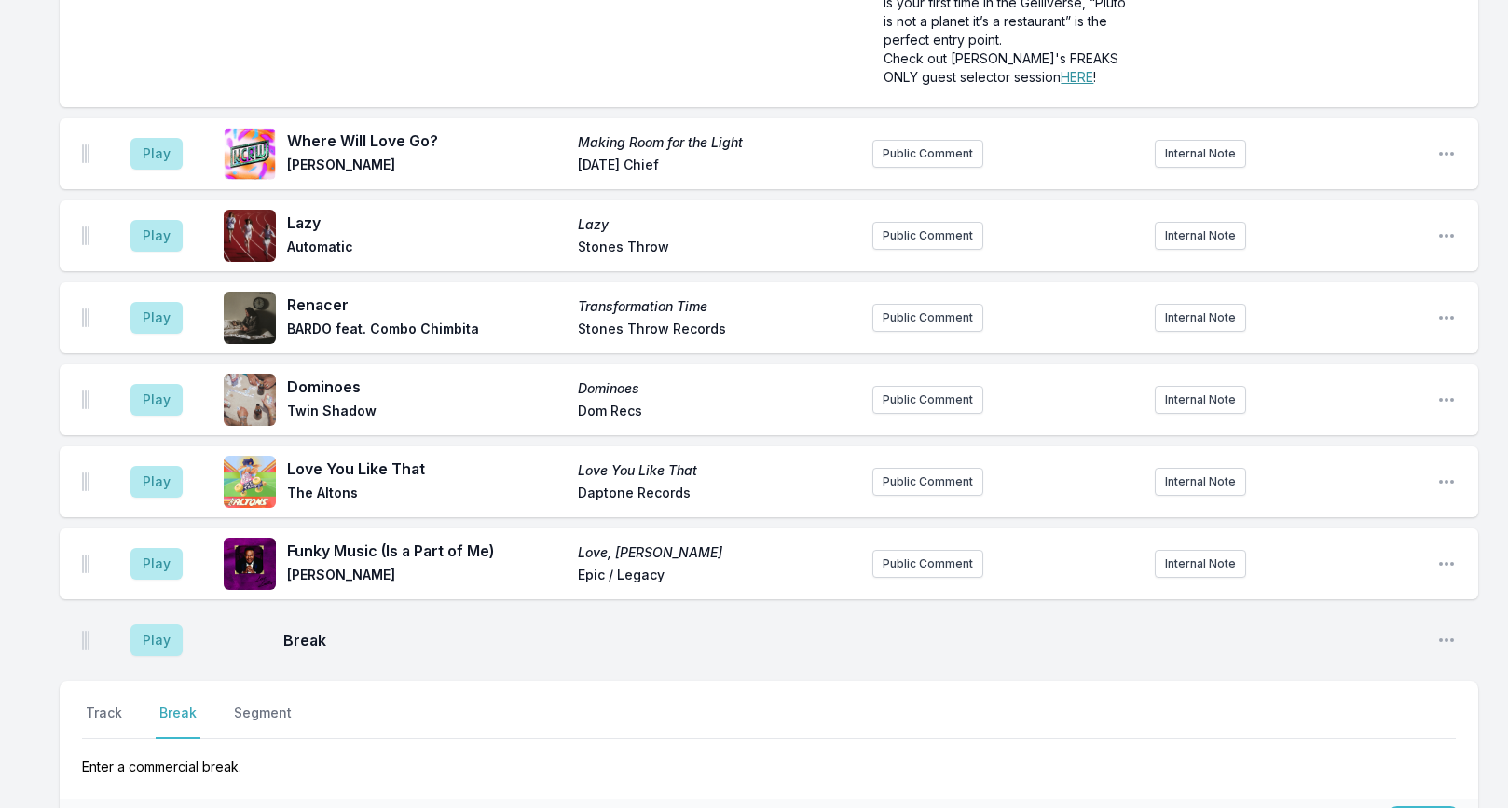
scroll to position [3971, 0]
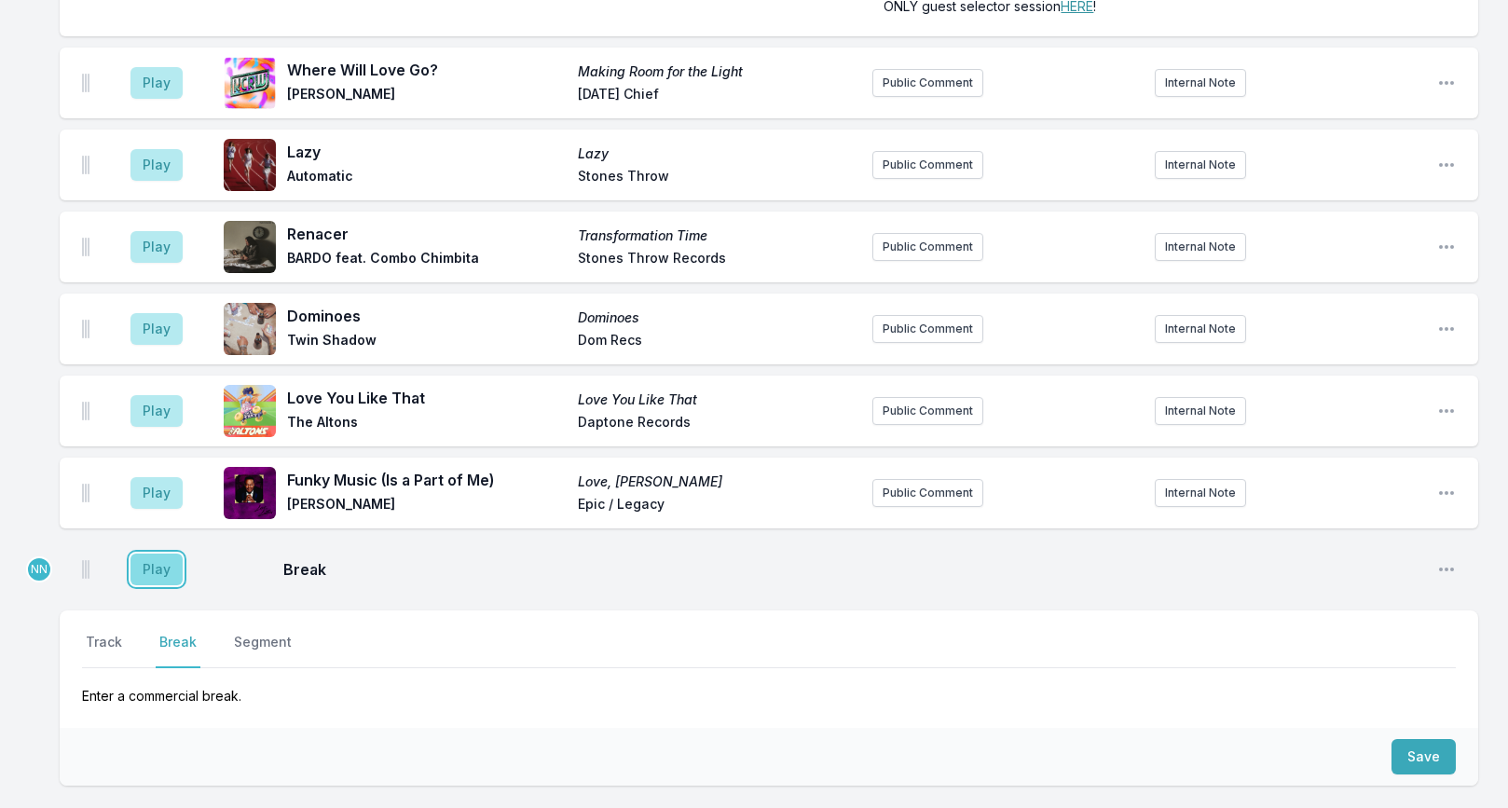
click at [168, 554] on button "Play" at bounding box center [156, 570] width 52 height 32
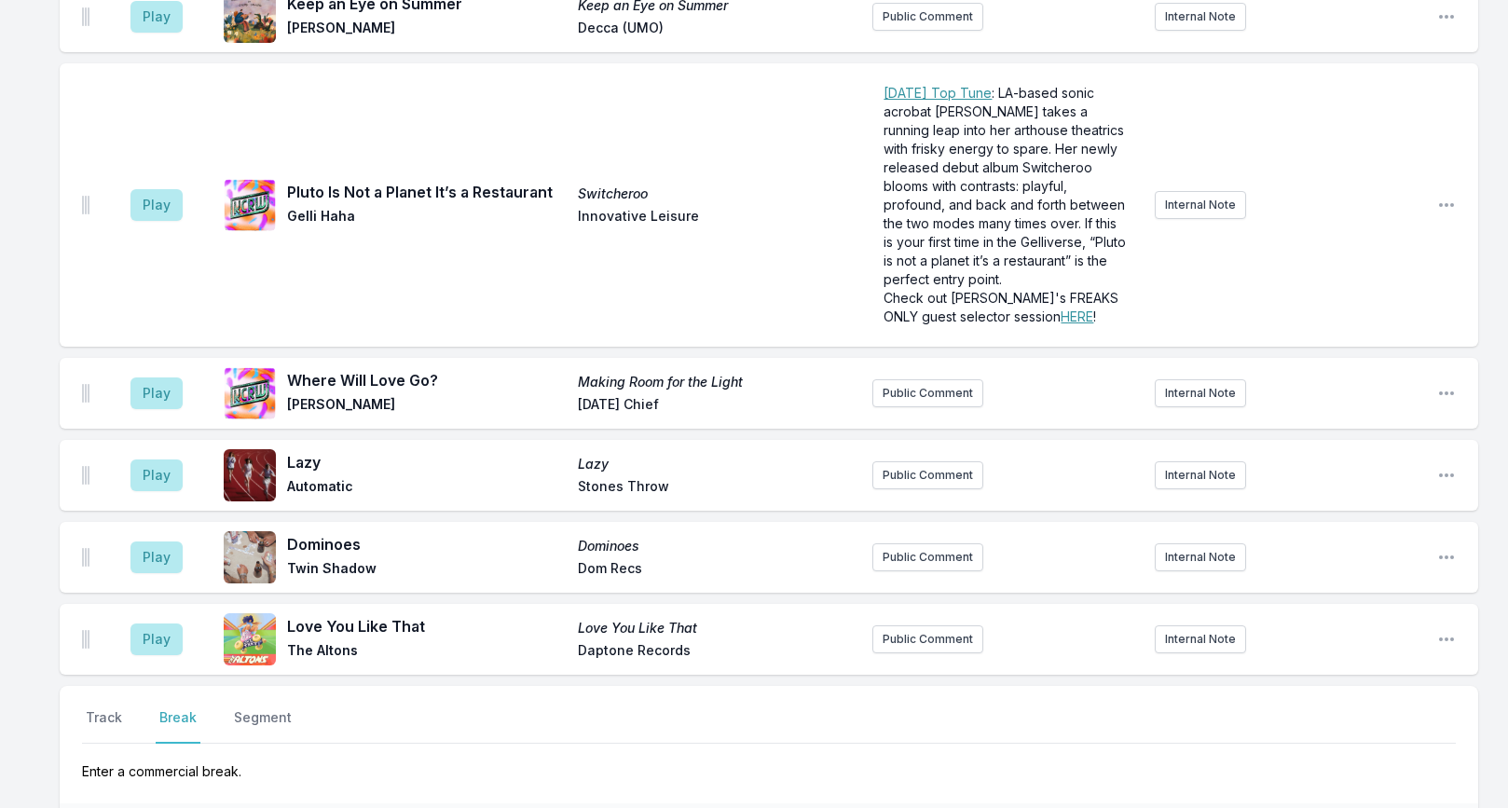
scroll to position [4079, 0]
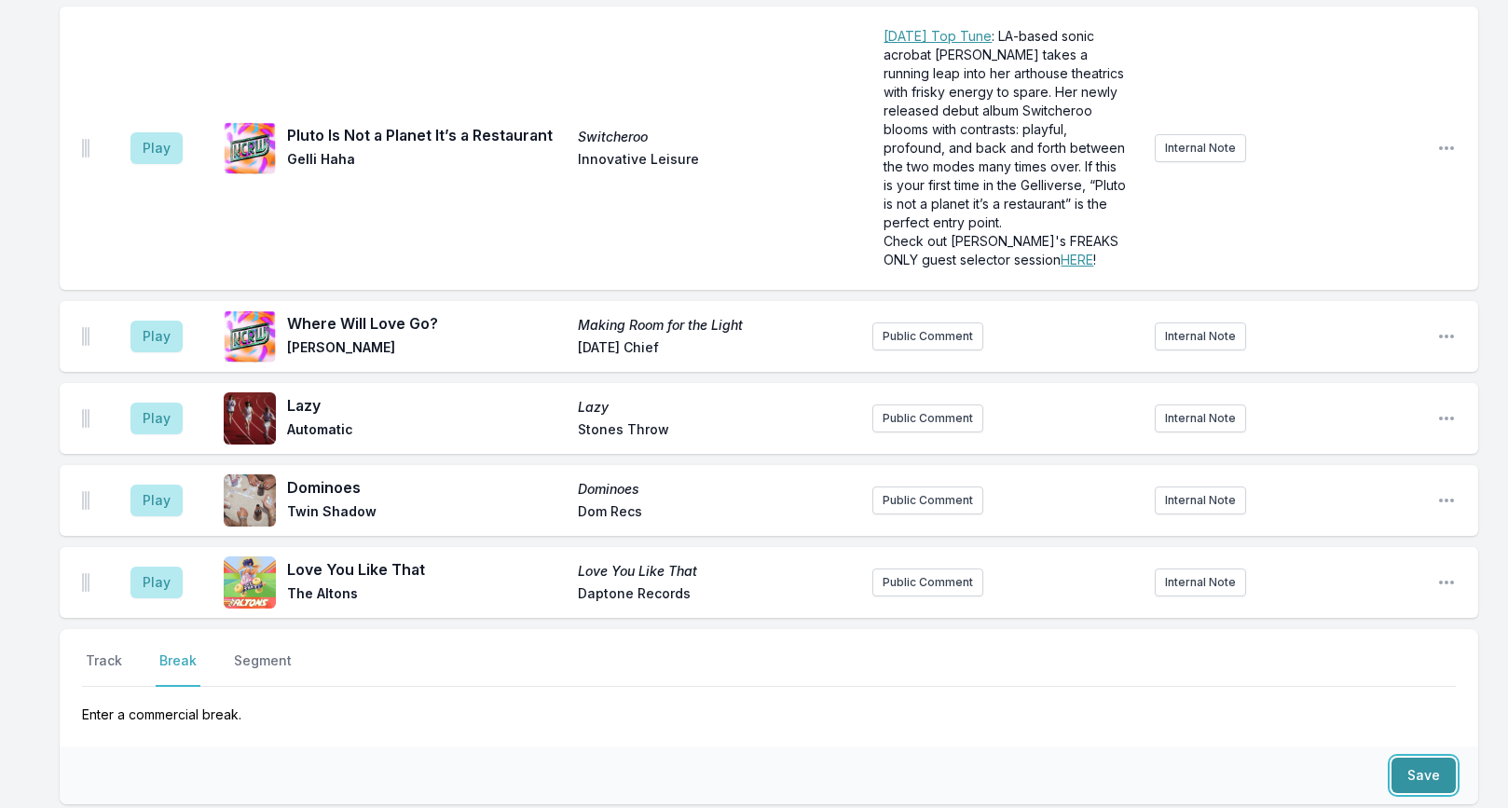
click at [1420, 758] on button "Save" at bounding box center [1423, 775] width 64 height 35
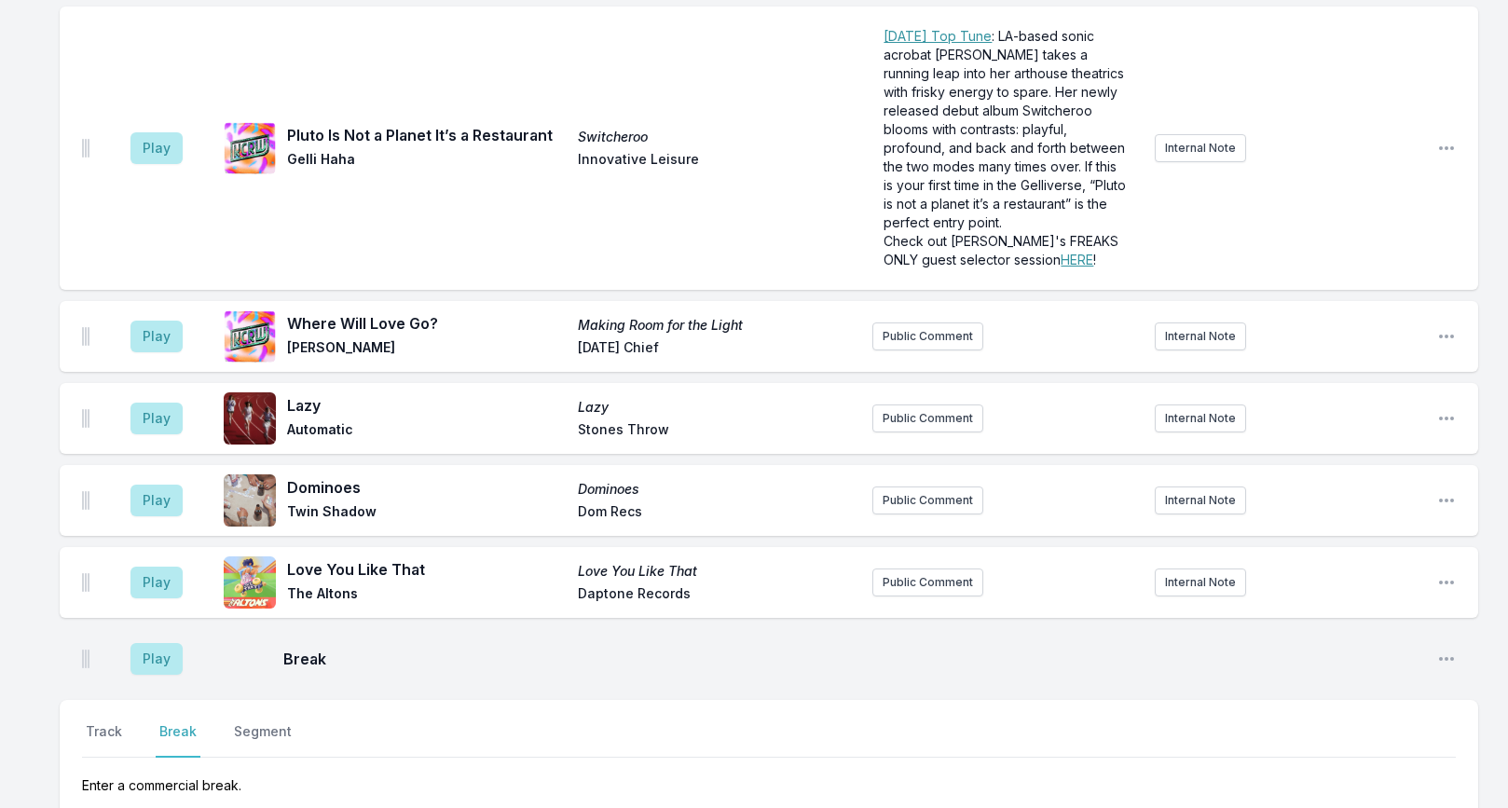
scroll to position [4150, 0]
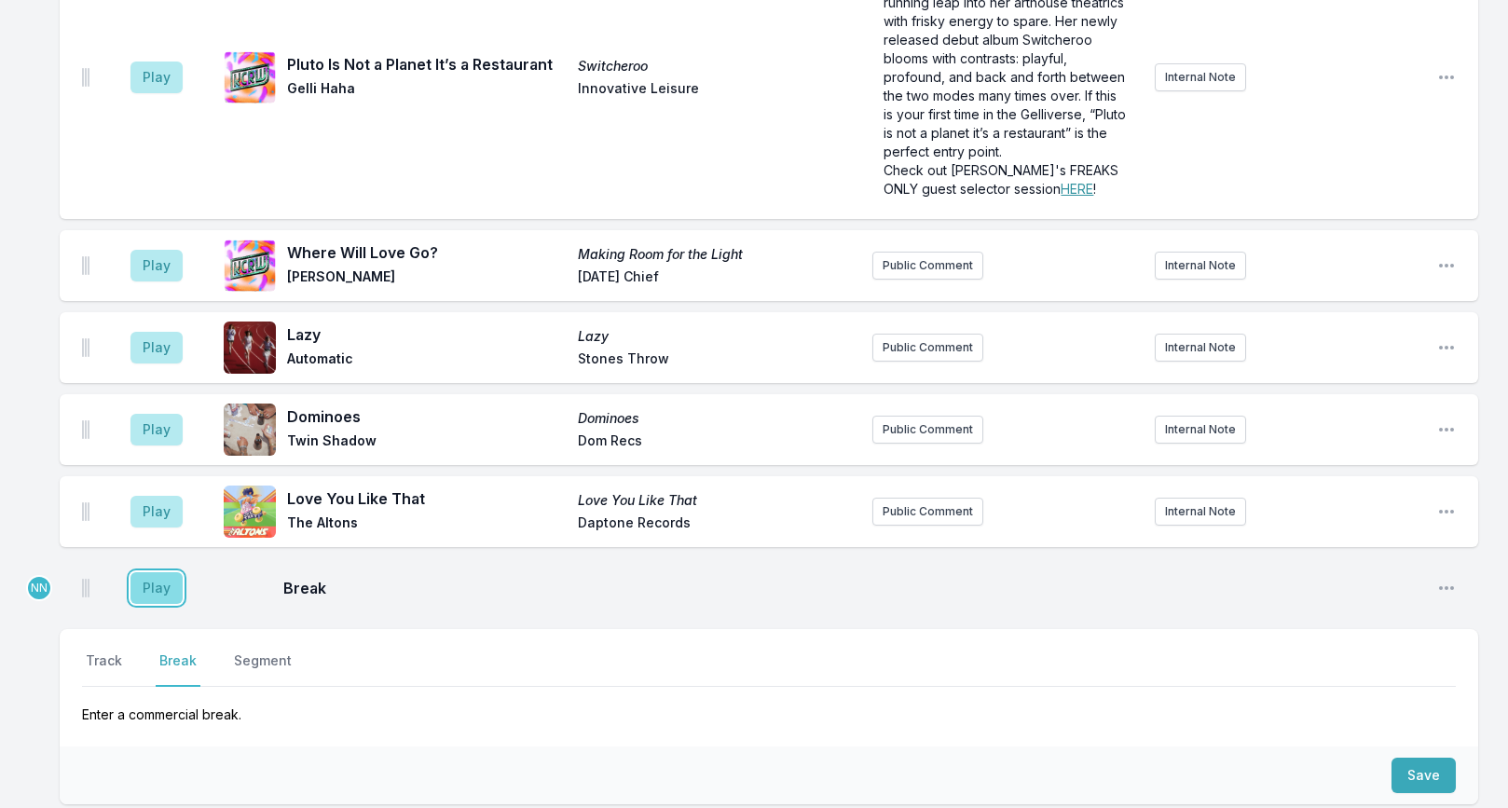
click at [168, 572] on button "Play" at bounding box center [156, 588] width 52 height 32
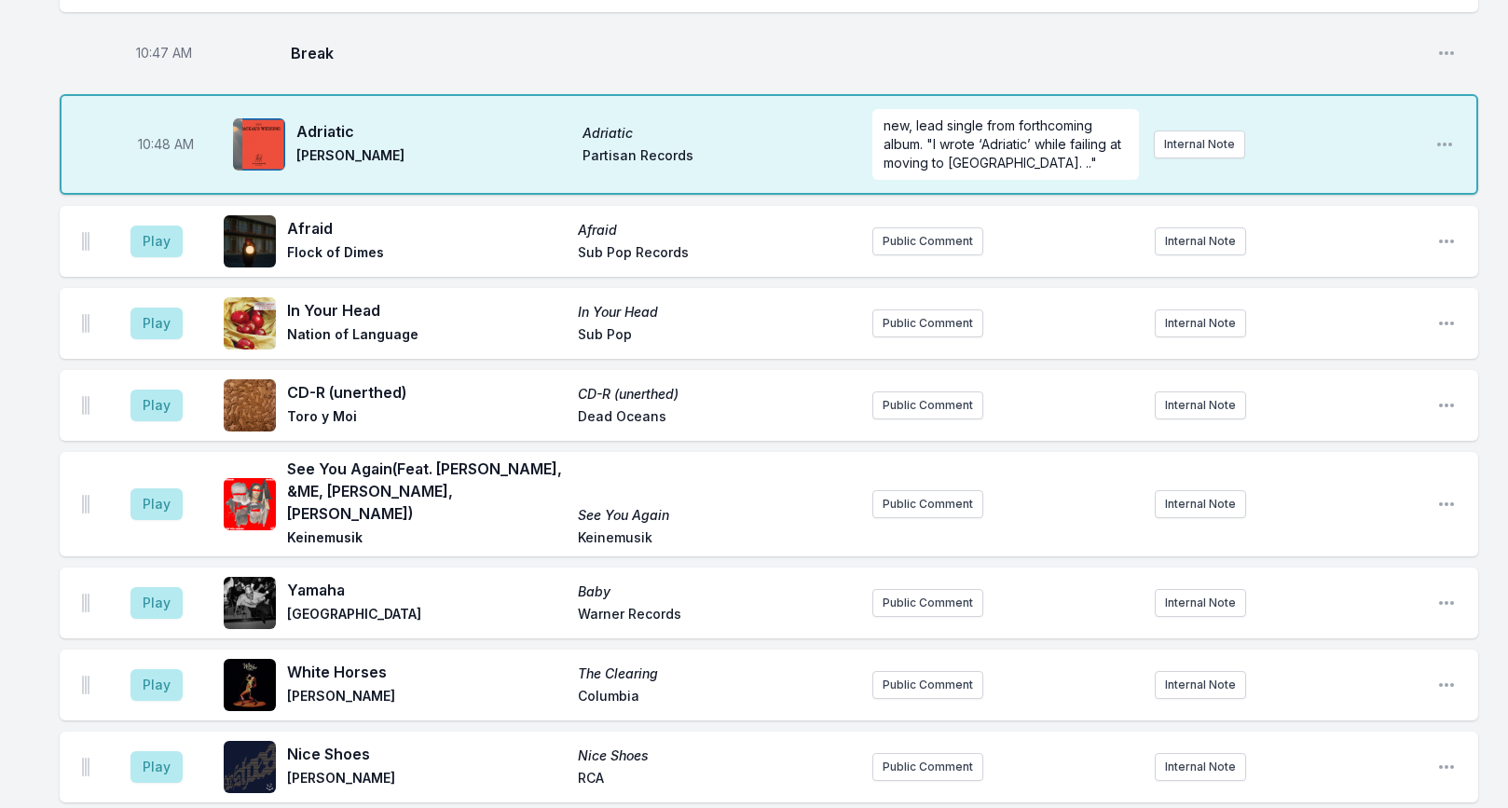
scroll to position [2806, 0]
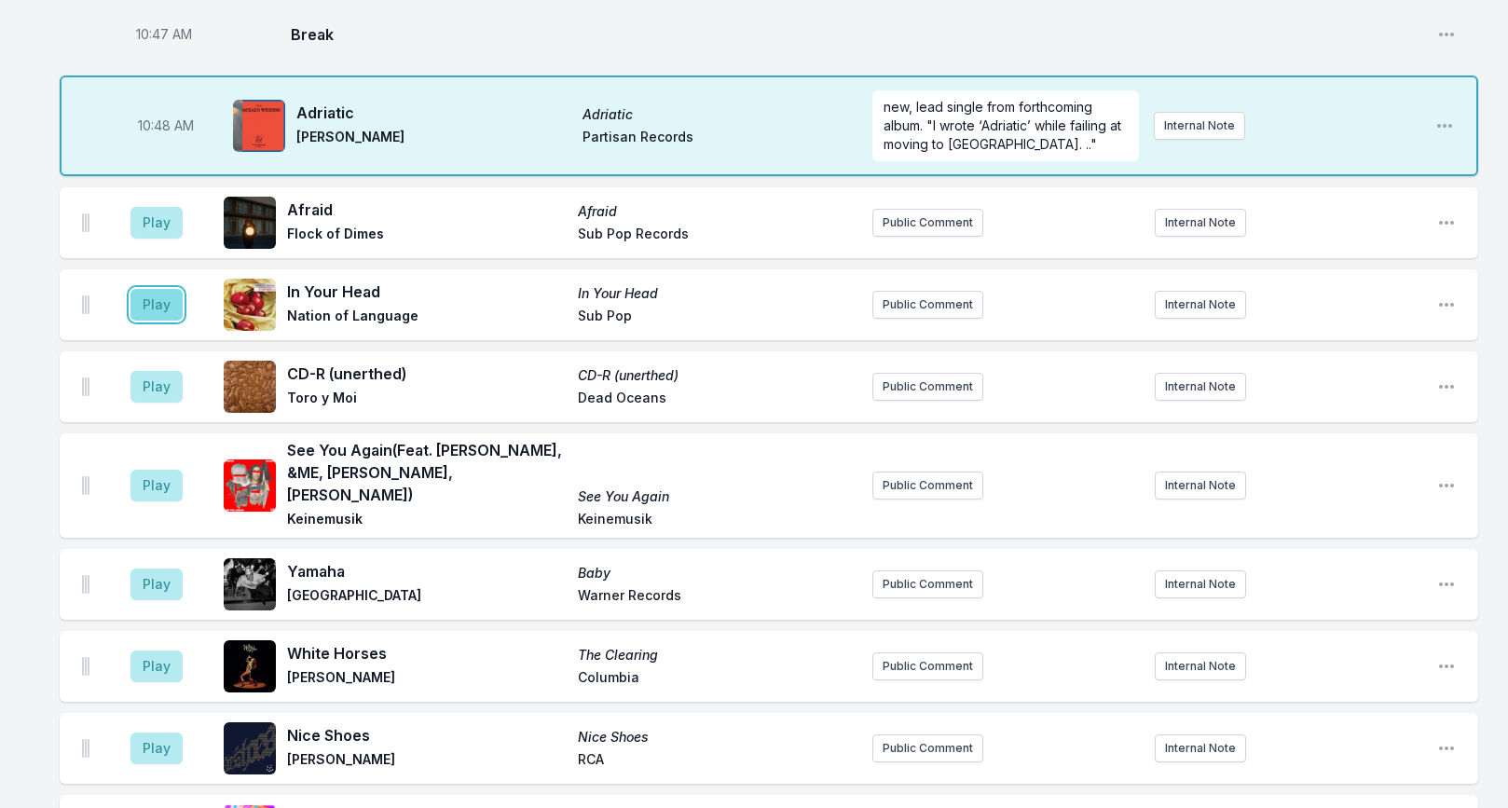
click at [166, 289] on button "Play" at bounding box center [156, 305] width 52 height 32
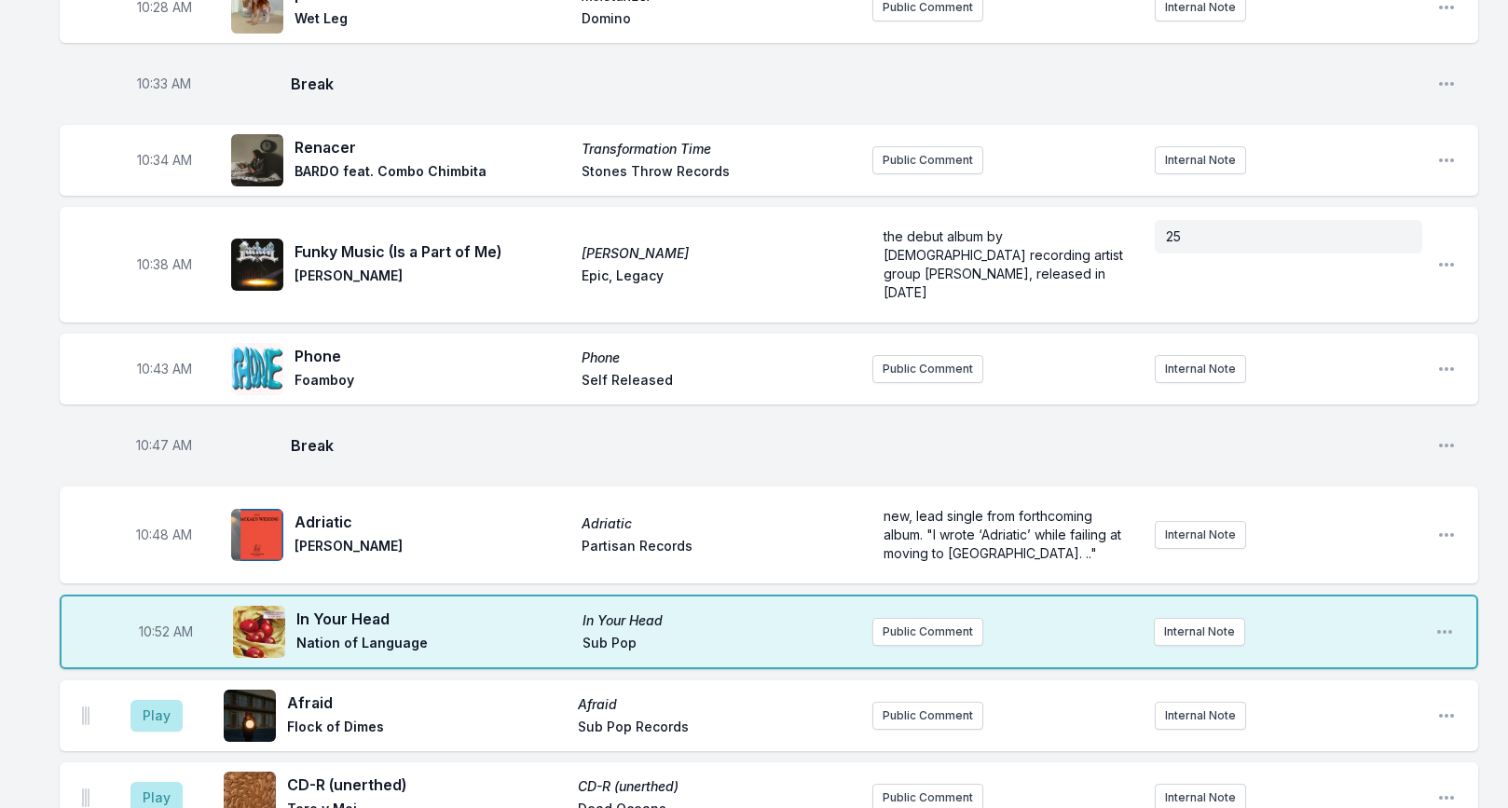
scroll to position [2370, 0]
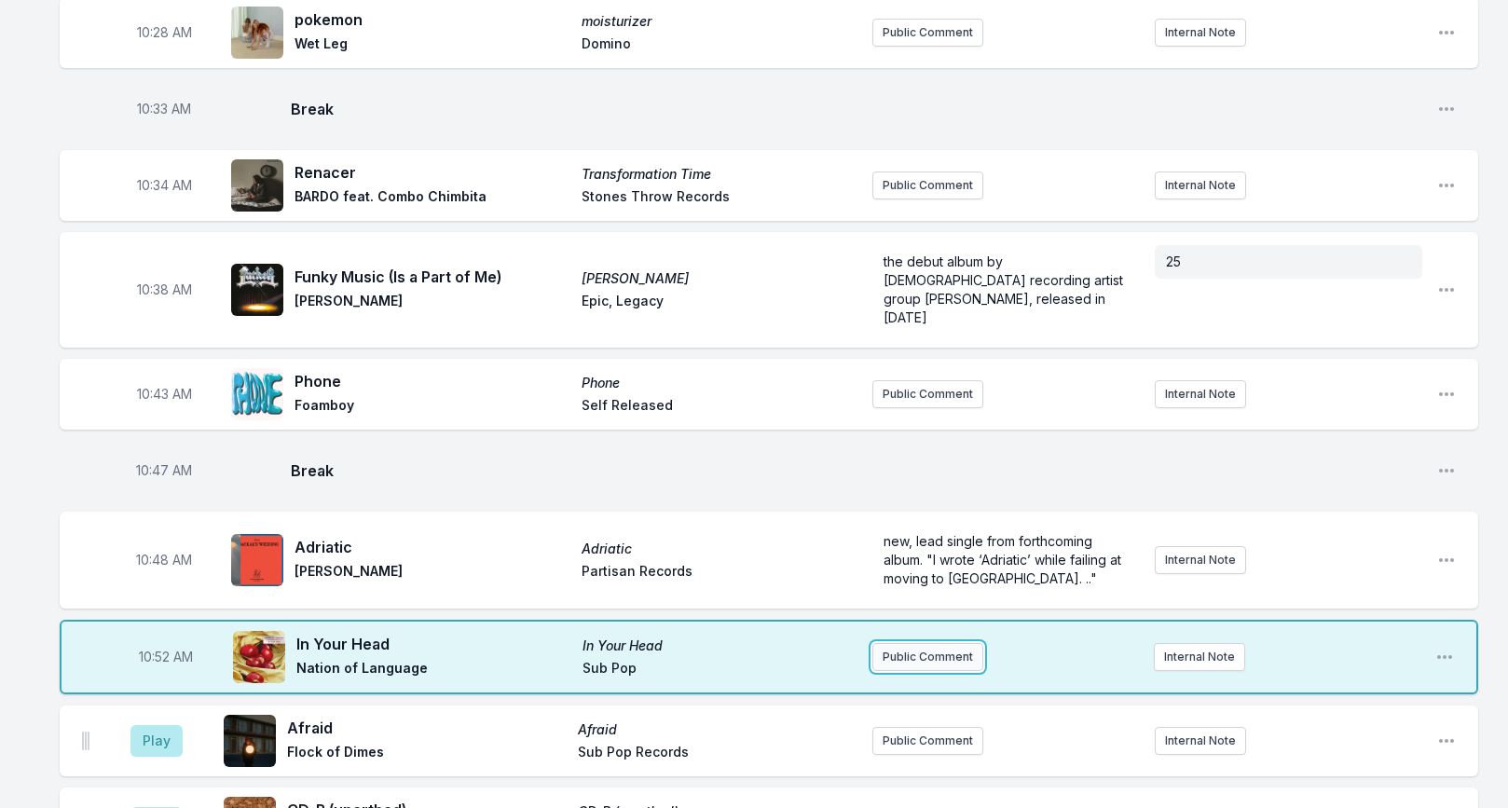
click at [931, 643] on button "Public Comment" at bounding box center [927, 657] width 111 height 28
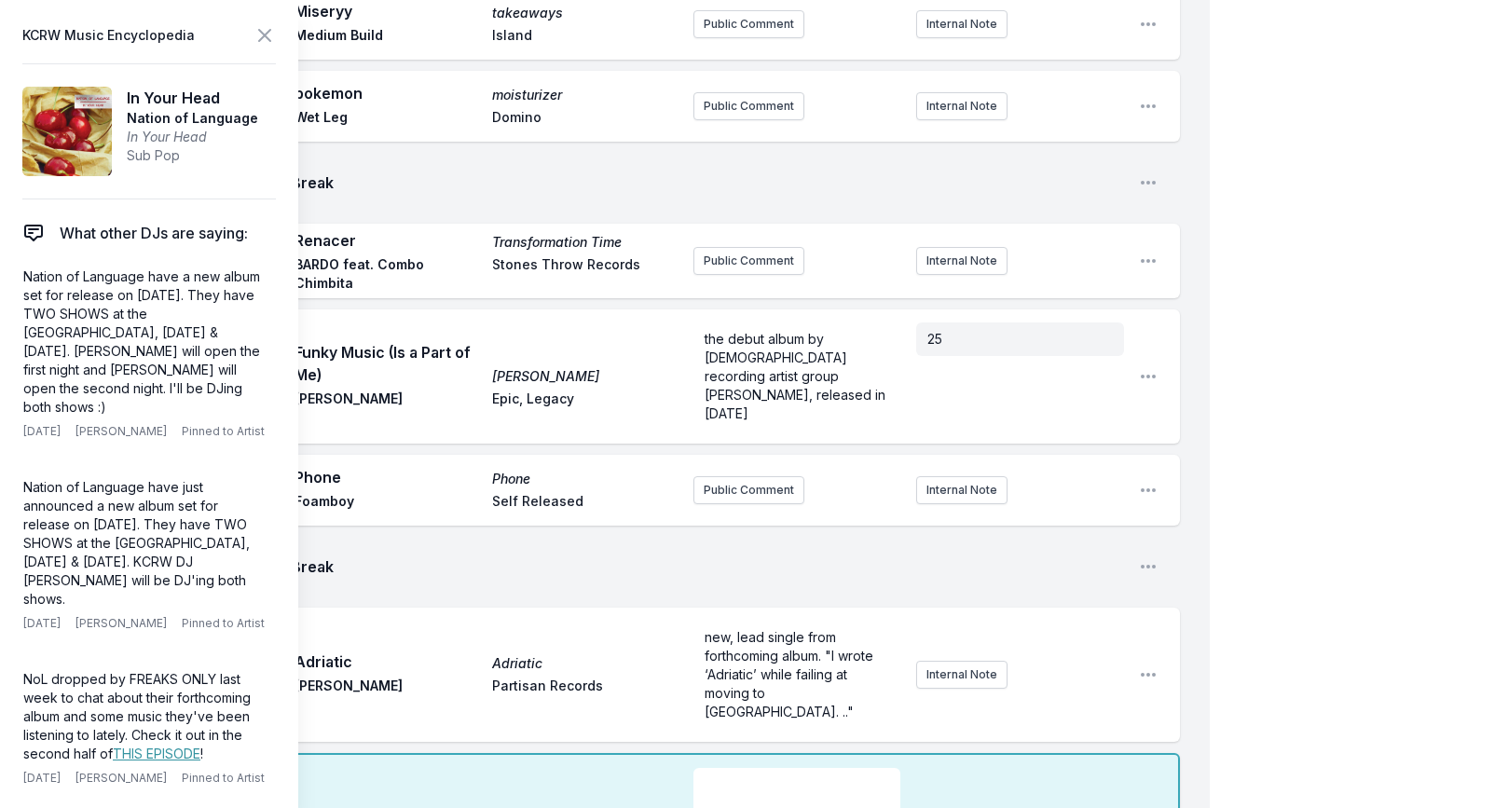
scroll to position [2575, 0]
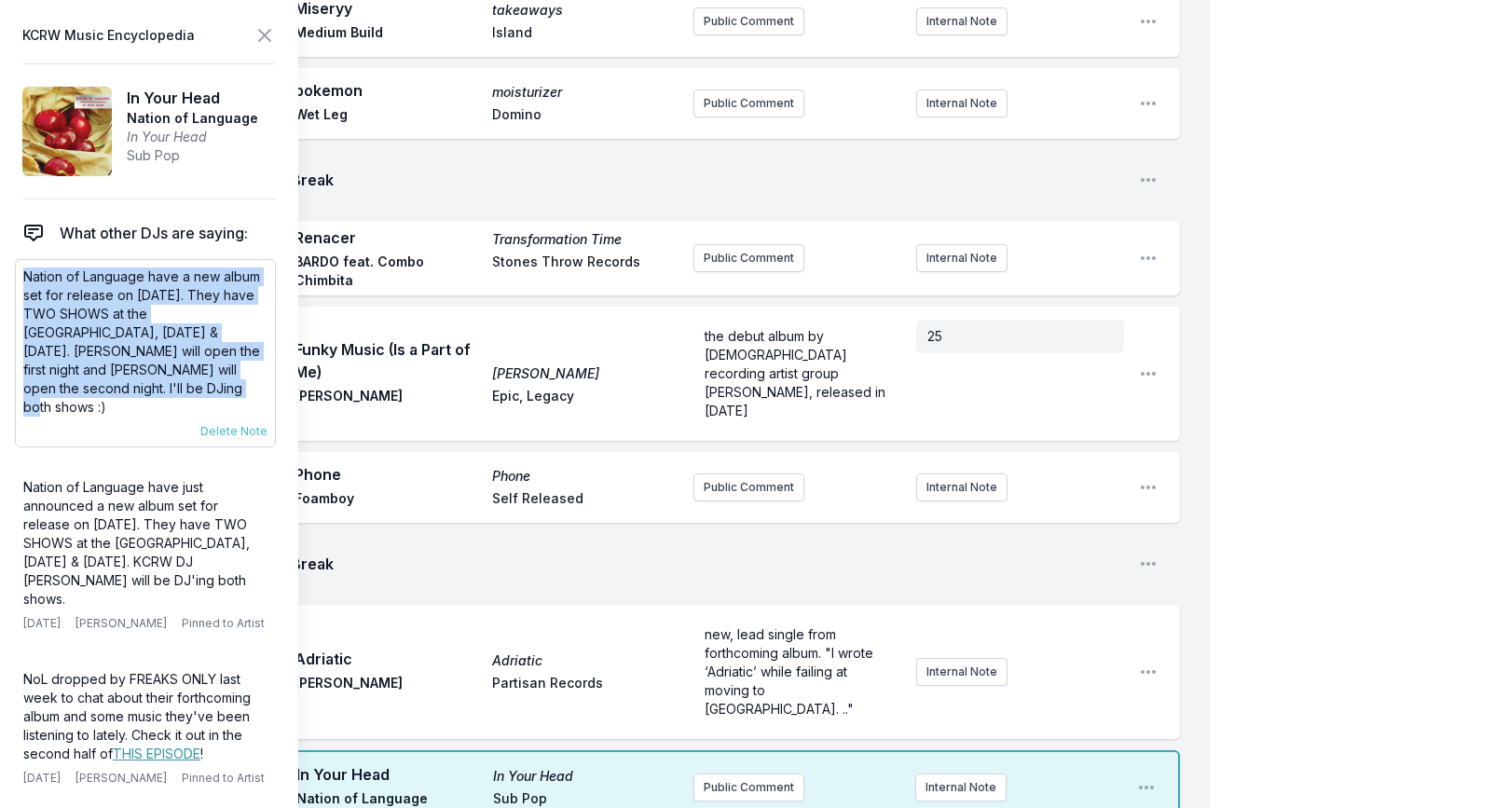
drag, startPoint x: 22, startPoint y: 277, endPoint x: 160, endPoint y: 381, distance: 173.0
click at [160, 381] on p "Nation of Language have a new album set for release on [DATE]. They have TWO SH…" at bounding box center [145, 341] width 244 height 149
copy p "Nation of Language have a new album set for release on [DATE]. They have TWO SH…"
click at [267, 36] on icon at bounding box center [264, 35] width 22 height 22
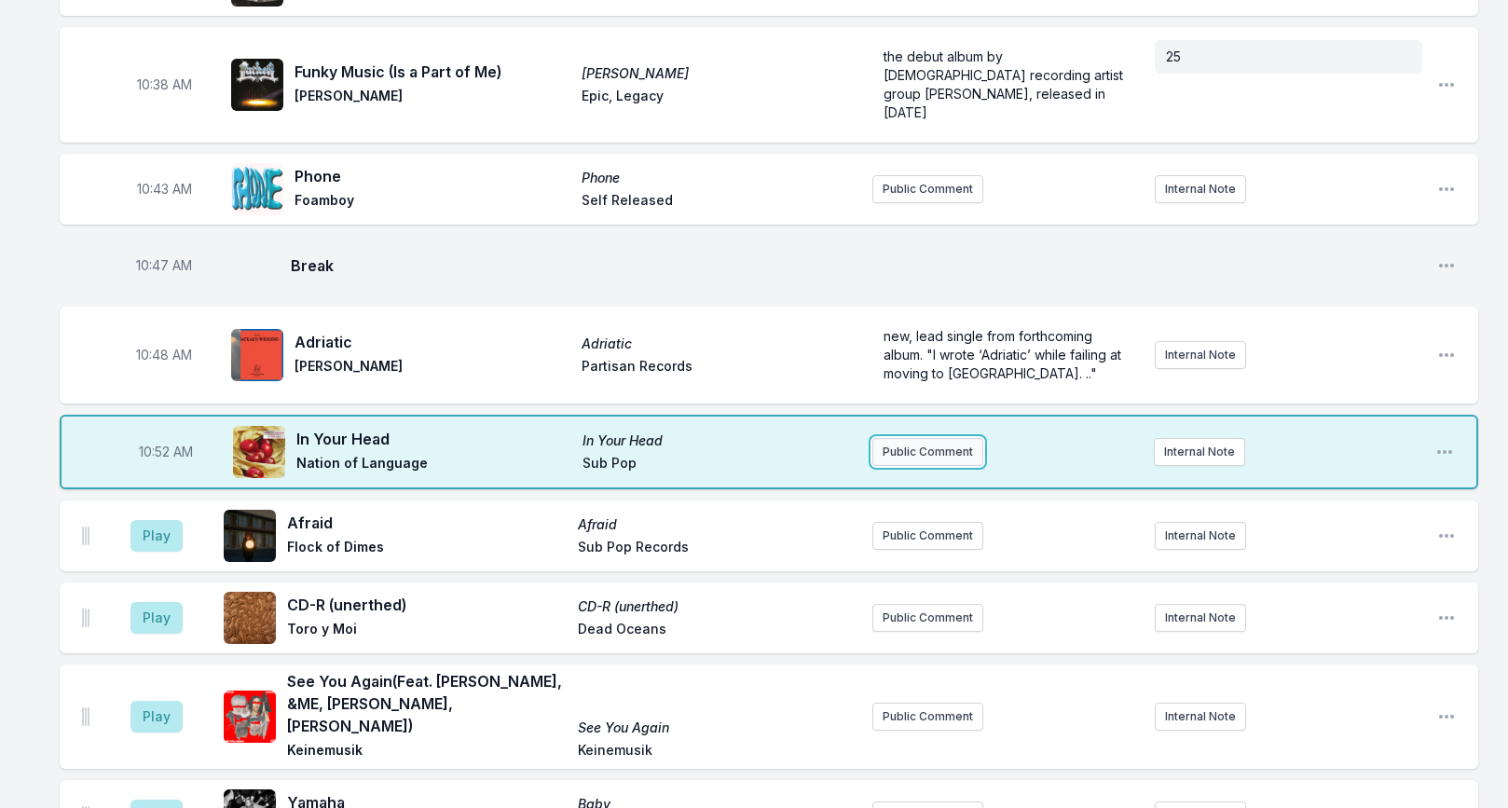
click at [928, 438] on button "Public Comment" at bounding box center [927, 452] width 111 height 28
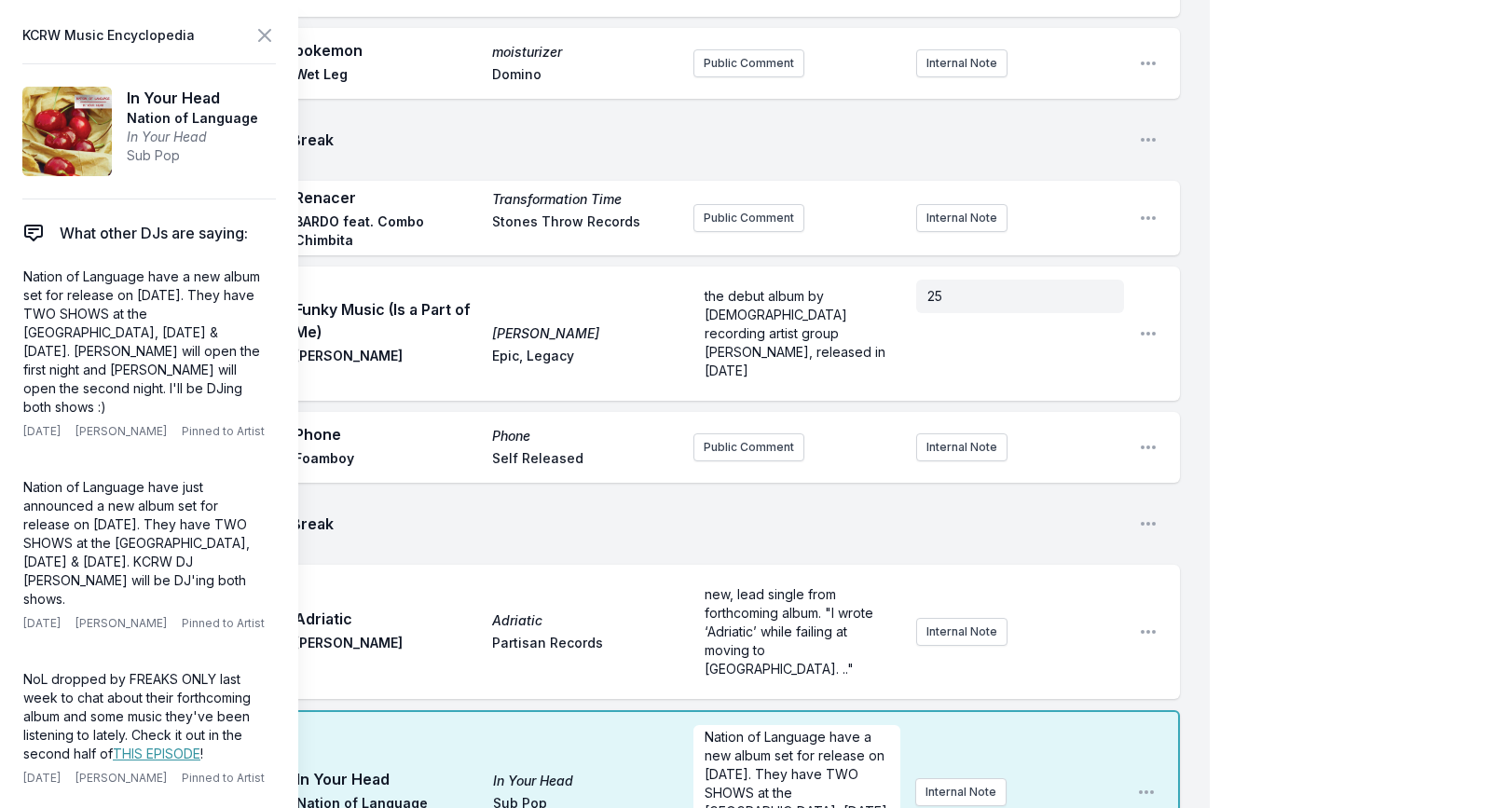
scroll to position [3, 0]
click at [269, 33] on icon at bounding box center [264, 35] width 22 height 22
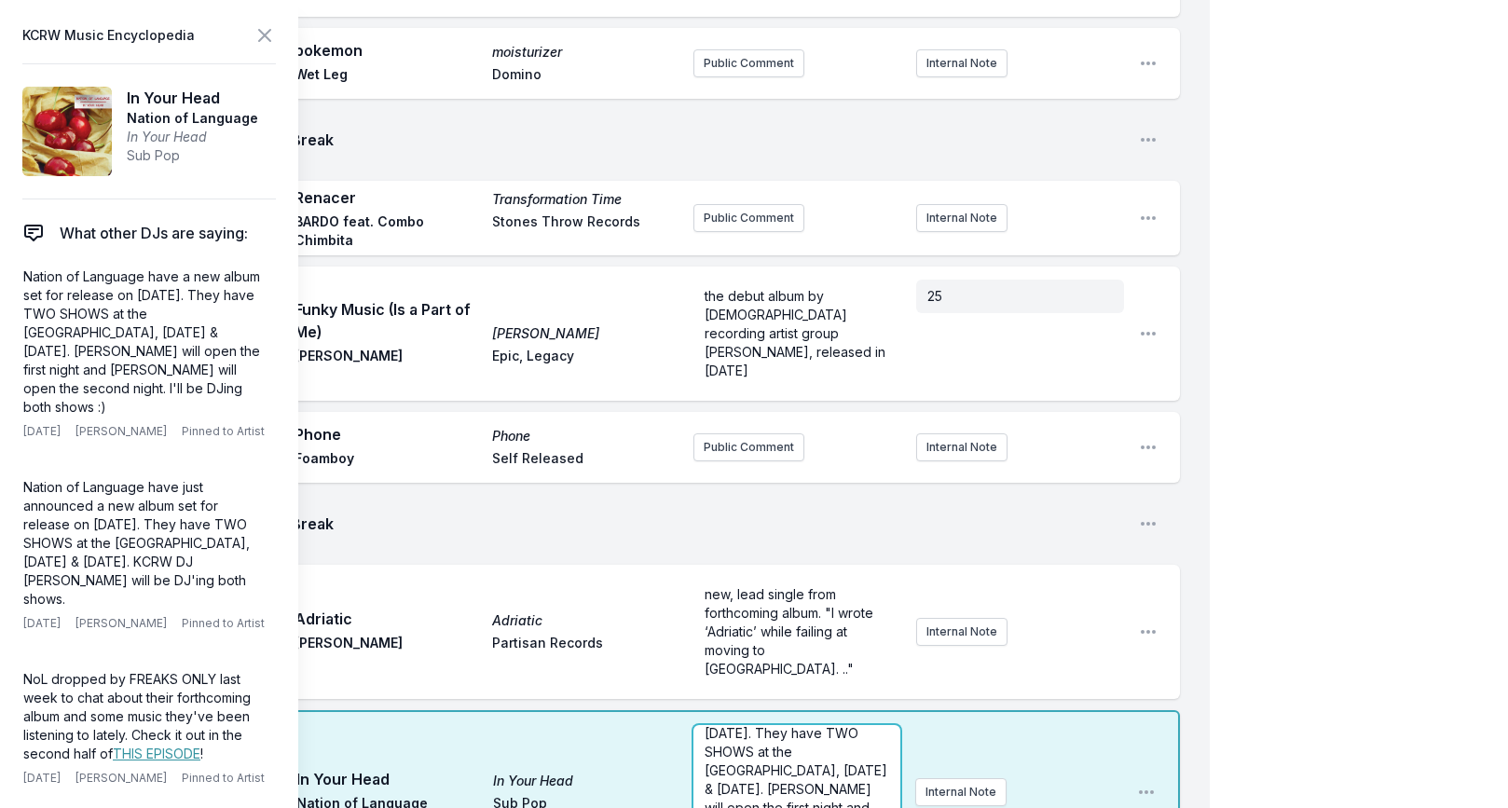
scroll to position [51, 0]
drag, startPoint x: 707, startPoint y: 542, endPoint x: 775, endPoint y: 541, distance: 68.0
click at [775, 682] on span "Nation of Language have a new album set for release on [DATE]. They have TWO SH…" at bounding box center [798, 774] width 186 height 184
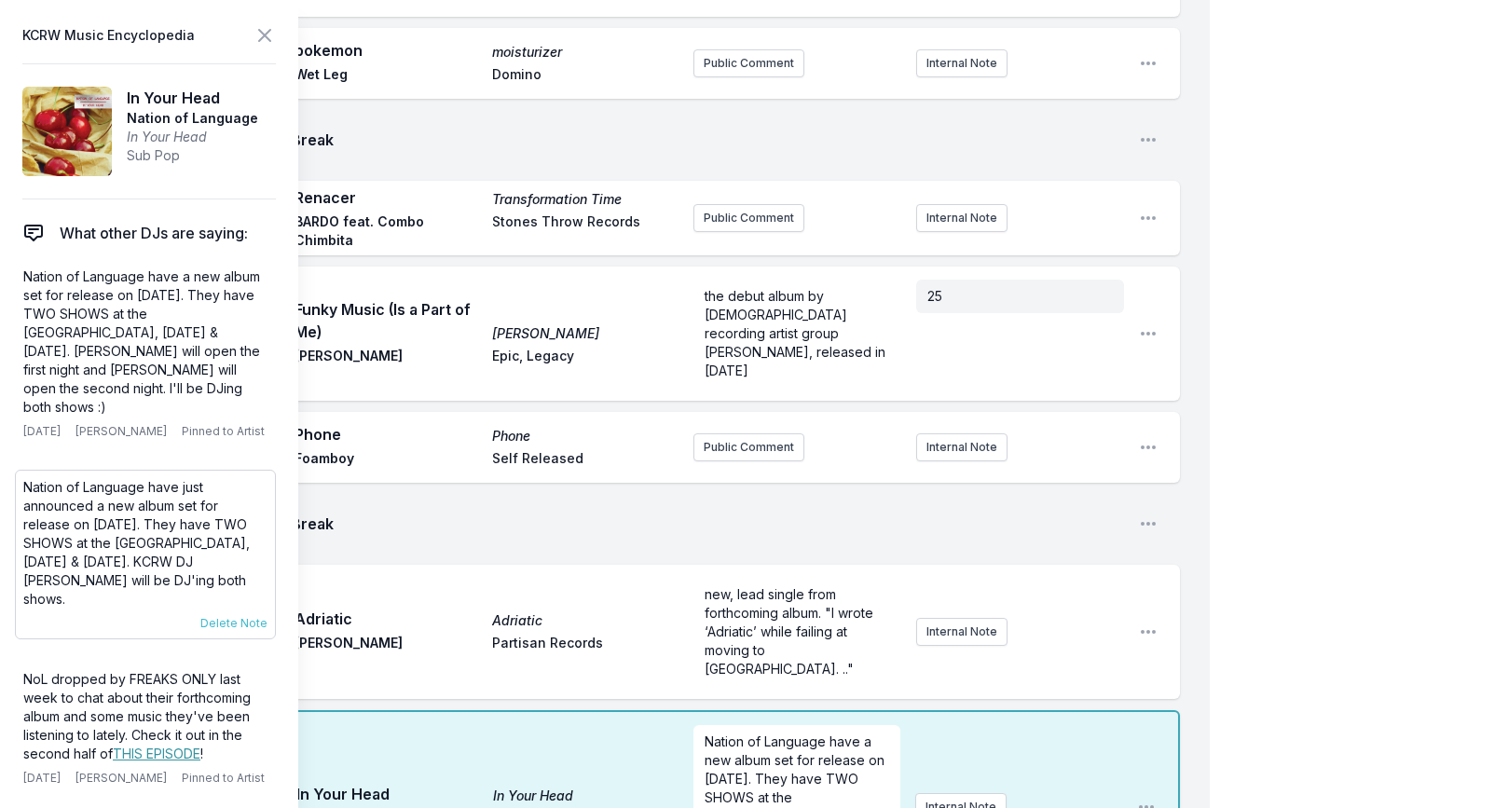
drag, startPoint x: 55, startPoint y: 541, endPoint x: 193, endPoint y: 555, distance: 138.5
click at [193, 555] on p "Nation of Language have just announced a new album set for release on [DATE]. T…" at bounding box center [145, 543] width 244 height 130
copy p "KCRW DJ [PERSON_NAME] will be DJ'ing both shows."
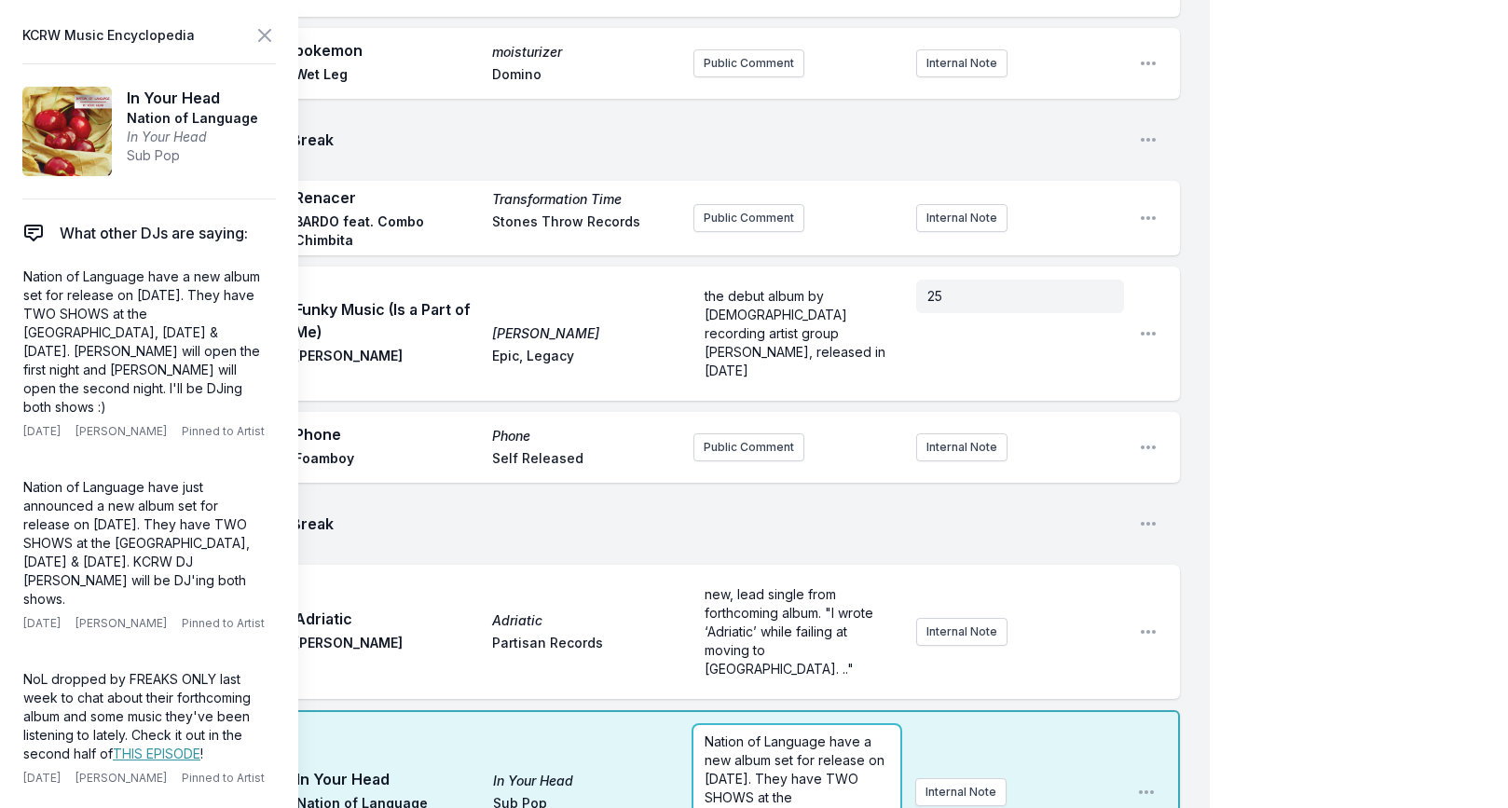
drag, startPoint x: 744, startPoint y: 611, endPoint x: 792, endPoint y: 649, distance: 61.1
click at [792, 649] on div "9:04 AM We Should Move Somewhere Beautiful (Feat. [PERSON_NAME]) Where the Butt…" at bounding box center [605, 315] width 1210 height 5495
click at [262, 40] on icon at bounding box center [264, 35] width 22 height 22
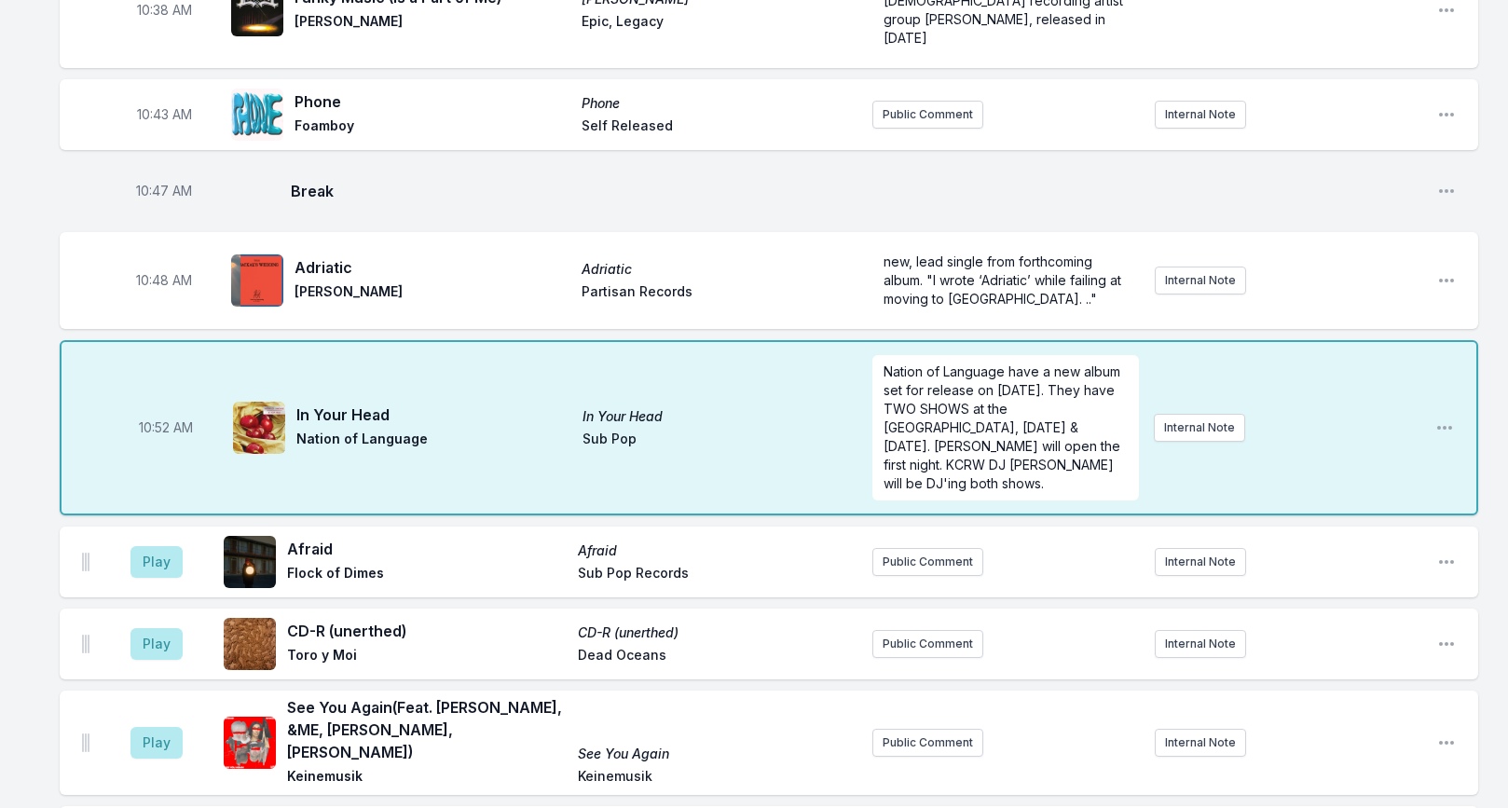
scroll to position [2671, 0]
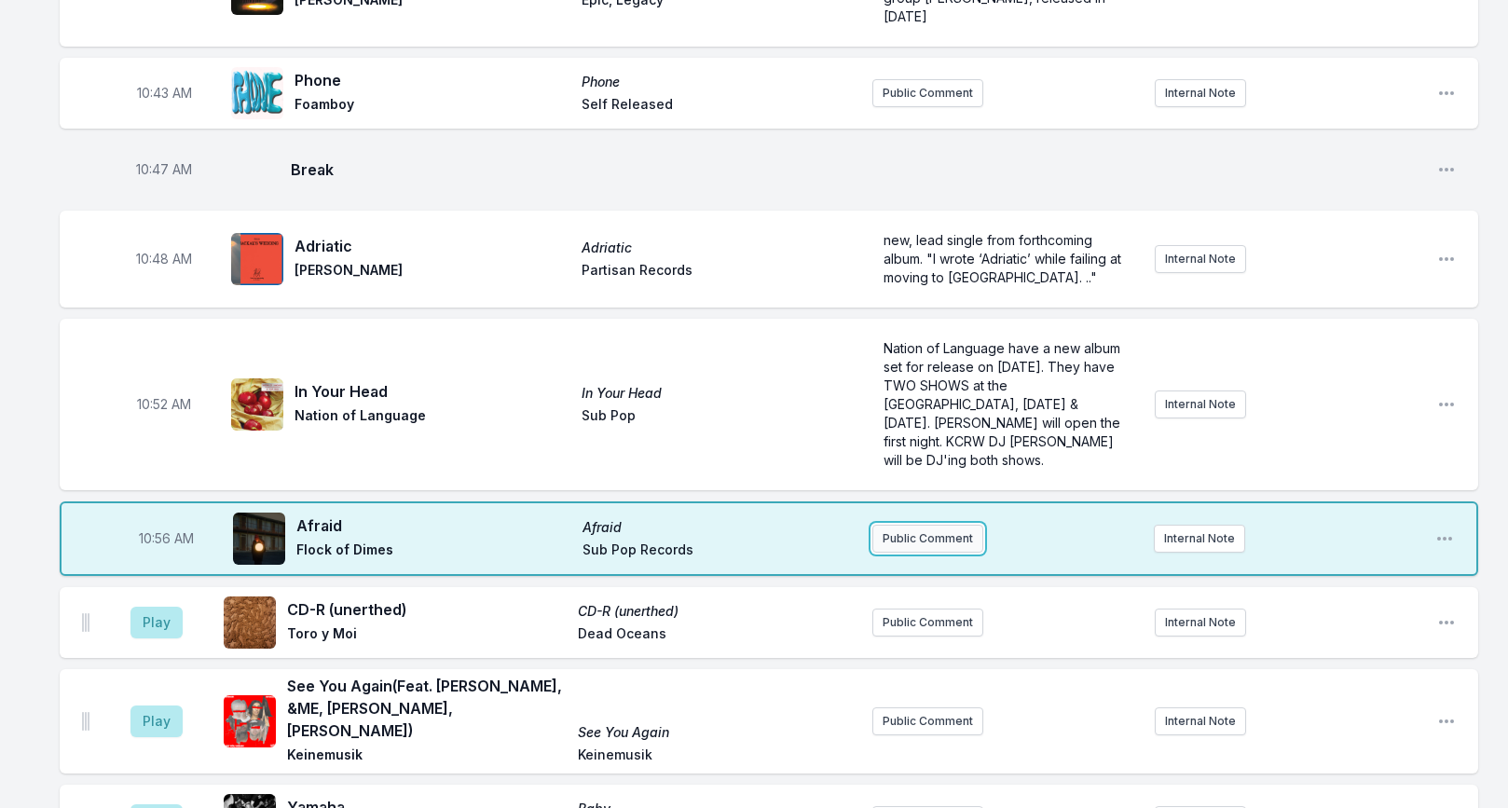
click at [917, 525] on button "Public Comment" at bounding box center [927, 539] width 111 height 28
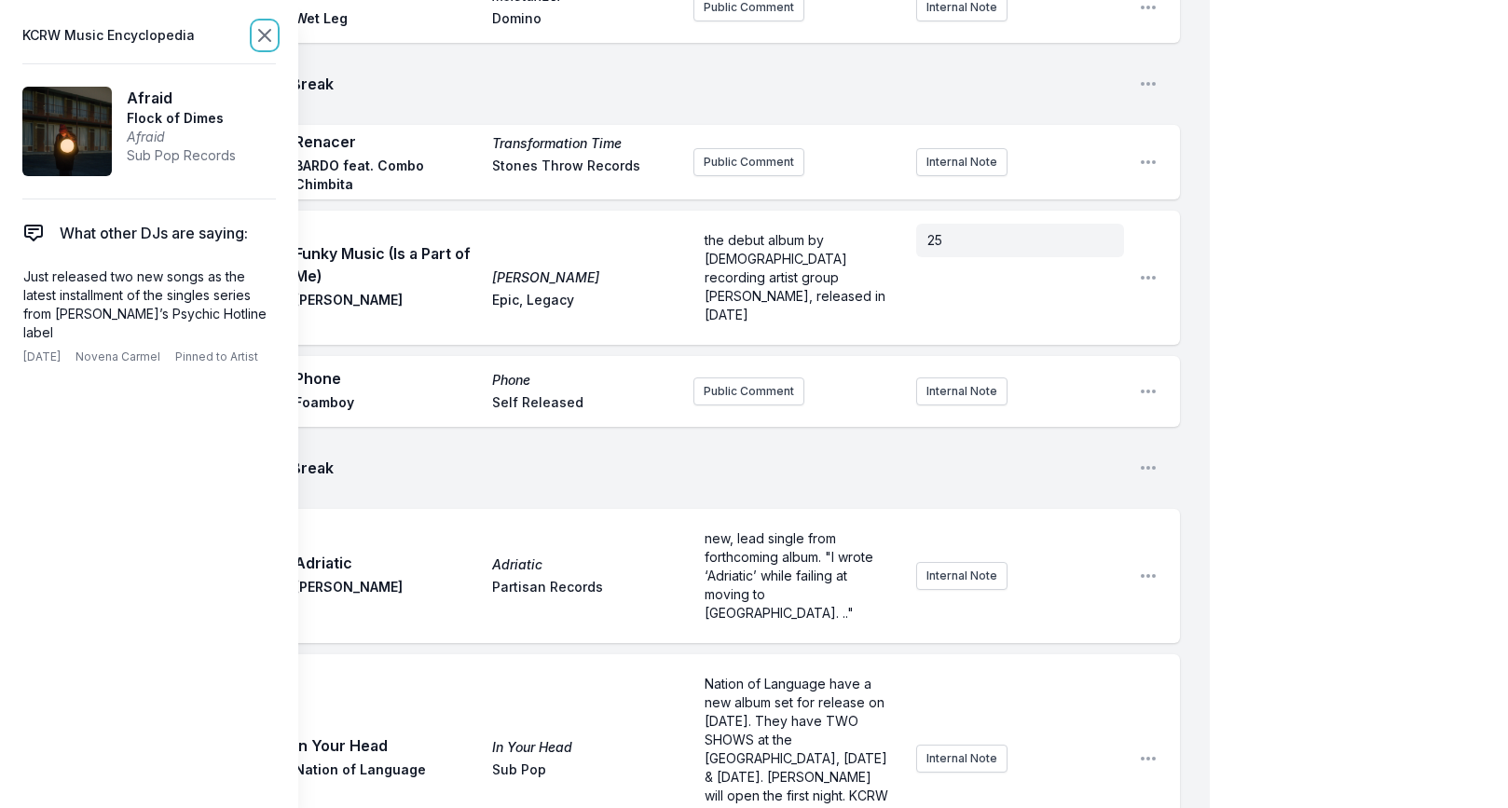
click at [271, 38] on icon at bounding box center [264, 35] width 22 height 22
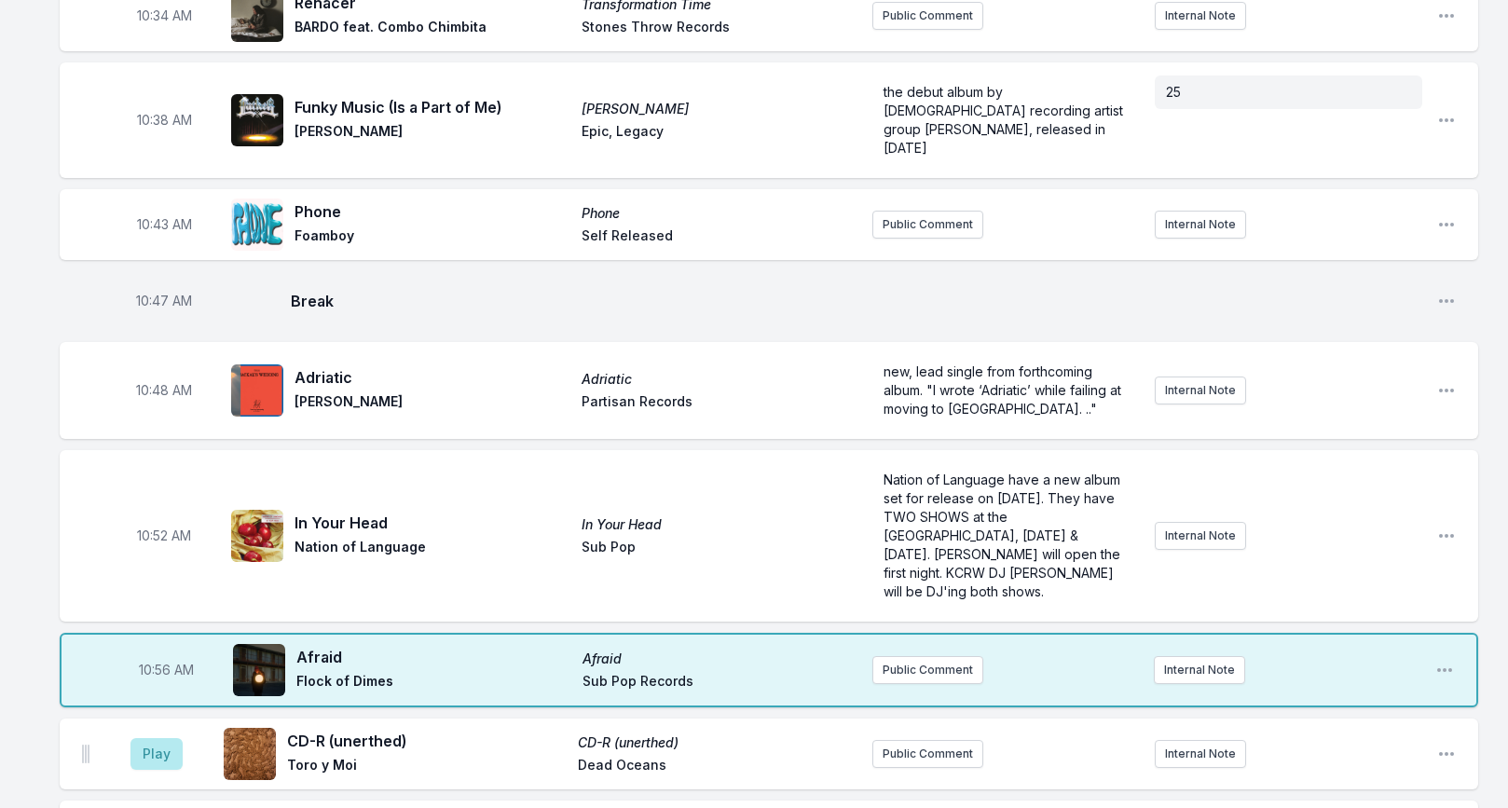
scroll to position [2584, 0]
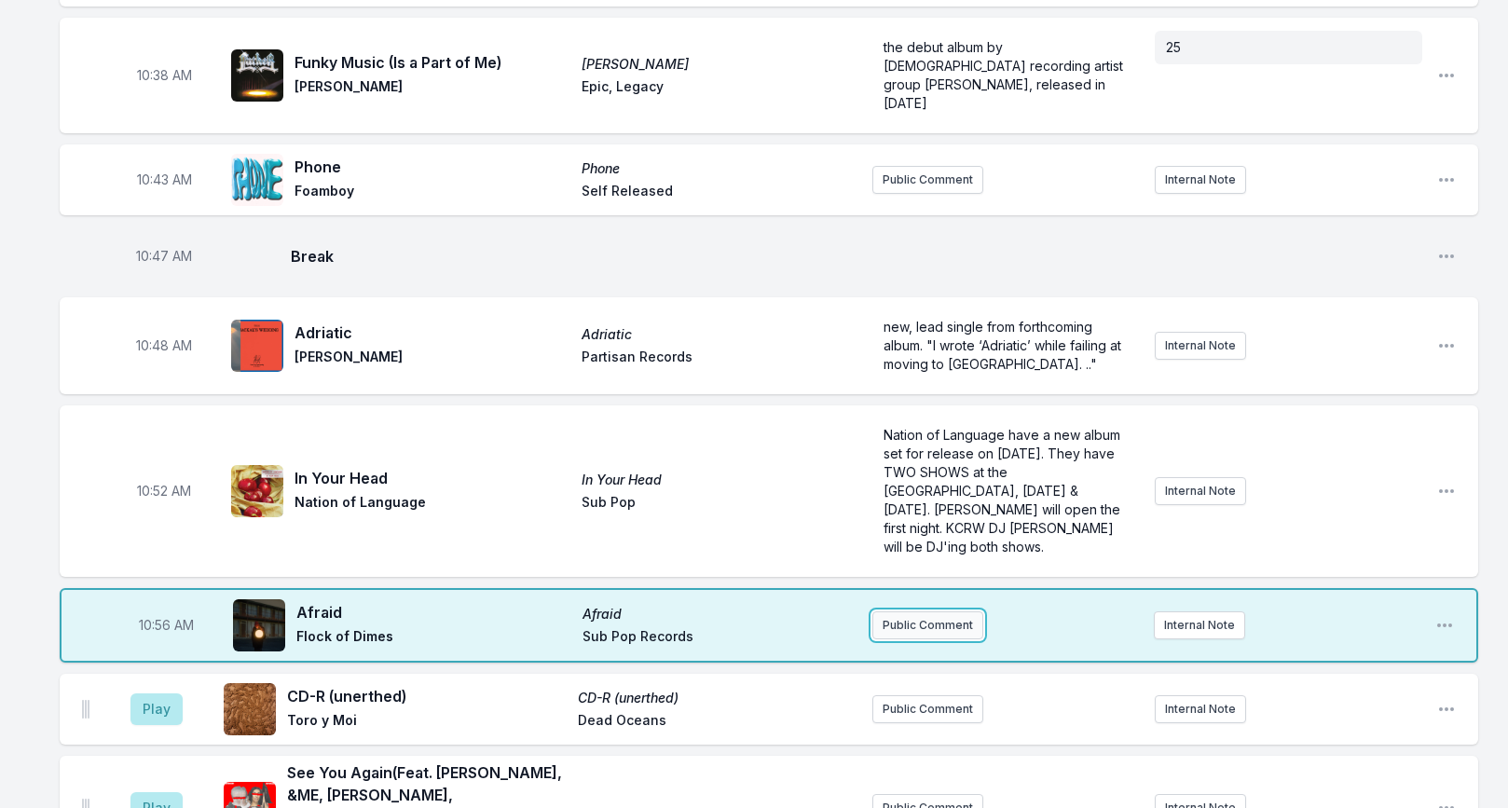
click at [939, 611] on button "Public Comment" at bounding box center [927, 625] width 111 height 28
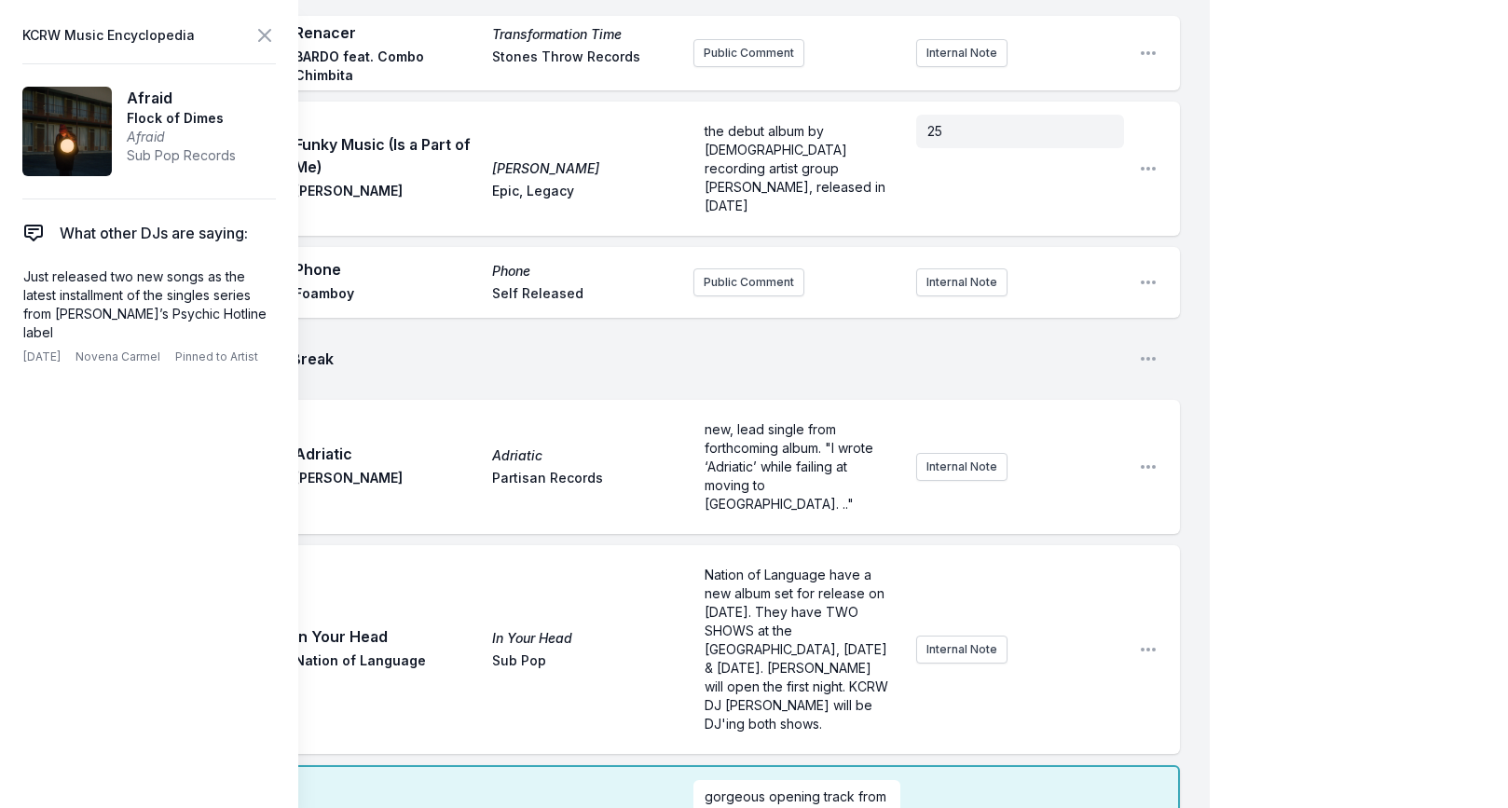
scroll to position [0, 0]
drag, startPoint x: 726, startPoint y: 575, endPoint x: 653, endPoint y: 575, distance: 72.7
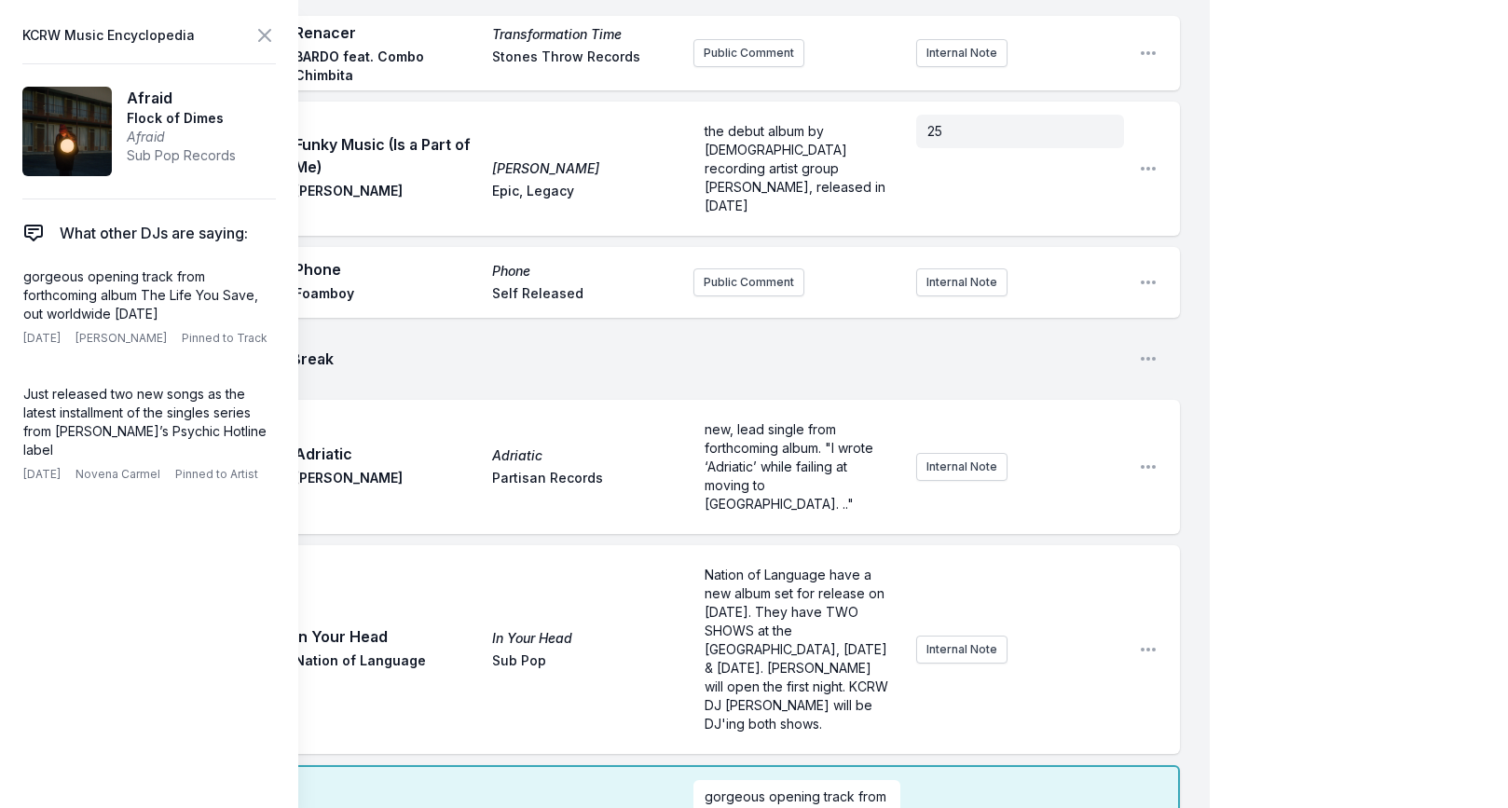
checkbox input "true"
click at [266, 32] on icon at bounding box center [264, 35] width 22 height 22
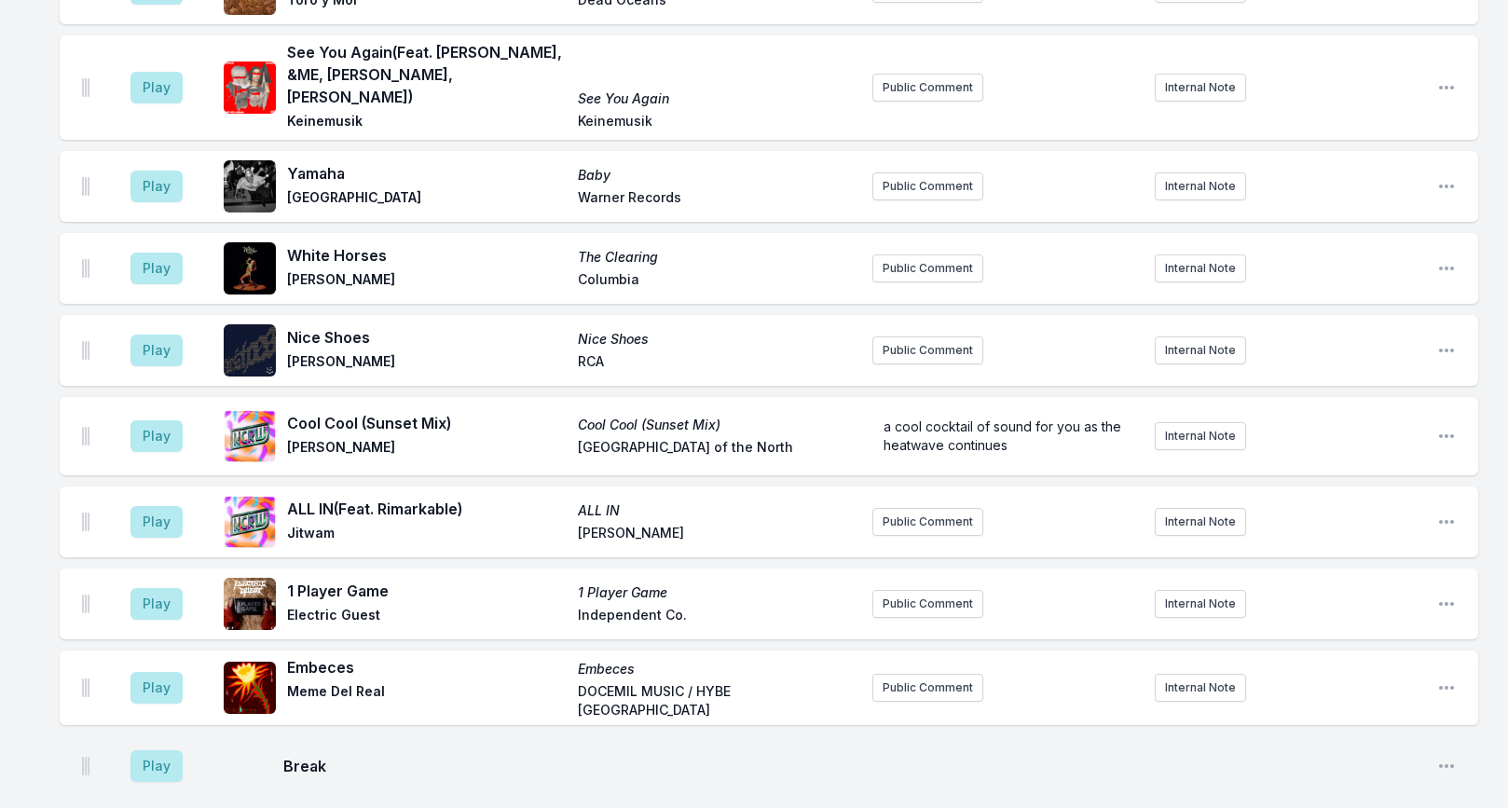
scroll to position [3424, 0]
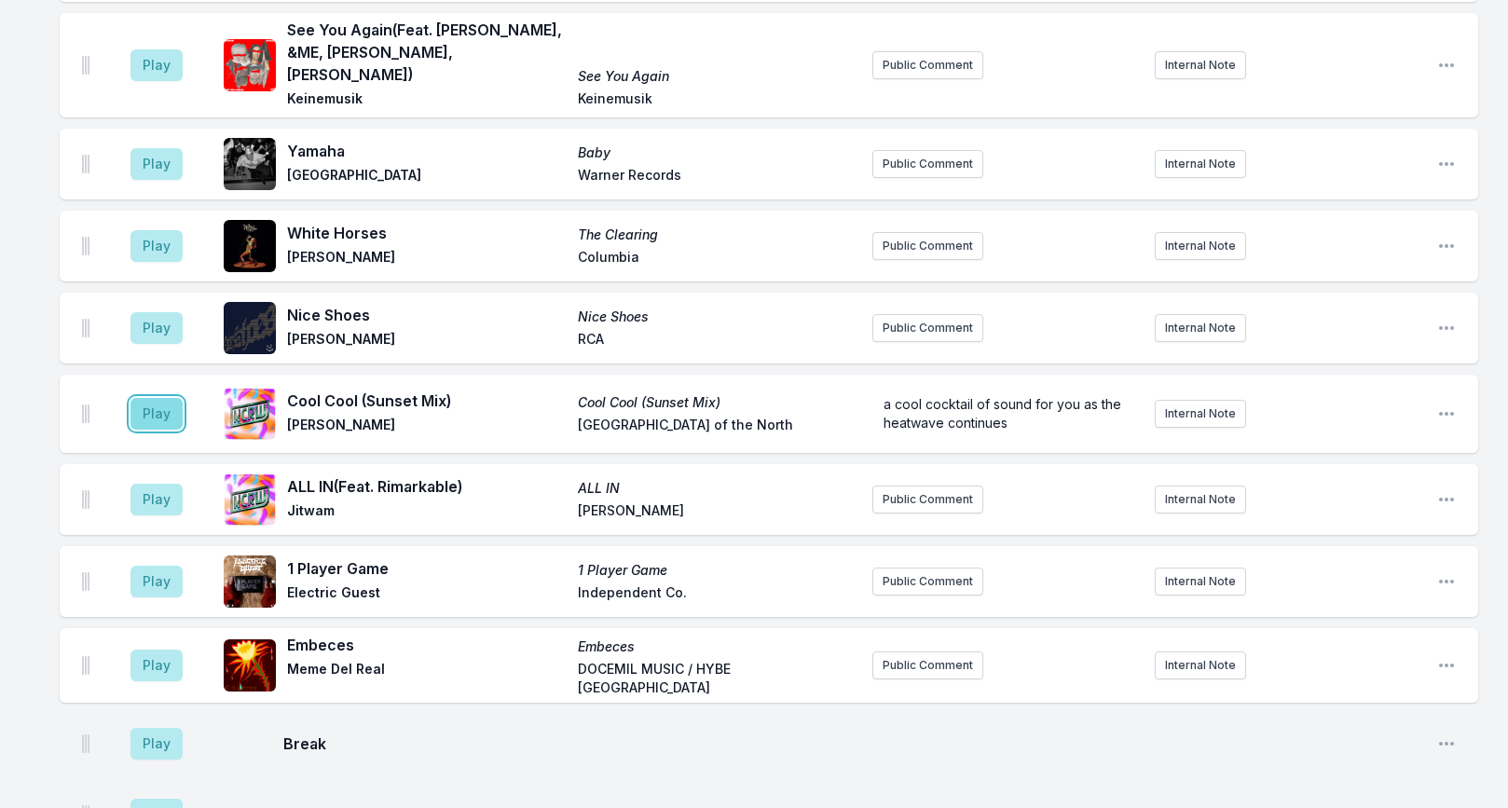
click at [166, 398] on button "Play" at bounding box center [156, 414] width 52 height 32
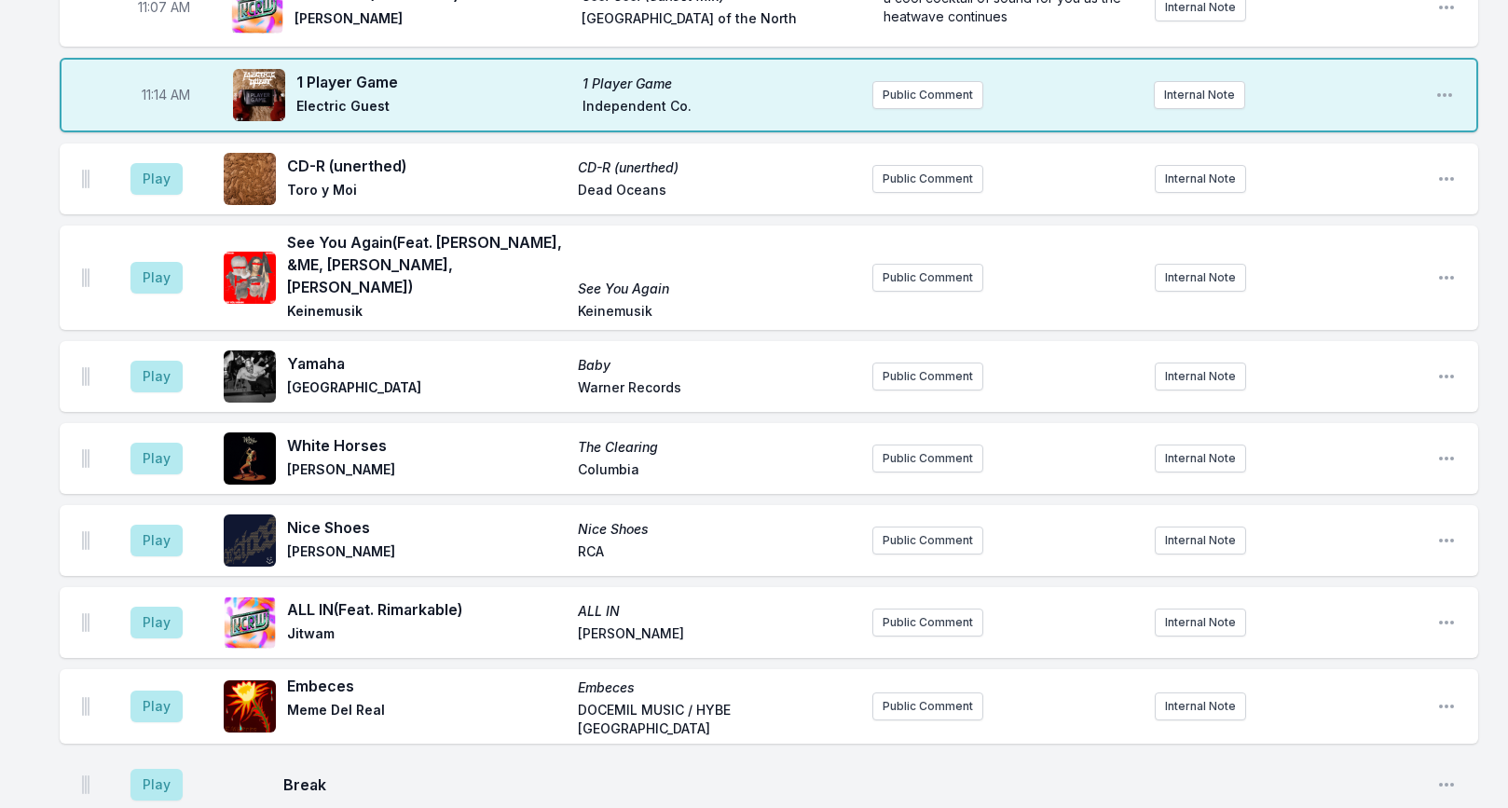
scroll to position [3389, 0]
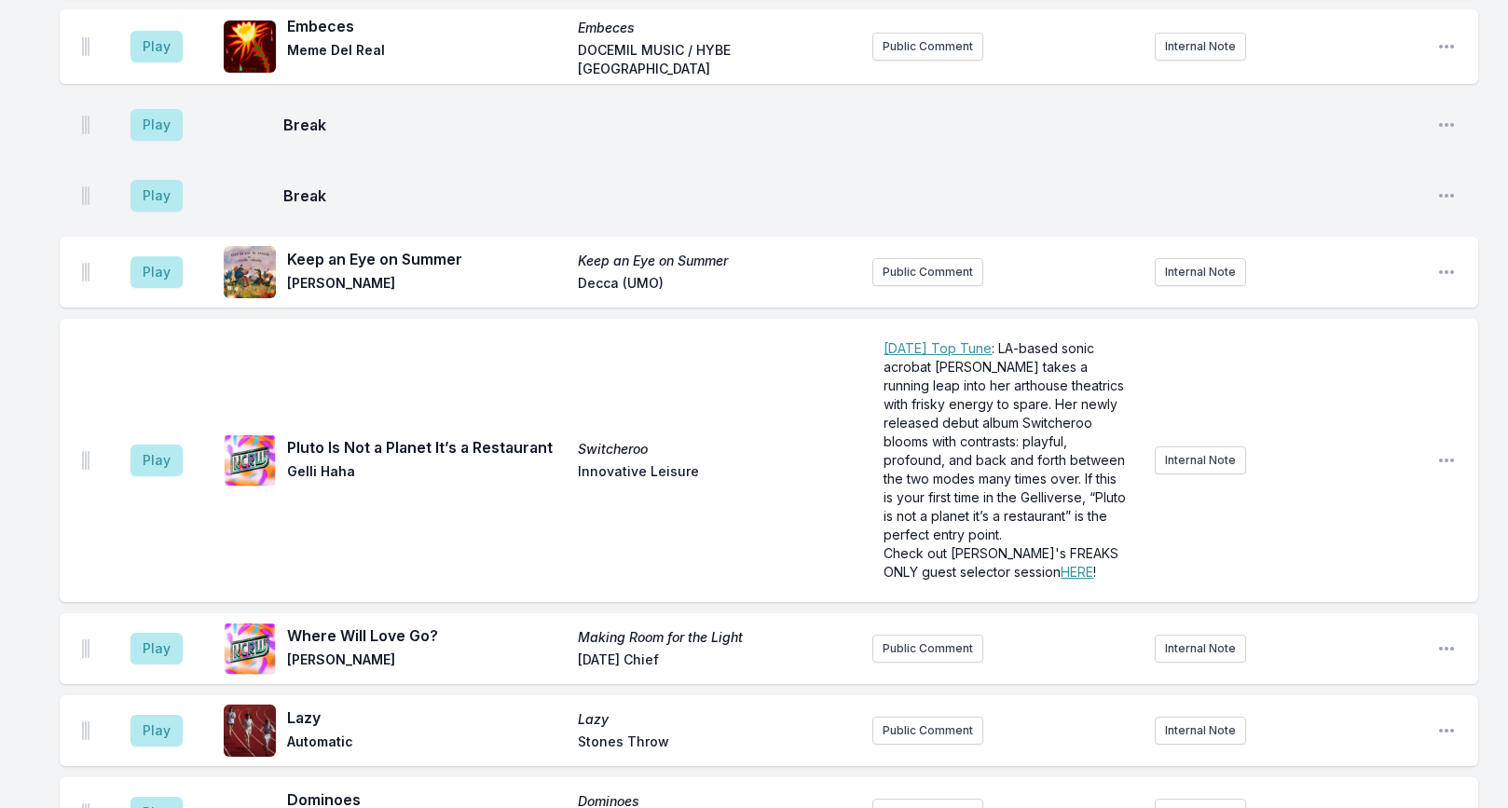
scroll to position [4547, 0]
click at [167, 444] on button "Play" at bounding box center [156, 460] width 52 height 32
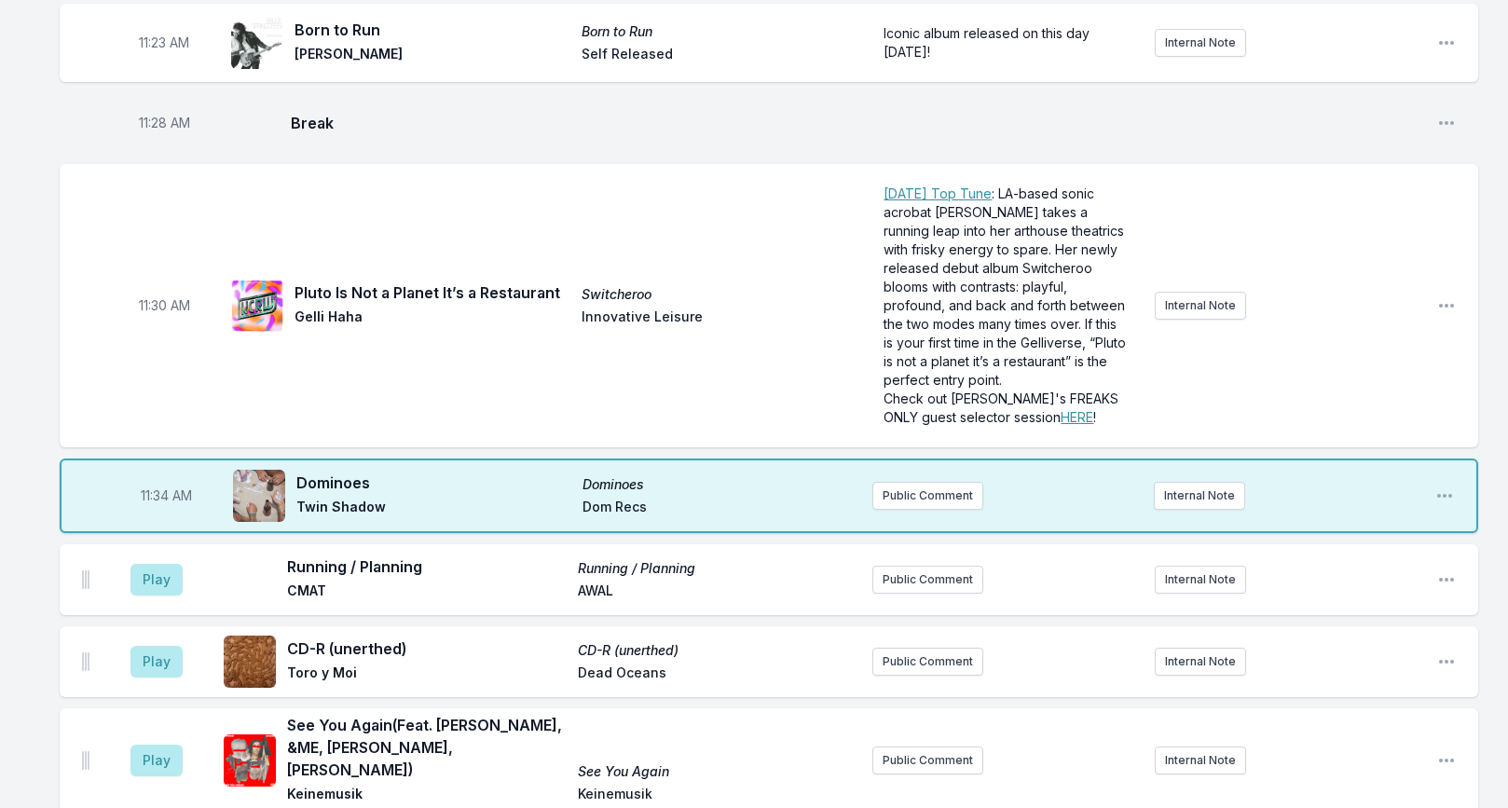
scroll to position [3928, 0]
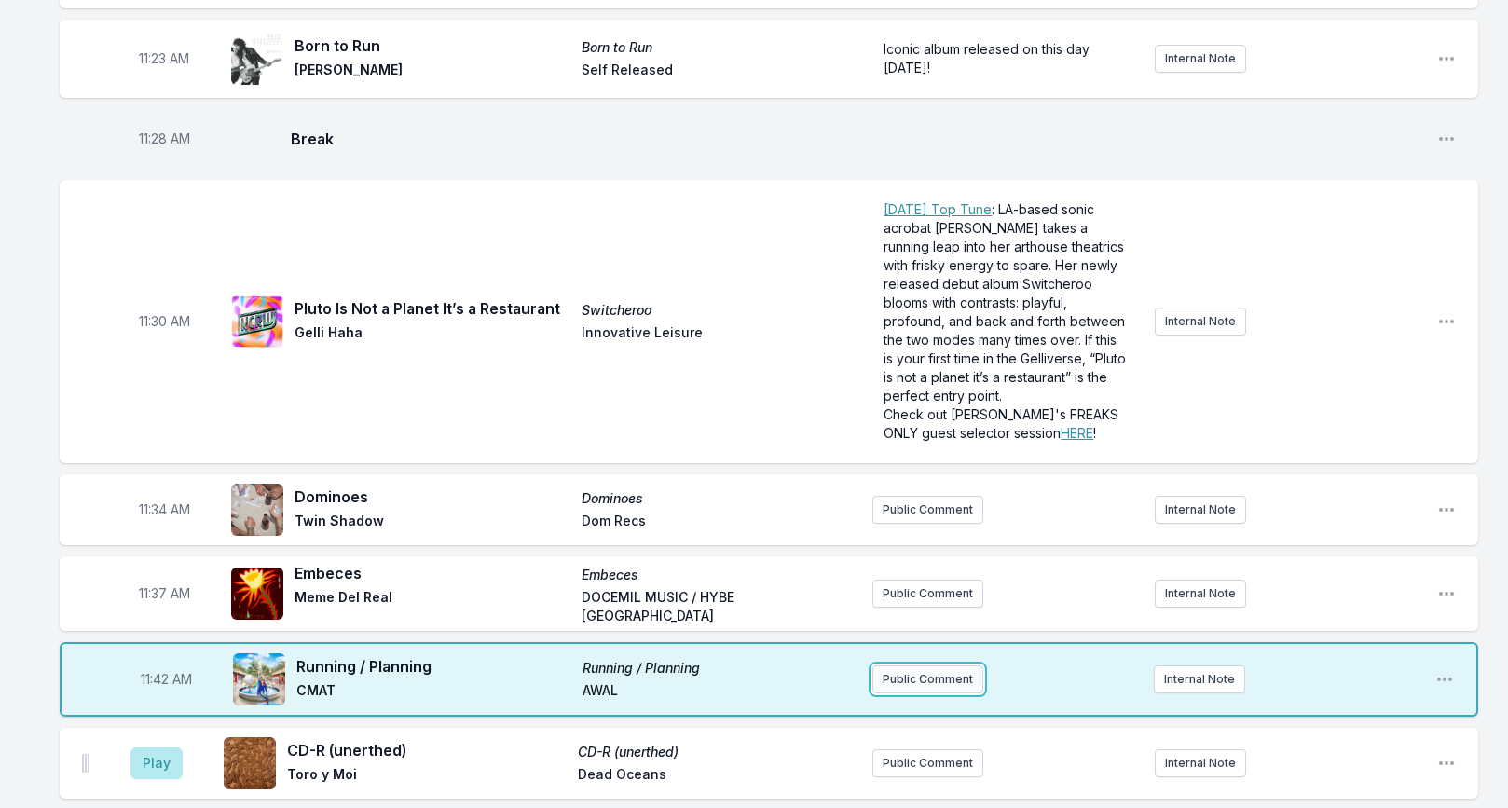
click at [902, 665] on button "Public Comment" at bounding box center [927, 679] width 111 height 28
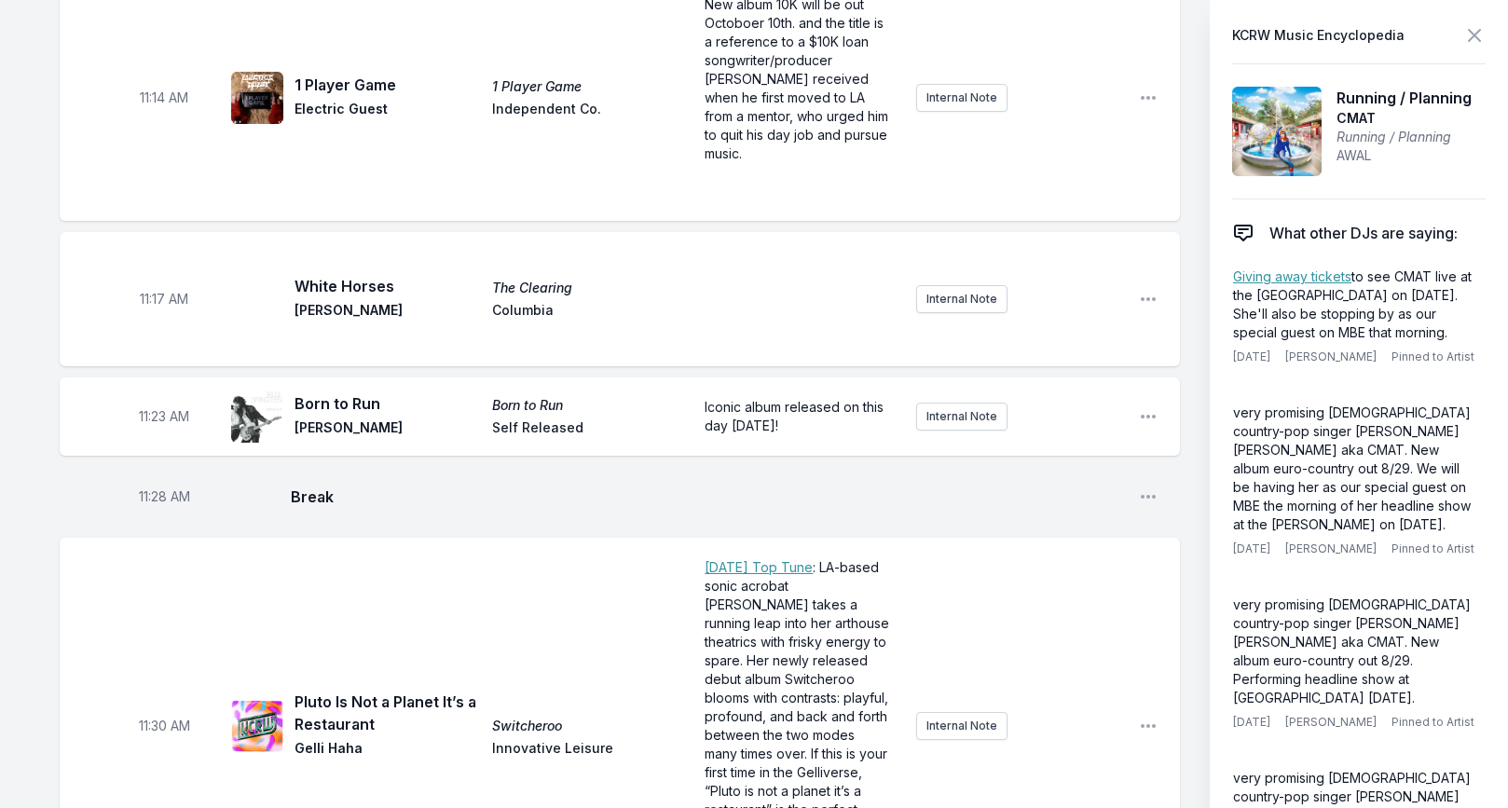
scroll to position [4022, 0]
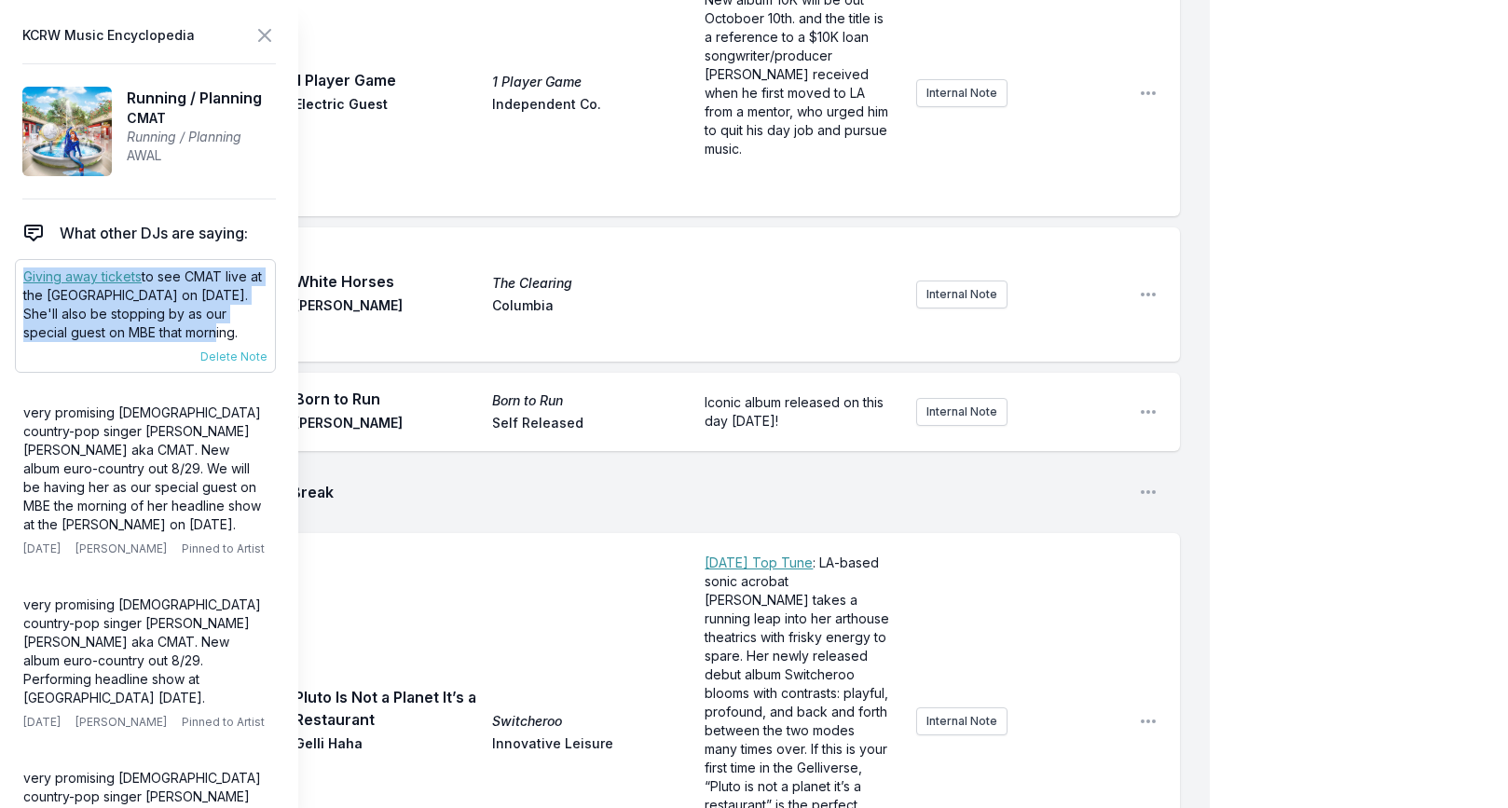
drag, startPoint x: 209, startPoint y: 334, endPoint x: 19, endPoint y: 278, distance: 198.2
click at [19, 278] on div "Giving away tickets to see CMAT live at the Fonda on September 8th. She'll also…" at bounding box center [145, 316] width 261 height 114
copy p "Giving away tickets to see CMAT live at the Fonda on September 8th. She'll also…"
click at [263, 46] on icon at bounding box center [264, 35] width 22 height 22
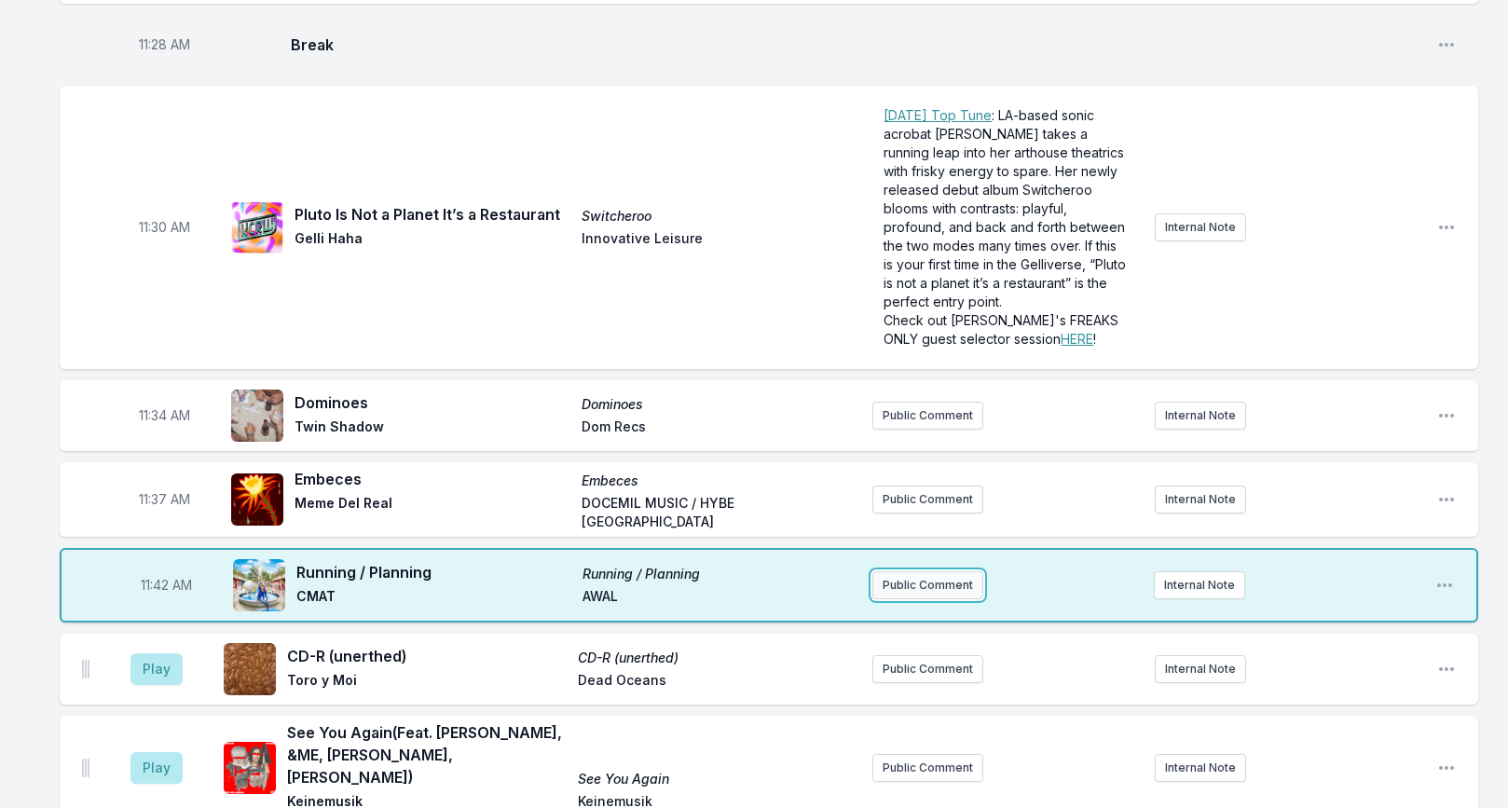
click at [940, 571] on button "Public Comment" at bounding box center [927, 585] width 111 height 28
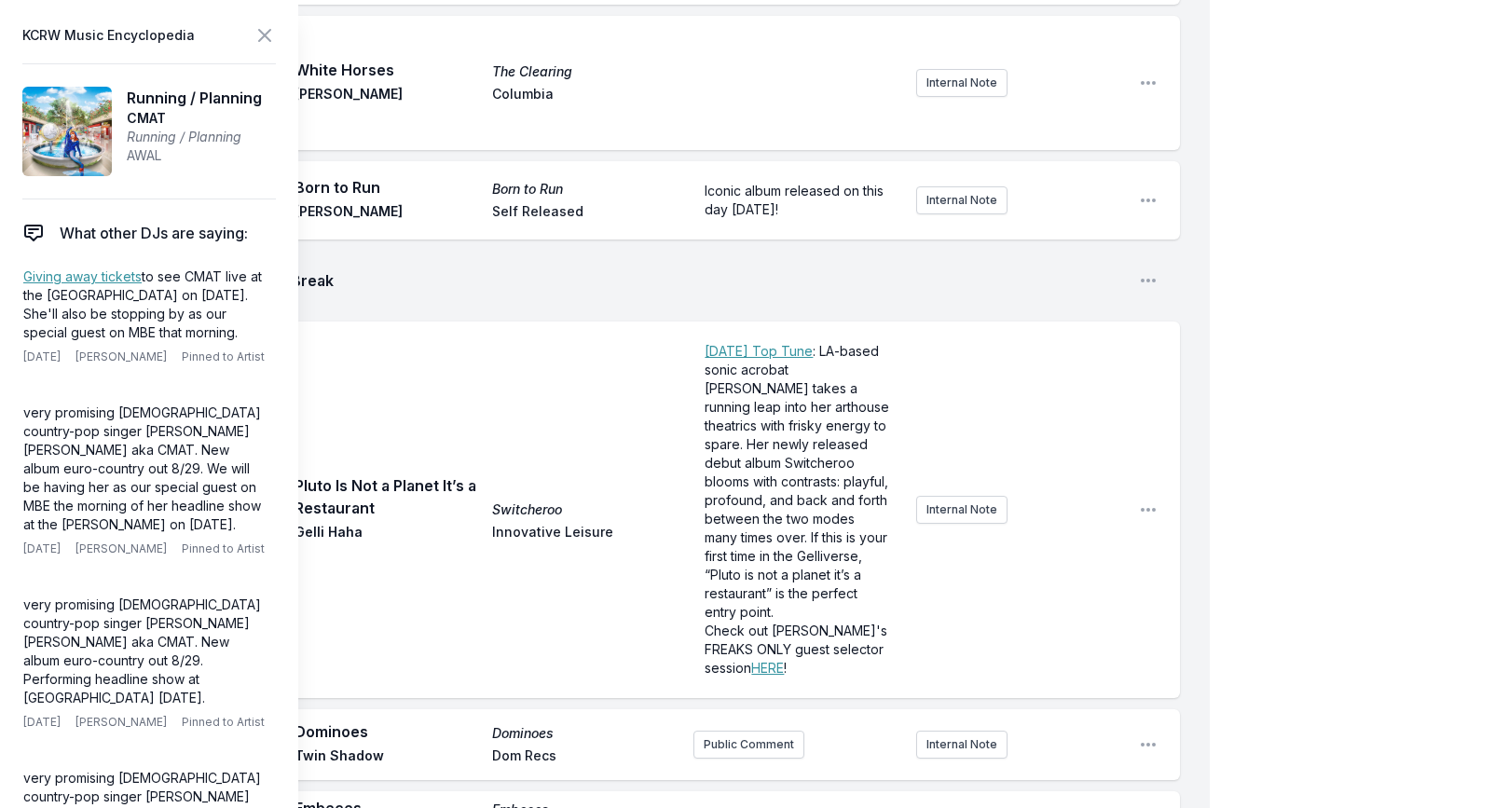
scroll to position [4238, 0]
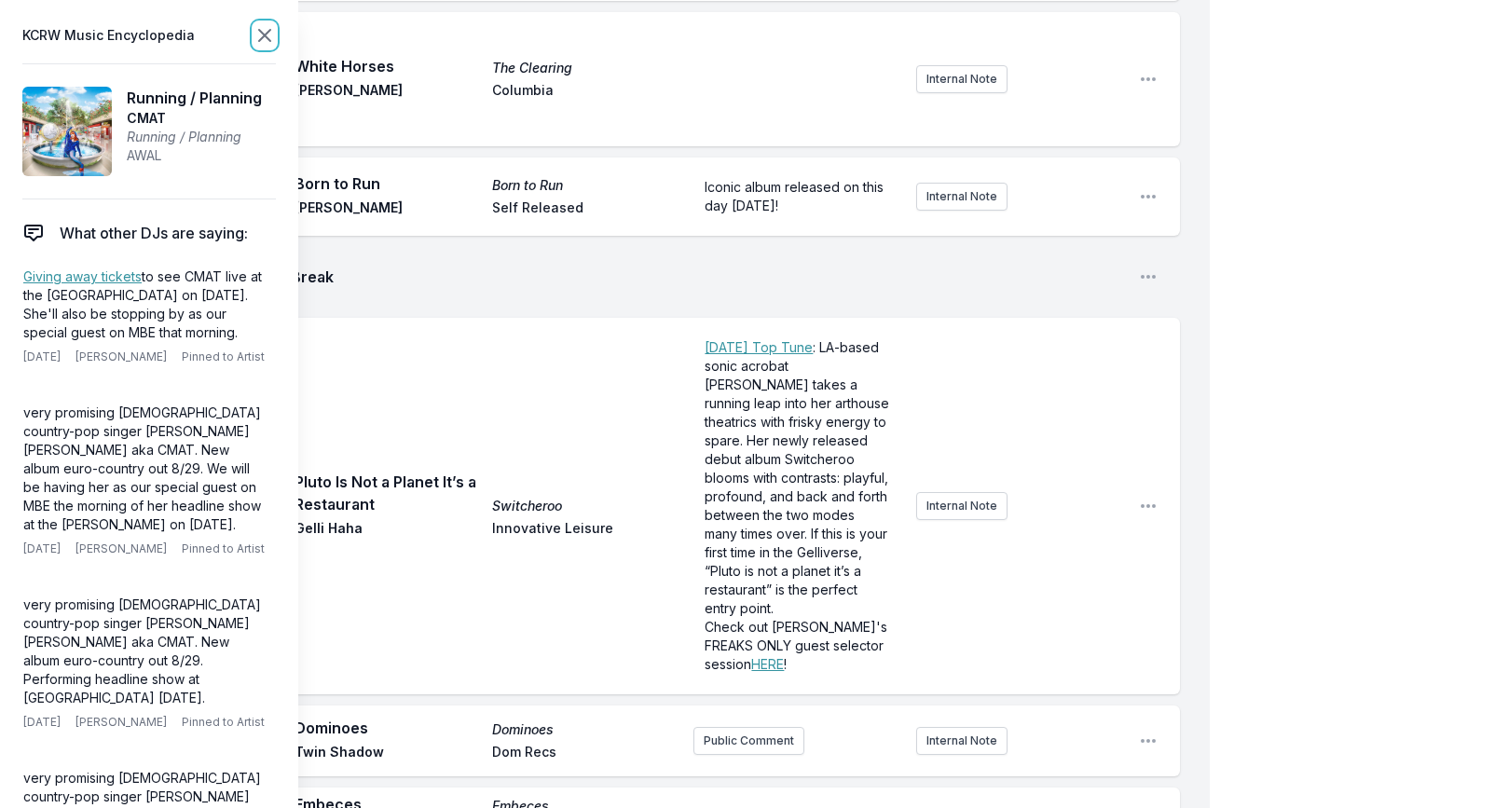
click at [270, 43] on icon at bounding box center [264, 35] width 22 height 22
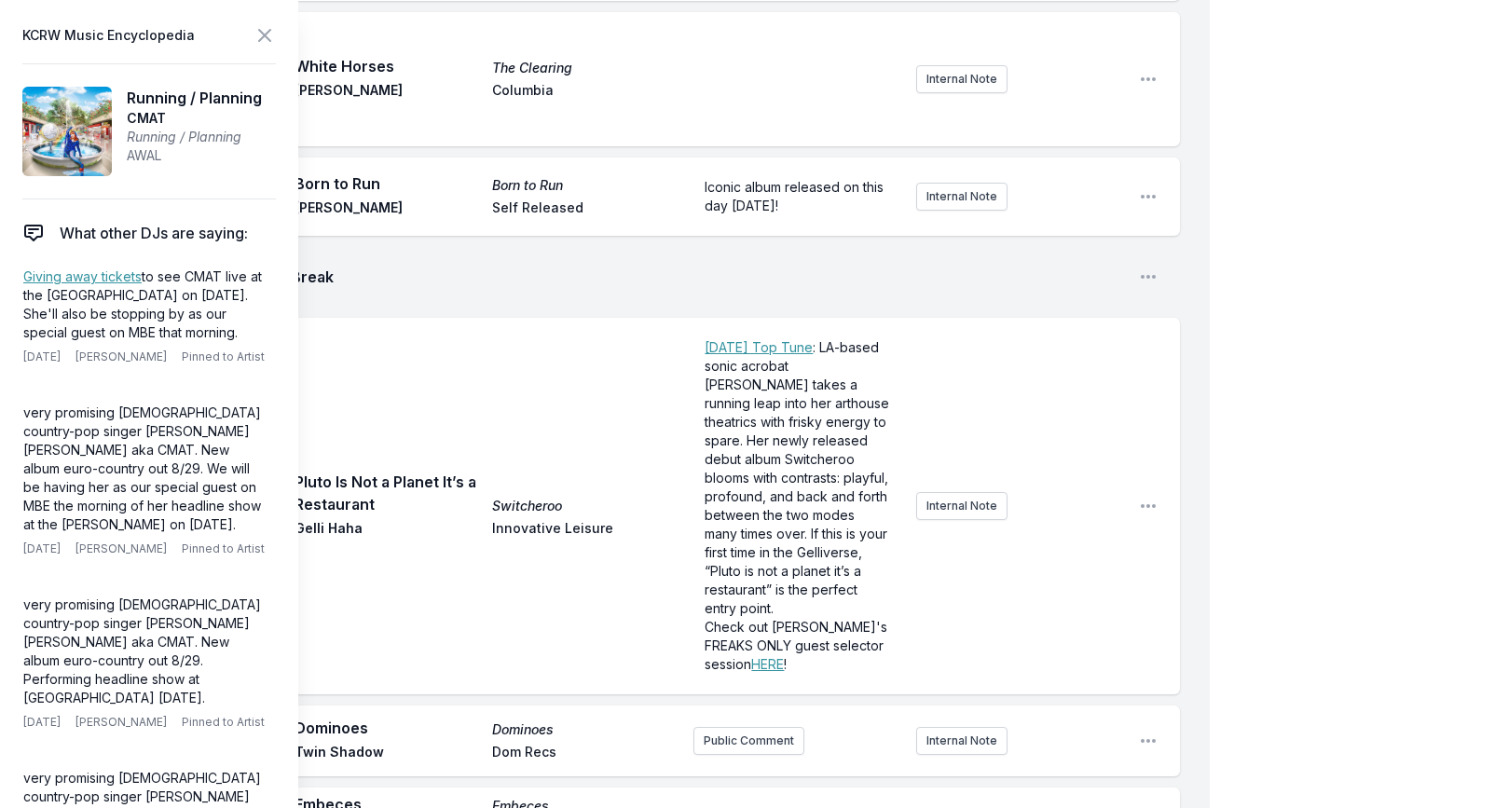
drag, startPoint x: 824, startPoint y: 623, endPoint x: 515, endPoint y: 623, distance: 308.5
click at [260, 36] on icon at bounding box center [264, 35] width 22 height 22
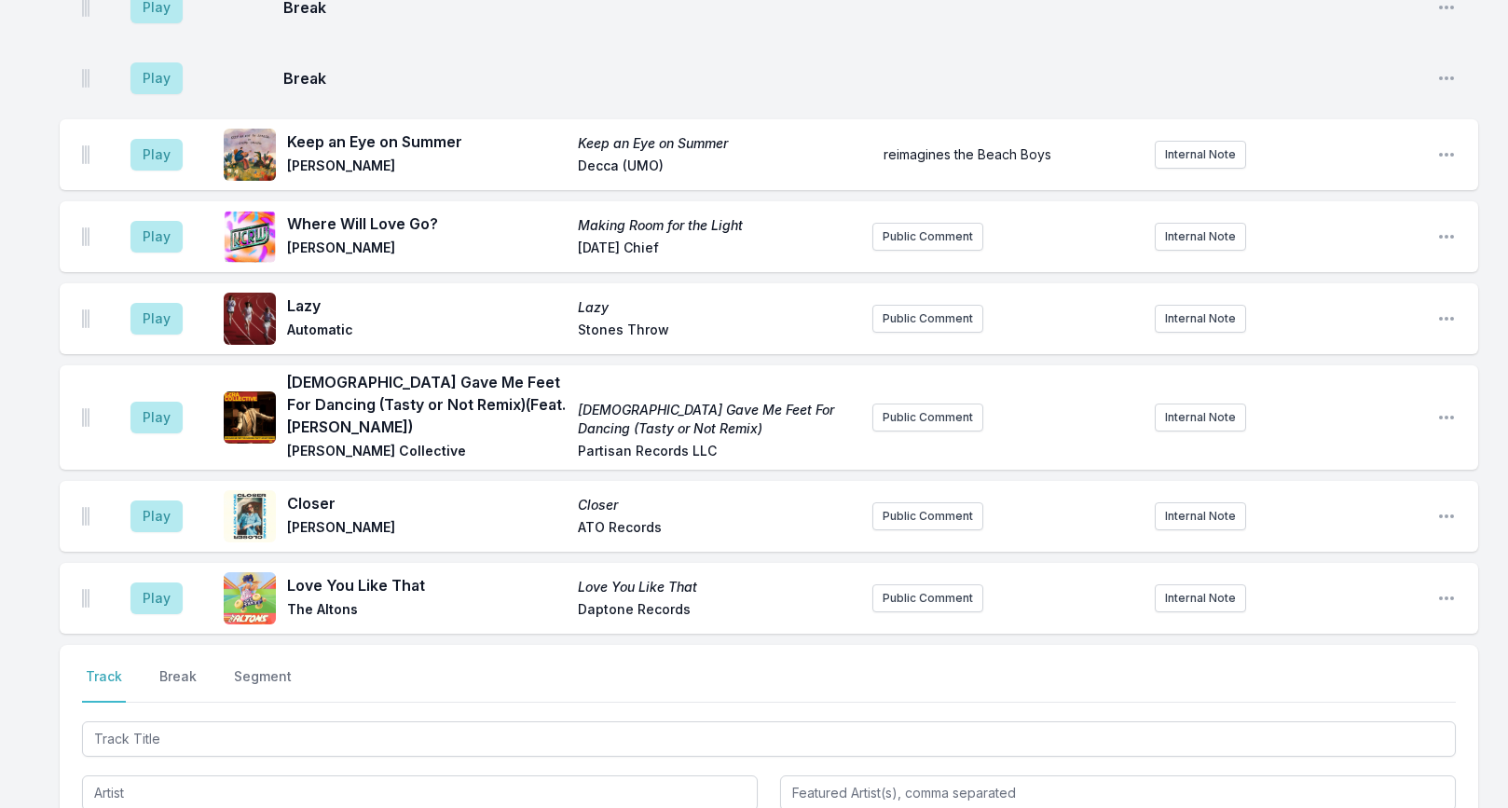
scroll to position [5248, 0]
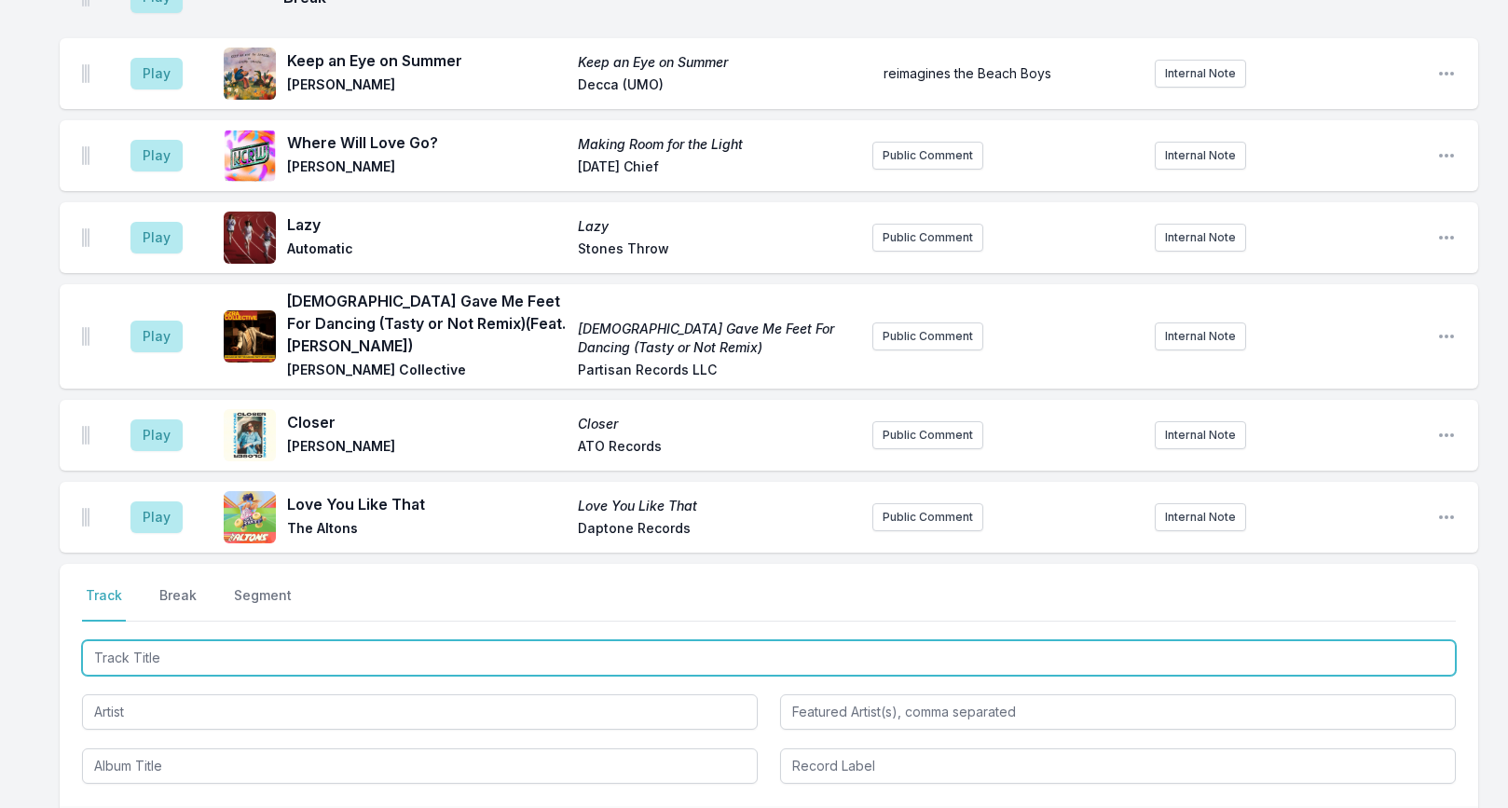
click at [206, 640] on input "Track Title" at bounding box center [769, 657] width 1374 height 35
type input "Sensing Not Seeing"
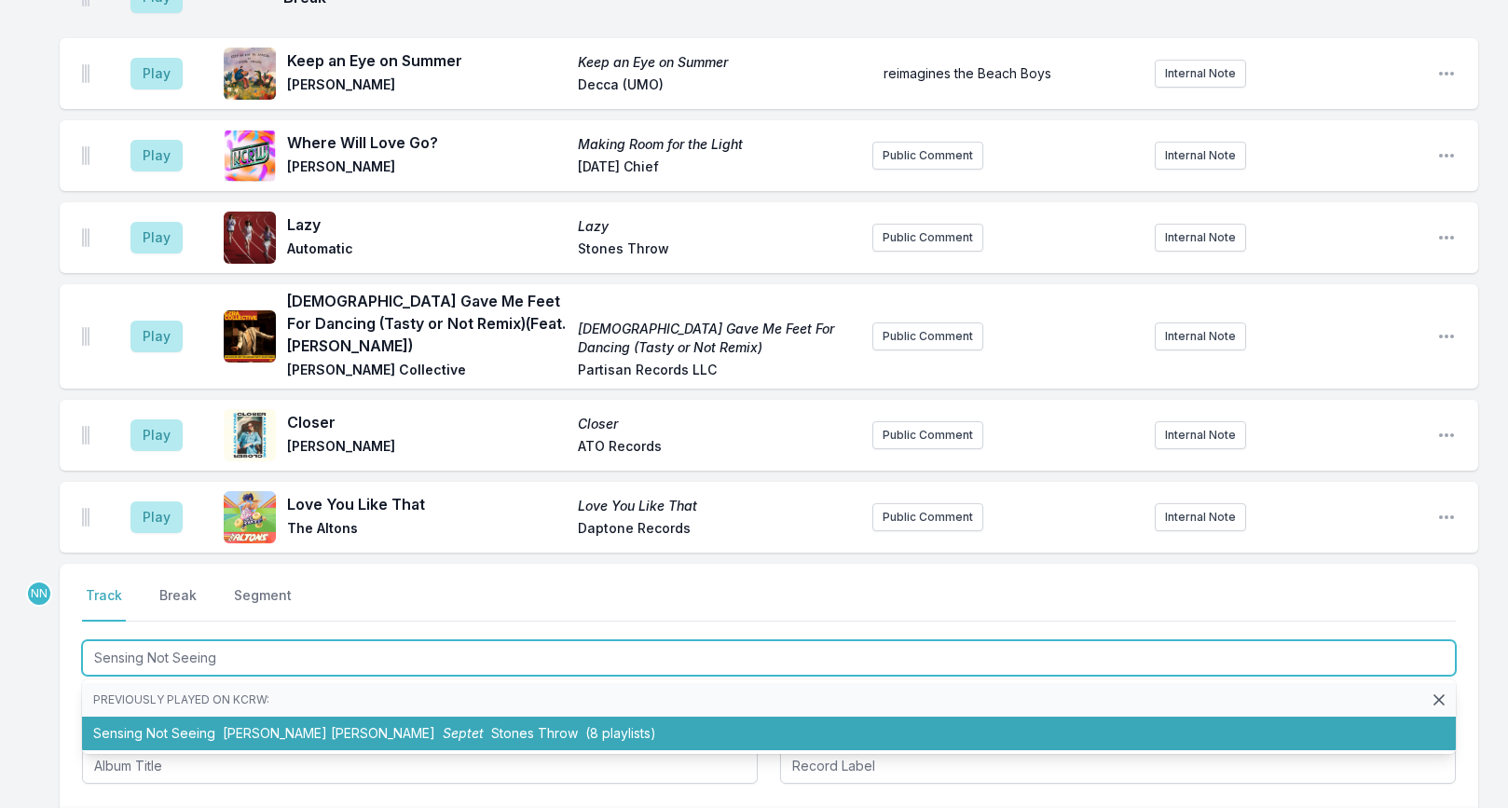
click at [244, 725] on span "John Carroll Kirby" at bounding box center [329, 733] width 212 height 16
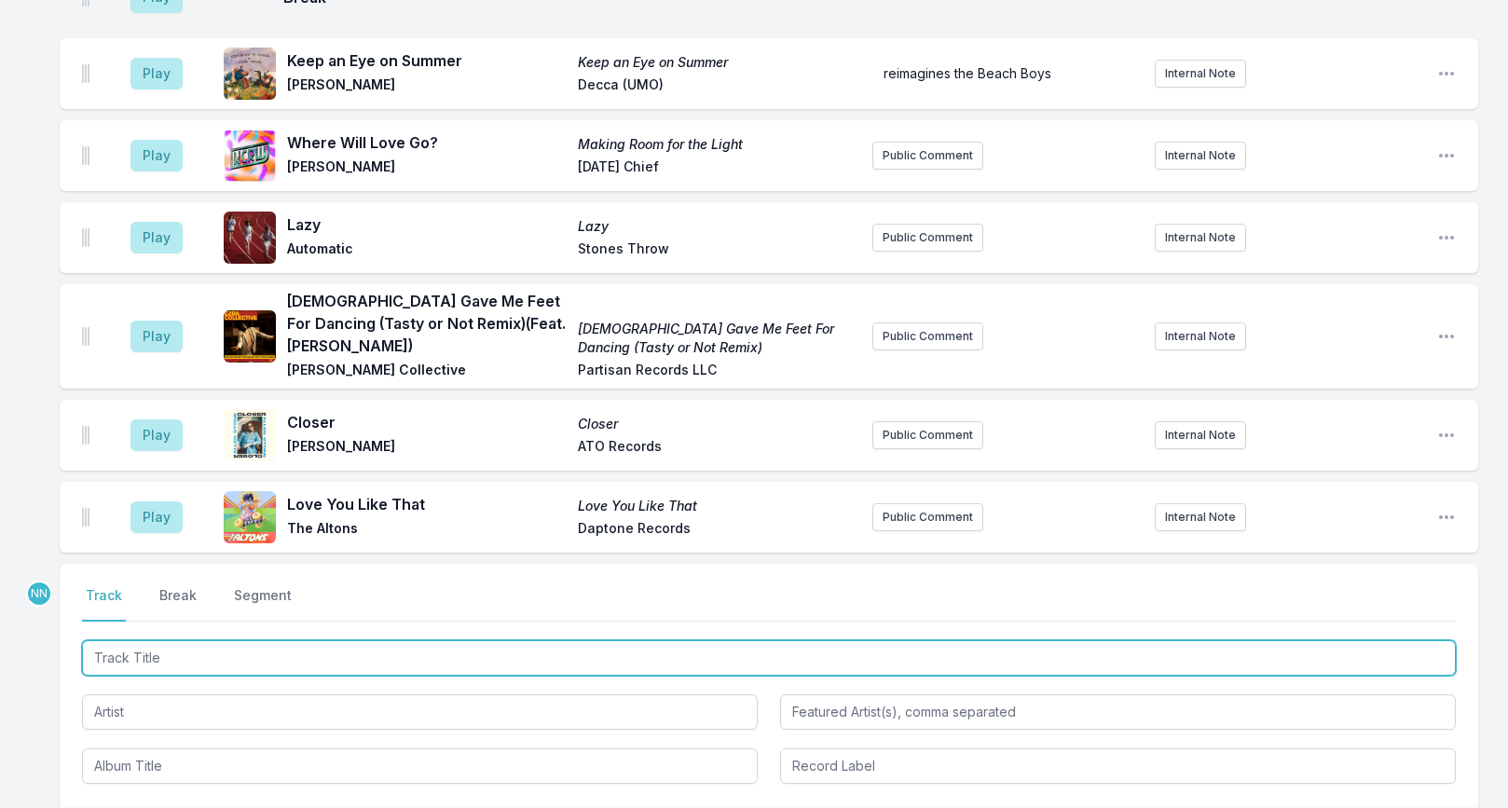
scroll to position [5270, 0]
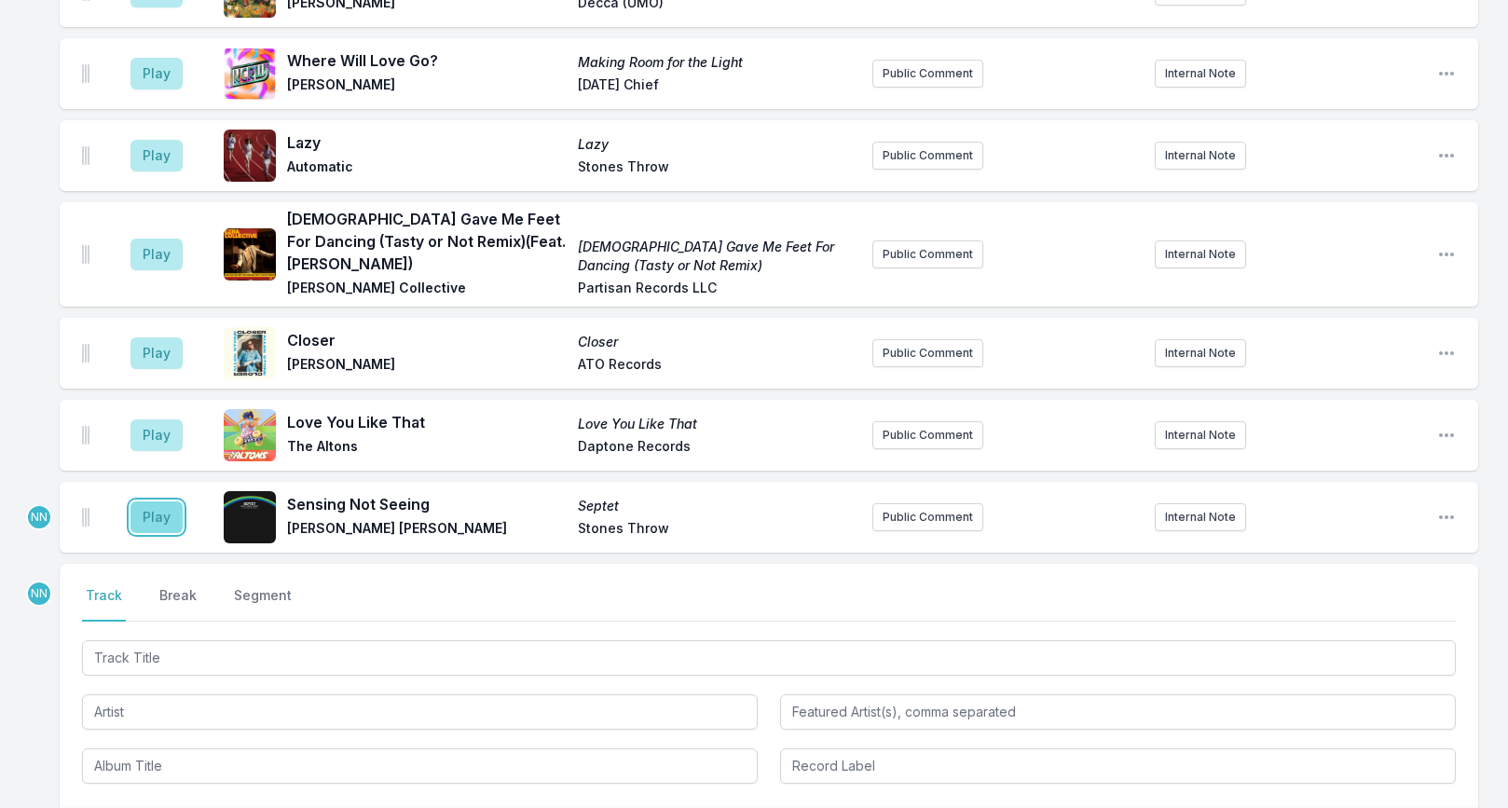
click at [150, 501] on button "Play" at bounding box center [156, 517] width 52 height 32
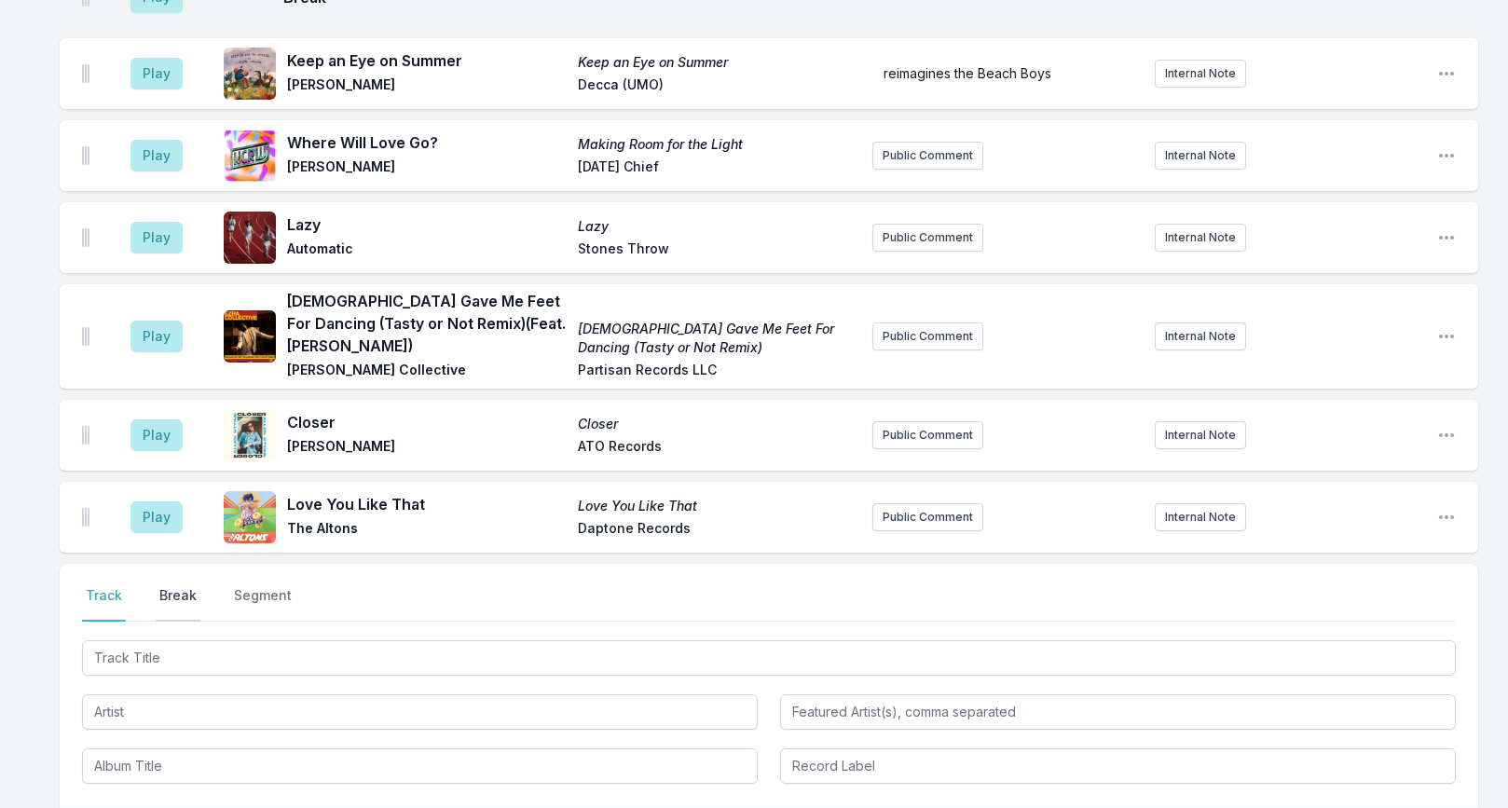
click at [164, 586] on button "Break" at bounding box center [178, 603] width 45 height 35
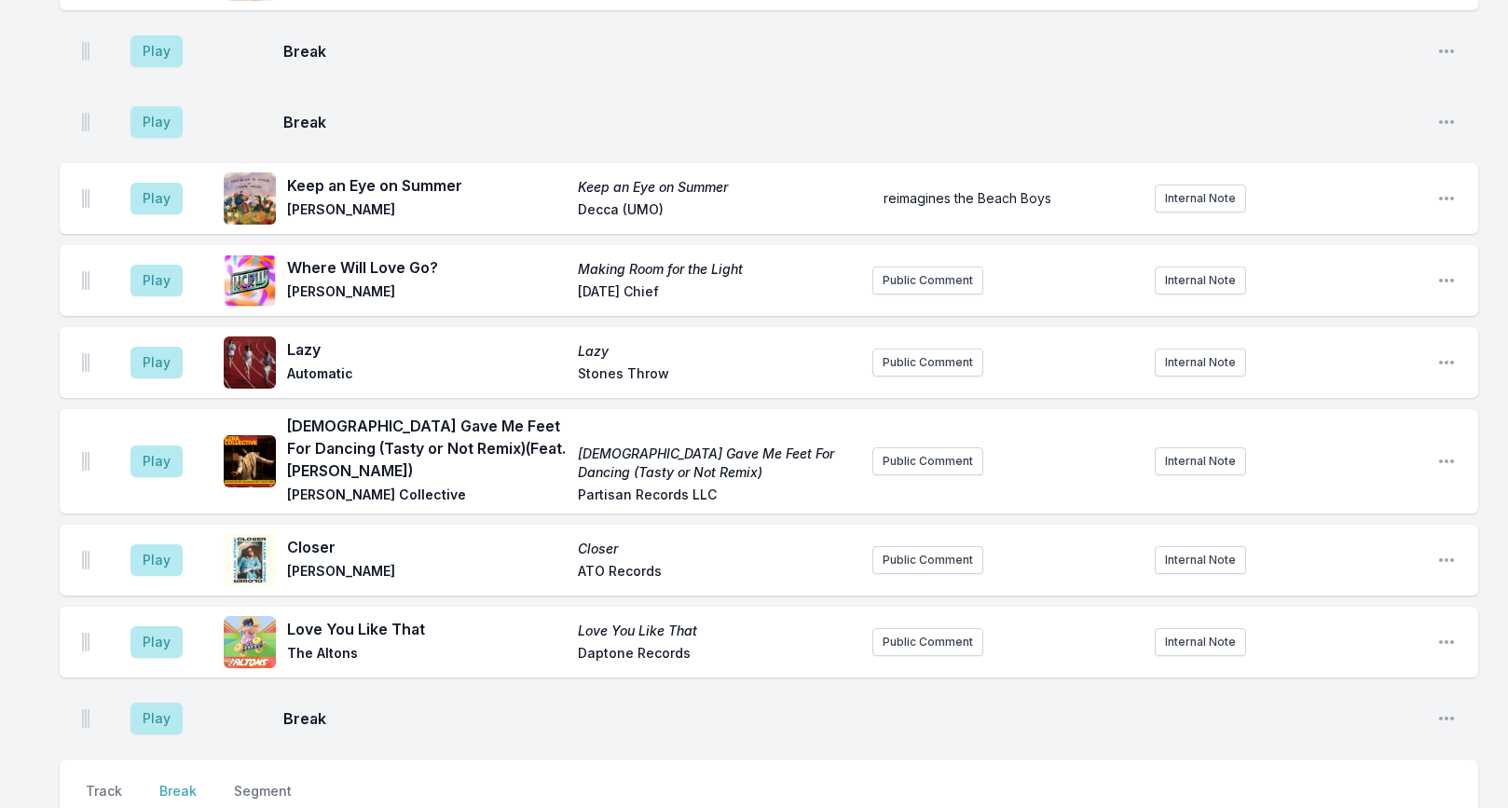
scroll to position [5216, 0]
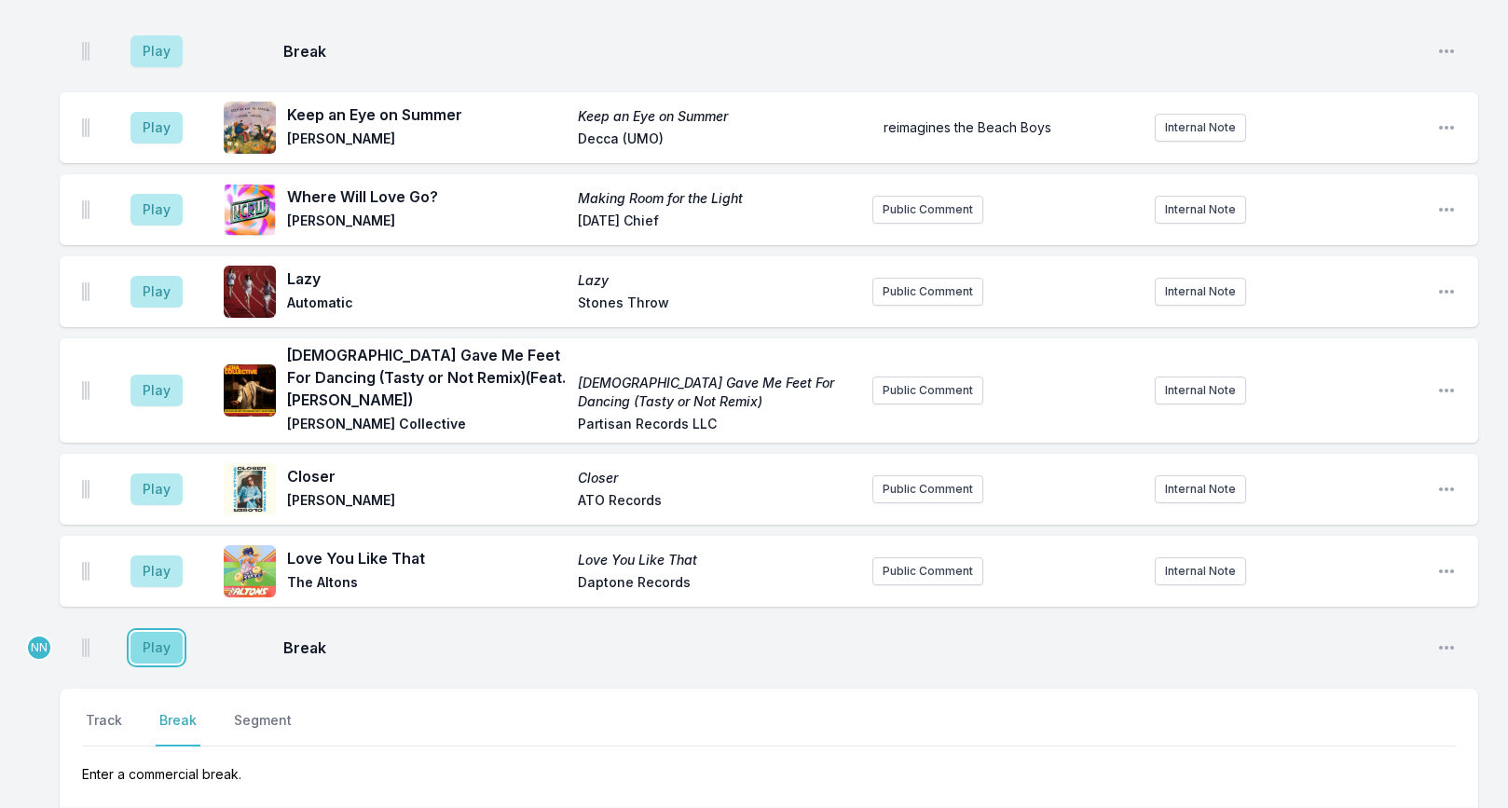
click at [160, 632] on button "Play" at bounding box center [156, 648] width 52 height 32
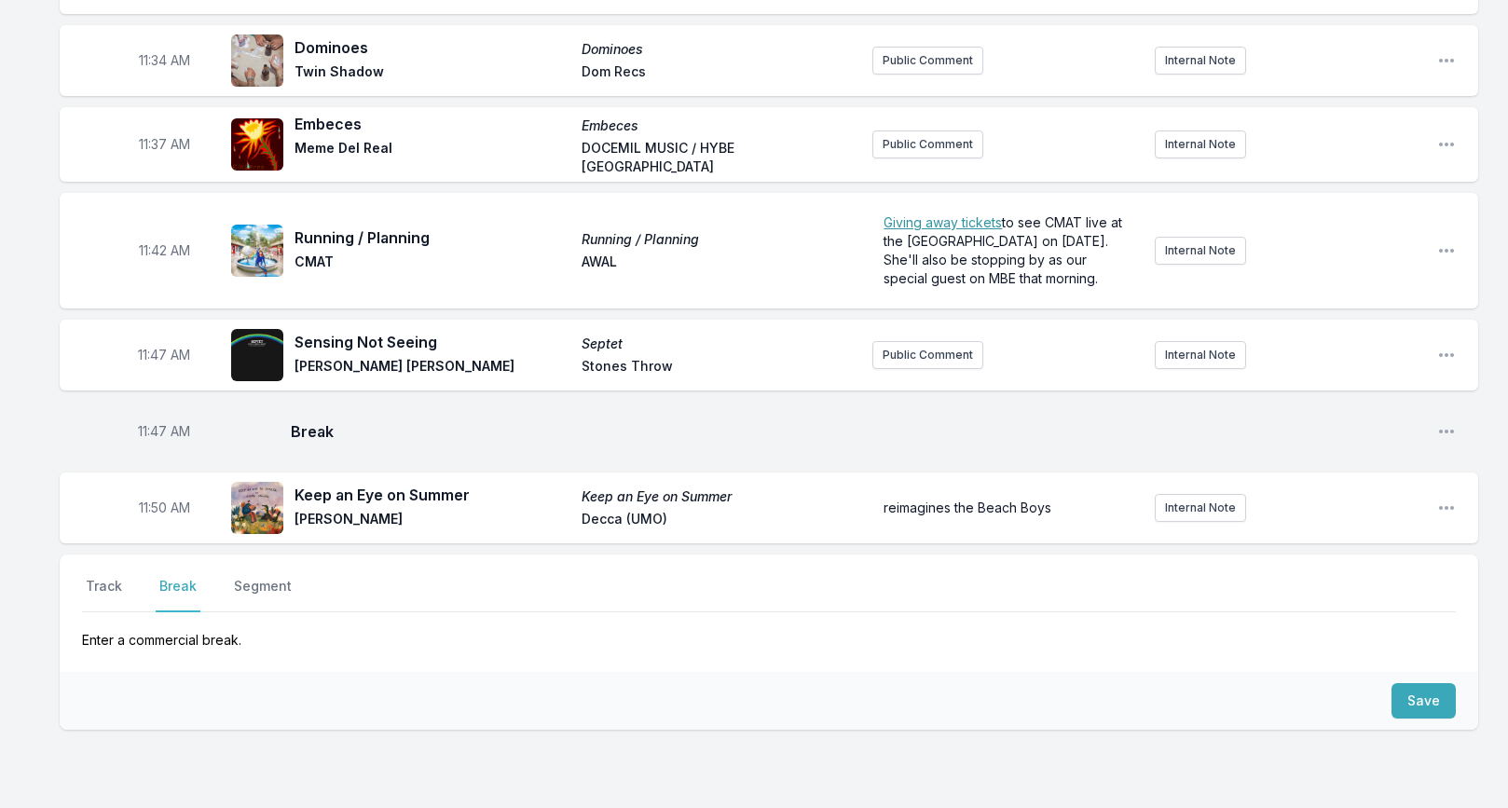
scroll to position [4228, 0]
